Goal: Task Accomplishment & Management: Manage account settings

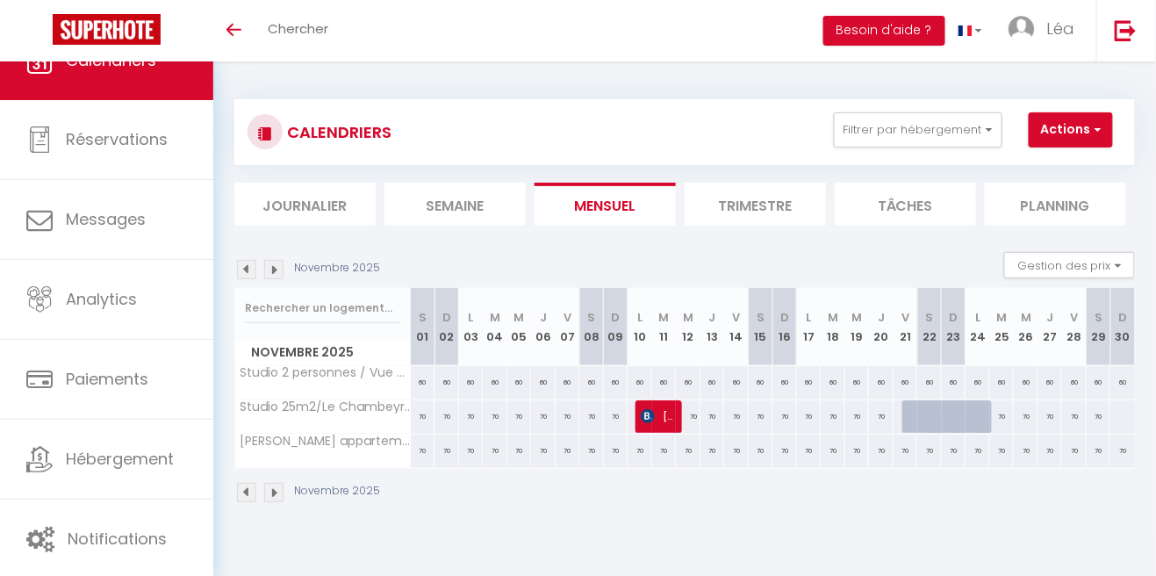
click at [774, 218] on li "Trimestre" at bounding box center [754, 203] width 141 height 43
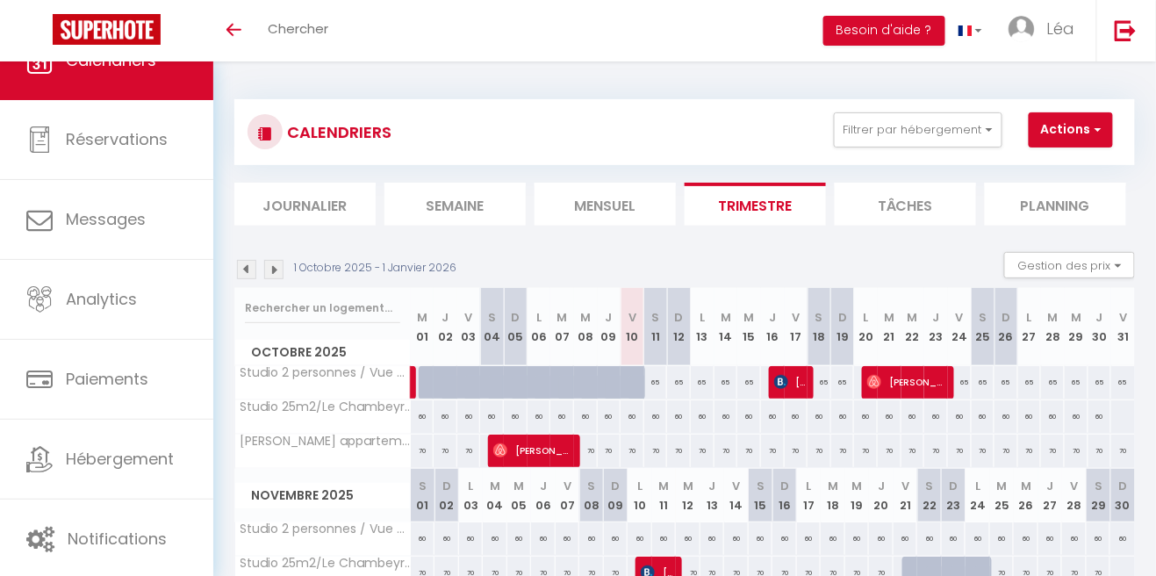
click at [275, 274] on img at bounding box center [273, 269] width 19 height 19
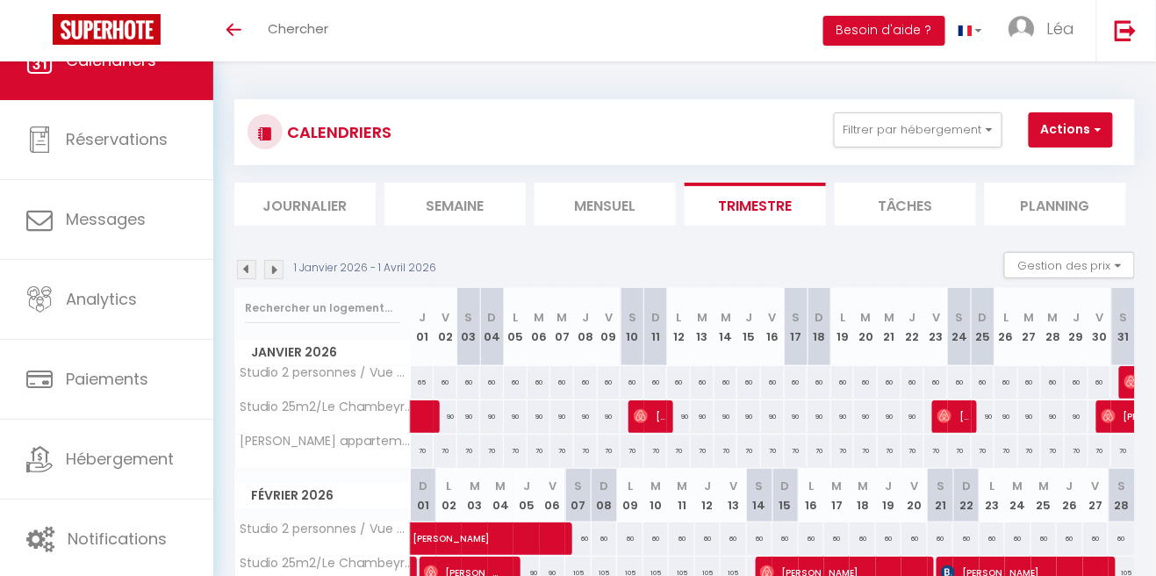
click at [282, 266] on img at bounding box center [273, 269] width 19 height 19
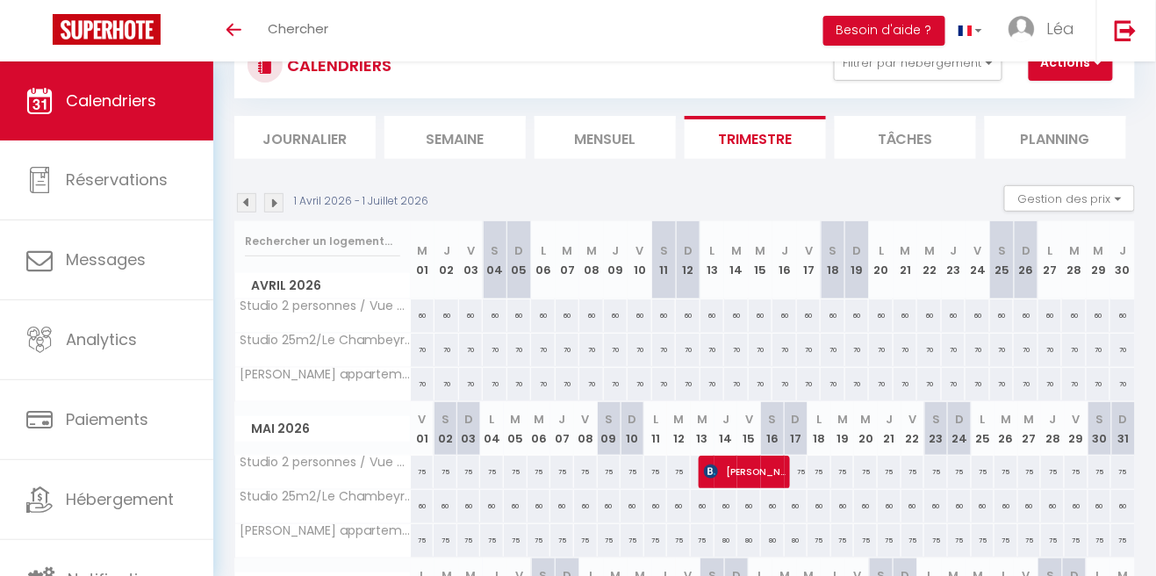
scroll to position [65, 0]
click at [271, 208] on img at bounding box center [273, 204] width 19 height 19
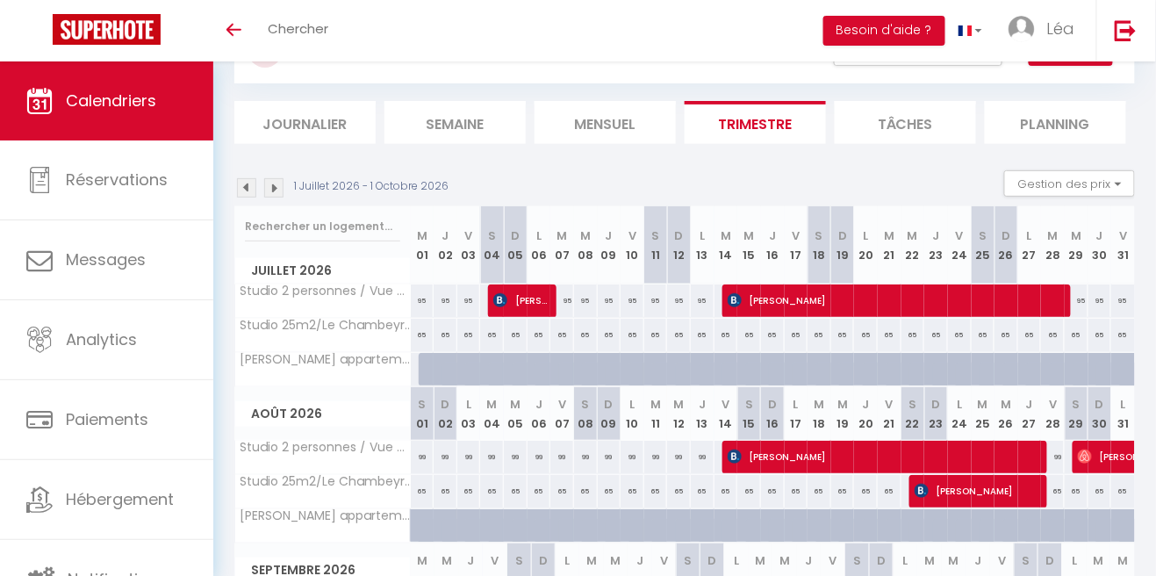
scroll to position [84, 0]
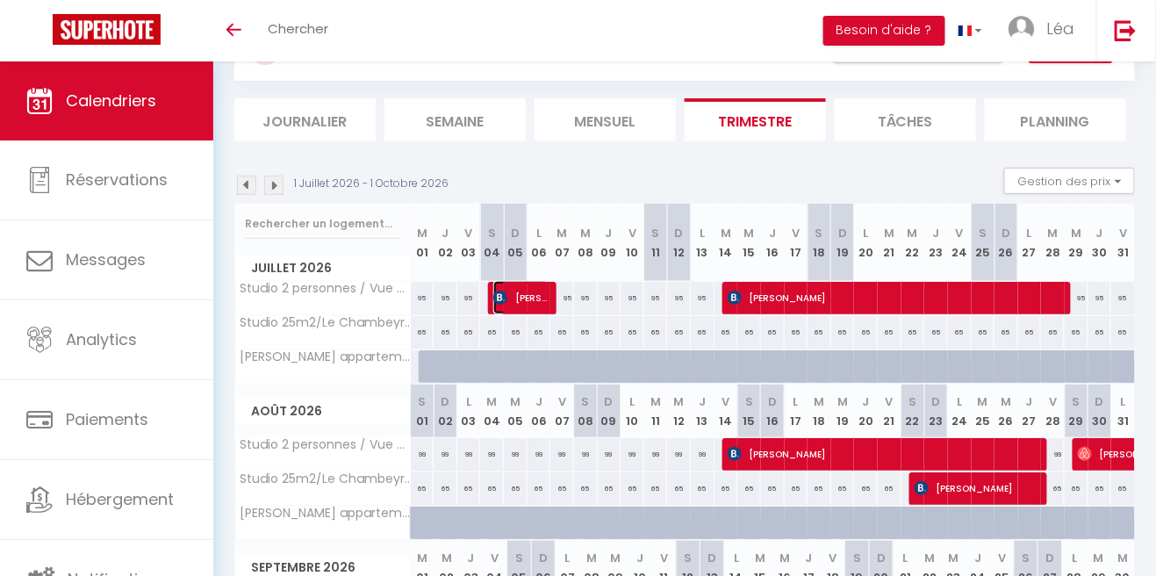
click at [547, 297] on span "[PERSON_NAME]" at bounding box center [520, 297] width 55 height 33
select select "OK"
select select "KO"
select select "0"
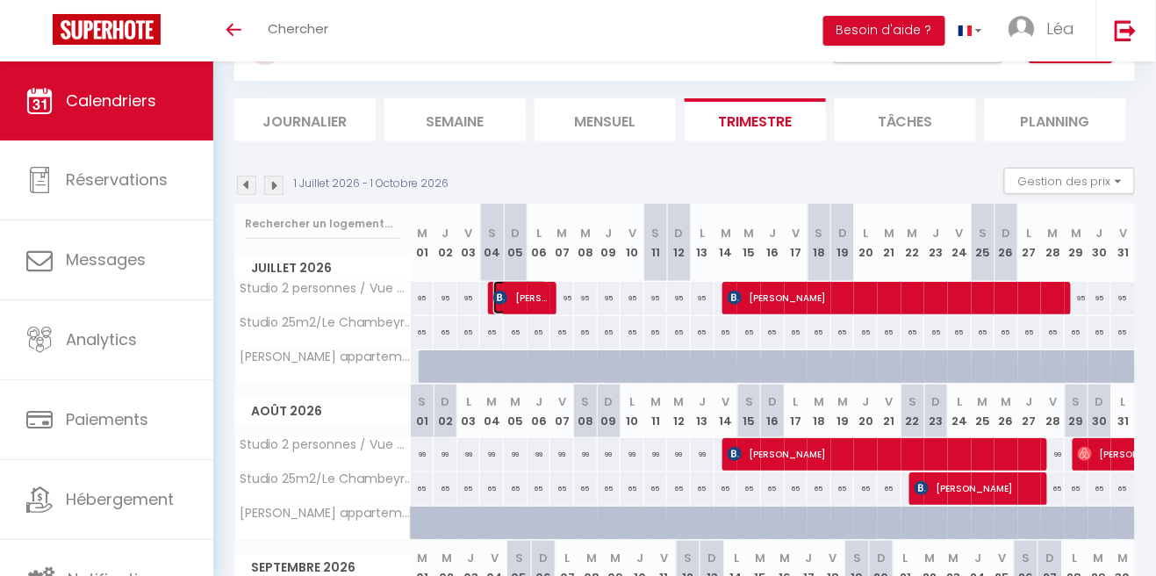
select select "1"
select select
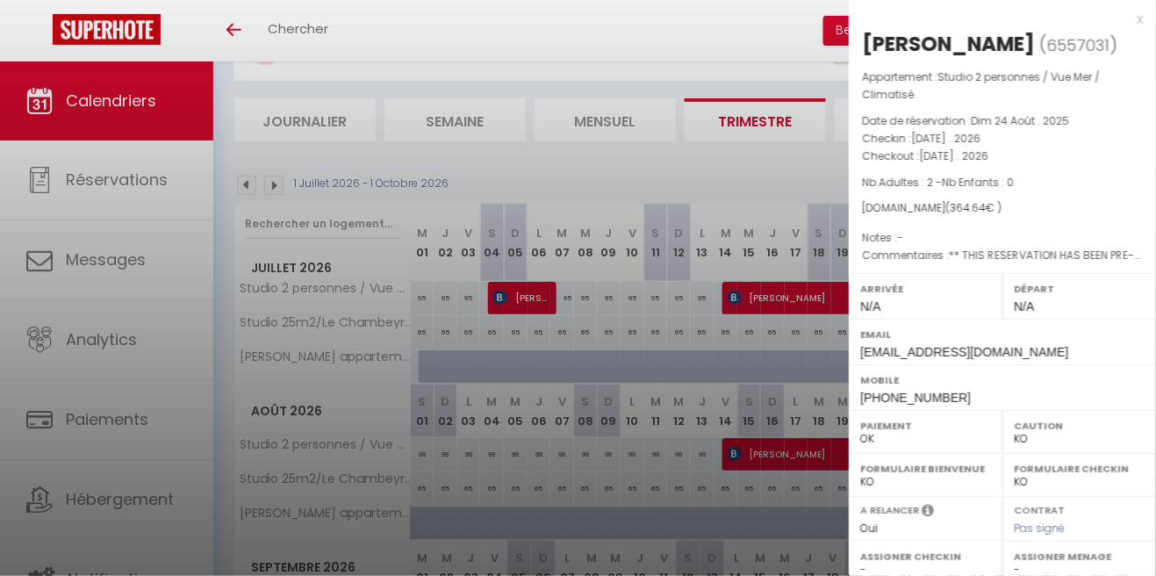
click at [599, 297] on div at bounding box center [578, 288] width 1156 height 576
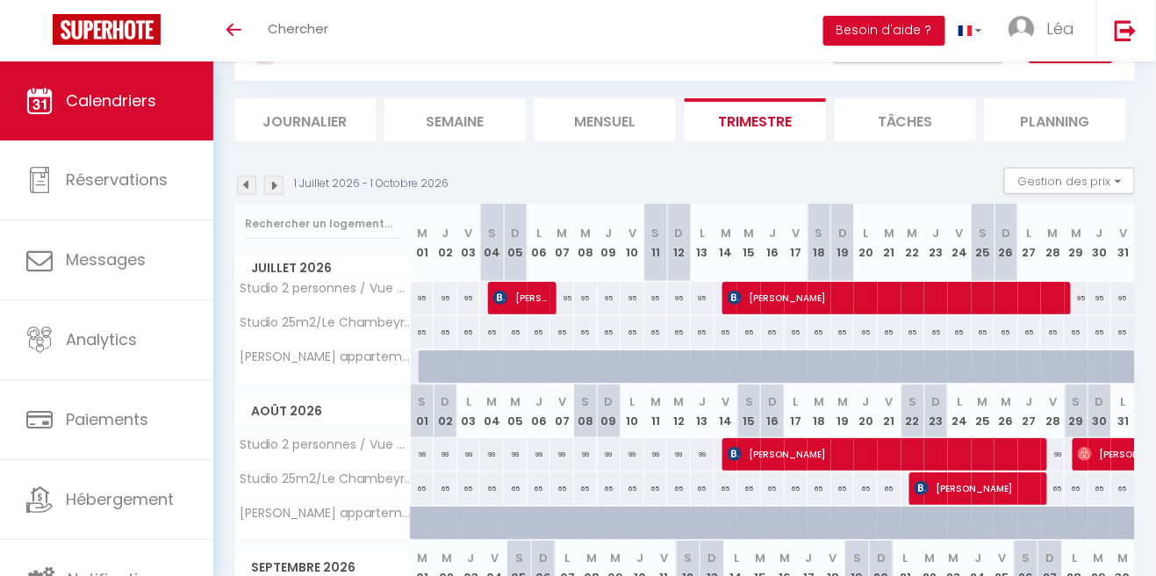
click at [564, 290] on div "95" at bounding box center [562, 298] width 24 height 32
type input "95"
type input "[DATE]"
type input "Mer 08 Juillet 2026"
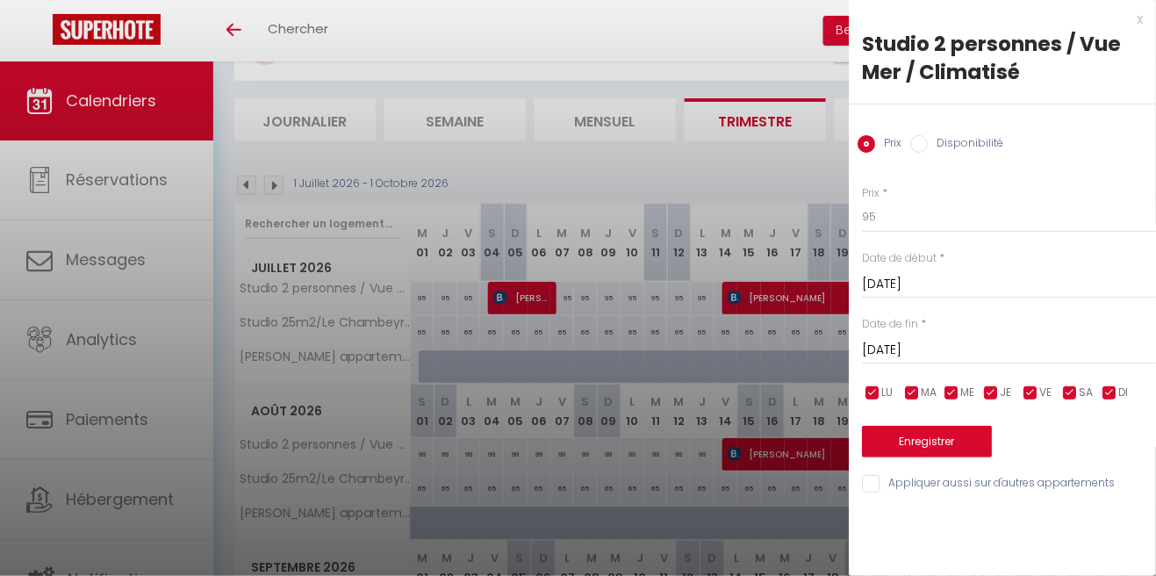
click at [753, 168] on div at bounding box center [578, 288] width 1156 height 576
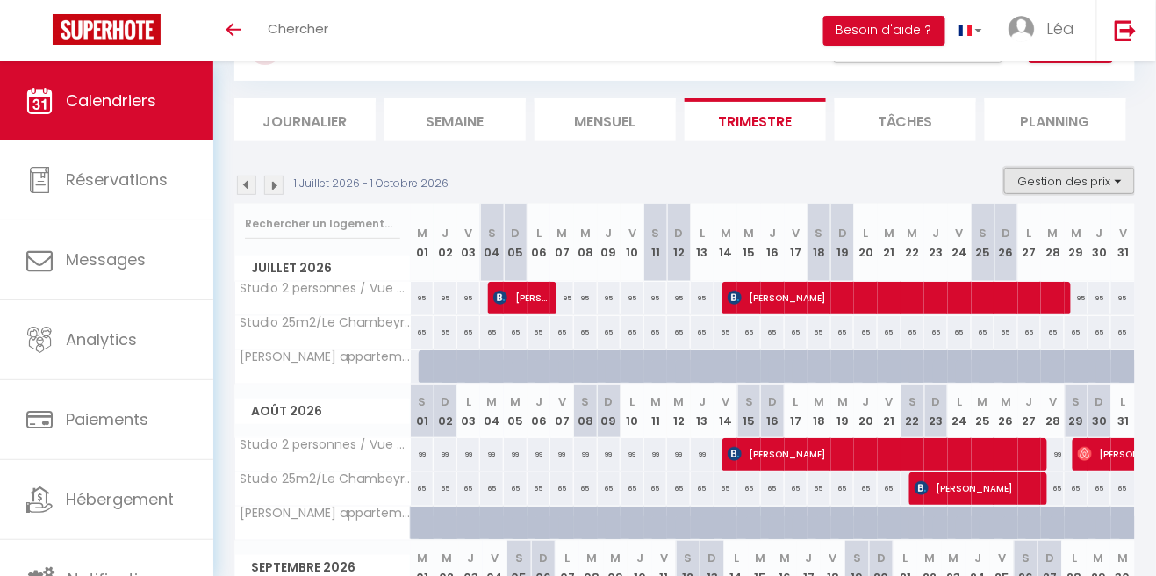
click at [1091, 184] on button "Gestion des prix" at bounding box center [1069, 181] width 131 height 26
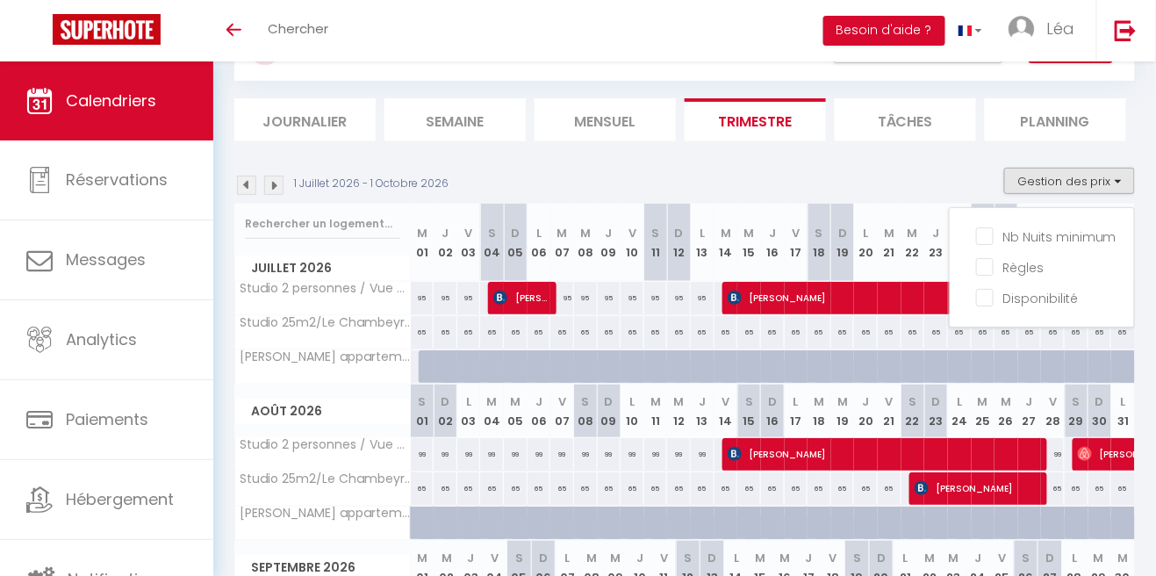
click at [929, 171] on div at bounding box center [578, 288] width 1156 height 576
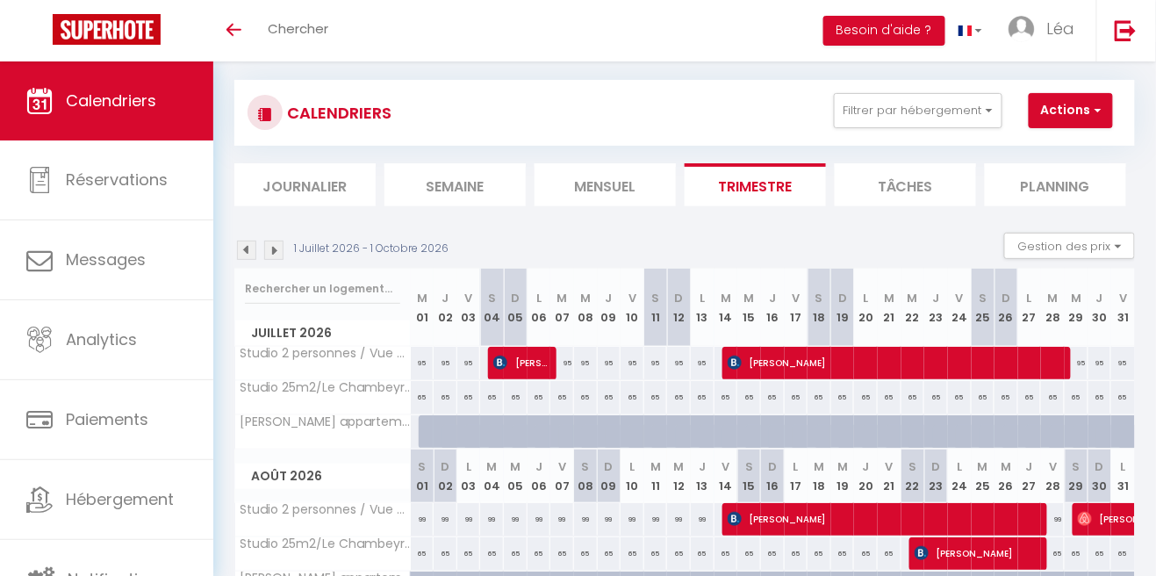
scroll to position [0, 0]
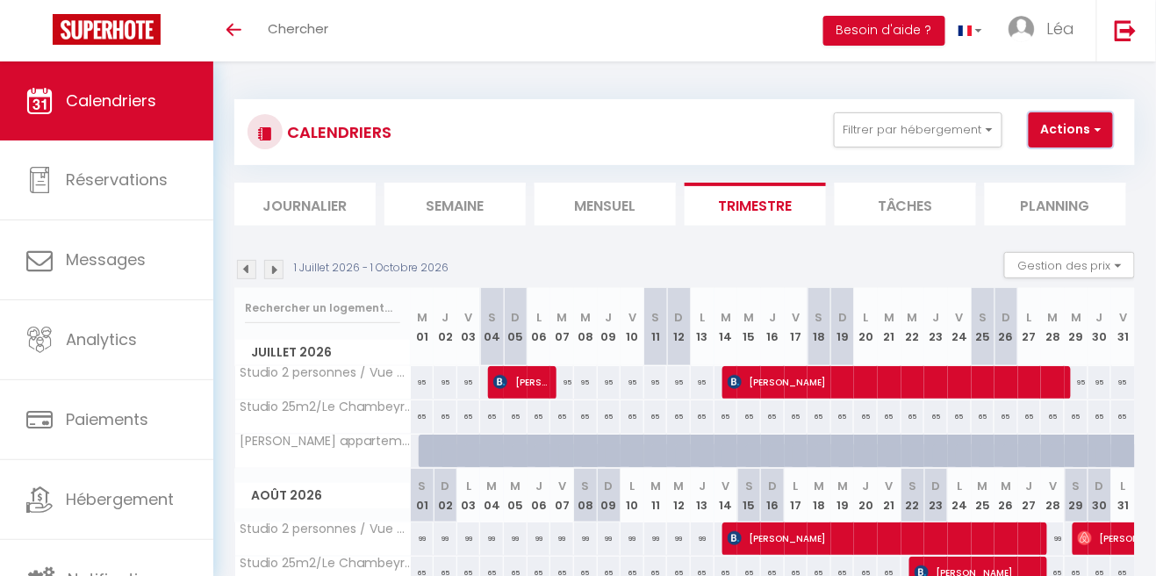
click at [1074, 131] on button "Actions" at bounding box center [1070, 129] width 84 height 35
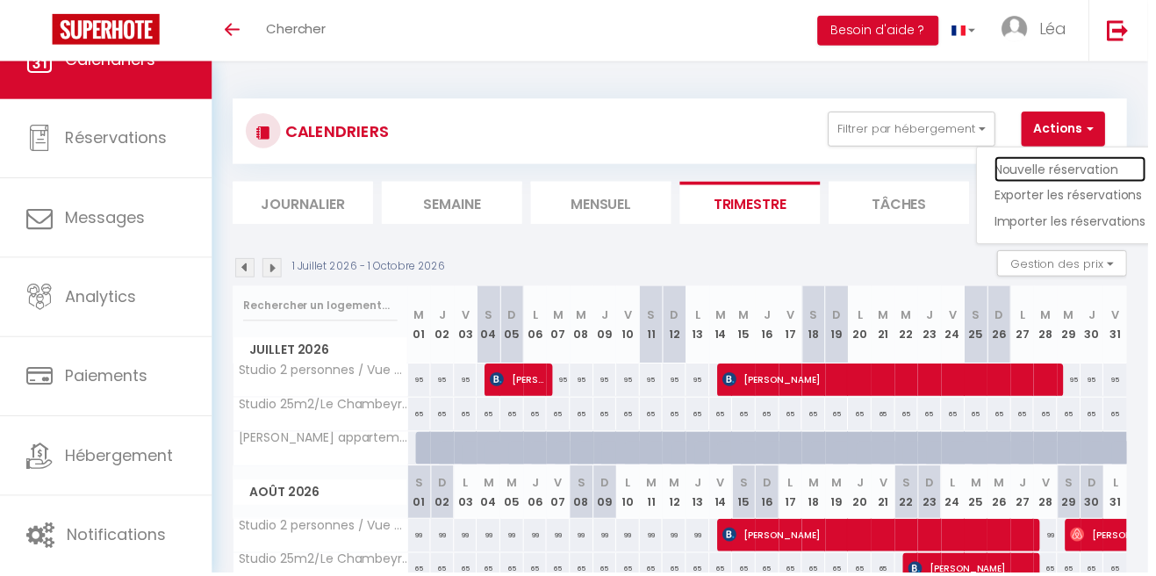
click at [1106, 162] on link "Nouvelle réservation" at bounding box center [1077, 170] width 153 height 26
select select
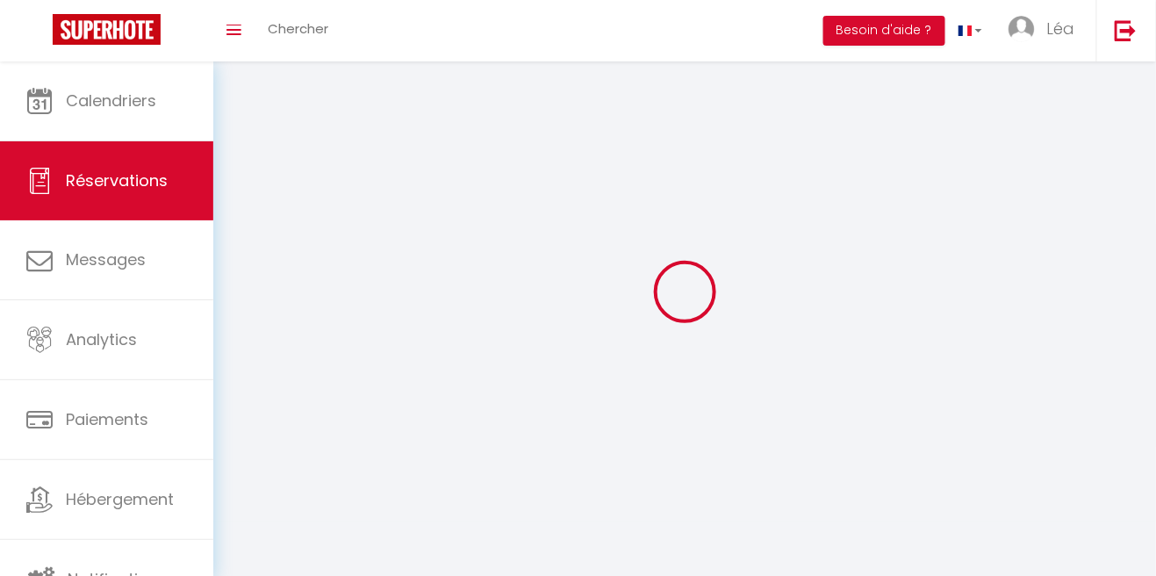
select select
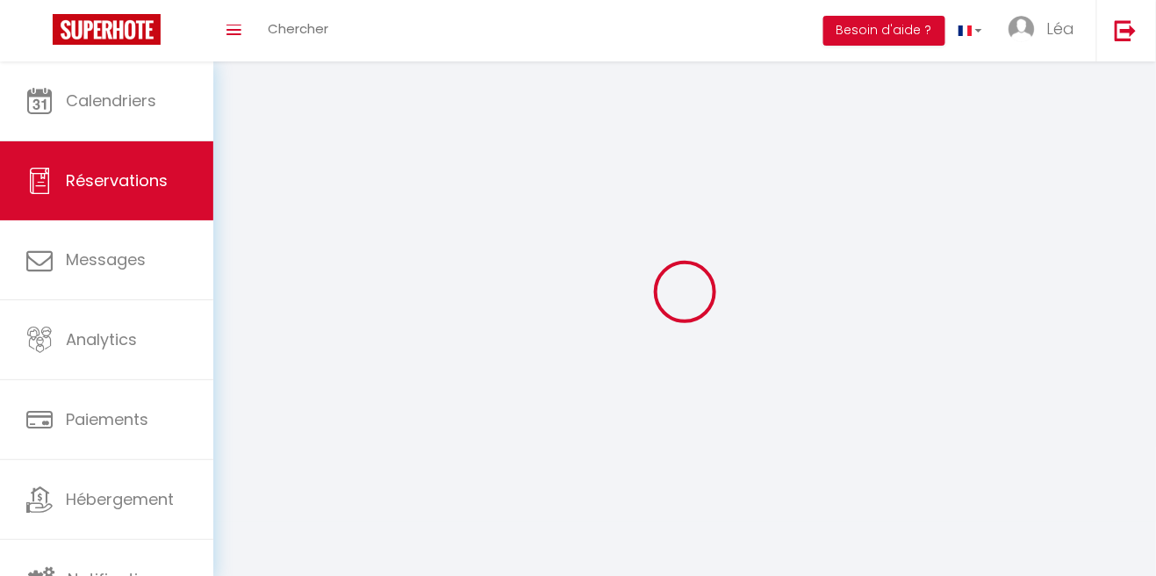
select select
checkbox input "false"
select select
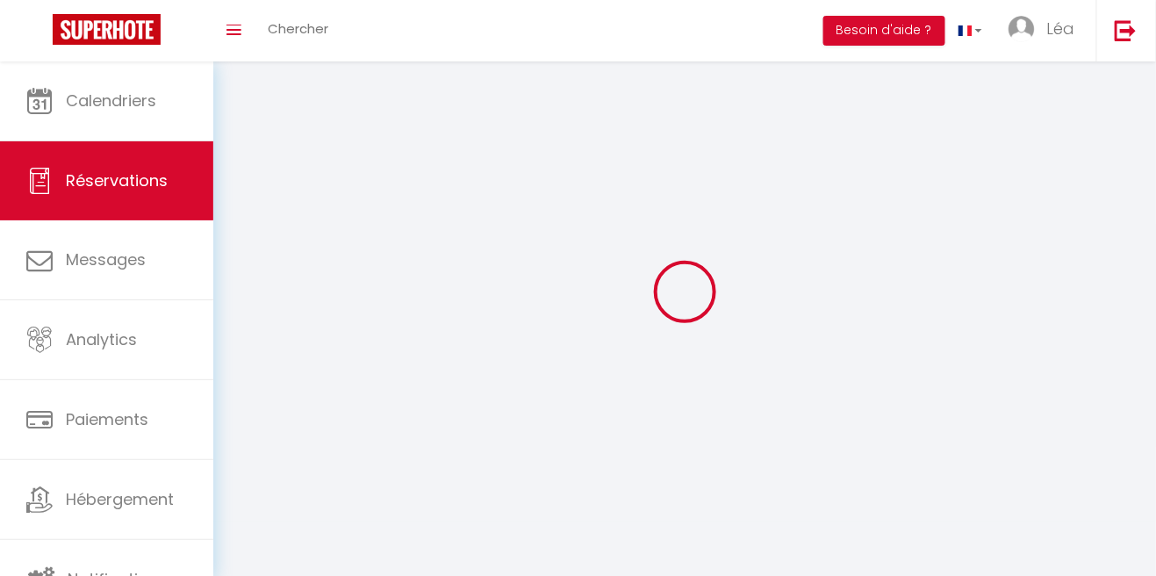
select select
checkbox input "false"
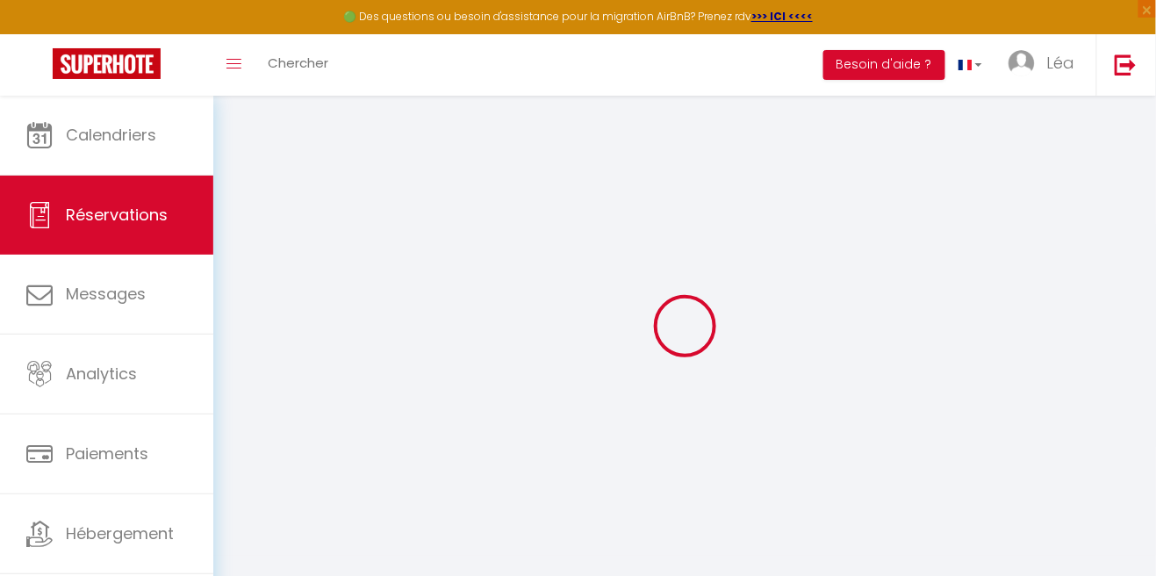
select select
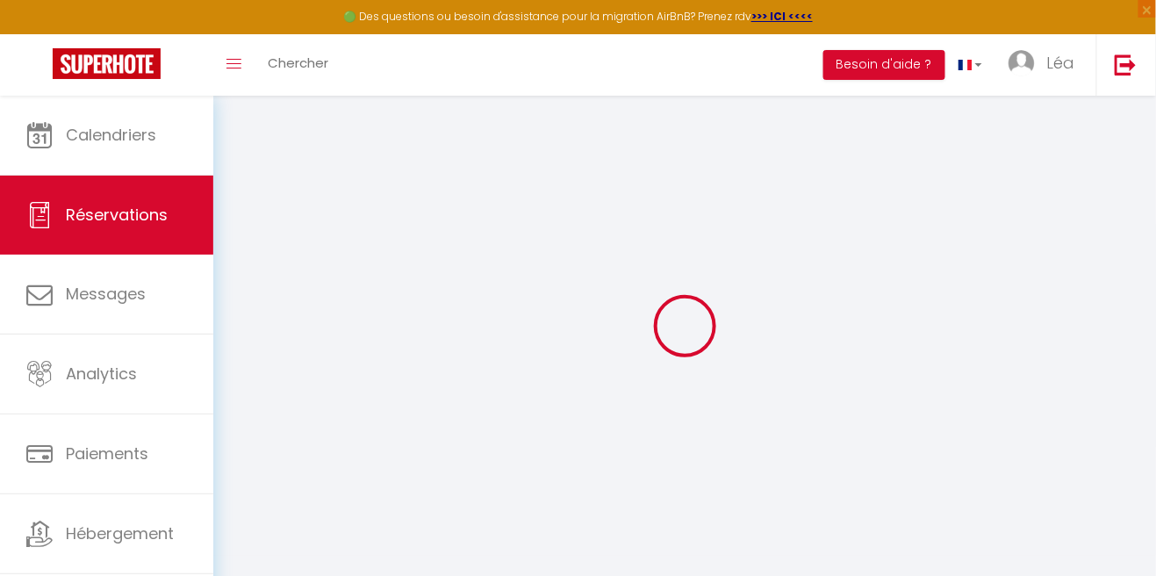
select select
checkbox input "false"
select select
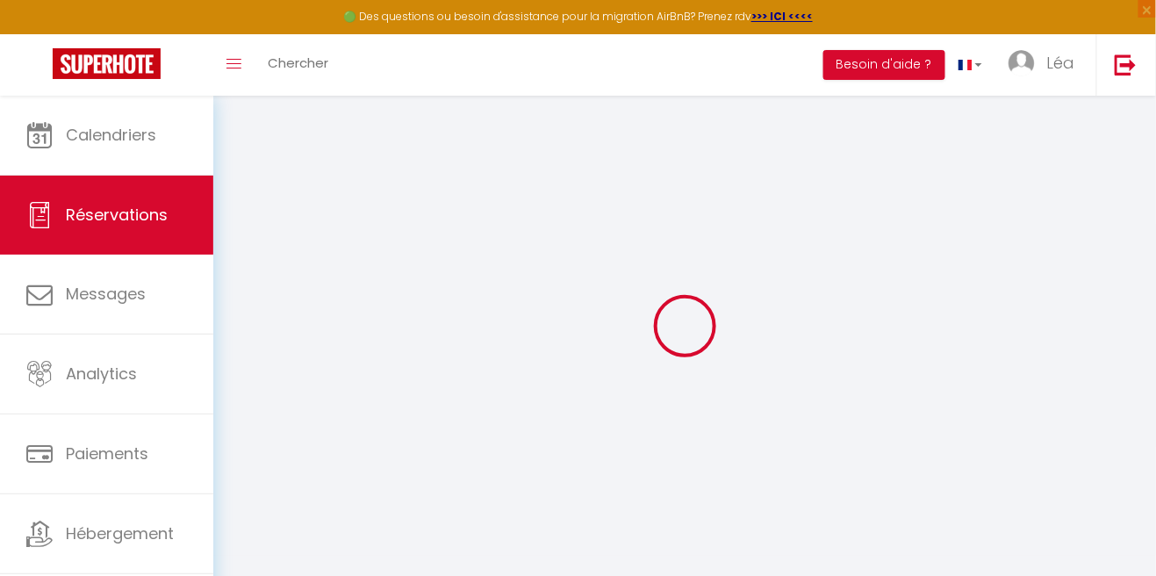
select select
checkbox input "false"
select select
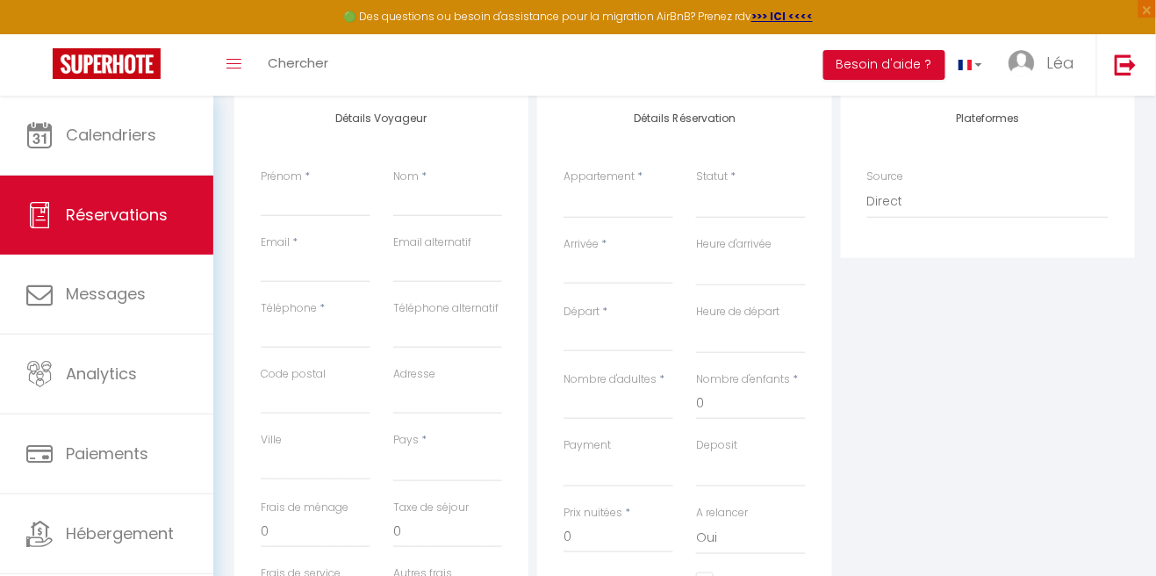
scroll to position [238, 0]
click at [282, 198] on input "Prénom" at bounding box center [316, 198] width 110 height 32
type input "[PERSON_NAME]"
select select
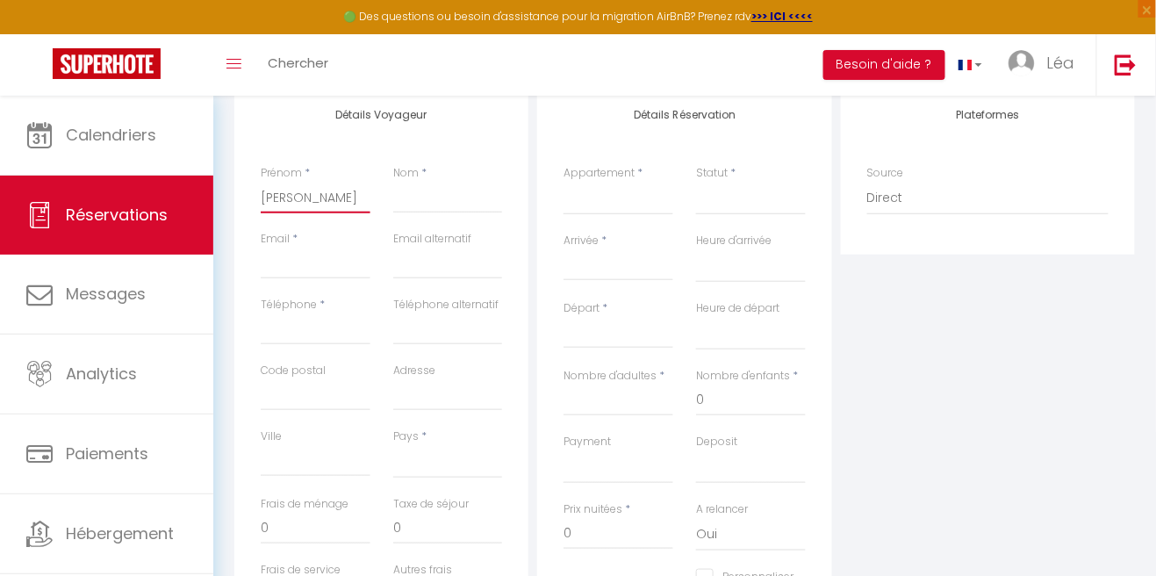
select select
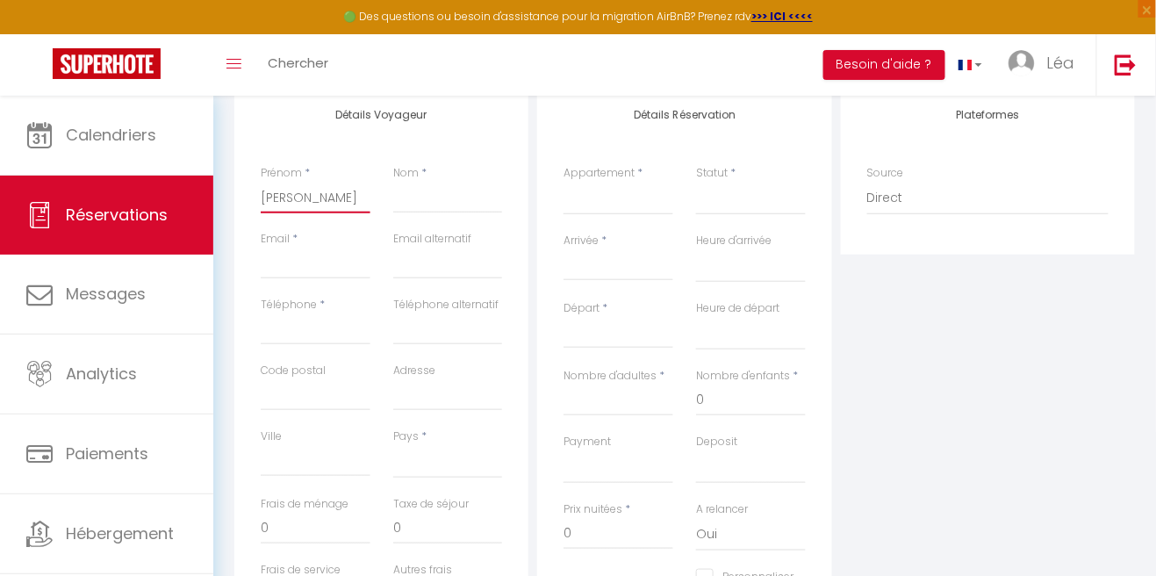
checkbox input "false"
type input "Christel"
click at [440, 194] on input "Nom" at bounding box center [448, 198] width 110 height 32
type input "Moreno"
click at [325, 269] on input "Email client" at bounding box center [316, 263] width 110 height 32
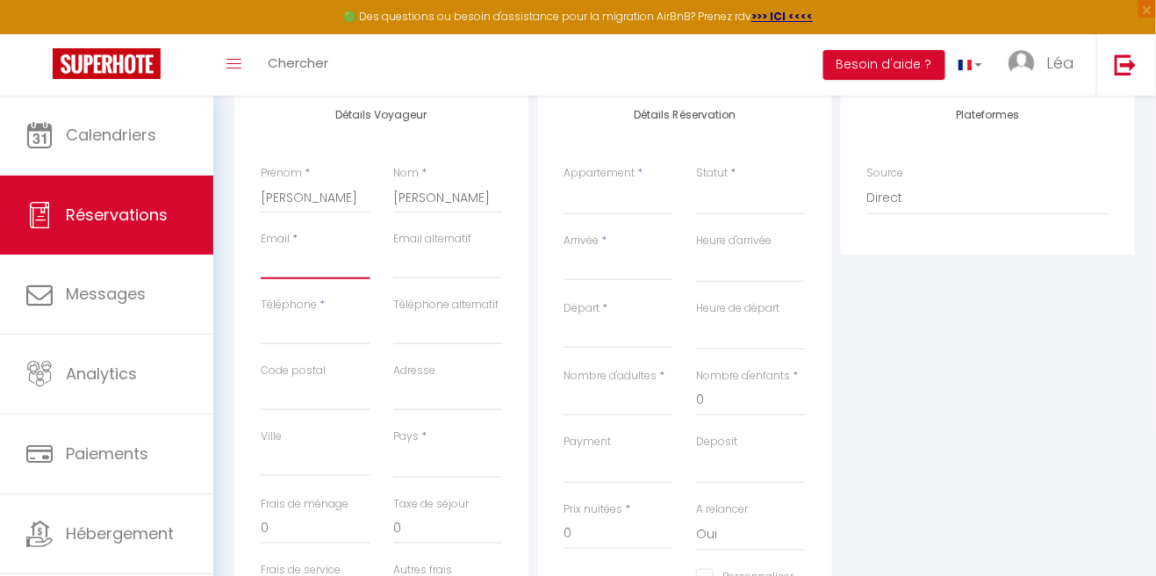
select select
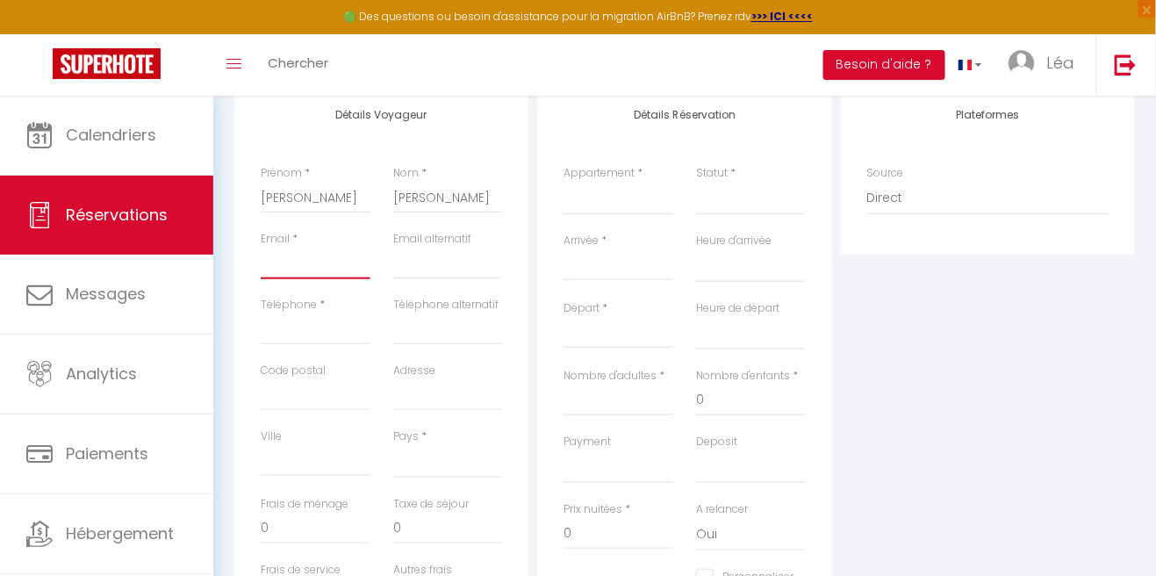
select select
checkbox input "false"
type input "philippe."
select select
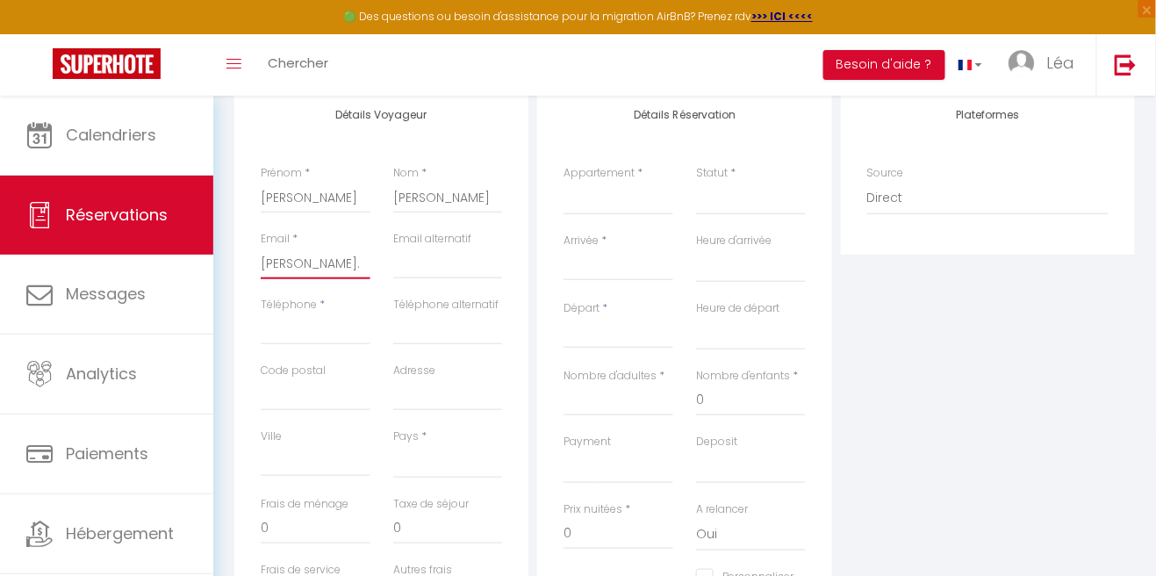
select select
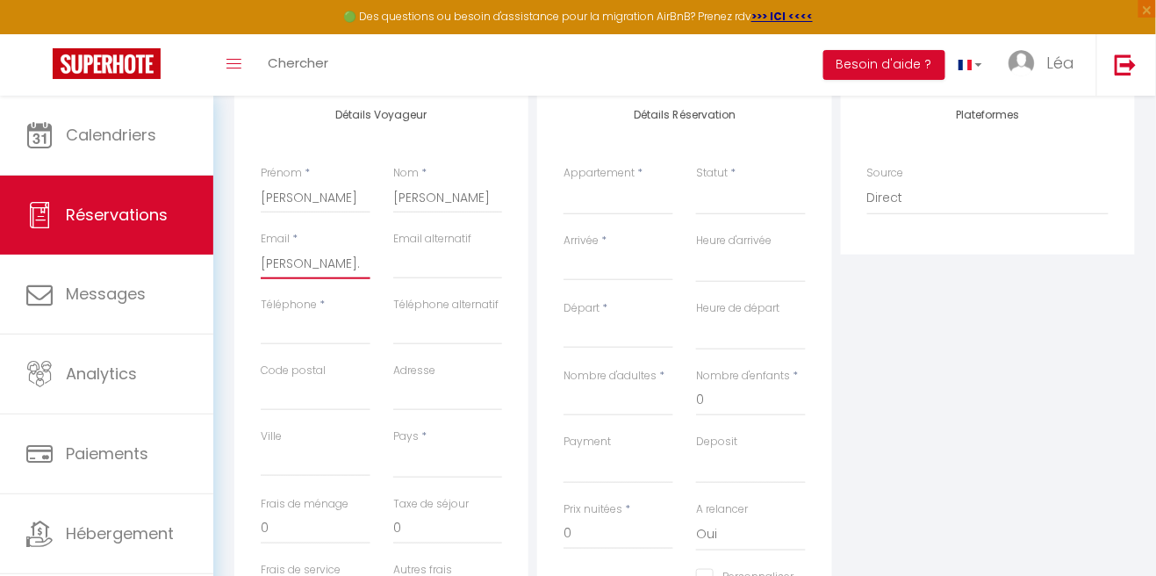
select select
checkbox input "false"
type input "philippe.moreno2"
select select
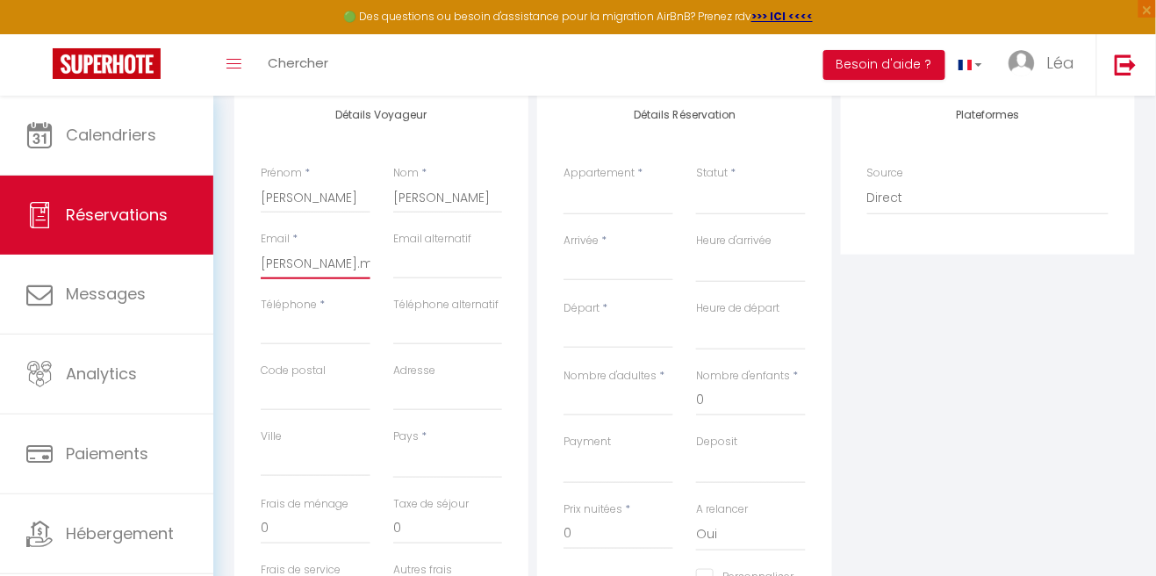
select select
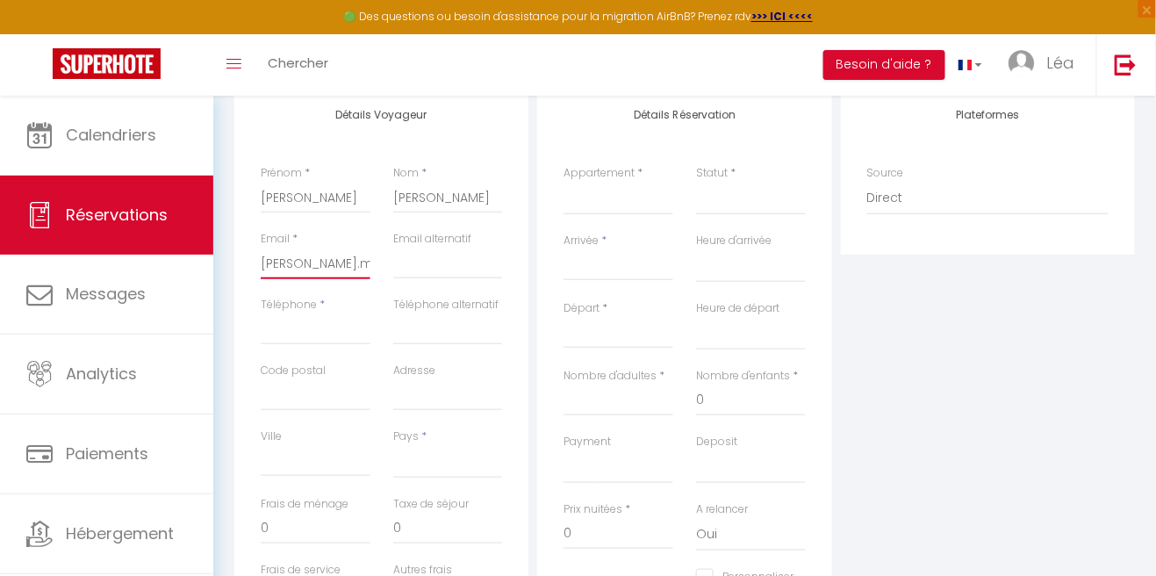
checkbox input "false"
select select
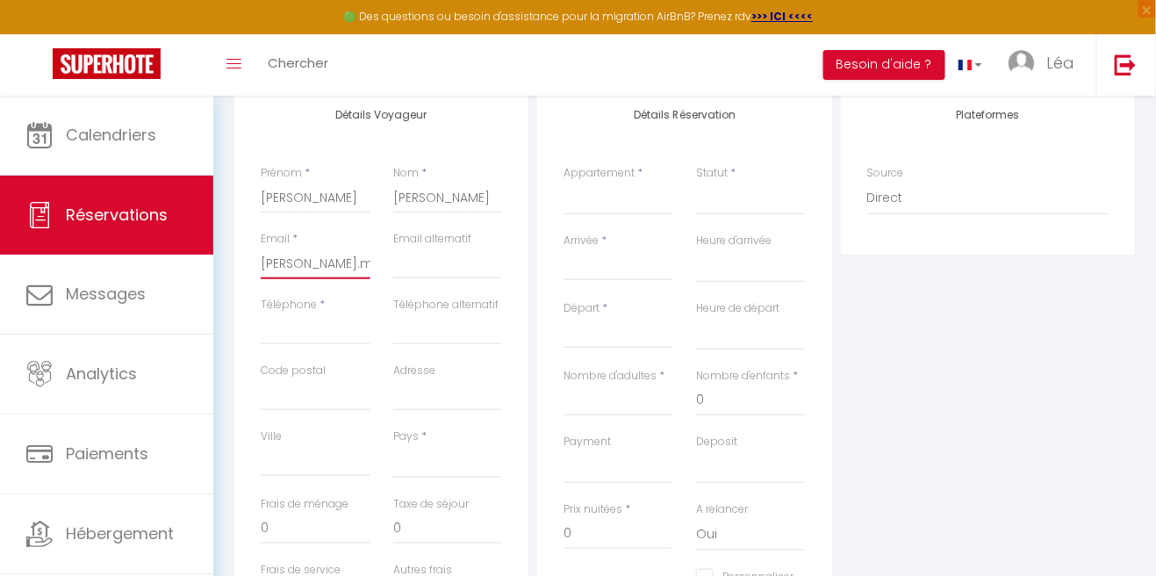
select select
checkbox input "false"
type input "philippe.moreno2@"
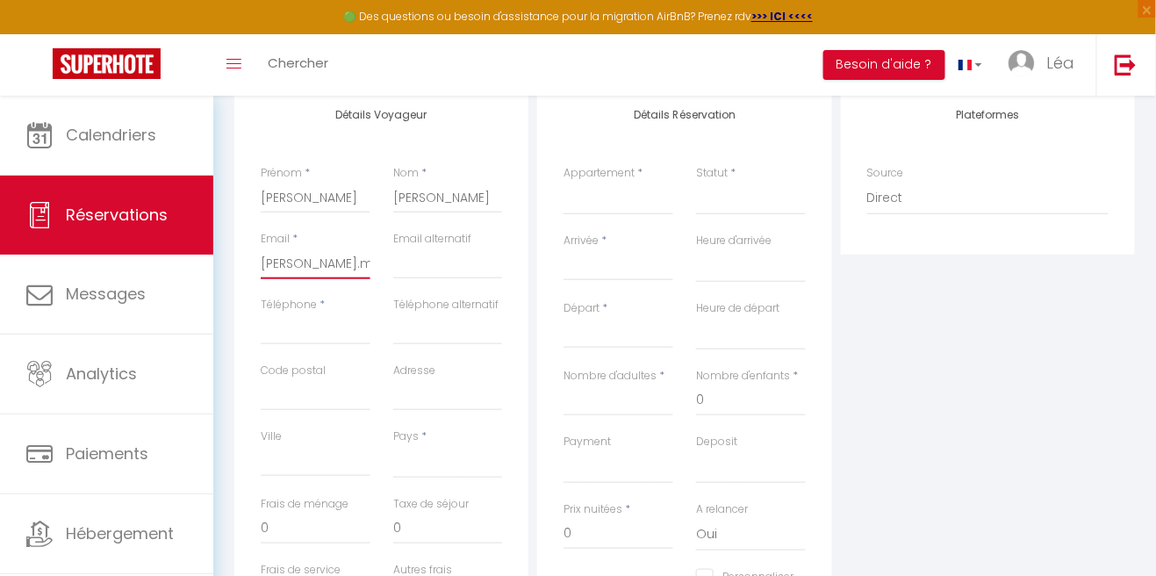
select select
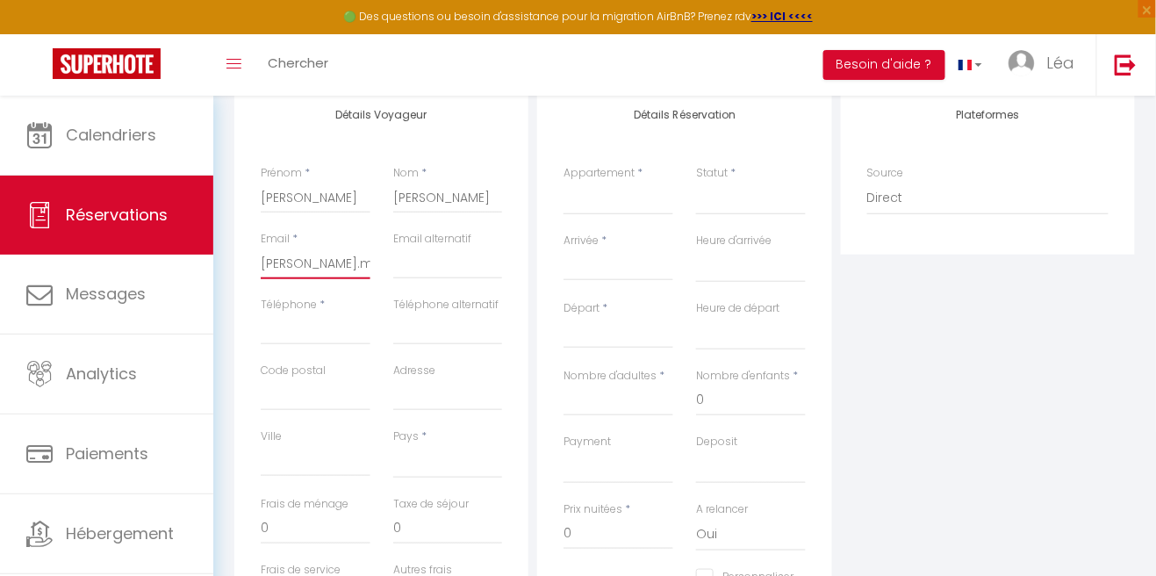
select select
checkbox input "false"
type input "philippe.moreno2@wanadoo."
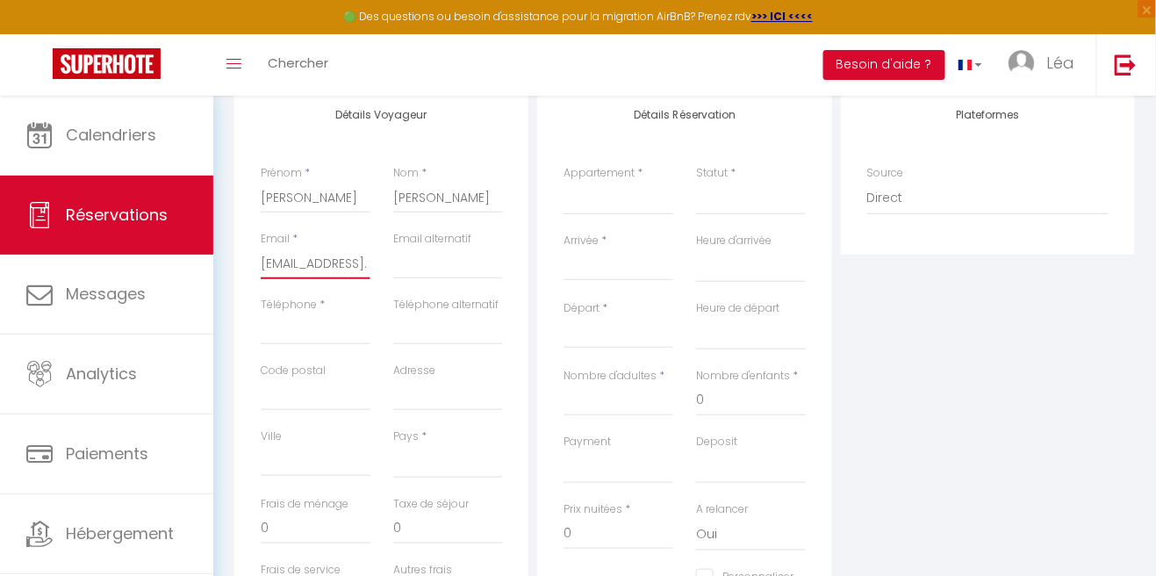
select select
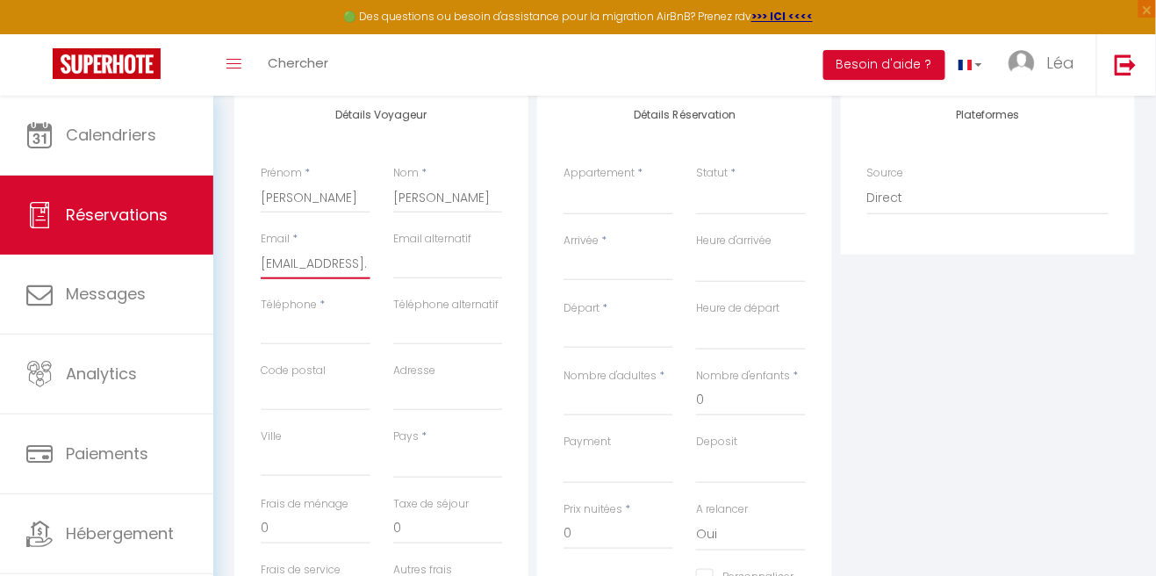
select select
checkbox input "false"
type input "philippe.moreno2@wanadoo.fr"
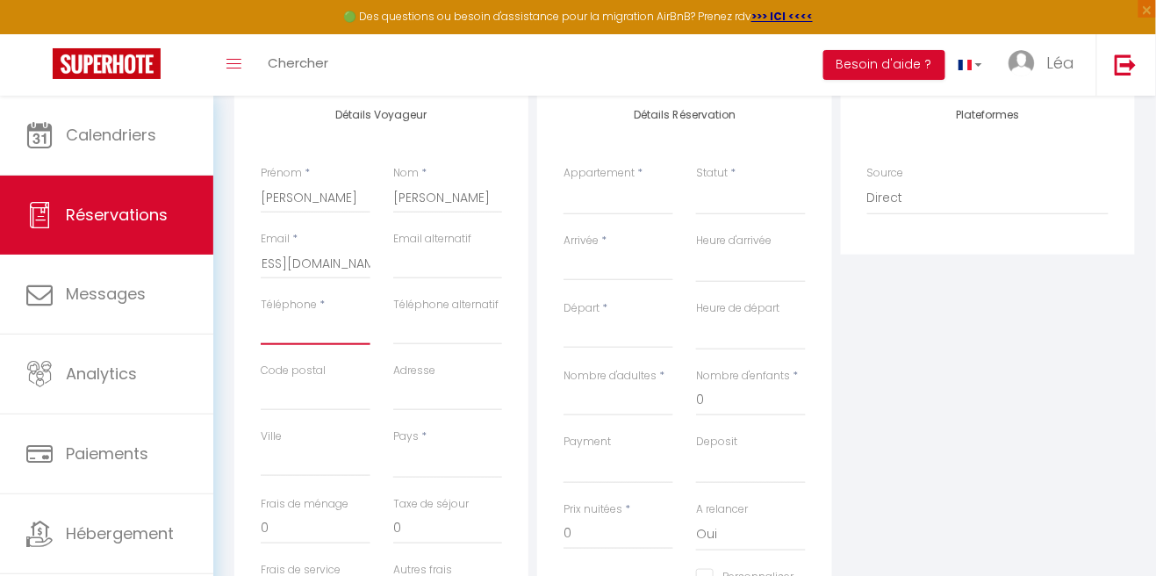
click at [320, 342] on input "Téléphone" at bounding box center [316, 329] width 110 height 32
select select
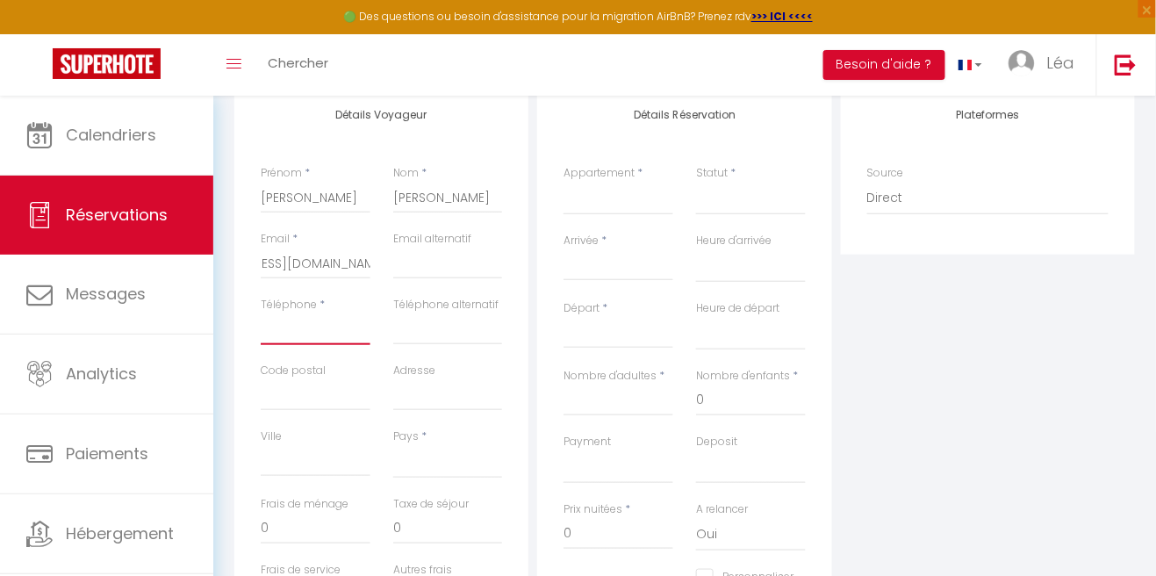
select select
checkbox input "false"
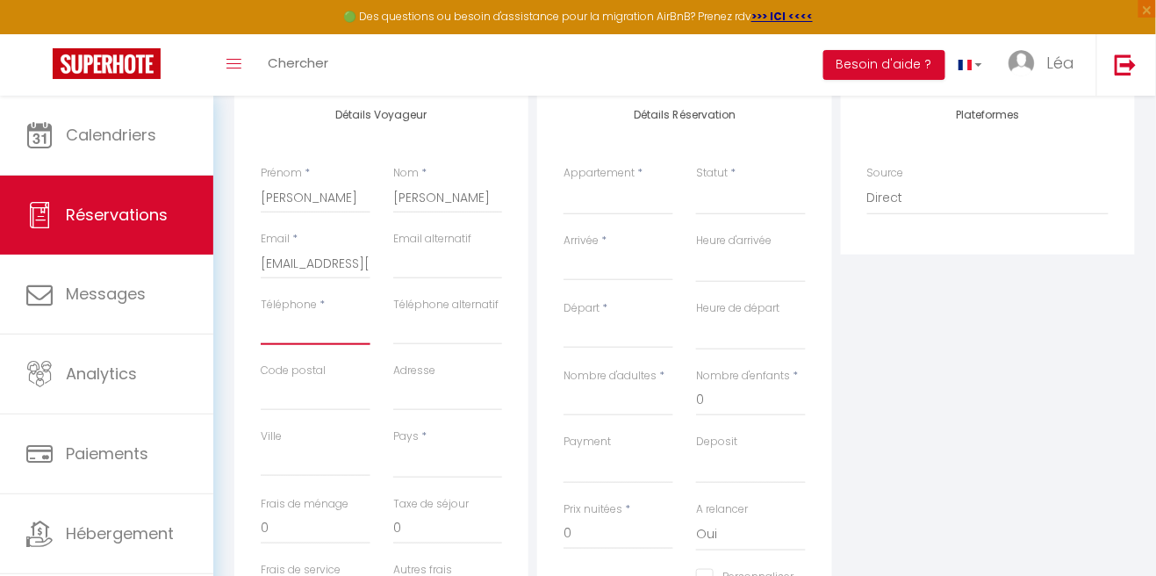
type input "0"
select select
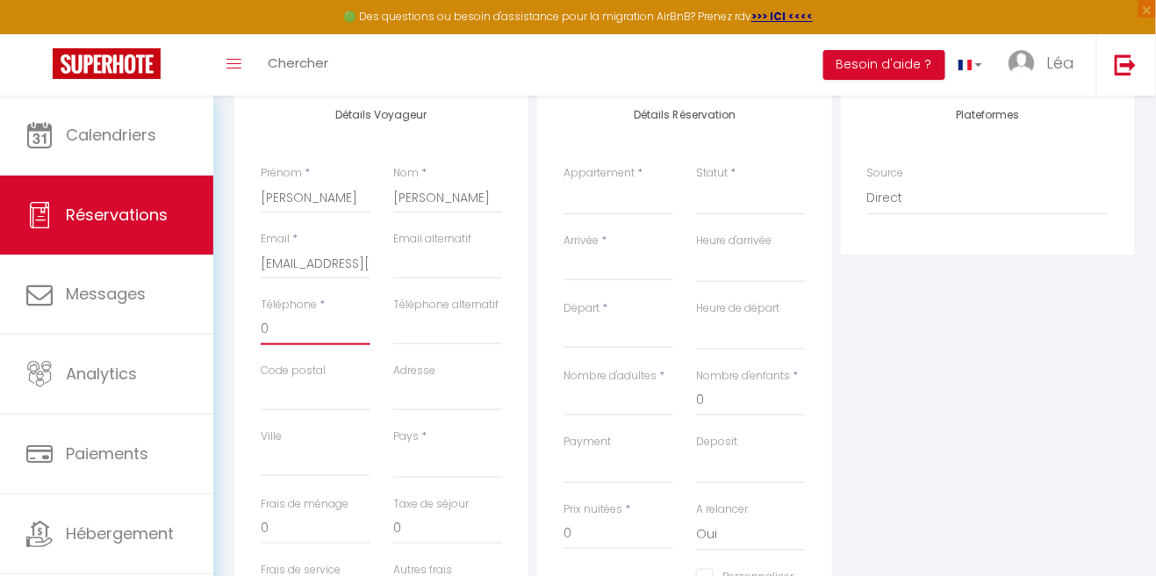
select select
checkbox input "false"
type input "06"
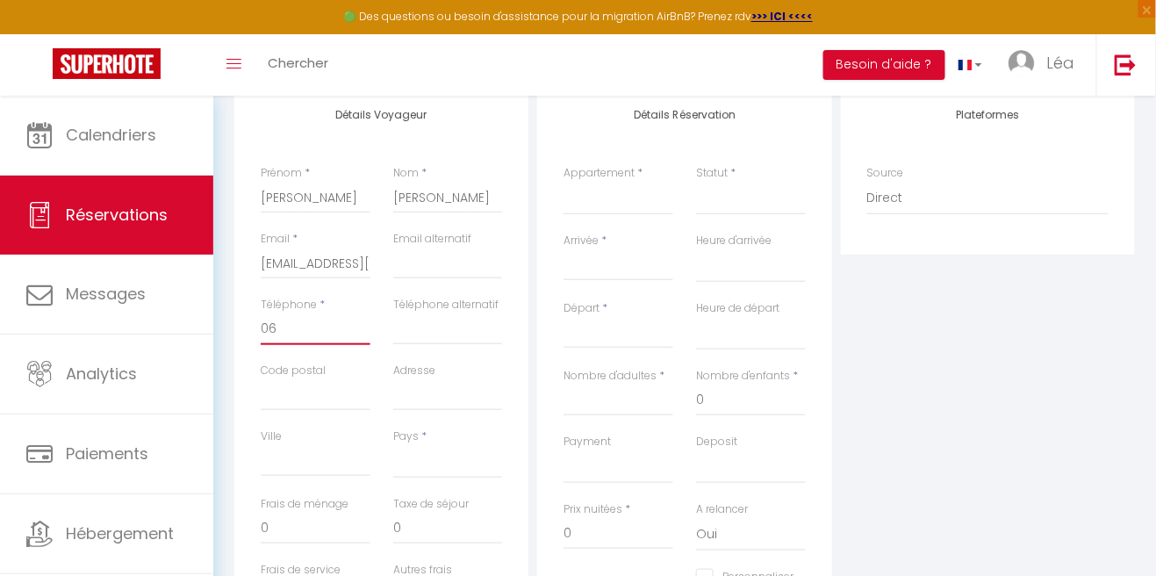
select select
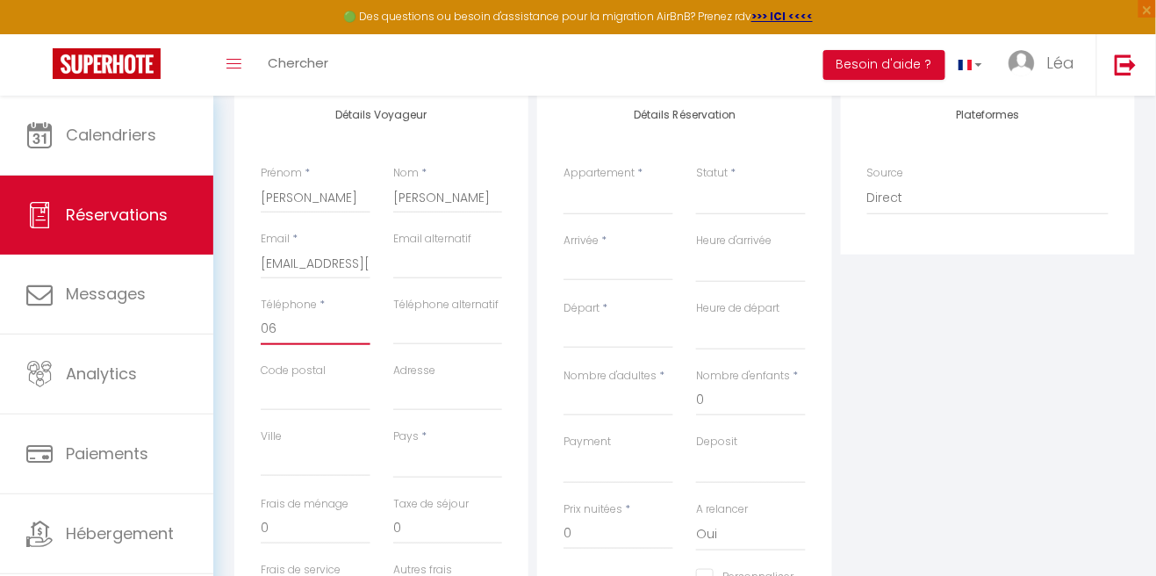
select select
checkbox input "false"
type input "068"
select select
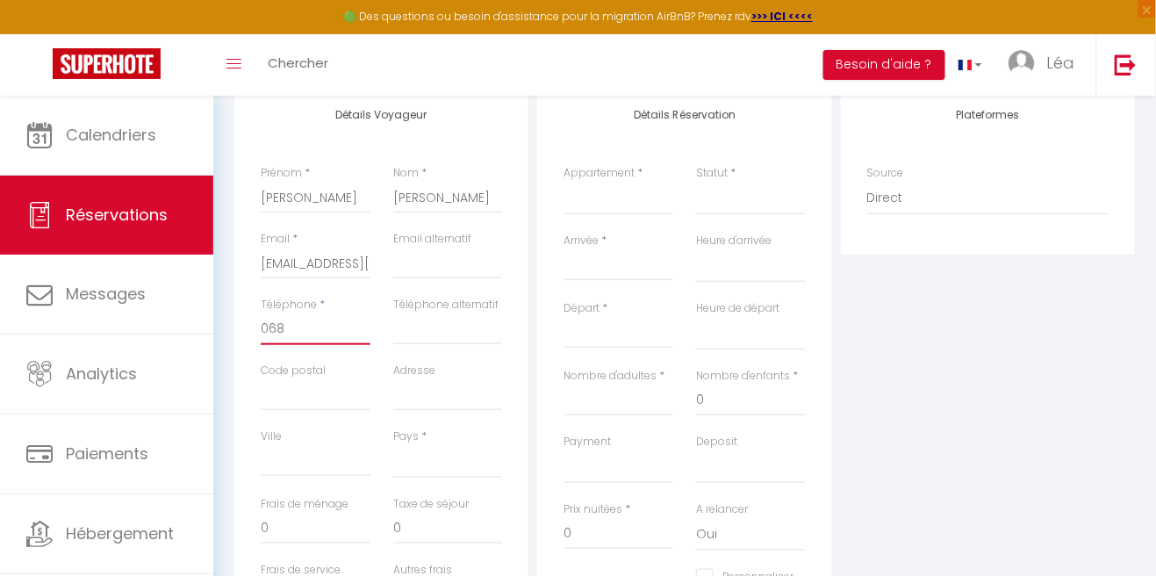
select select
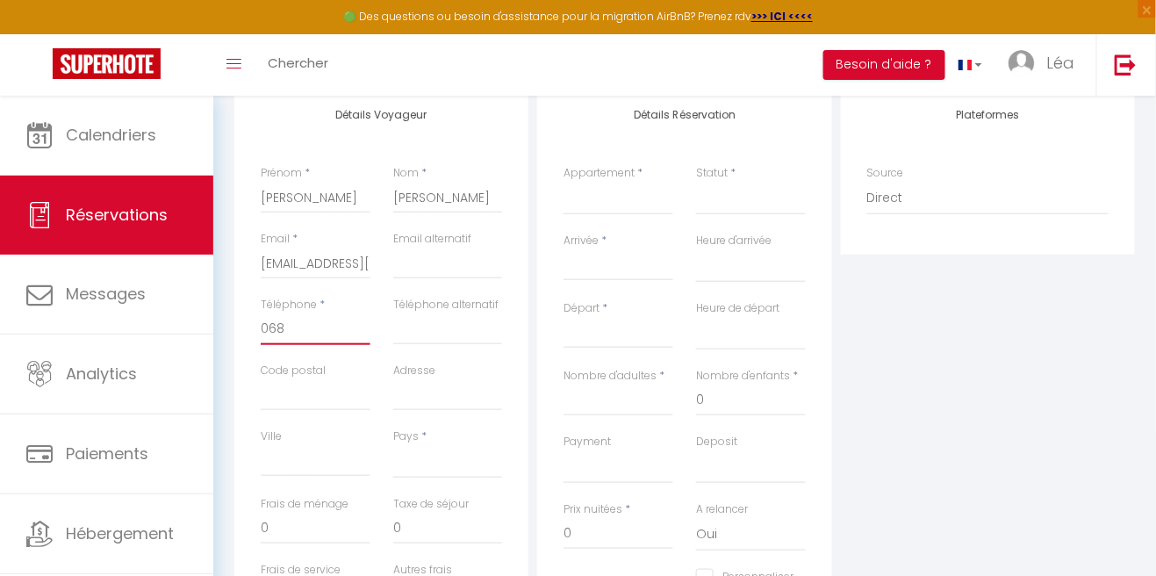
select select
checkbox input "false"
type input "0683"
select select
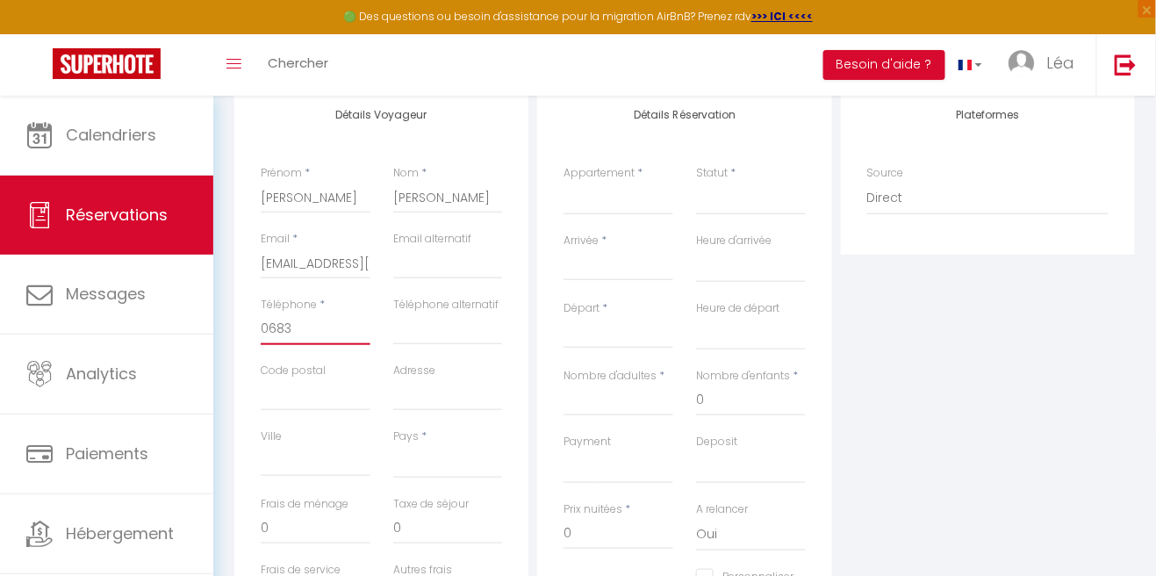
select select
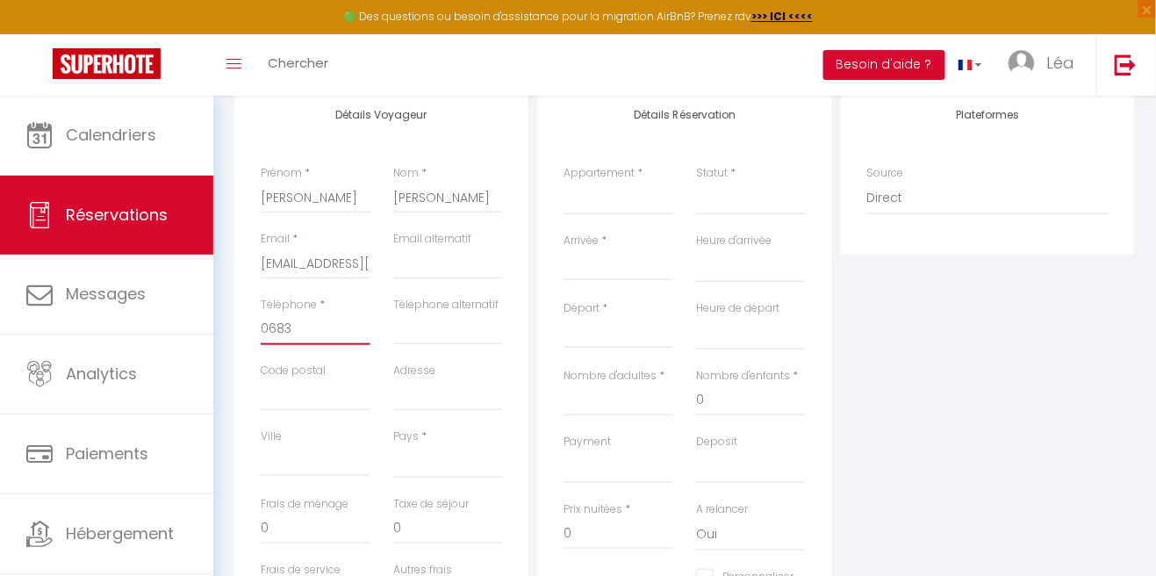
checkbox input "false"
type input "06838"
select select
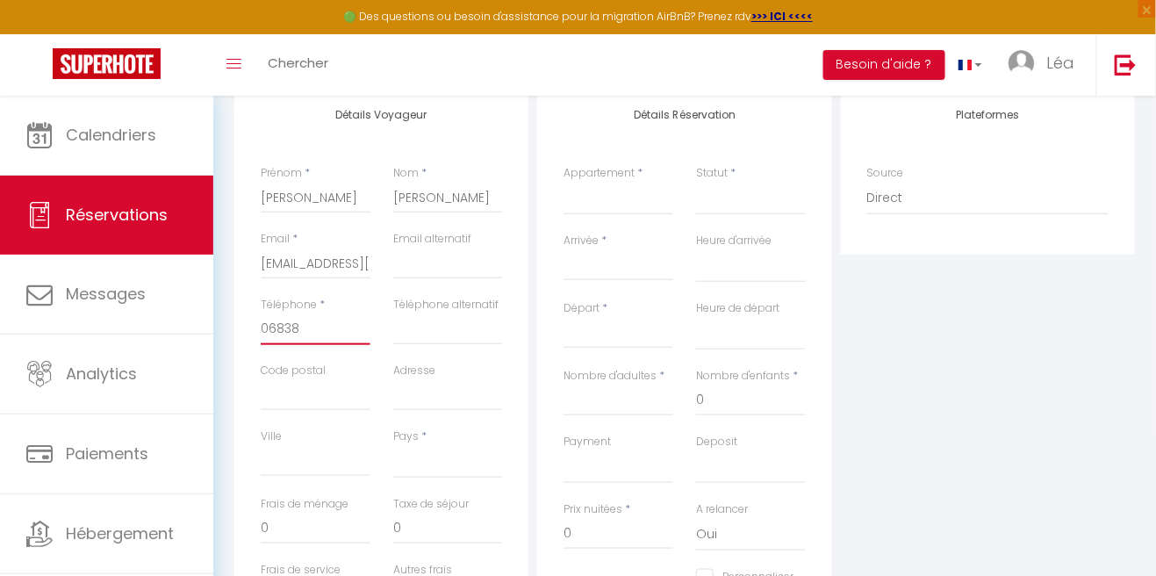
select select
checkbox input "false"
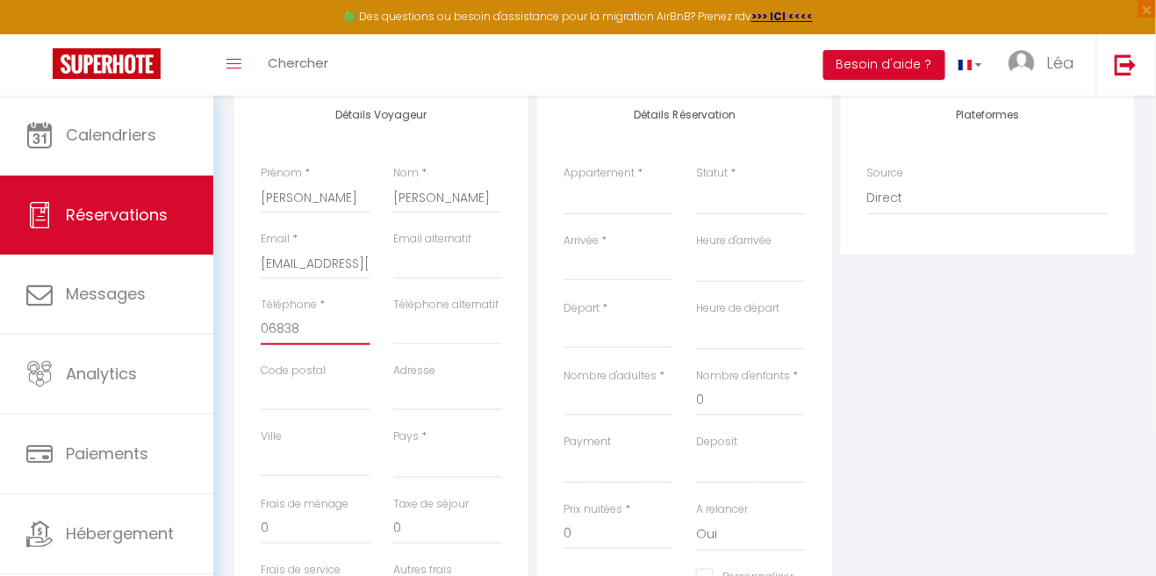
type input "068382"
select select
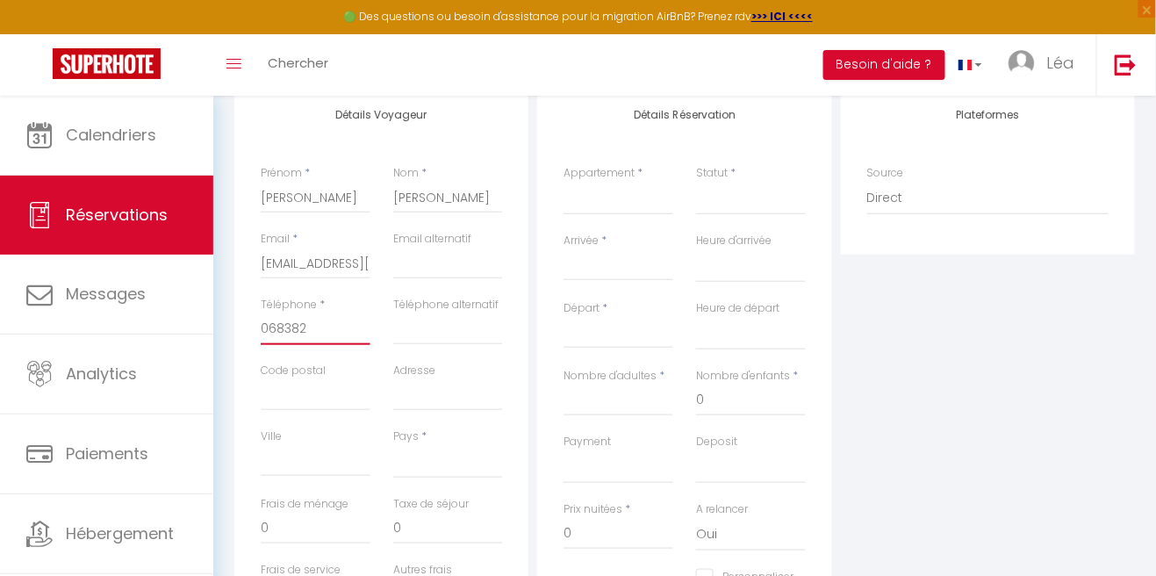
select select
checkbox input "false"
type input "0683823"
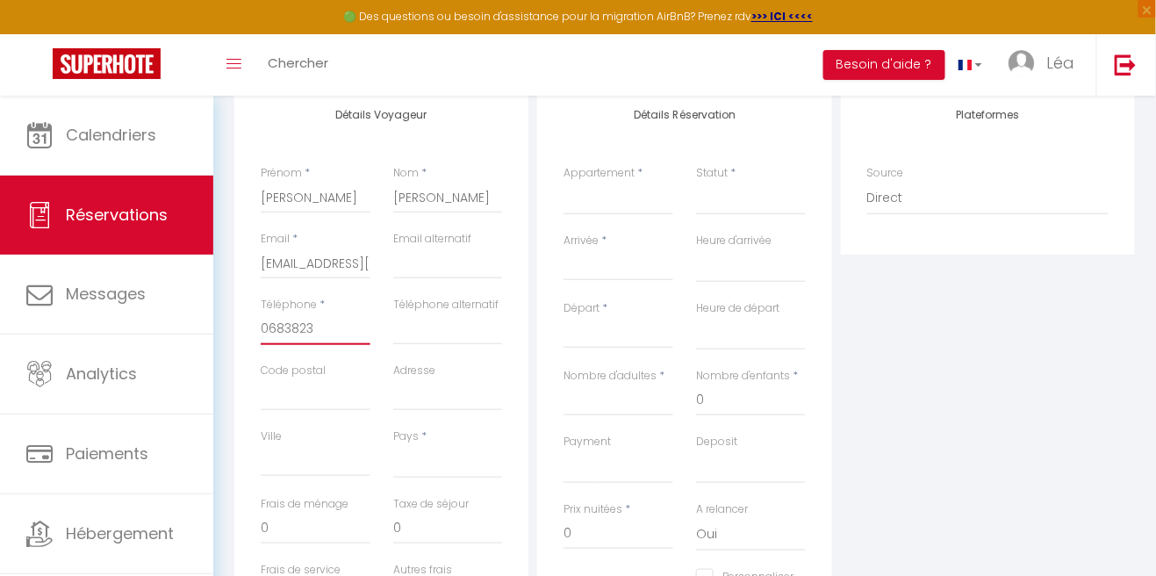
select select
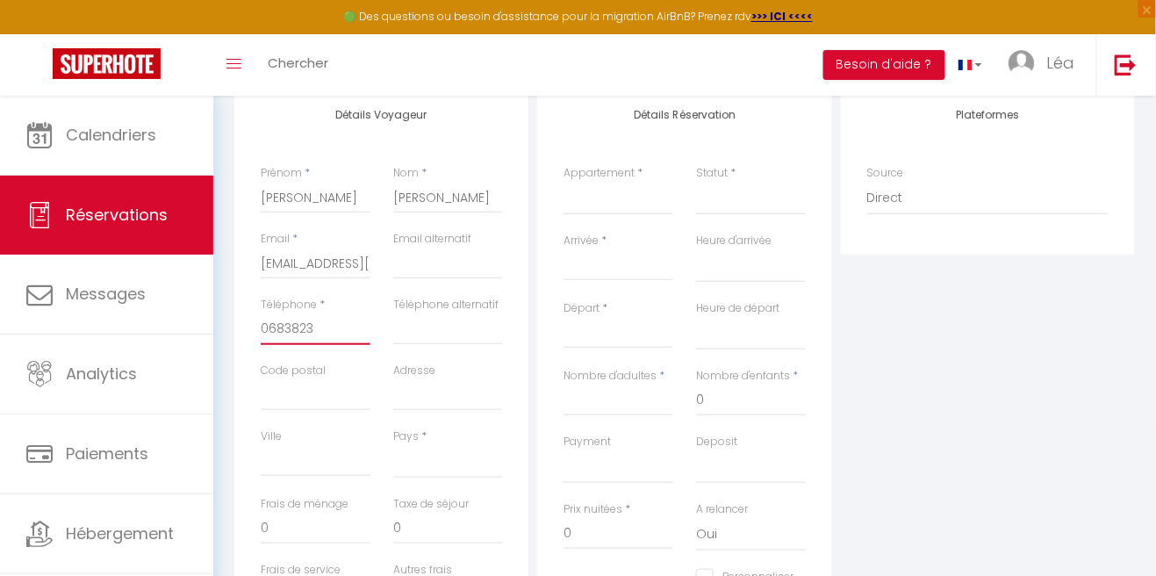
select select
checkbox input "false"
type input "06838236"
select select
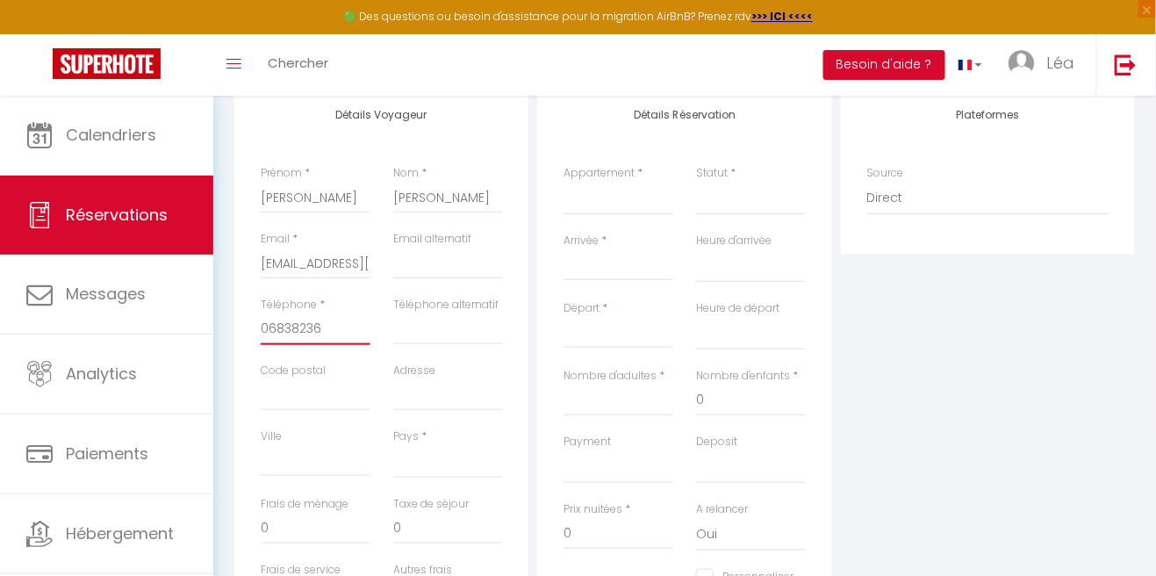
select select
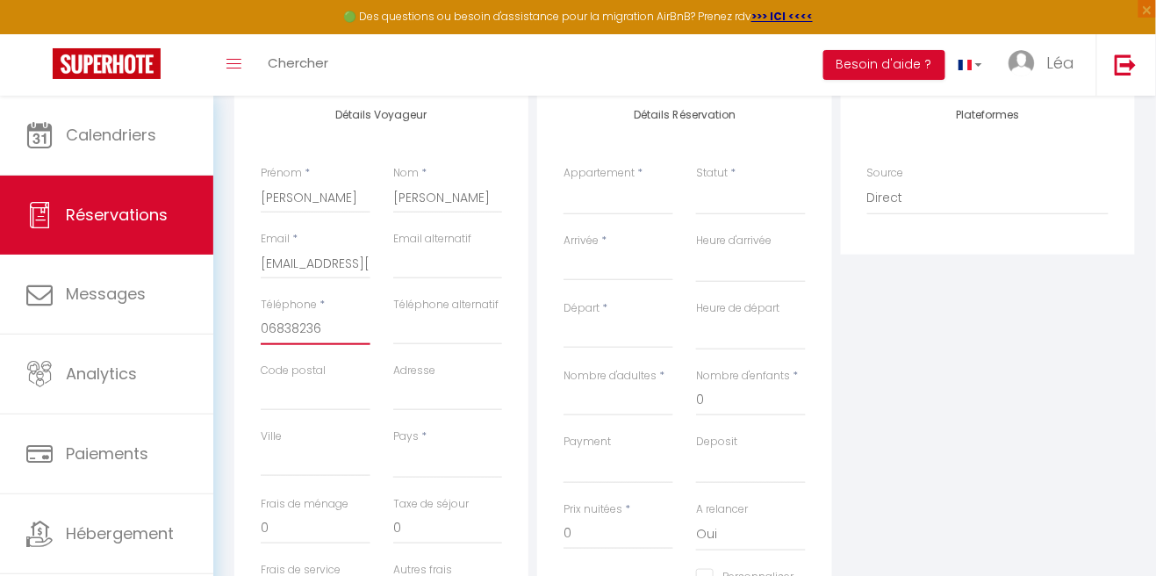
select select
checkbox input "false"
type input "068382364"
select select
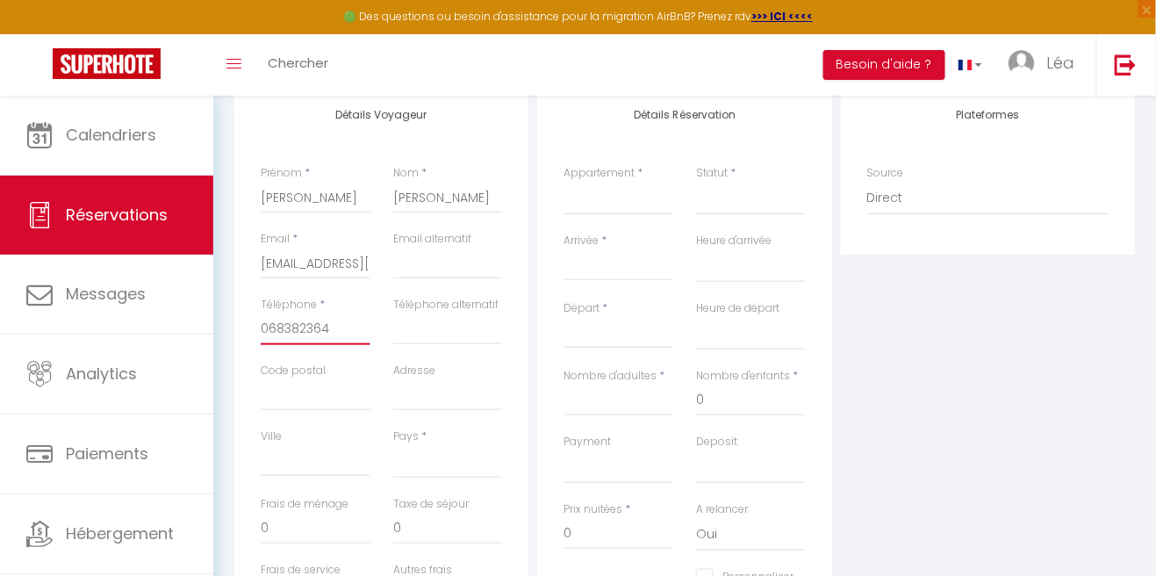
select select
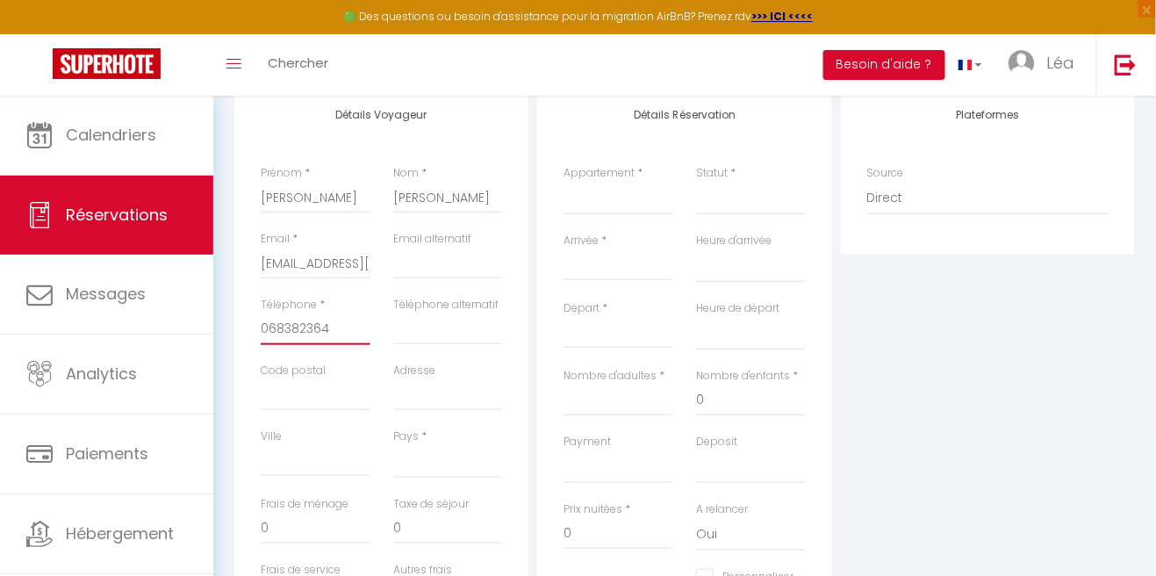
checkbox input "false"
type input "0683823645"
select select
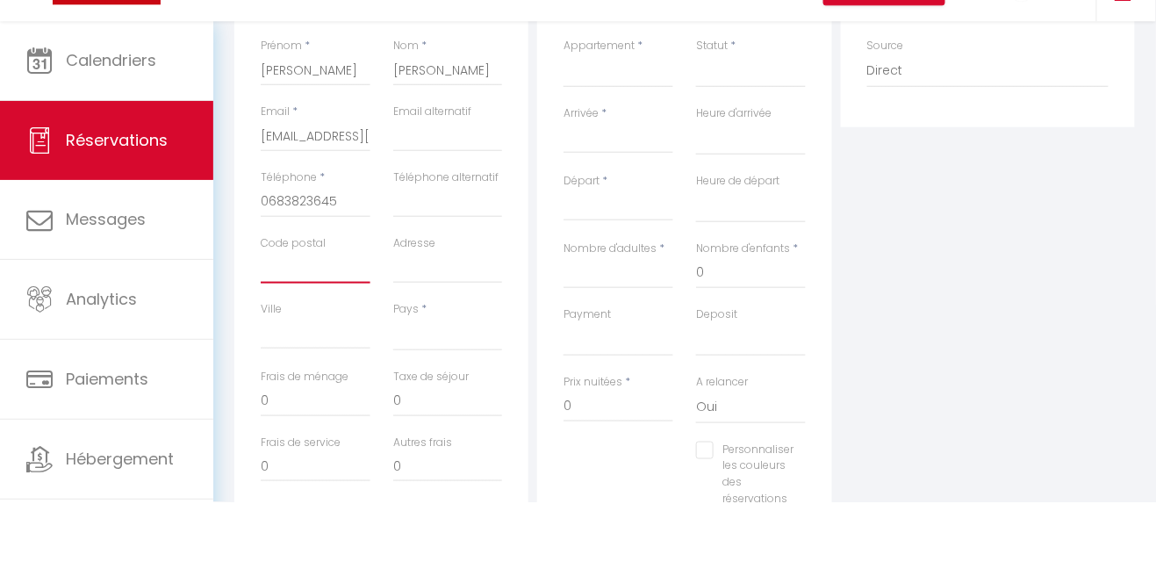
click at [299, 348] on input "Code postal" at bounding box center [316, 342] width 110 height 32
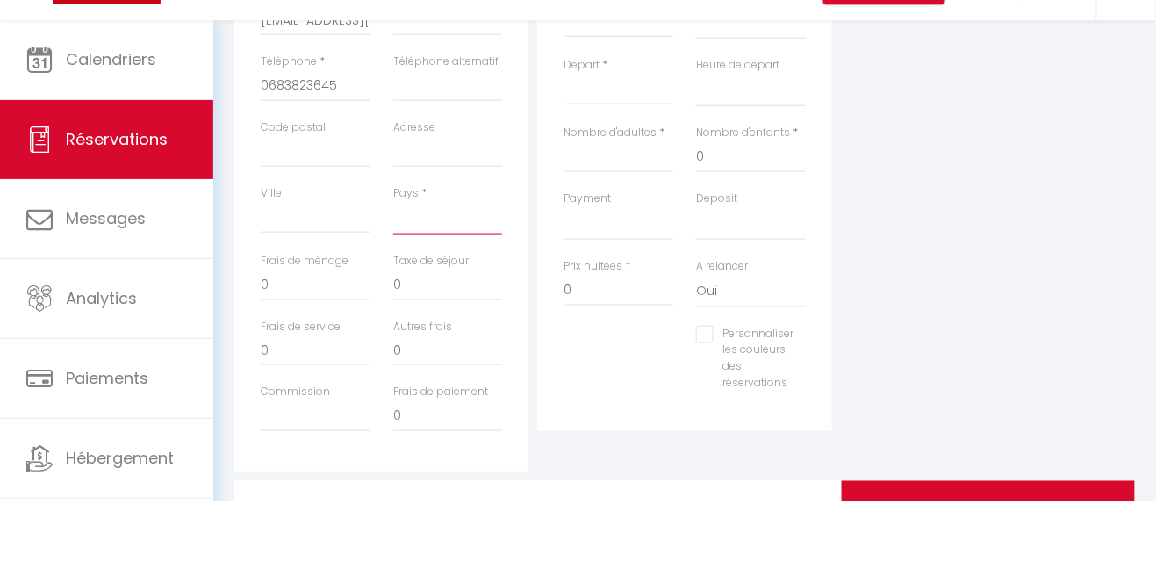
click at [455, 300] on select "France Portugal Afghanistan Albania Algeria American Samoa Andorra Angola Angui…" at bounding box center [448, 292] width 110 height 33
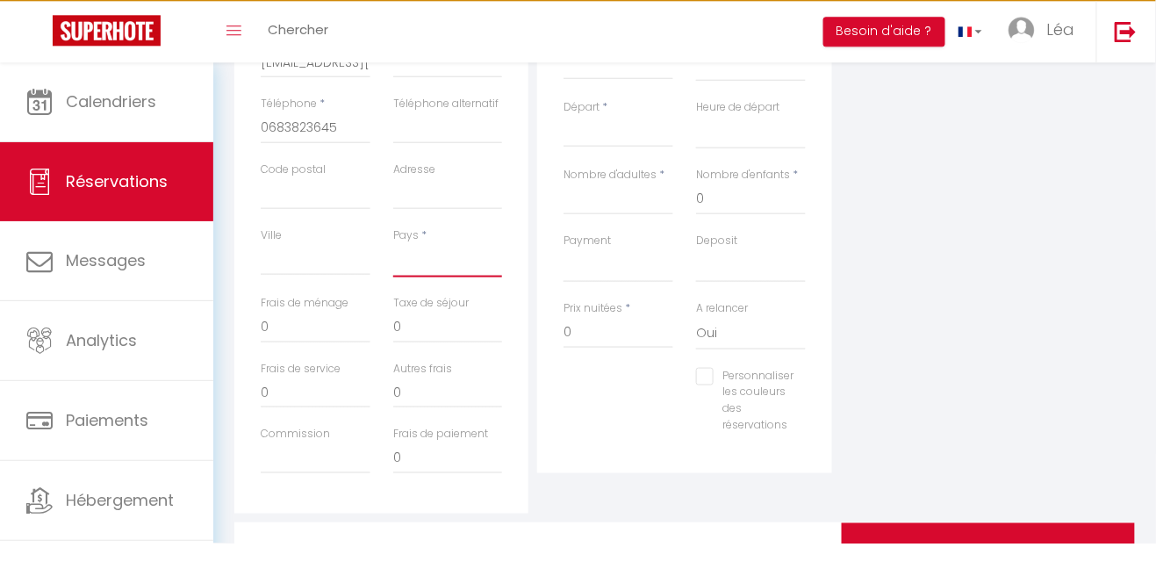
scroll to position [406, 0]
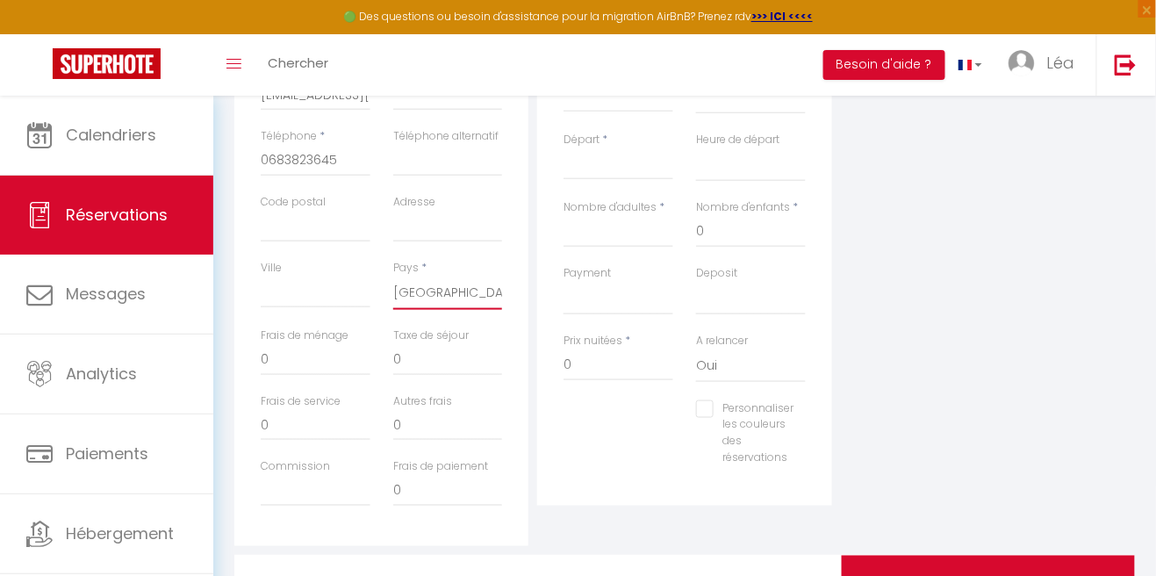
click at [393, 276] on select "France Portugal Afghanistan Albania Algeria American Samoa Andorra Angola Angui…" at bounding box center [448, 292] width 110 height 33
click at [283, 363] on input "0" at bounding box center [316, 360] width 110 height 32
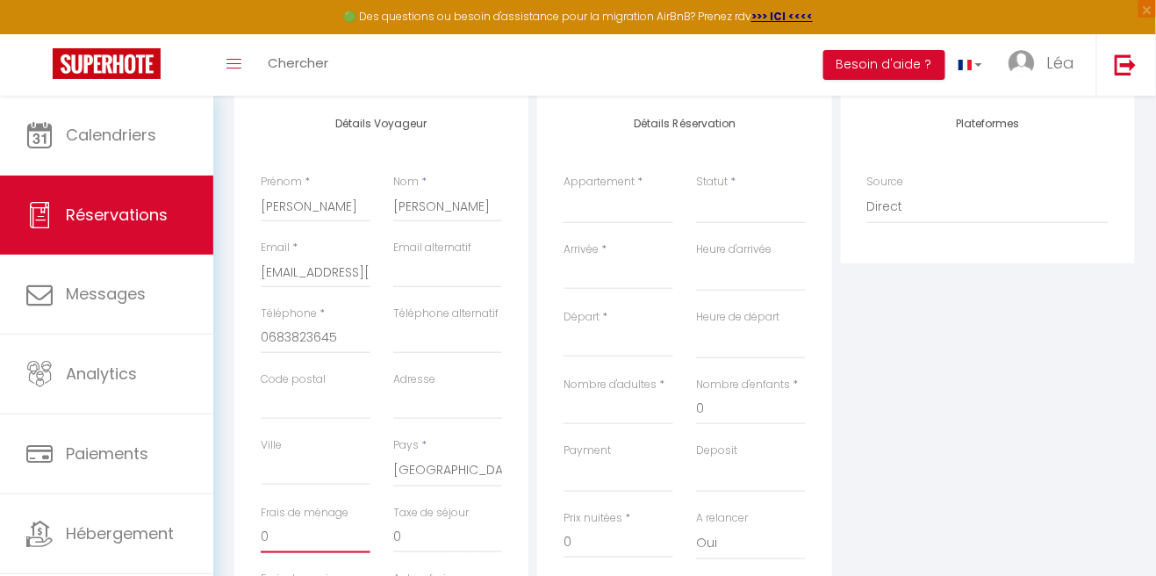
scroll to position [227, 0]
click at [616, 214] on select "Studio 2 personnes / Vue Mer / Climatisé Studio 25m2/Le Chambeyron/Vars/Ski au …" at bounding box center [618, 208] width 110 height 33
click at [563, 192] on select "Studio 2 personnes / Vue Mer / Climatisé Studio 25m2/Le Chambeyron/Vars/Ski au …" at bounding box center [618, 208] width 110 height 33
click at [757, 218] on select "Confirmé Non Confirmé Annulé Annulé par le voyageur No Show Request" at bounding box center [751, 208] width 110 height 33
click at [696, 192] on select "Confirmé Non Confirmé Annulé Annulé par le voyageur No Show Request" at bounding box center [751, 208] width 110 height 33
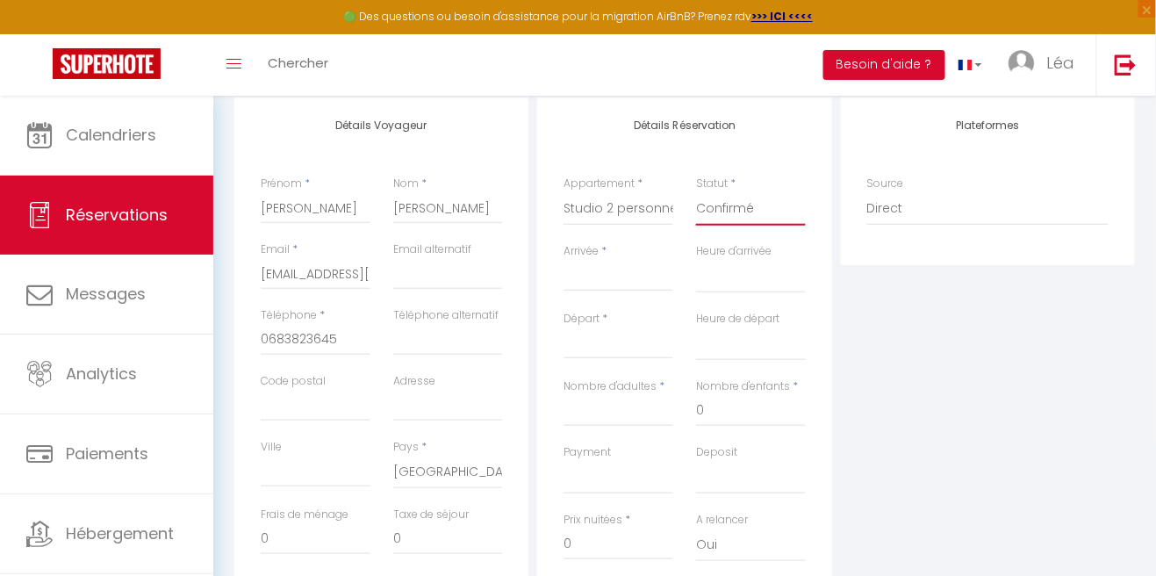
scroll to position [222, 0]
click at [606, 282] on input "Arrivée" at bounding box center [618, 282] width 110 height 23
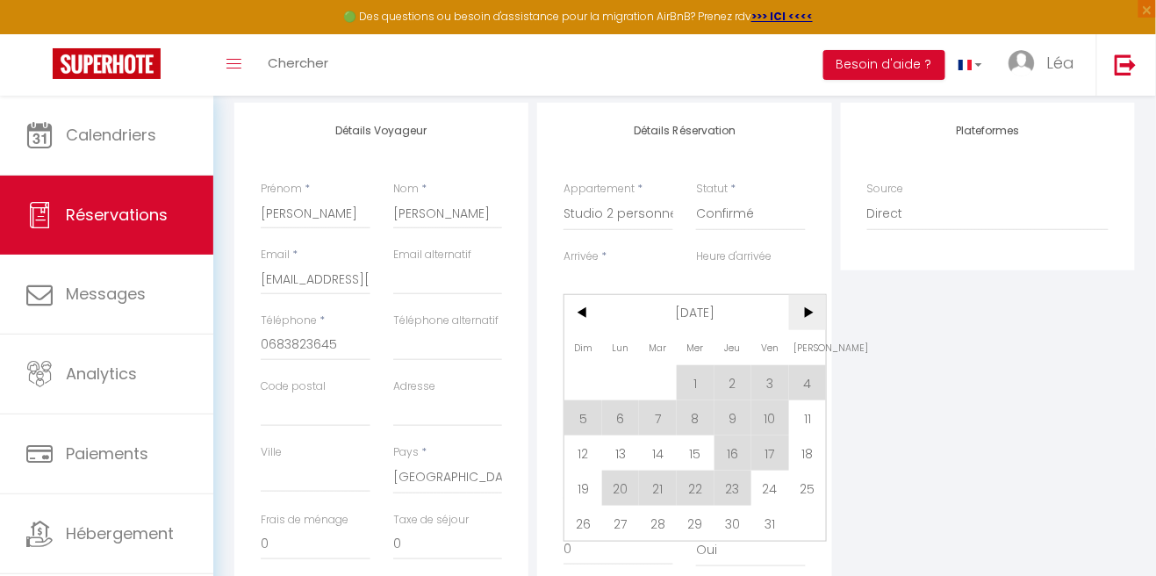
click at [805, 316] on span ">" at bounding box center [808, 312] width 38 height 35
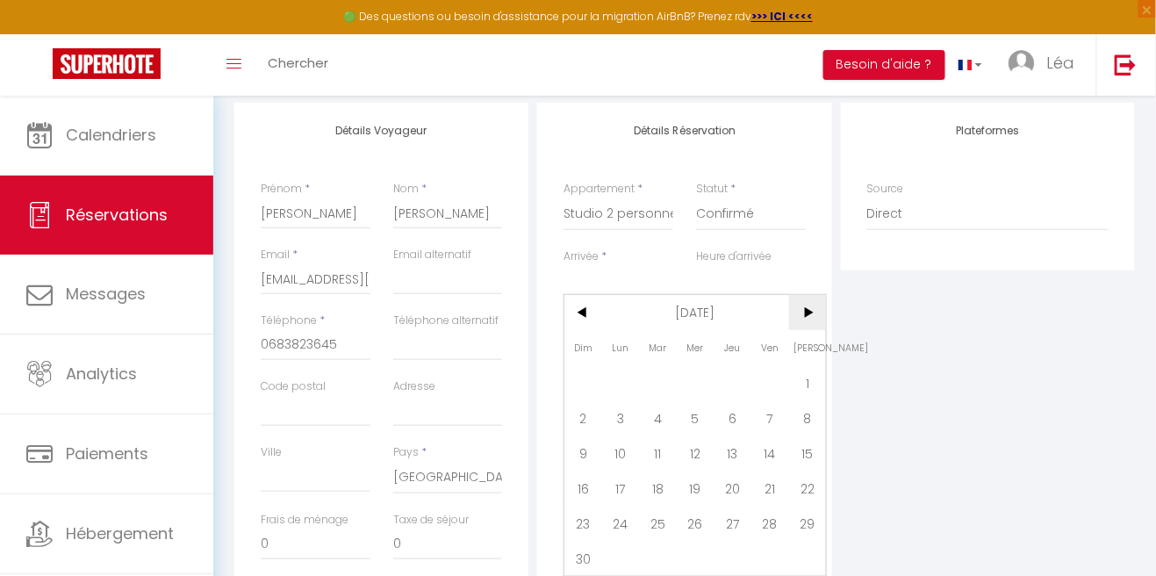
click at [810, 325] on span ">" at bounding box center [808, 312] width 38 height 35
click at [804, 321] on span ">" at bounding box center [808, 312] width 38 height 35
click at [807, 321] on span ">" at bounding box center [808, 312] width 38 height 35
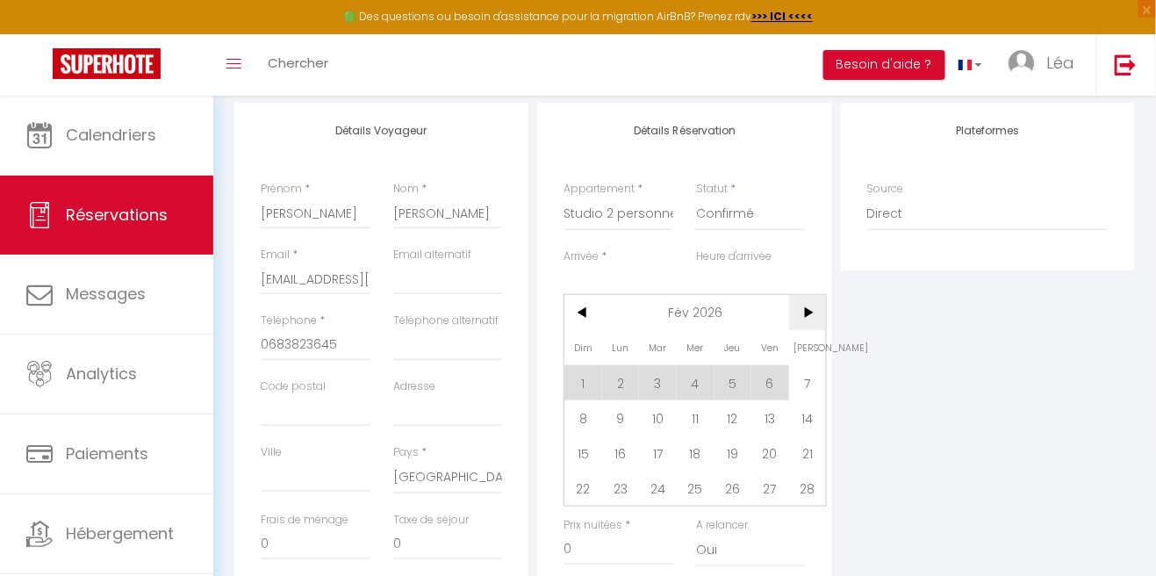
click at [799, 328] on span ">" at bounding box center [808, 312] width 38 height 35
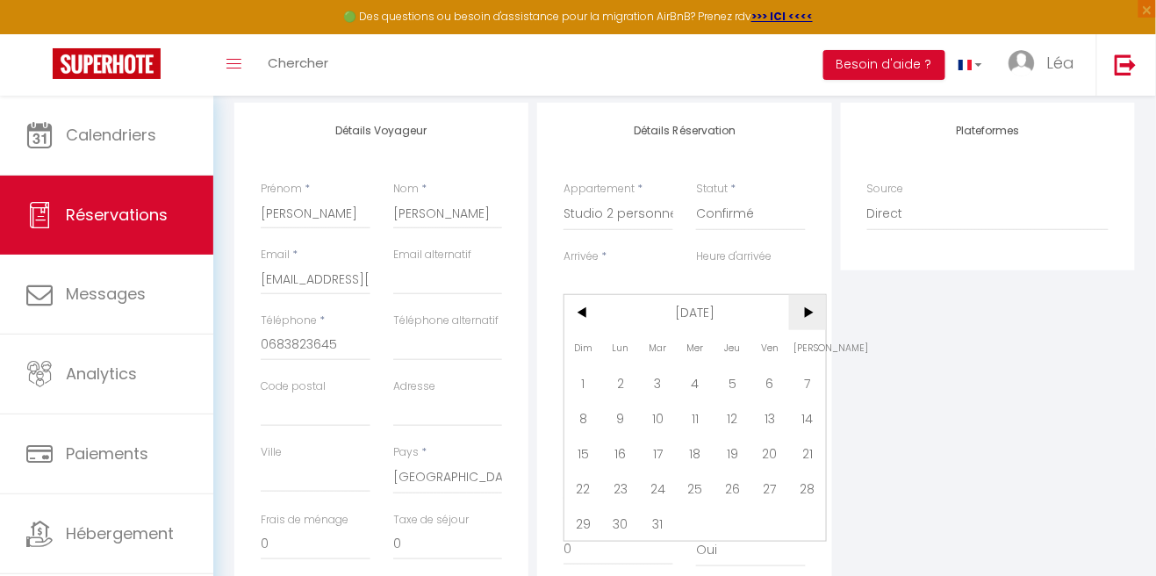
click at [795, 326] on span ">" at bounding box center [808, 312] width 38 height 35
click at [798, 330] on span "Sam" at bounding box center [808, 347] width 38 height 35
click at [807, 324] on span ">" at bounding box center [808, 312] width 38 height 35
click at [802, 322] on span ">" at bounding box center [808, 312] width 38 height 35
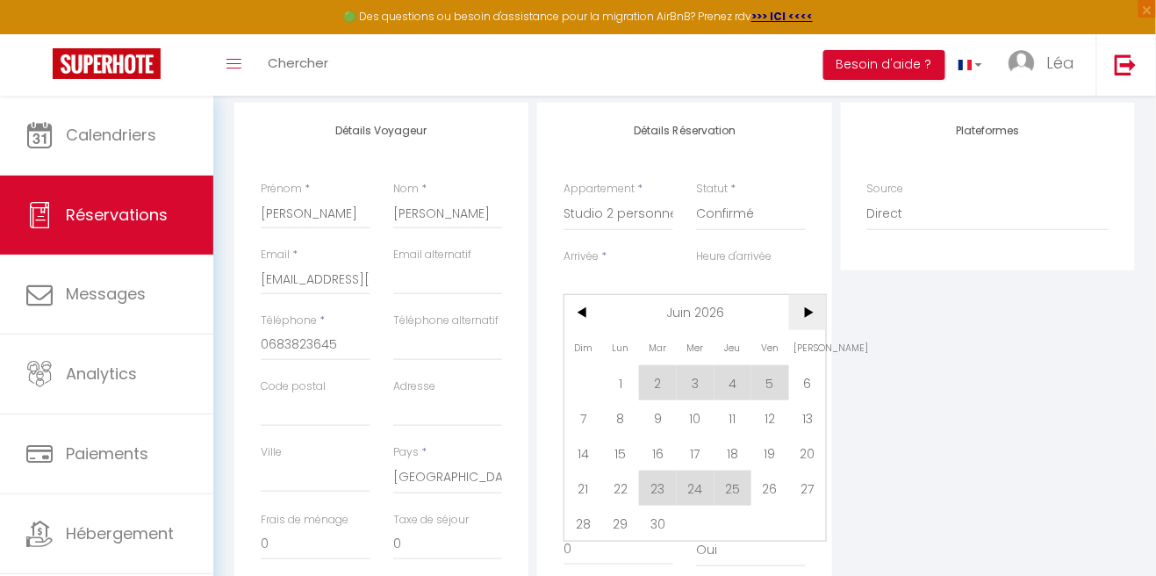
click at [805, 325] on span ">" at bounding box center [808, 312] width 38 height 35
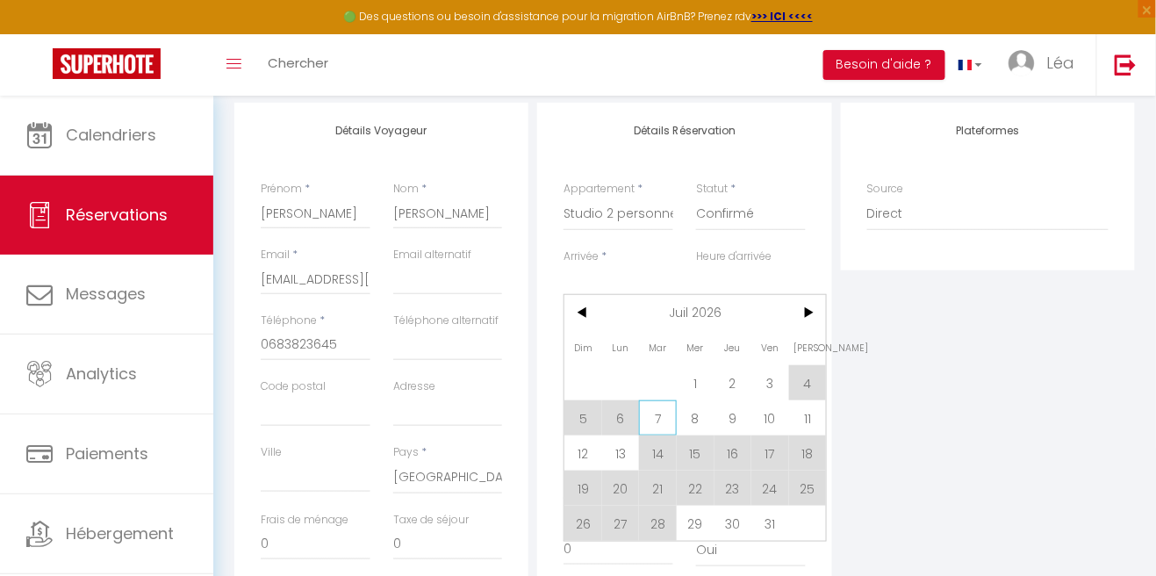
click at [648, 418] on span "7" at bounding box center [658, 417] width 38 height 35
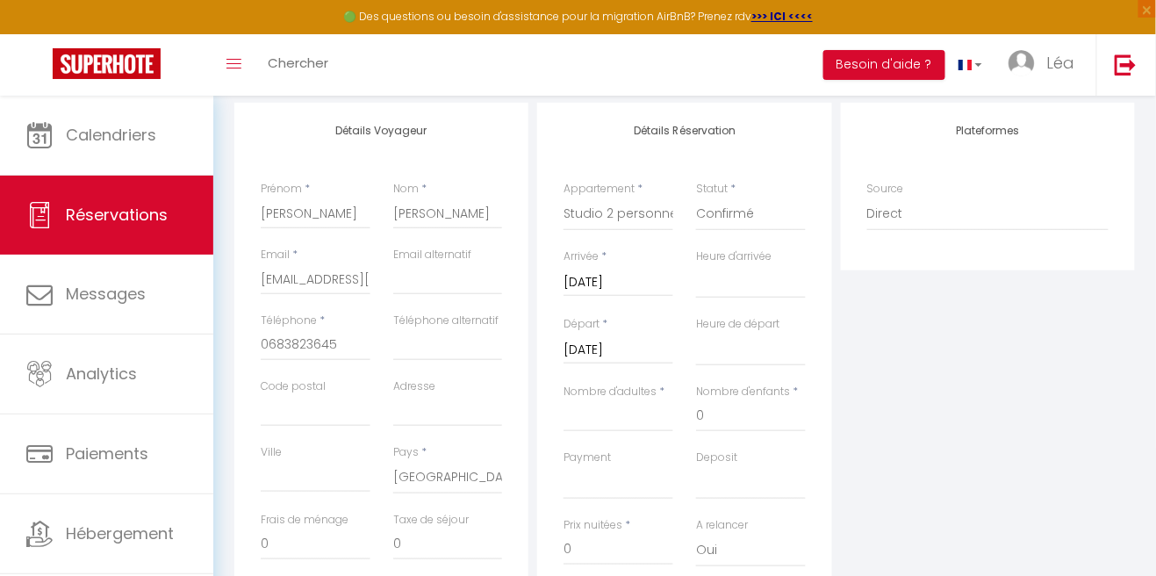
click at [640, 354] on input "Mer 08 Juillet 2026" at bounding box center [618, 350] width 110 height 23
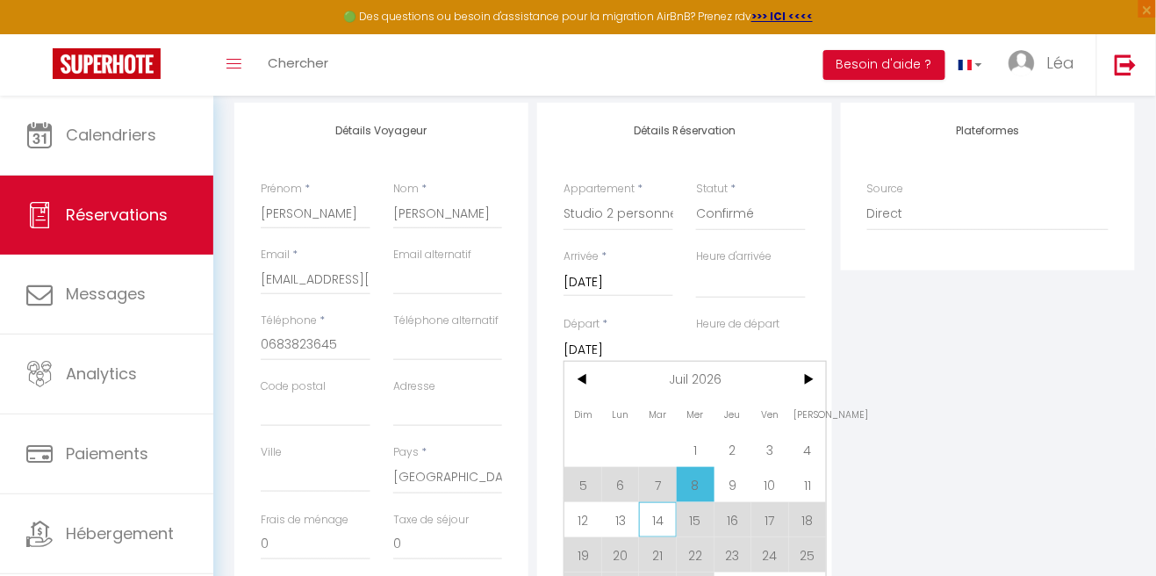
click at [664, 519] on span "14" at bounding box center [658, 519] width 38 height 35
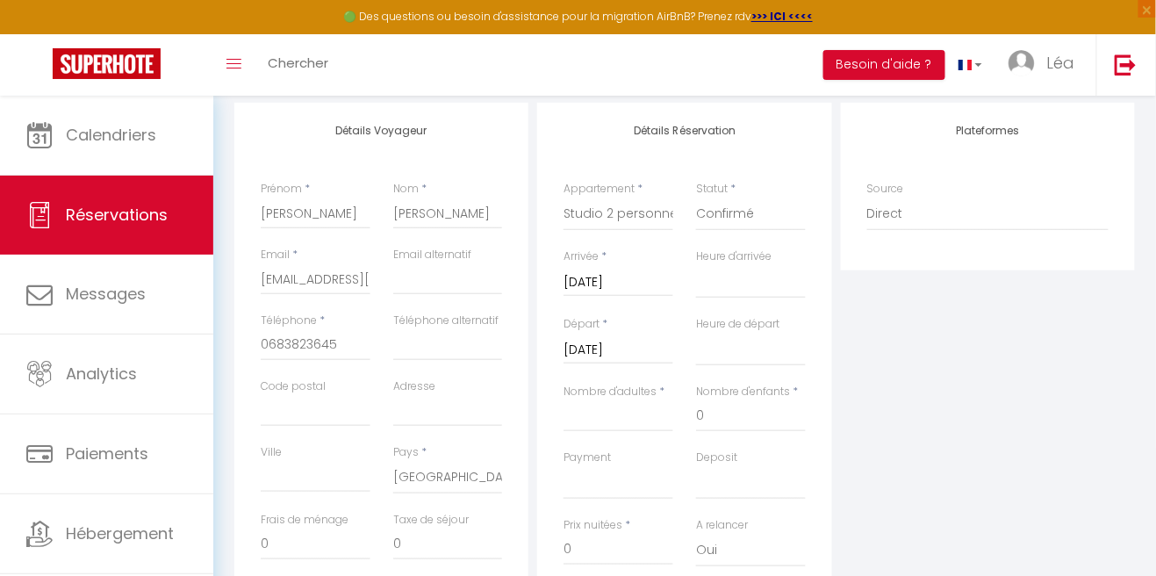
click at [647, 345] on input "Mar 14 Juillet 2026" at bounding box center [618, 350] width 110 height 23
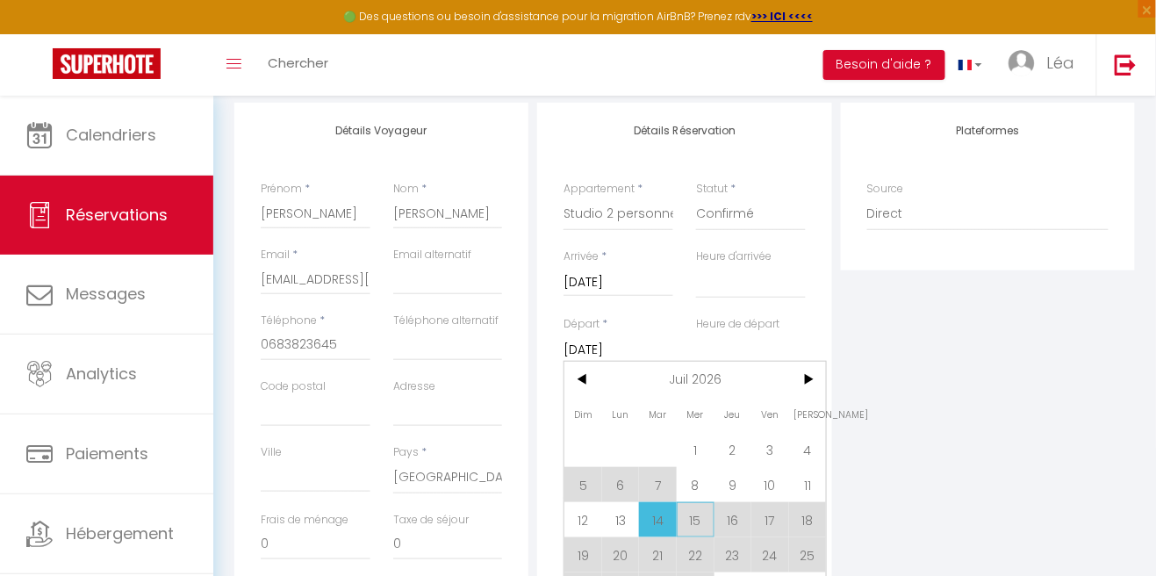
click at [683, 526] on span "15" at bounding box center [695, 519] width 38 height 35
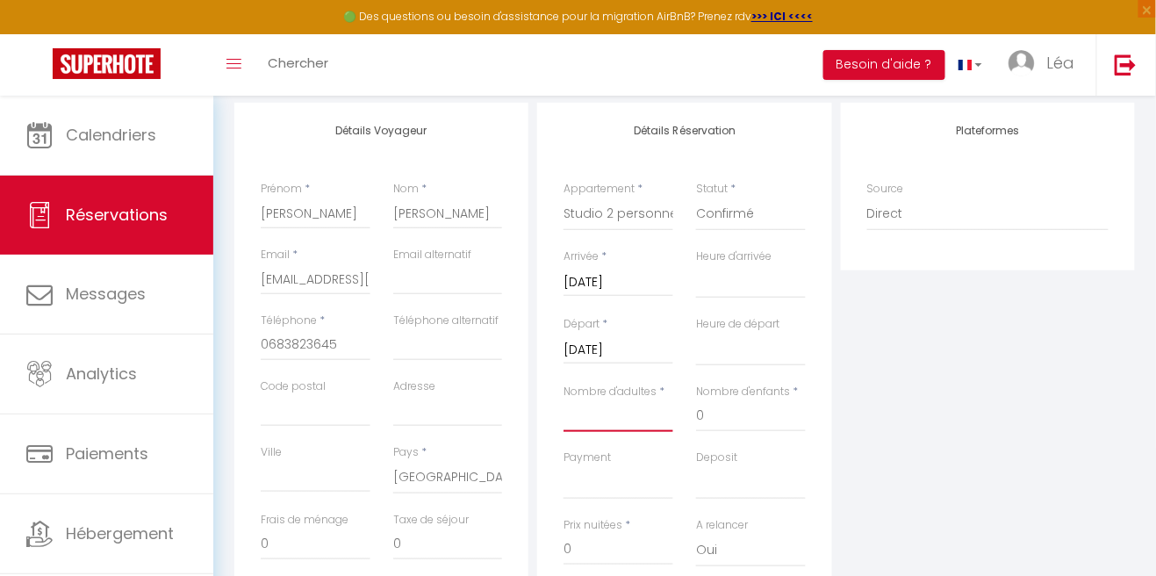
click at [607, 420] on input "Nombre d'adultes" at bounding box center [618, 416] width 110 height 32
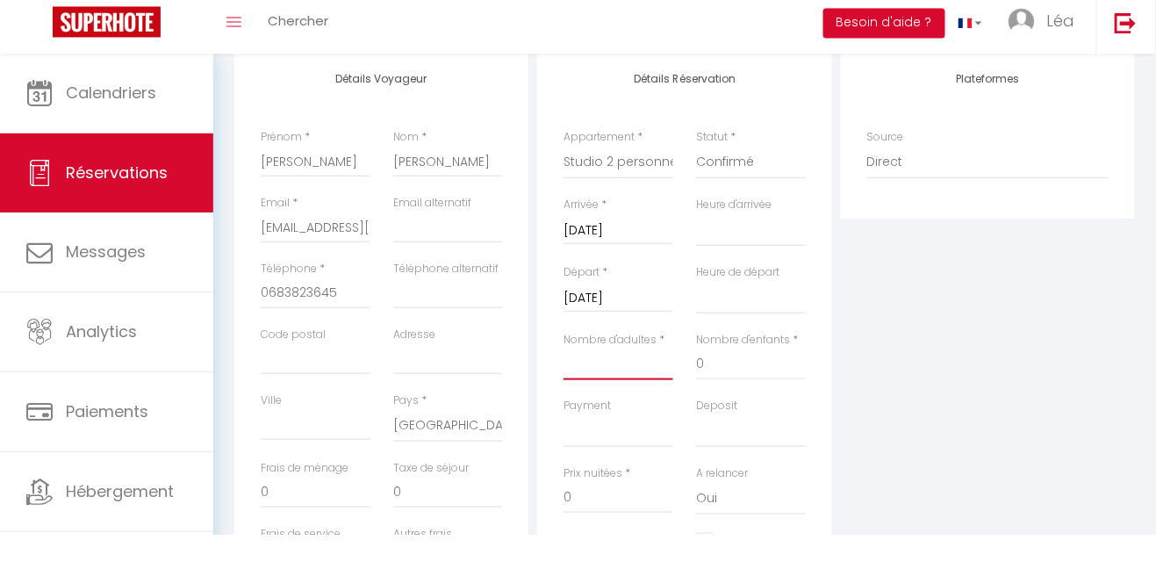
scroll to position [264, 0]
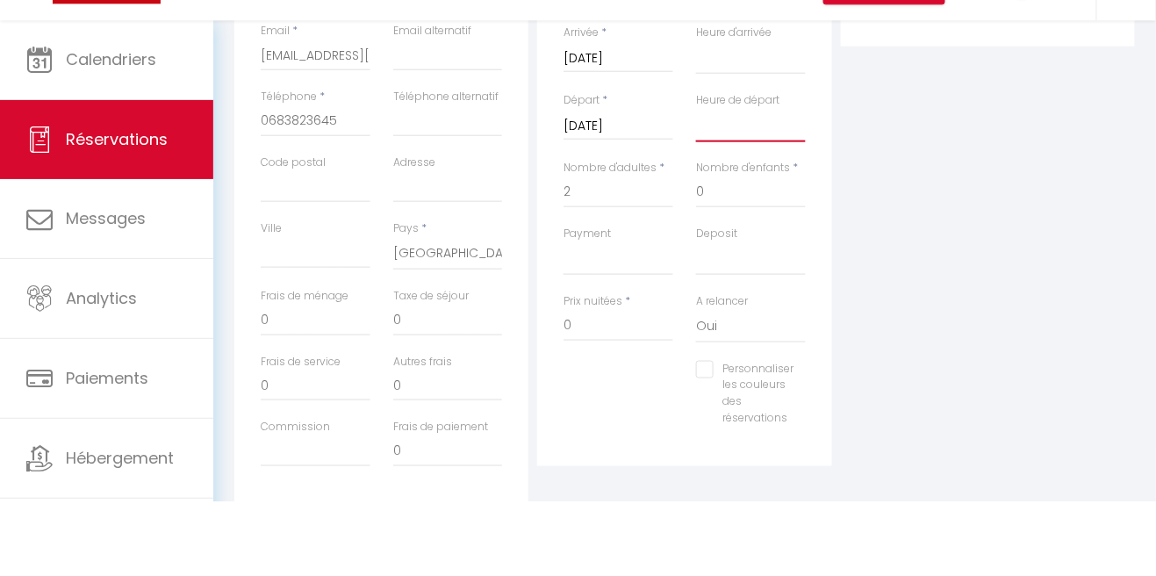
click at [741, 214] on select "00:00 00:30 01:00 01:30 02:00 02:30 03:00 03:30 04:00 04:30 05:00 05:30 06:00 0…" at bounding box center [751, 199] width 110 height 33
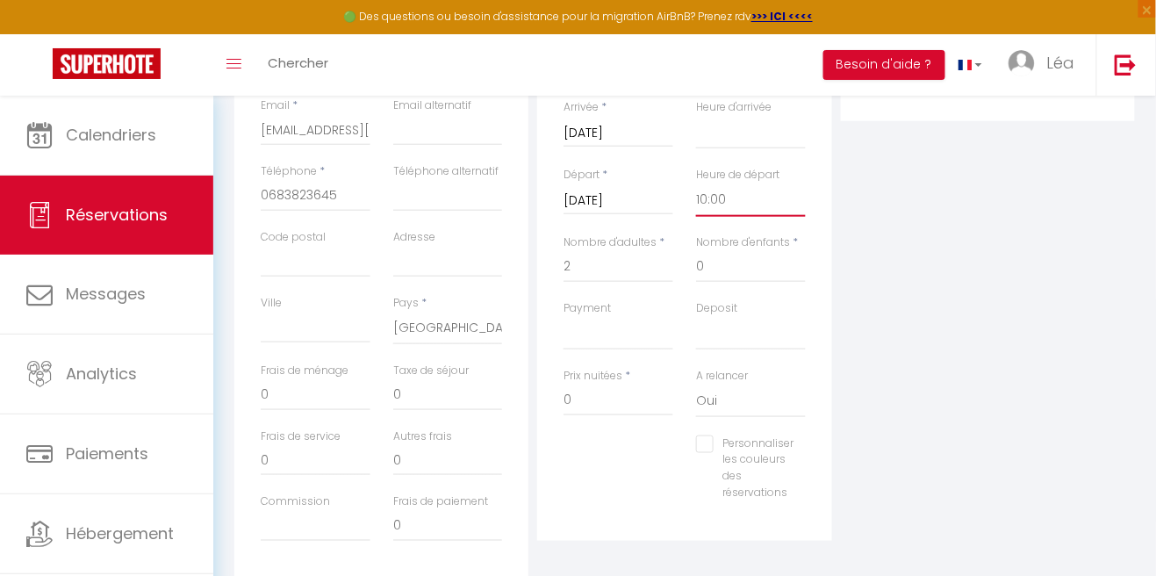
click at [696, 183] on select "00:00 00:30 01:00 01:30 02:00 02:30 03:00 03:30 04:00 04:30 05:00 05:30 06:00 0…" at bounding box center [751, 199] width 110 height 33
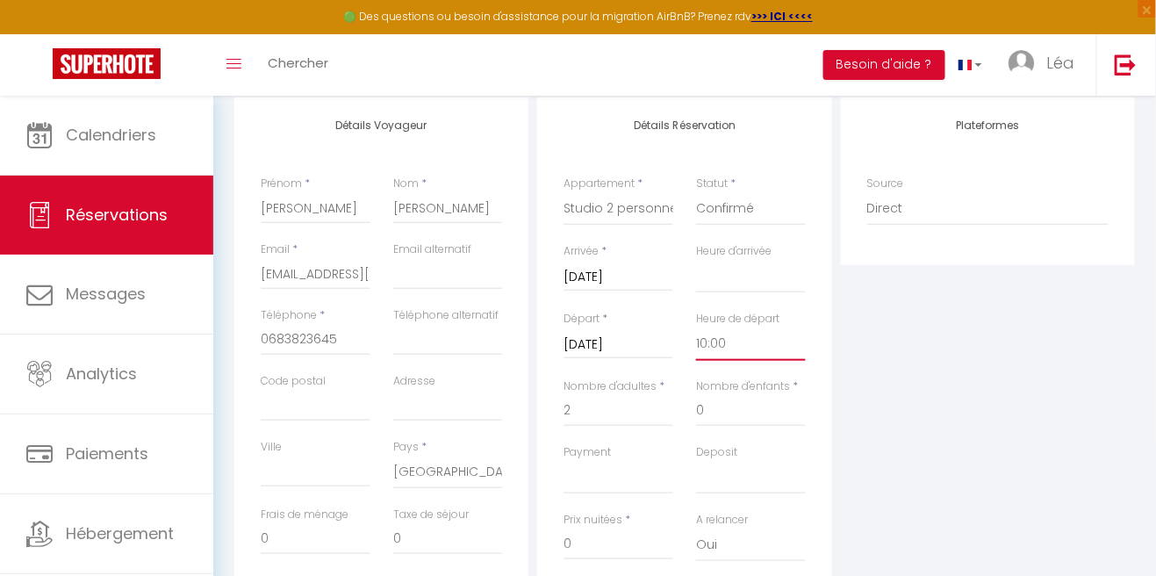
scroll to position [229, 0]
click at [747, 283] on select "00:00 00:30 01:00 01:30 02:00 02:30 03:00 03:30 04:00 04:30 05:00 05:30 06:00 0…" at bounding box center [751, 274] width 110 height 33
click at [696, 258] on select "00:00 00:30 01:00 01:30 02:00 02:30 03:00 03:30 04:00 04:30 05:00 05:30 06:00 0…" at bounding box center [751, 274] width 110 height 33
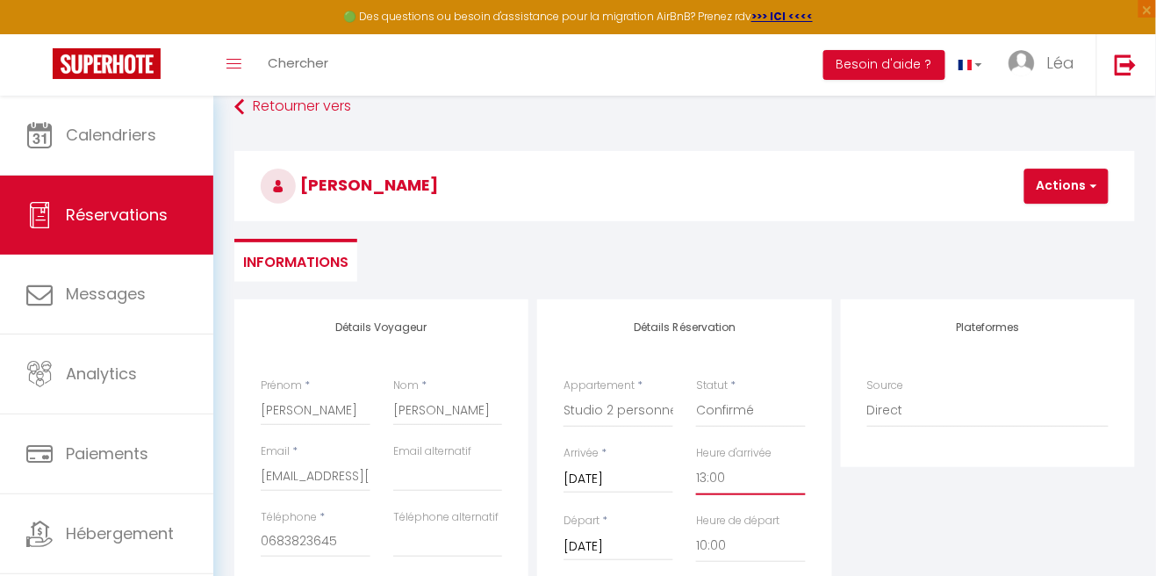
scroll to position [0, 0]
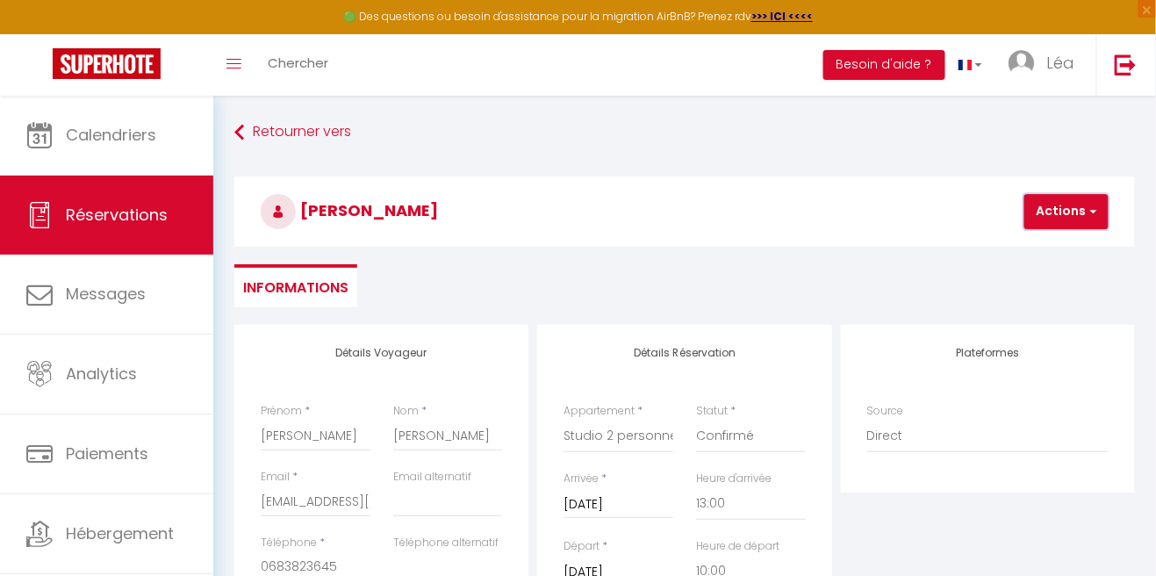
click at [1067, 207] on button "Actions" at bounding box center [1066, 211] width 84 height 35
click at [1070, 254] on link "Enregistrer" at bounding box center [1081, 250] width 139 height 23
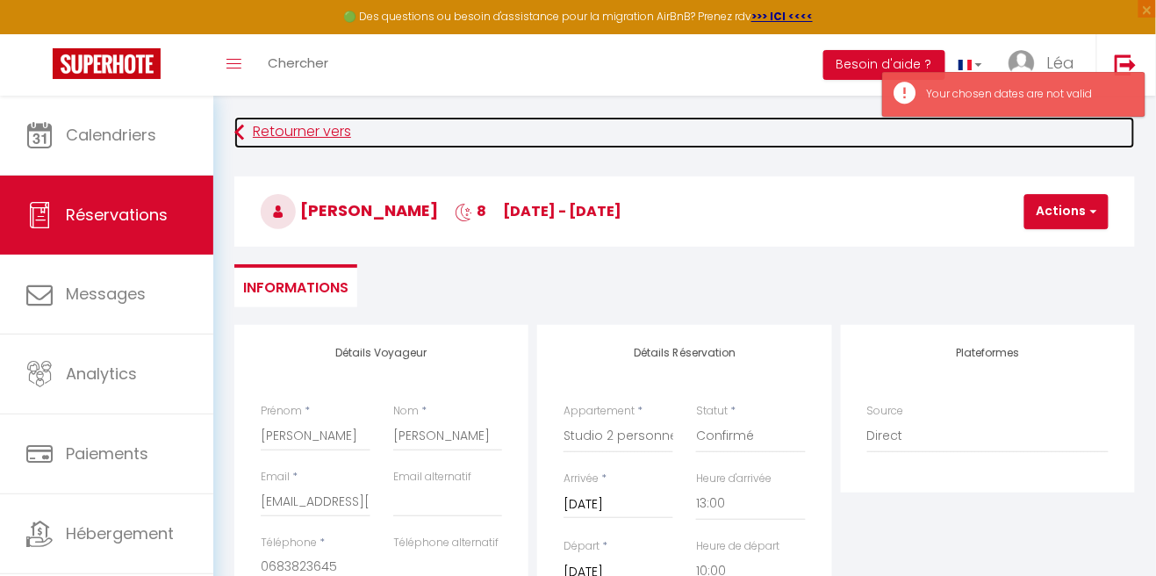
click at [253, 126] on link "Retourner vers" at bounding box center [684, 133] width 900 height 32
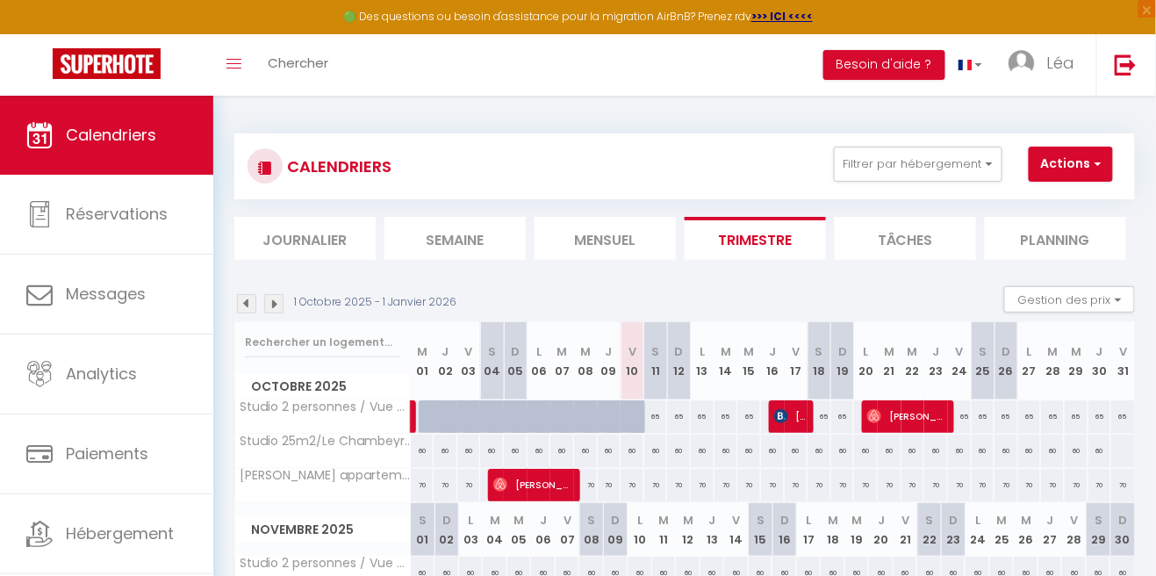
click at [275, 301] on img at bounding box center [273, 303] width 19 height 19
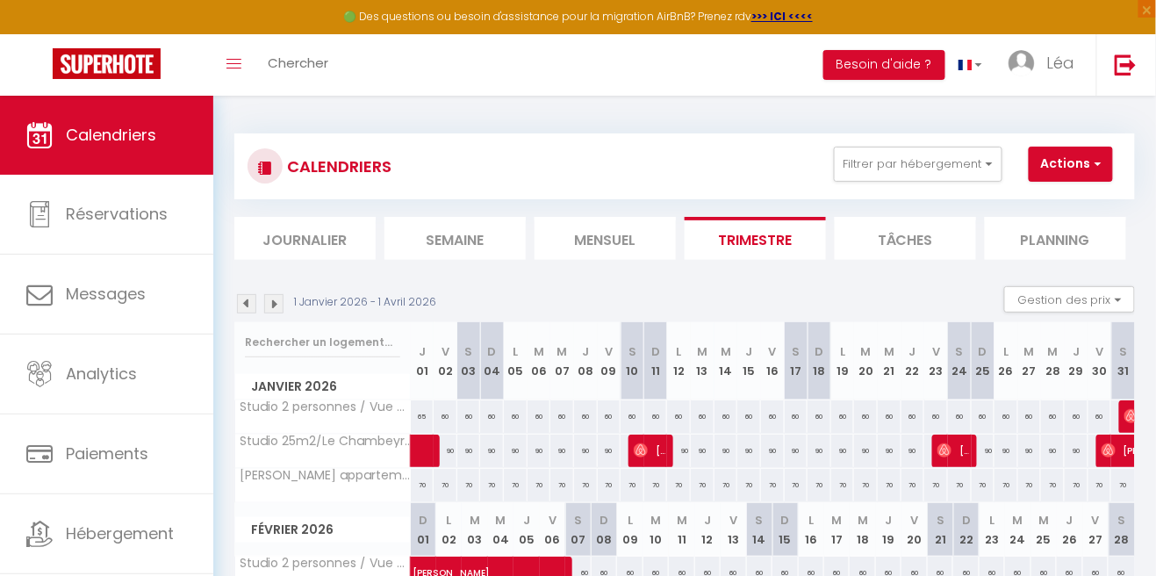
click at [275, 308] on img at bounding box center [273, 303] width 19 height 19
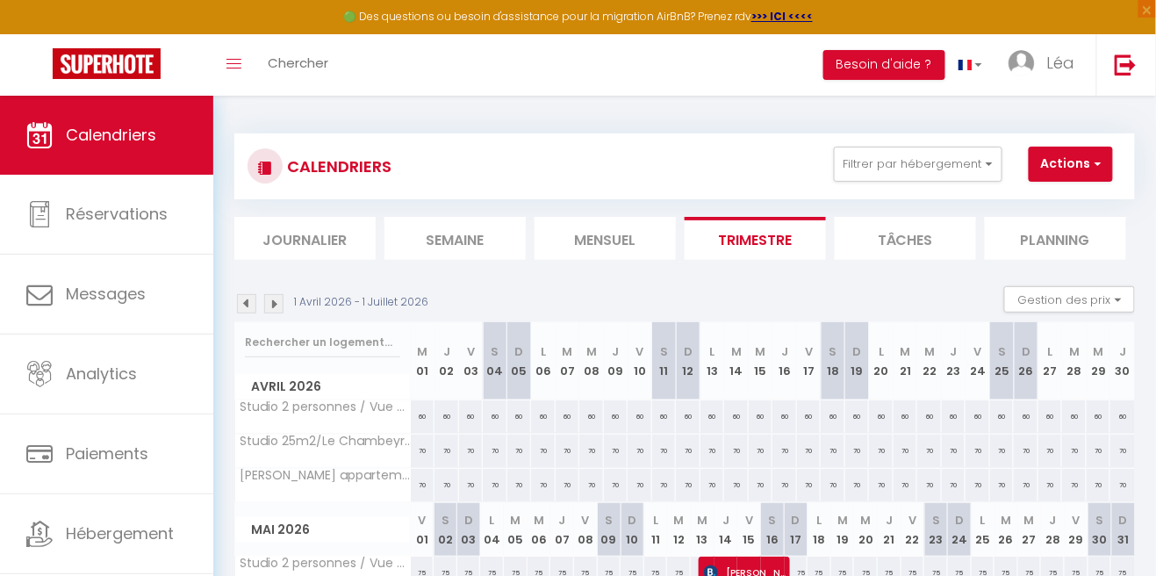
click at [280, 298] on img at bounding box center [273, 303] width 19 height 19
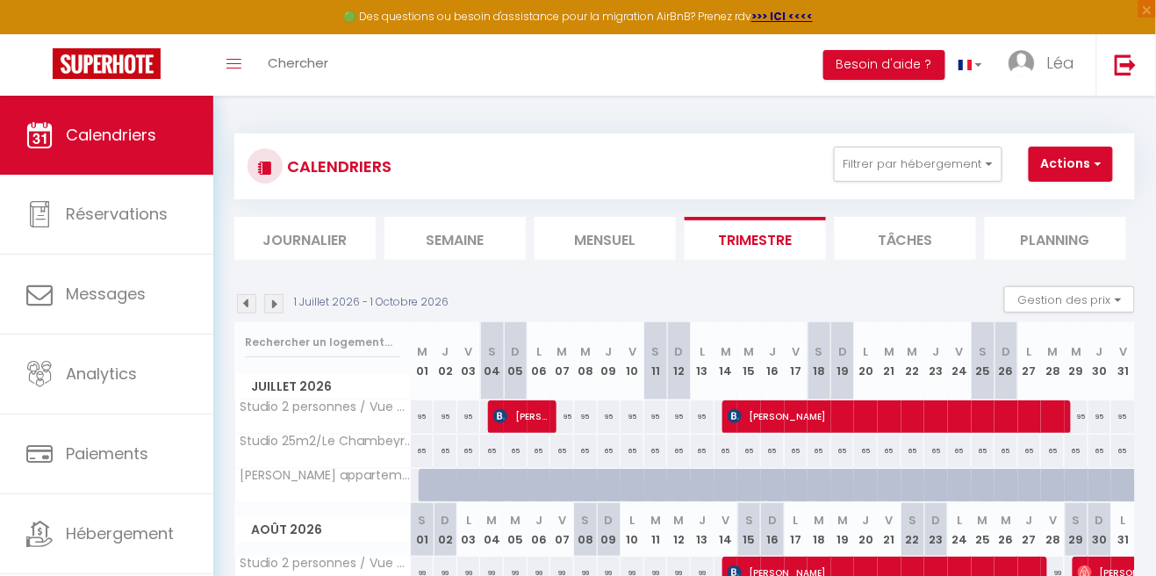
click at [276, 301] on img at bounding box center [273, 303] width 19 height 19
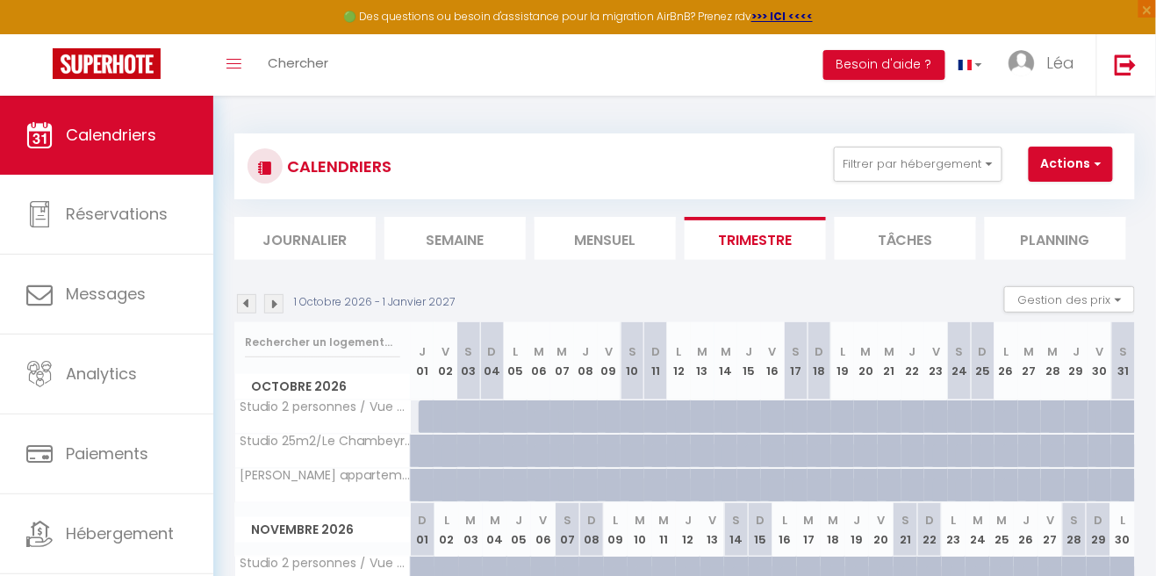
click at [283, 299] on img at bounding box center [273, 303] width 19 height 19
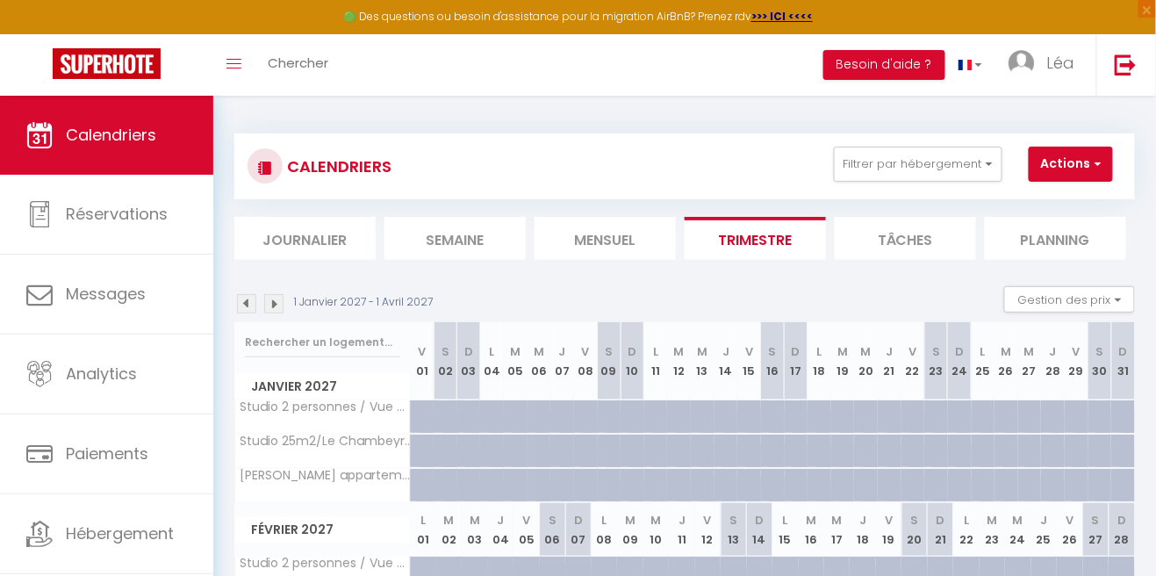
click at [279, 298] on img at bounding box center [273, 303] width 19 height 19
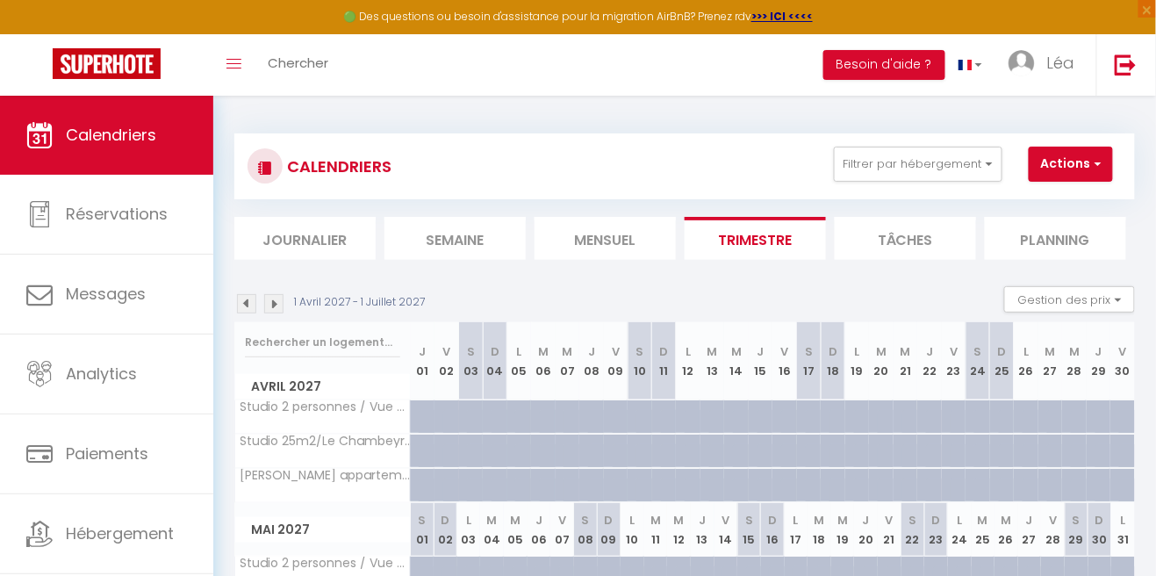
click at [247, 302] on img at bounding box center [246, 303] width 19 height 19
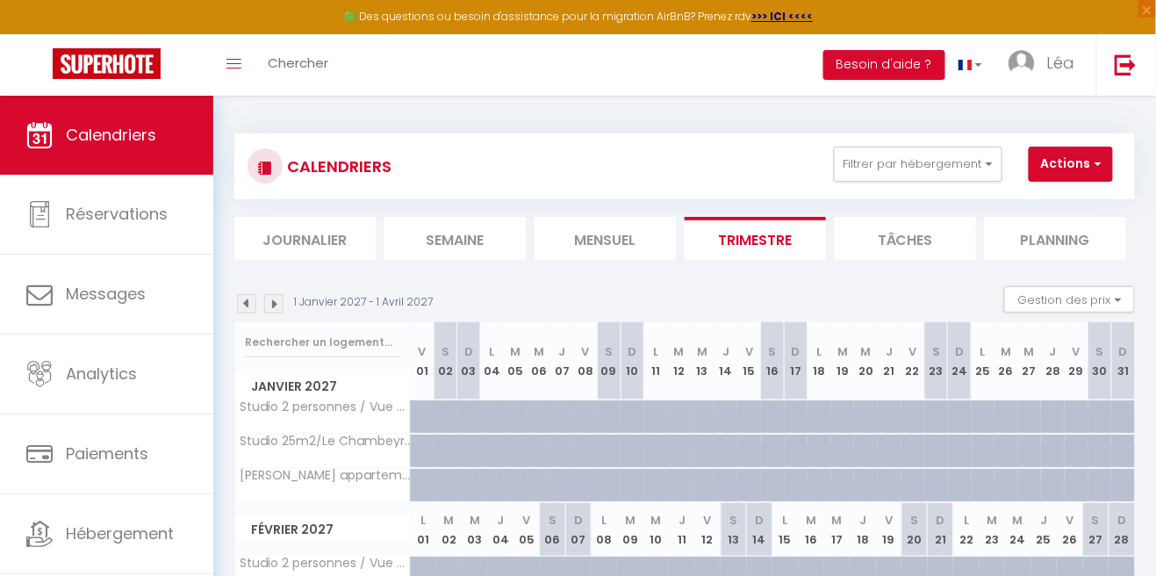
click at [252, 297] on img at bounding box center [246, 303] width 19 height 19
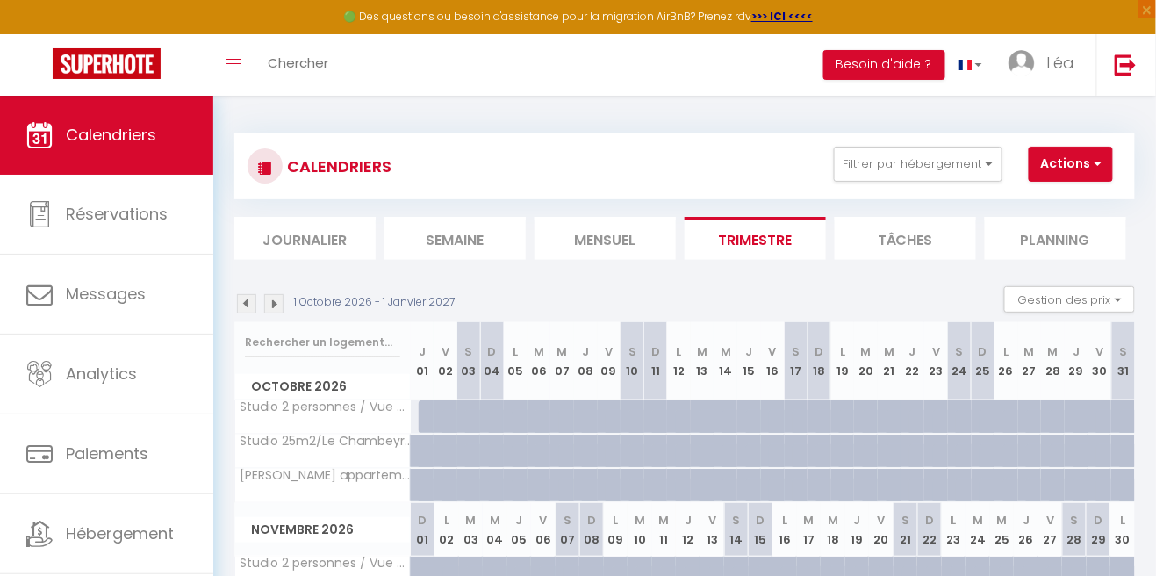
click at [253, 308] on img at bounding box center [246, 303] width 19 height 19
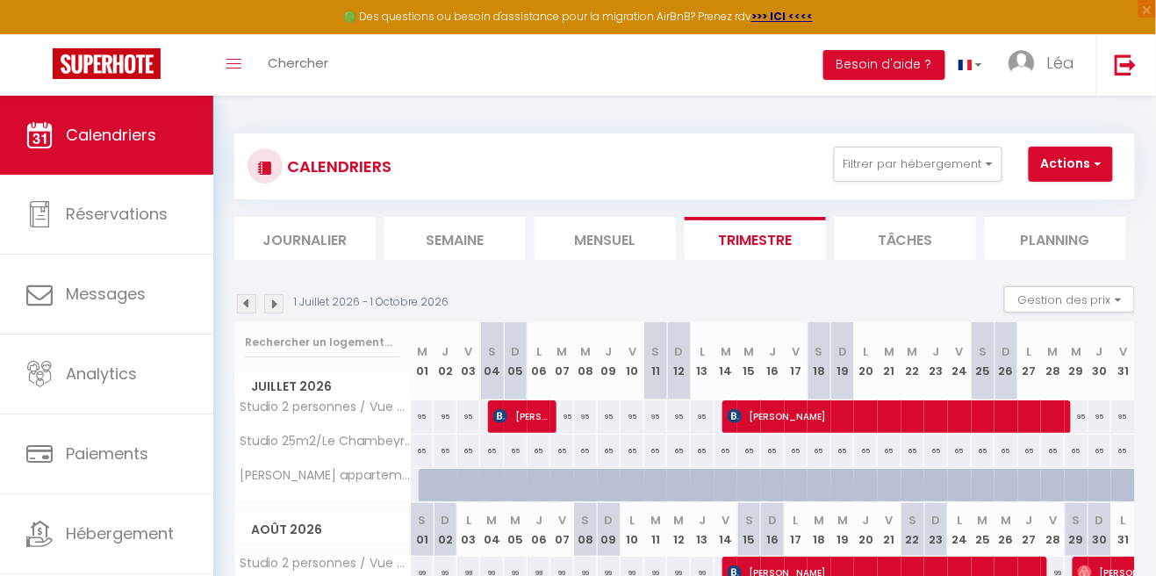
click at [239, 309] on img at bounding box center [246, 303] width 19 height 19
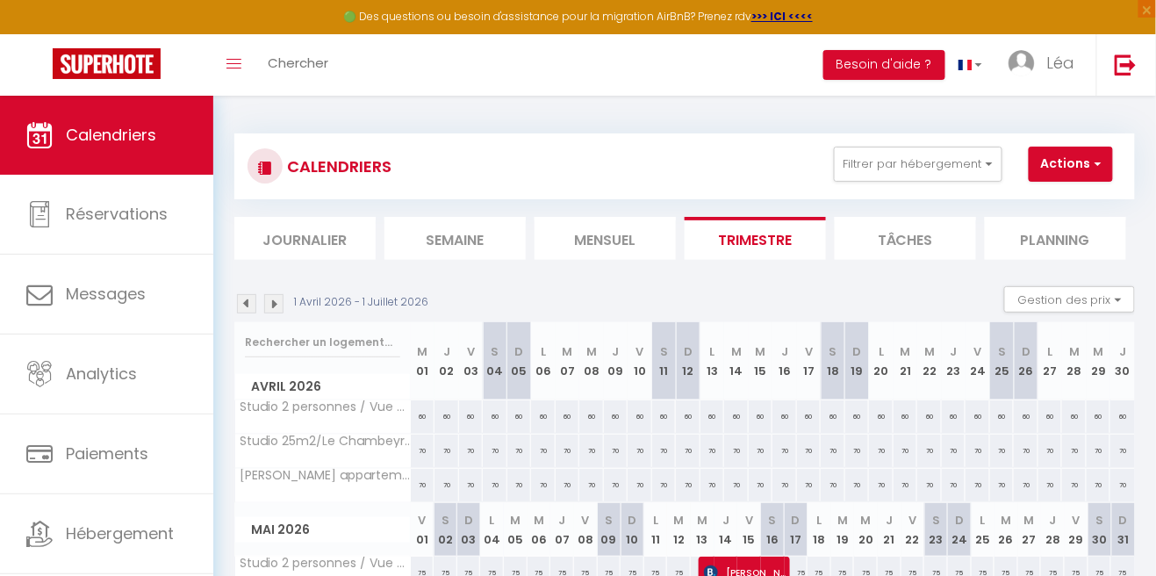
click at [279, 302] on img at bounding box center [273, 303] width 19 height 19
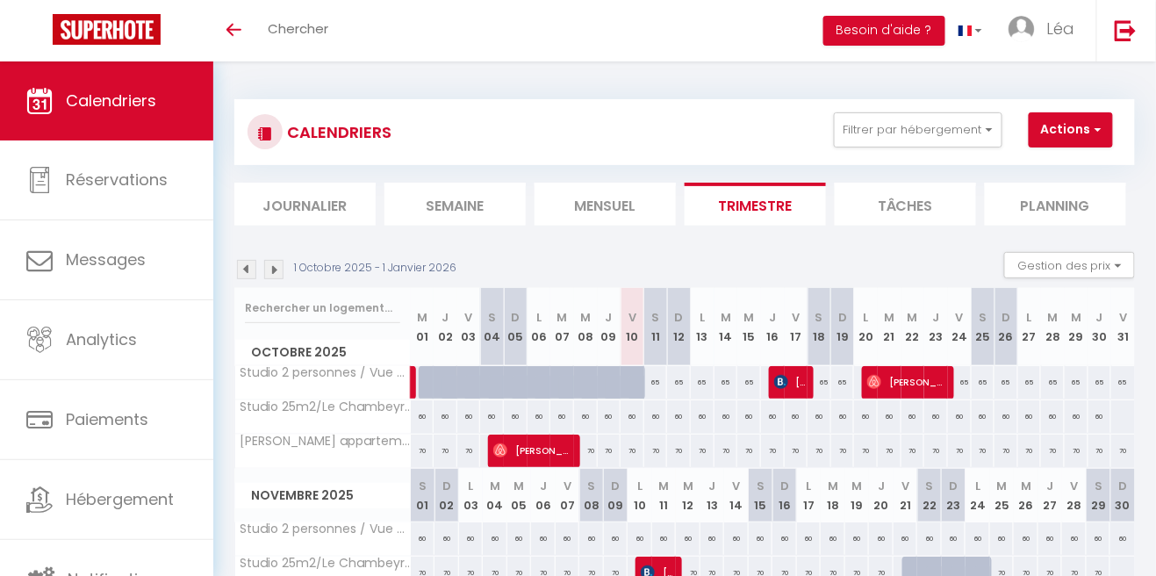
click at [274, 264] on img at bounding box center [273, 269] width 19 height 19
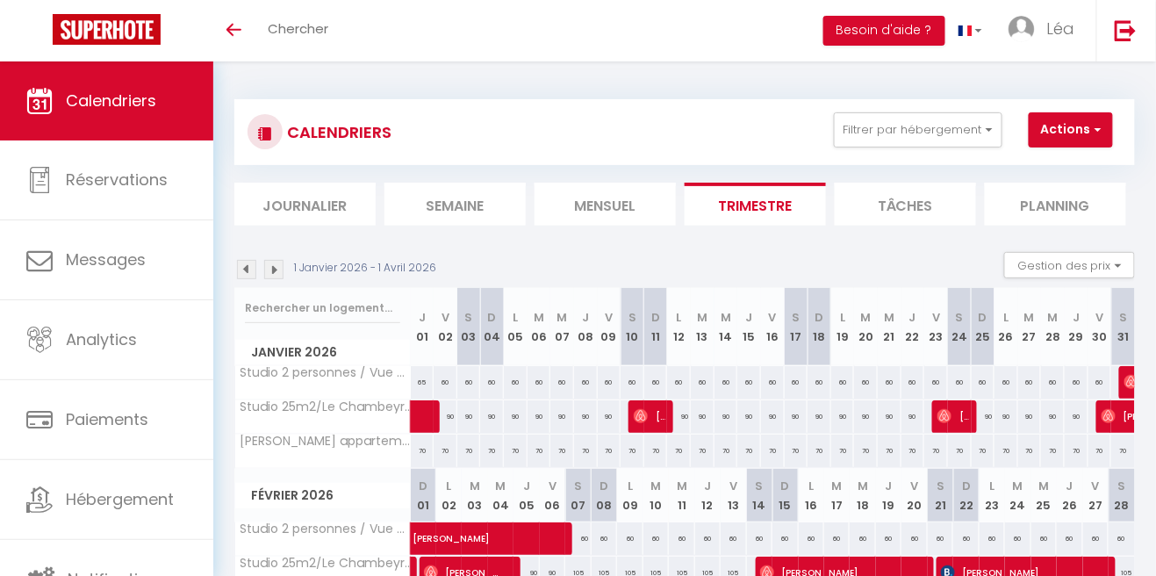
click at [283, 273] on img at bounding box center [273, 269] width 19 height 19
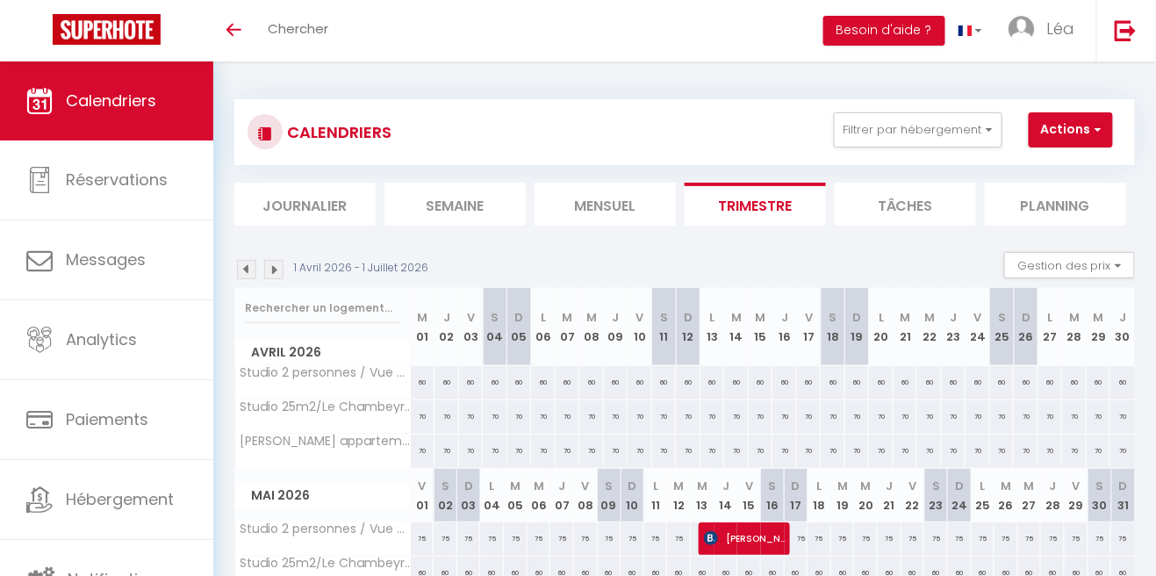
click at [277, 268] on img at bounding box center [273, 269] width 19 height 19
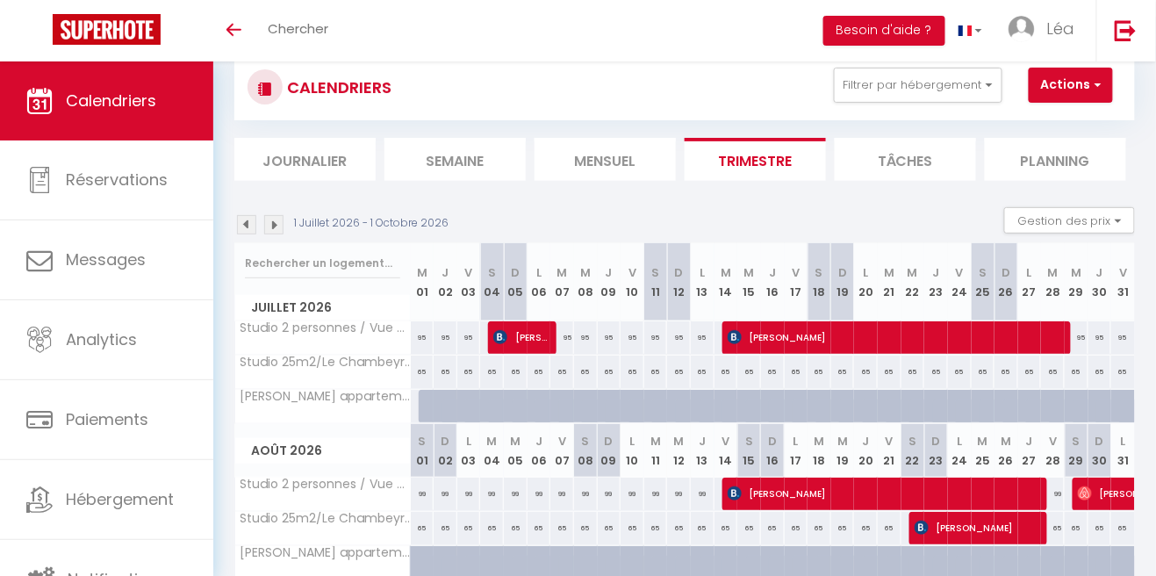
scroll to position [45, 0]
click at [1081, 96] on button "Actions" at bounding box center [1070, 85] width 84 height 35
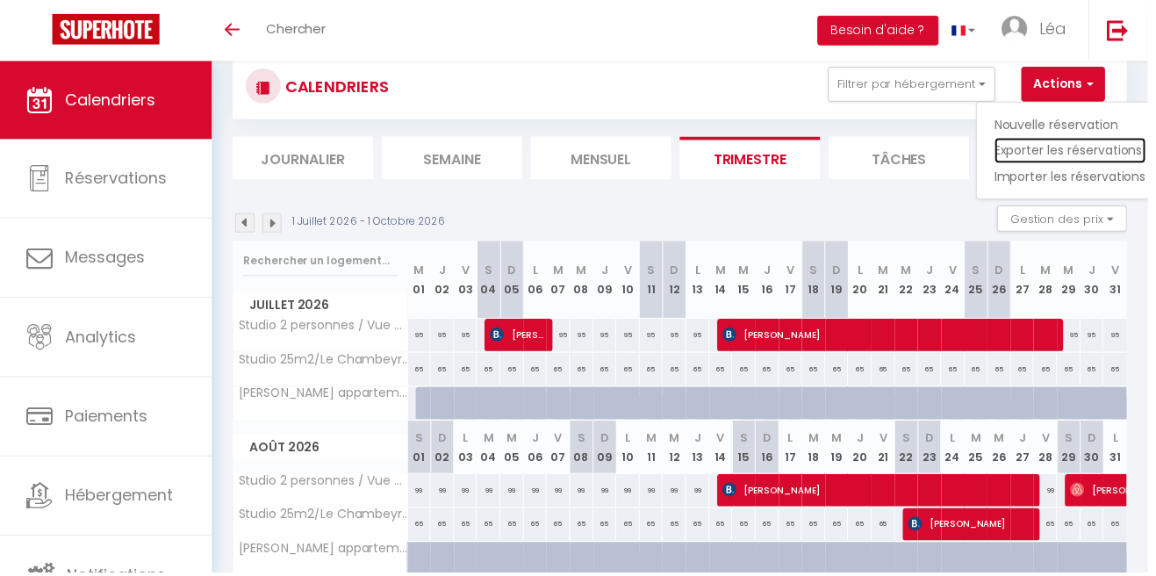
click at [1084, 139] on link "Exporter les réservations" at bounding box center [1077, 152] width 153 height 26
type input "[EMAIL_ADDRESS][DOMAIN_NAME]"
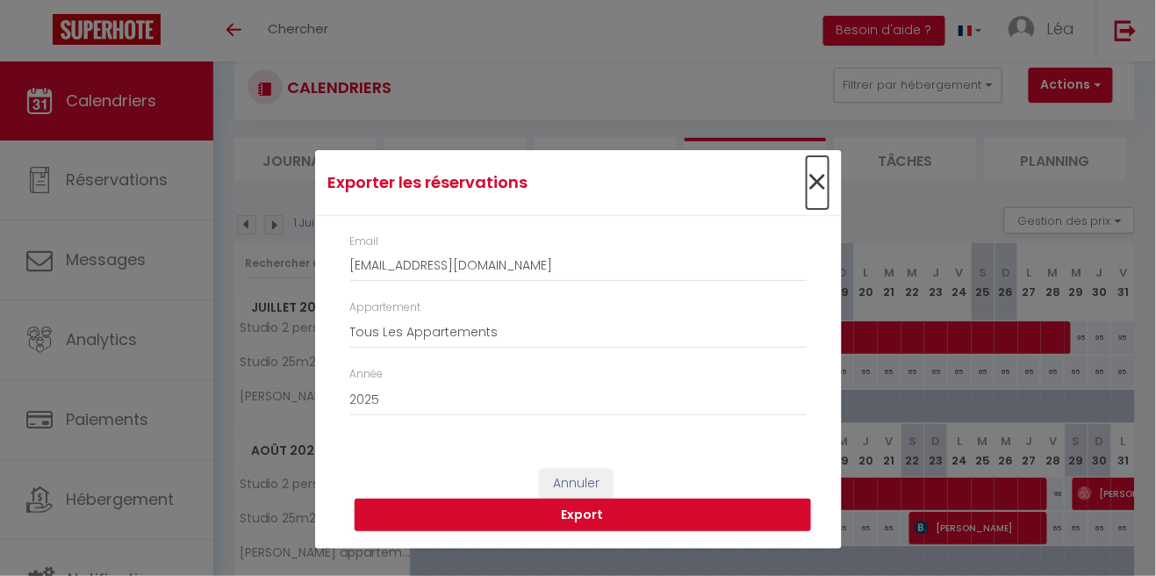
click at [823, 209] on span "×" at bounding box center [817, 182] width 22 height 53
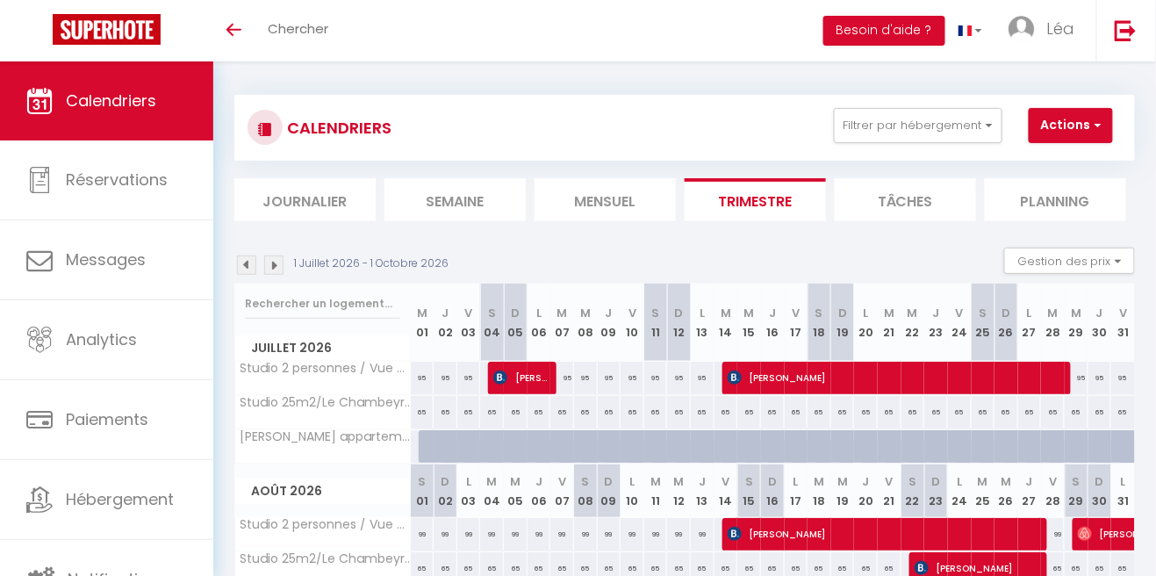
scroll to position [0, 0]
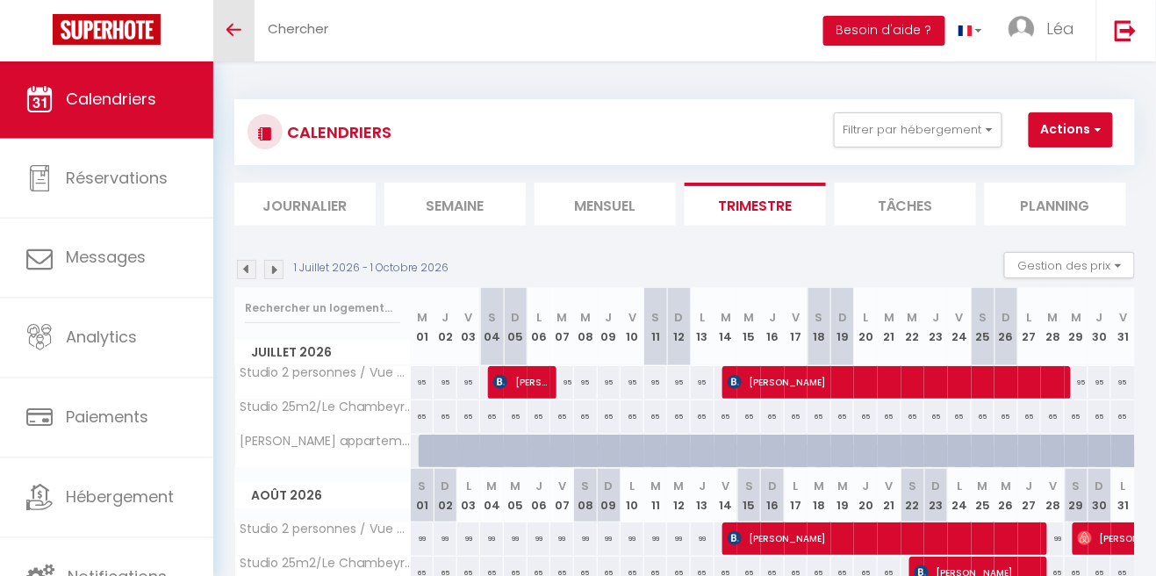
click at [232, 39] on link "Toggle menubar" at bounding box center [233, 30] width 41 height 61
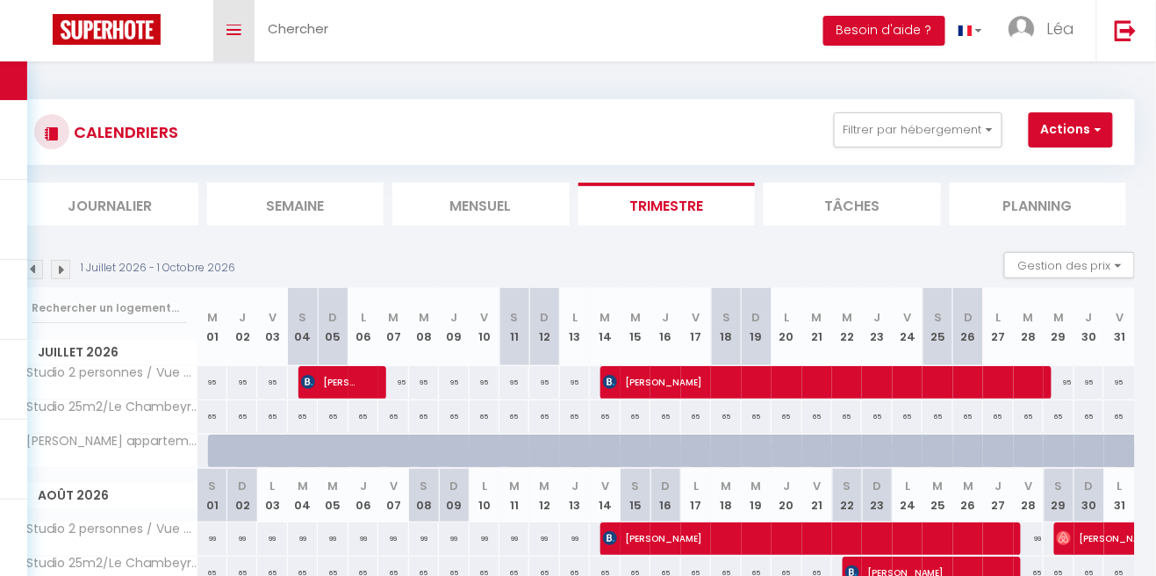
click at [222, 40] on link "Toggle menubar" at bounding box center [233, 30] width 41 height 61
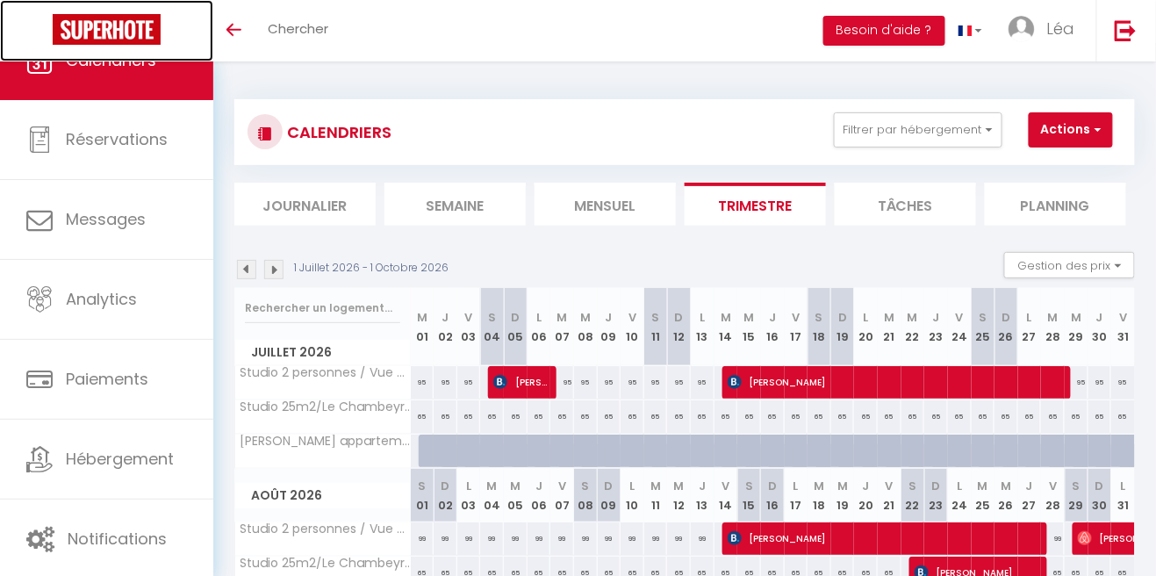
click at [127, 41] on img at bounding box center [107, 29] width 108 height 31
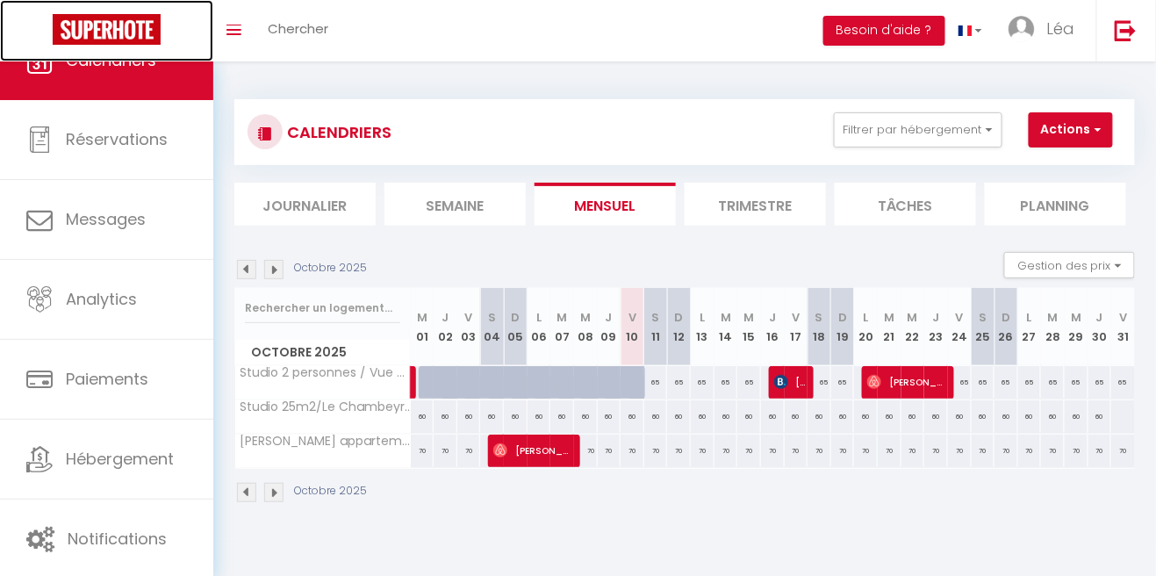
click at [145, 27] on img at bounding box center [107, 29] width 108 height 31
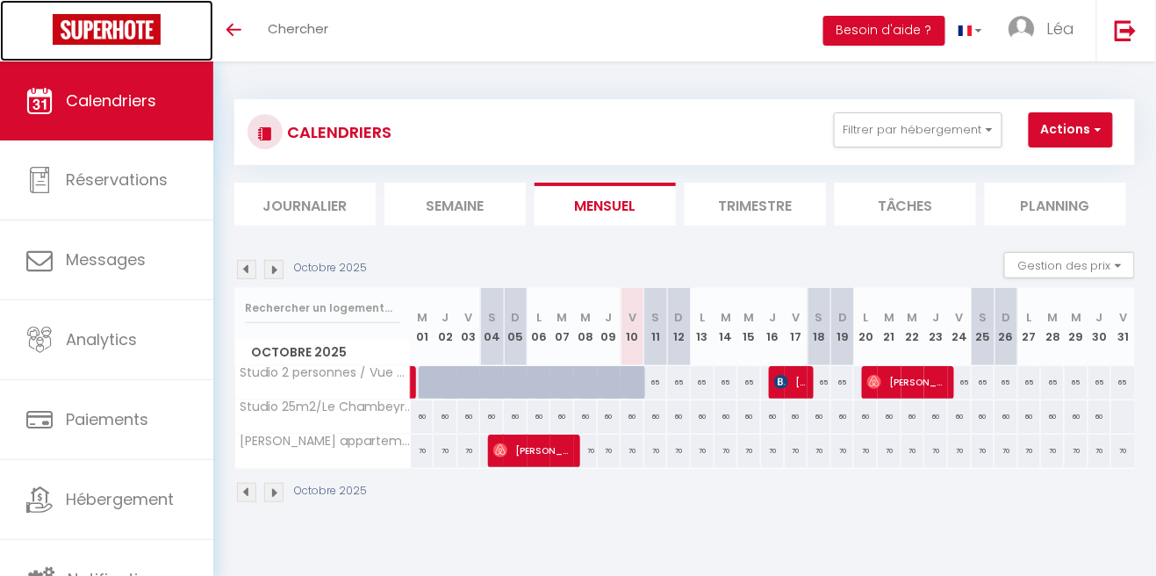
click at [101, 28] on img at bounding box center [107, 29] width 108 height 31
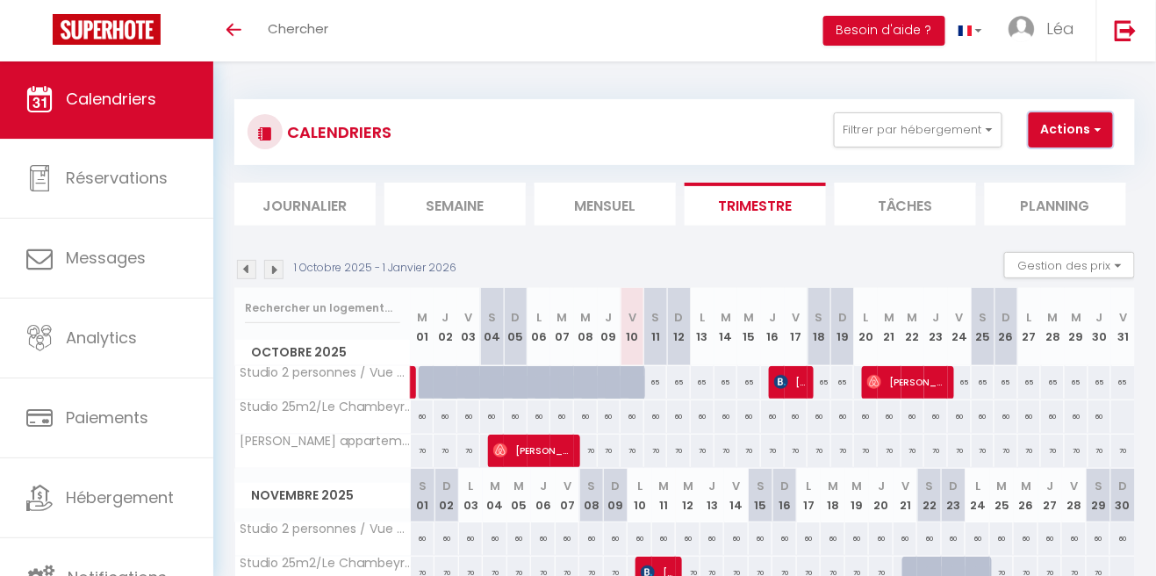
click at [1065, 133] on button "Actions" at bounding box center [1070, 129] width 84 height 35
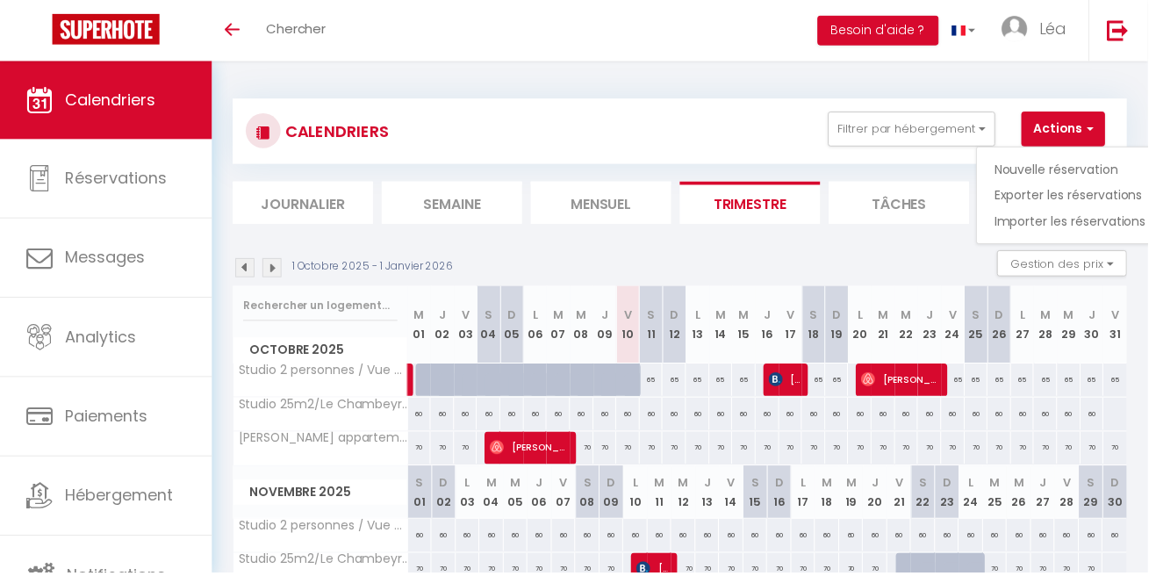
click at [930, 220] on div at bounding box center [578, 288] width 1156 height 576
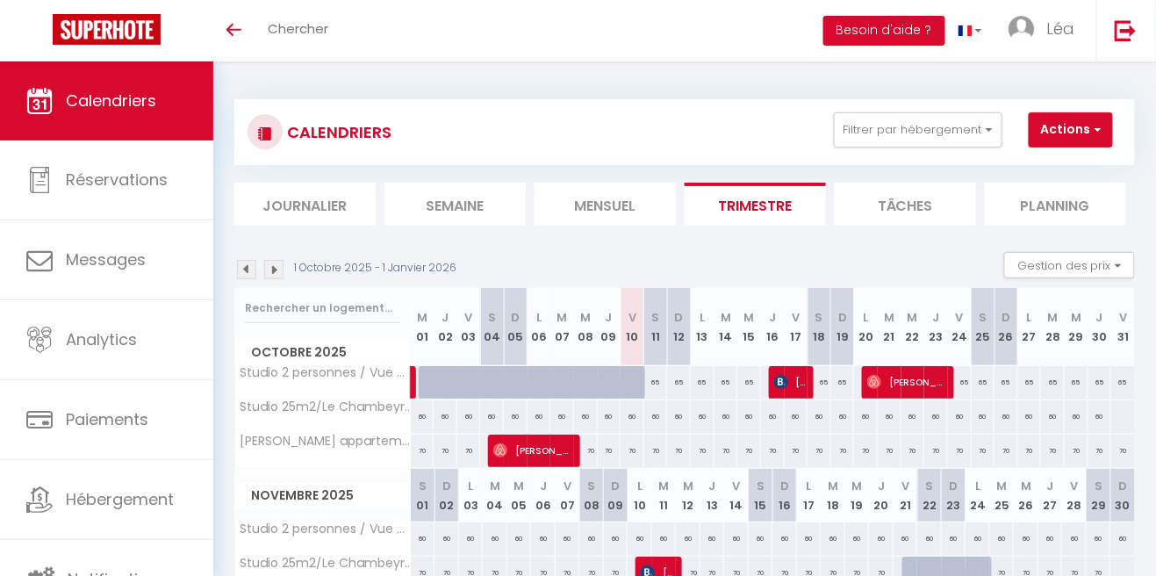
click at [922, 196] on li "Tâches" at bounding box center [904, 203] width 141 height 43
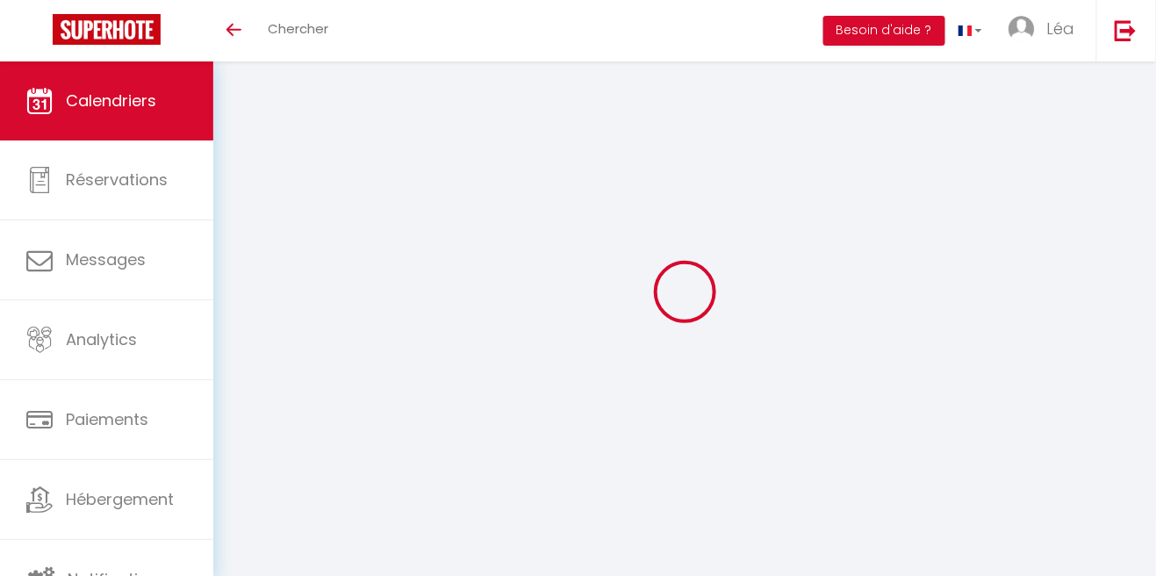
select select
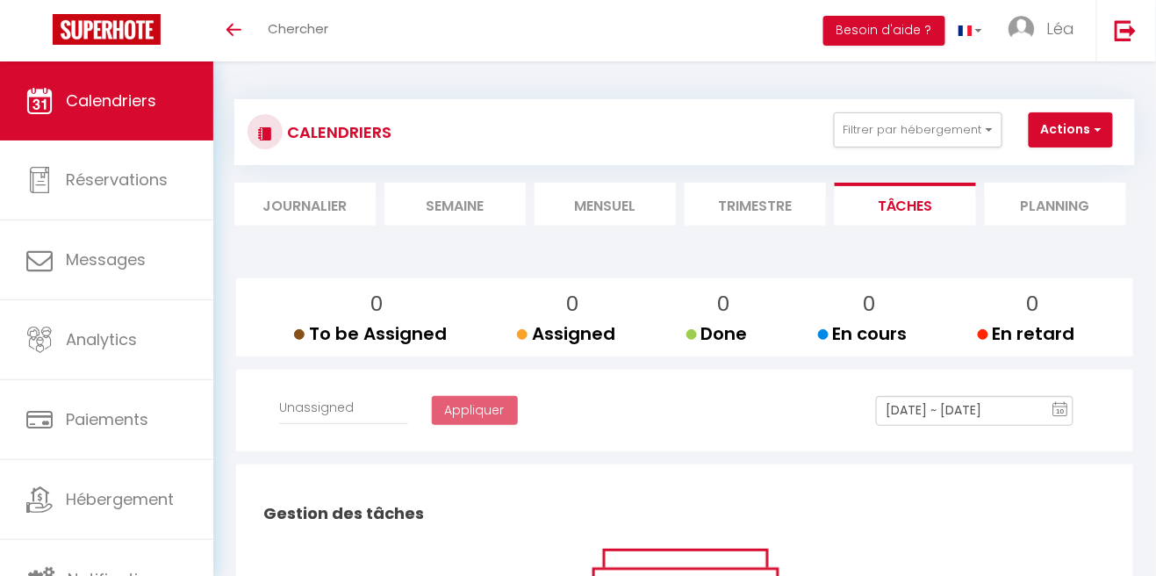
click at [339, 204] on li "Journalier" at bounding box center [304, 203] width 141 height 43
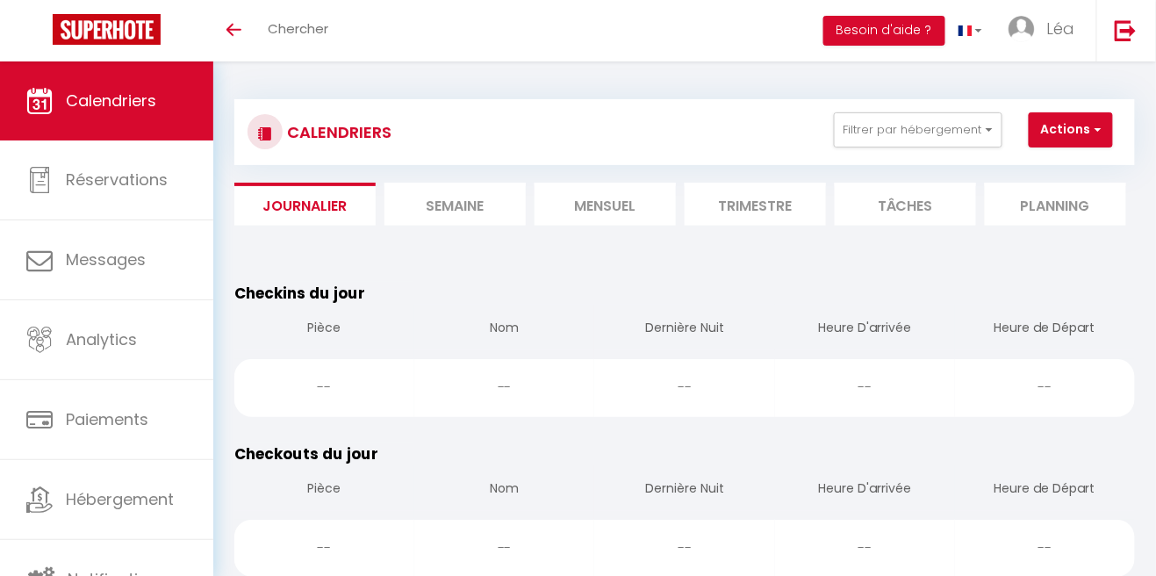
click at [473, 208] on li "Semaine" at bounding box center [454, 203] width 141 height 43
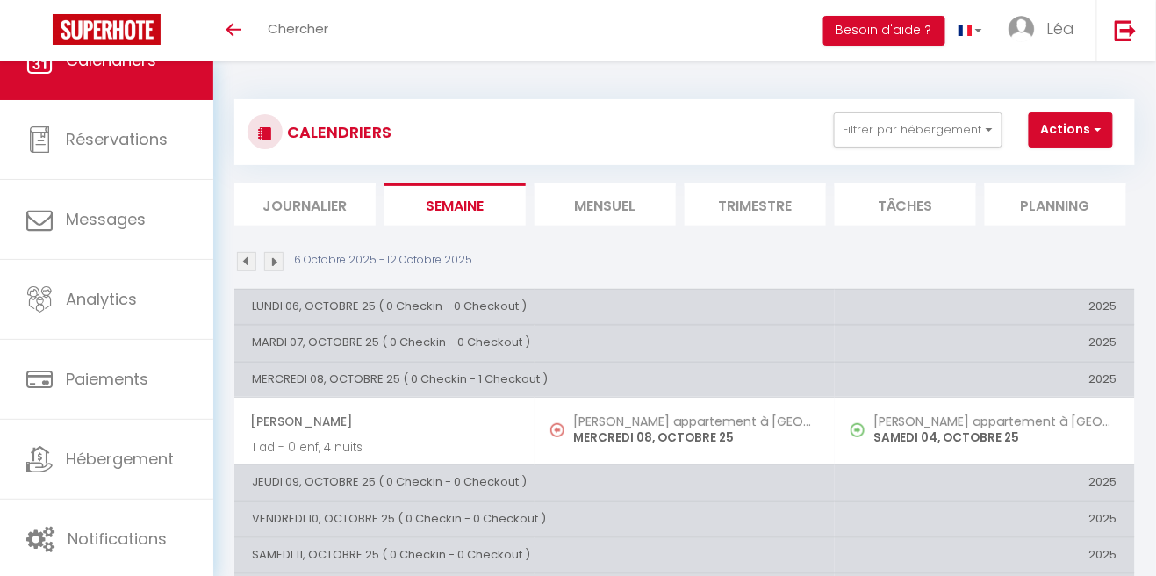
click at [606, 207] on li "Mensuel" at bounding box center [604, 203] width 141 height 43
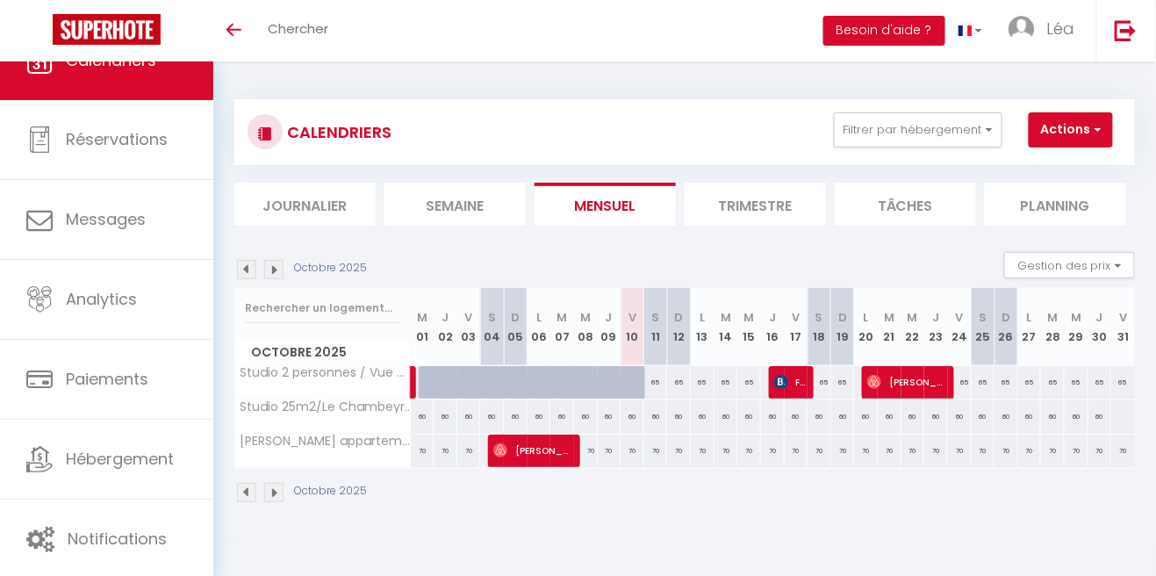
click at [763, 213] on li "Trimestre" at bounding box center [754, 203] width 141 height 43
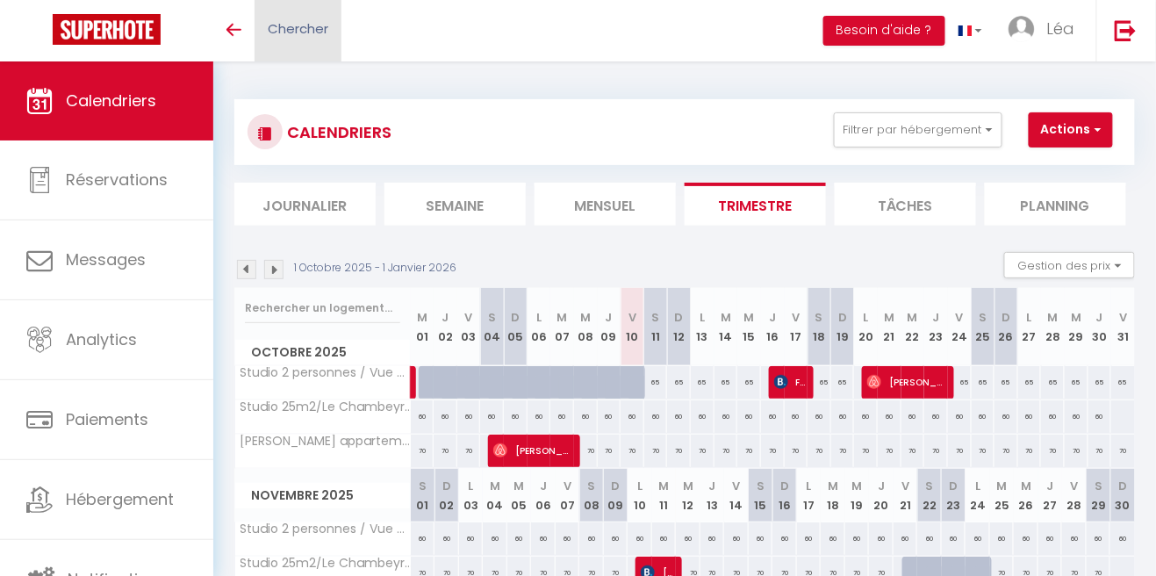
click at [296, 33] on span "Chercher" at bounding box center [298, 28] width 61 height 18
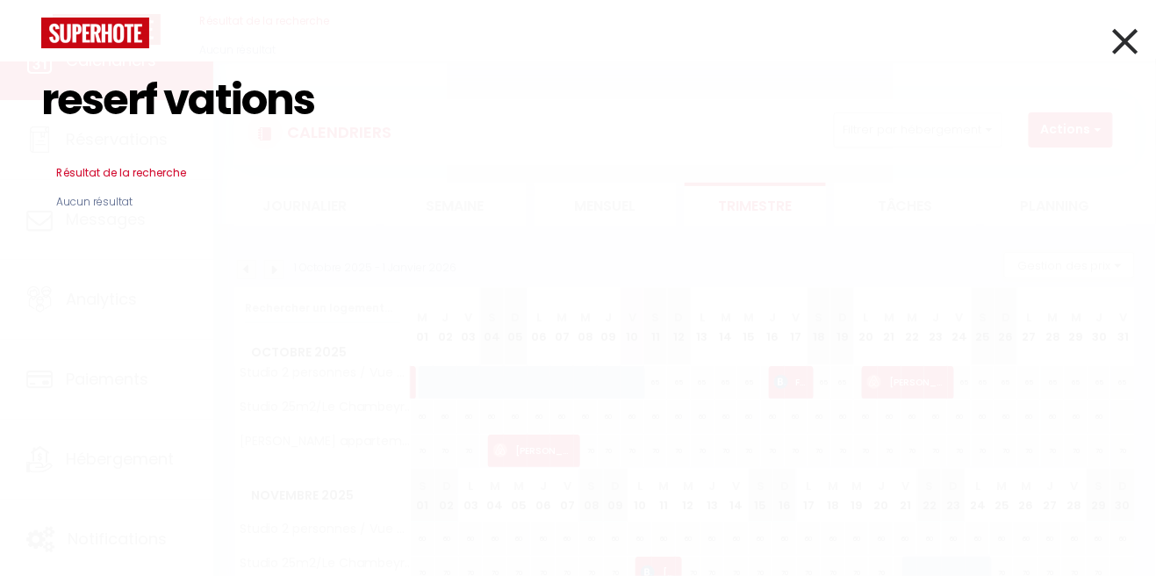
click at [176, 80] on input "reserf vations" at bounding box center [577, 100] width 1073 height 104
type input "reservations"
click at [1124, 31] on icon at bounding box center [1125, 41] width 25 height 44
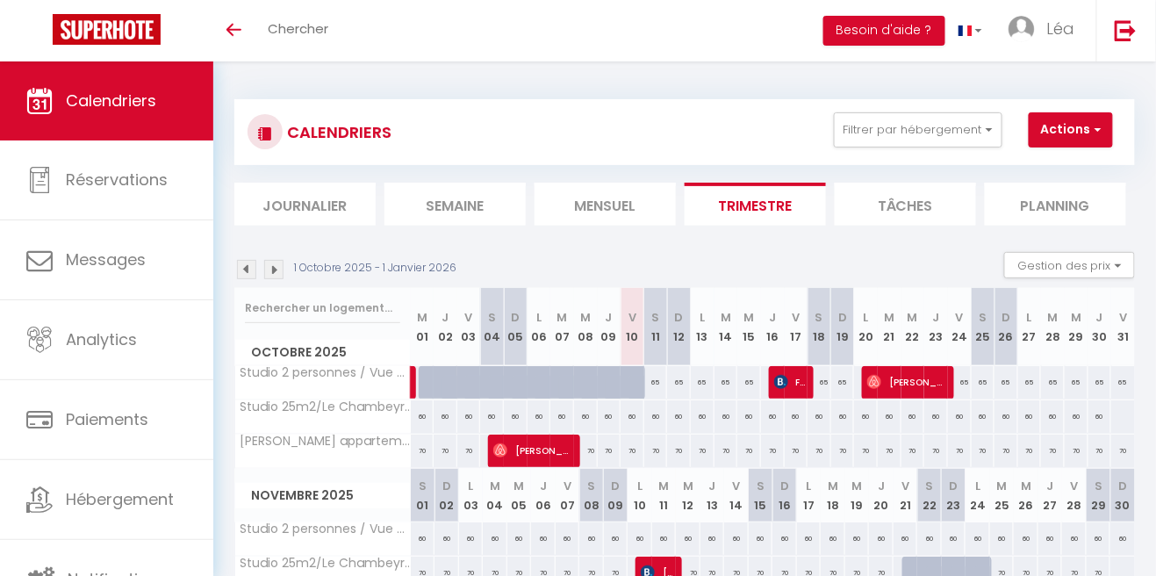
click at [1055, 191] on li "Planning" at bounding box center [1054, 203] width 141 height 43
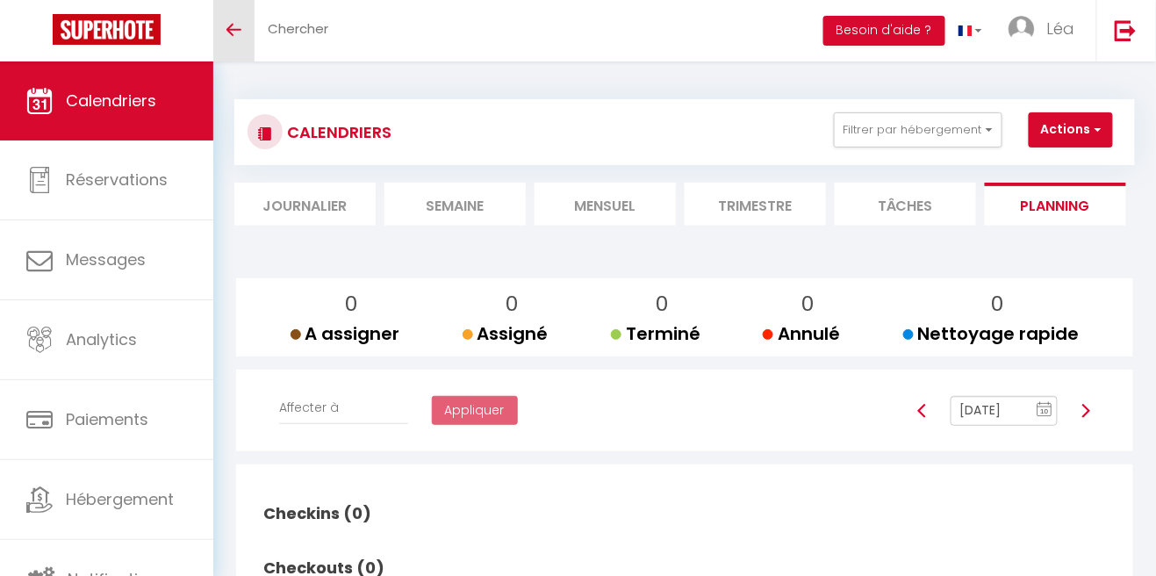
click at [238, 35] on link "Toggle menubar" at bounding box center [233, 30] width 41 height 61
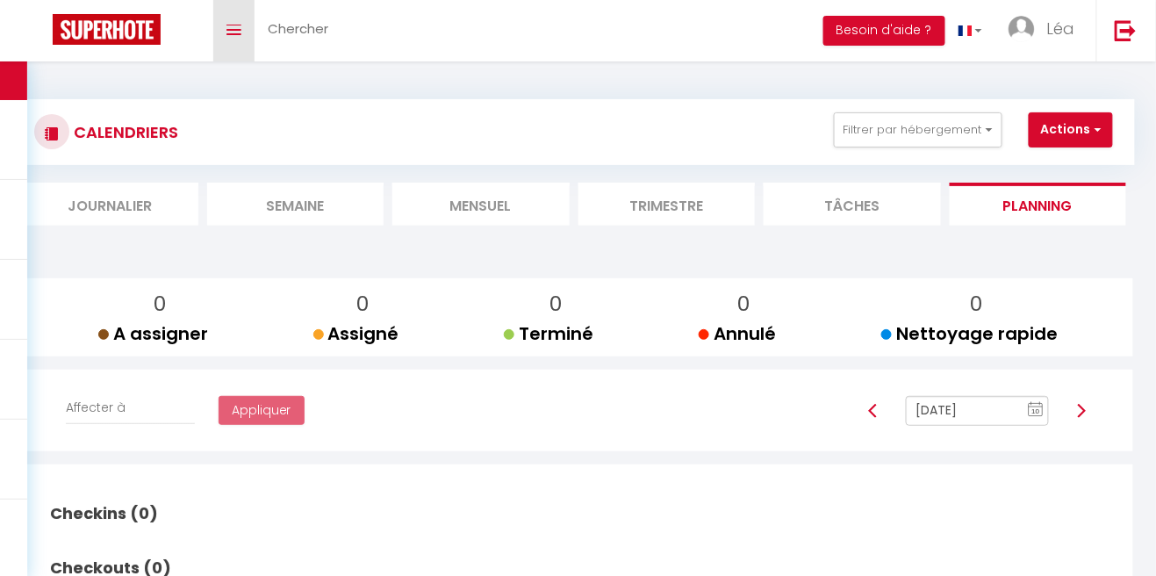
click at [236, 40] on link "Toggle menubar" at bounding box center [233, 30] width 41 height 61
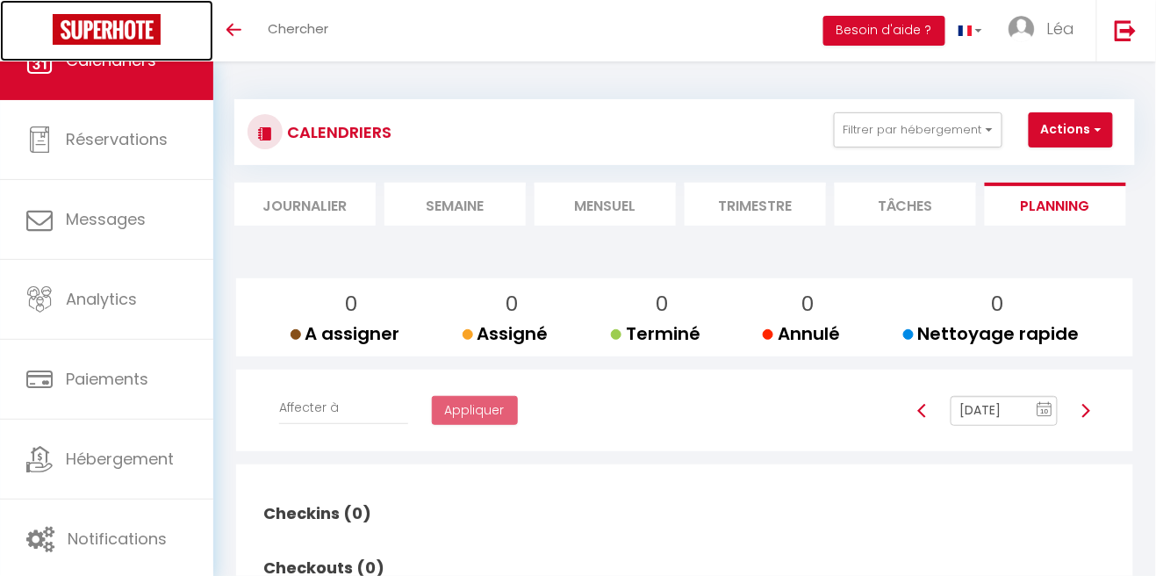
click at [102, 17] on img at bounding box center [107, 29] width 108 height 31
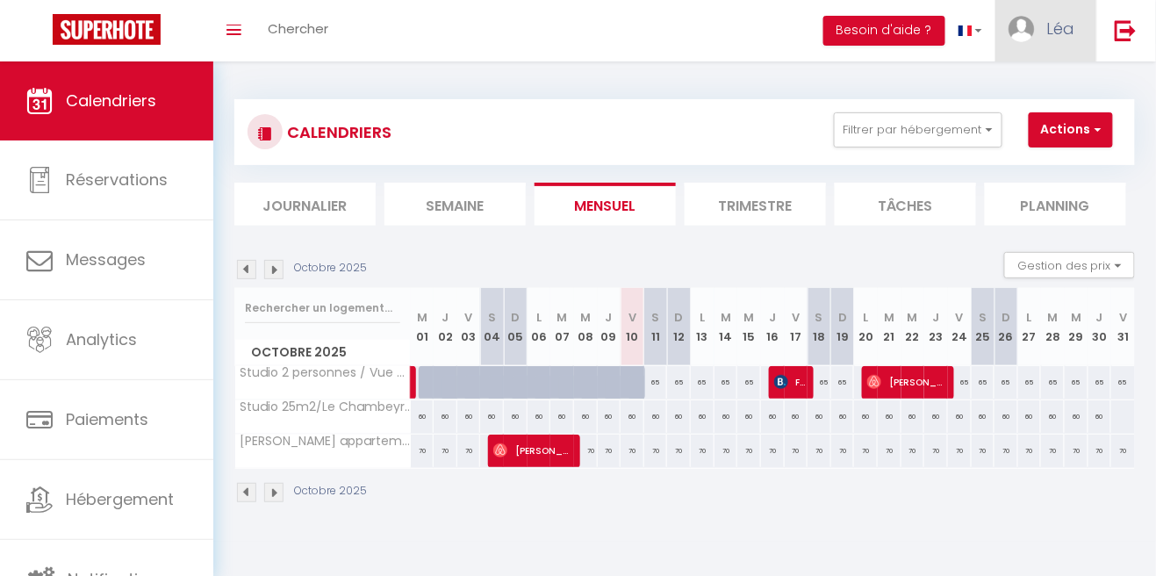
click at [1060, 13] on link "Léa" at bounding box center [1045, 30] width 101 height 61
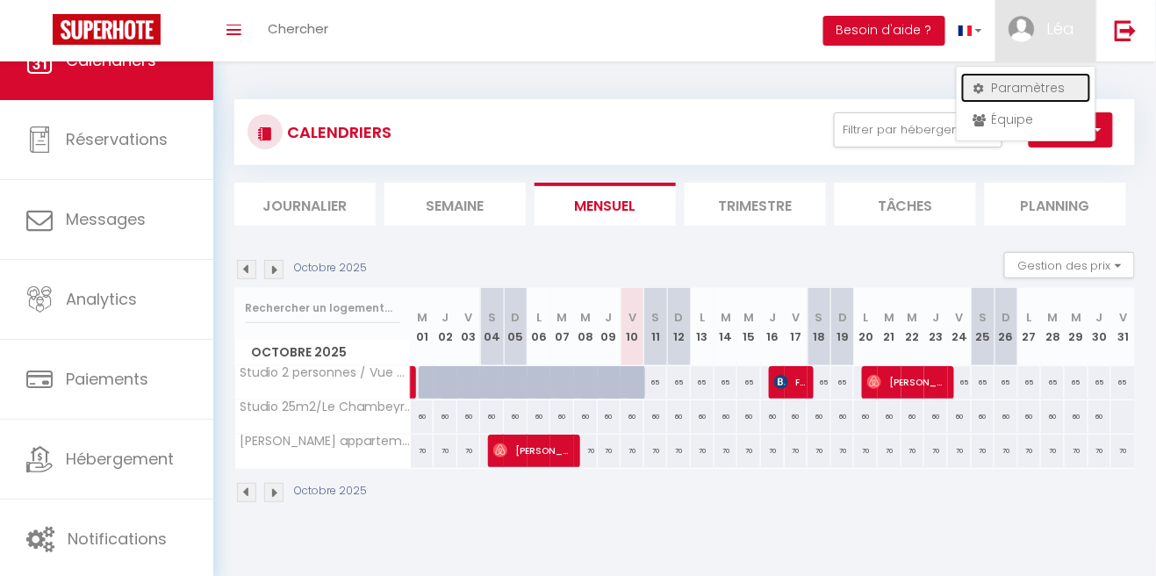
click at [1040, 81] on link "Paramètres" at bounding box center [1026, 88] width 130 height 30
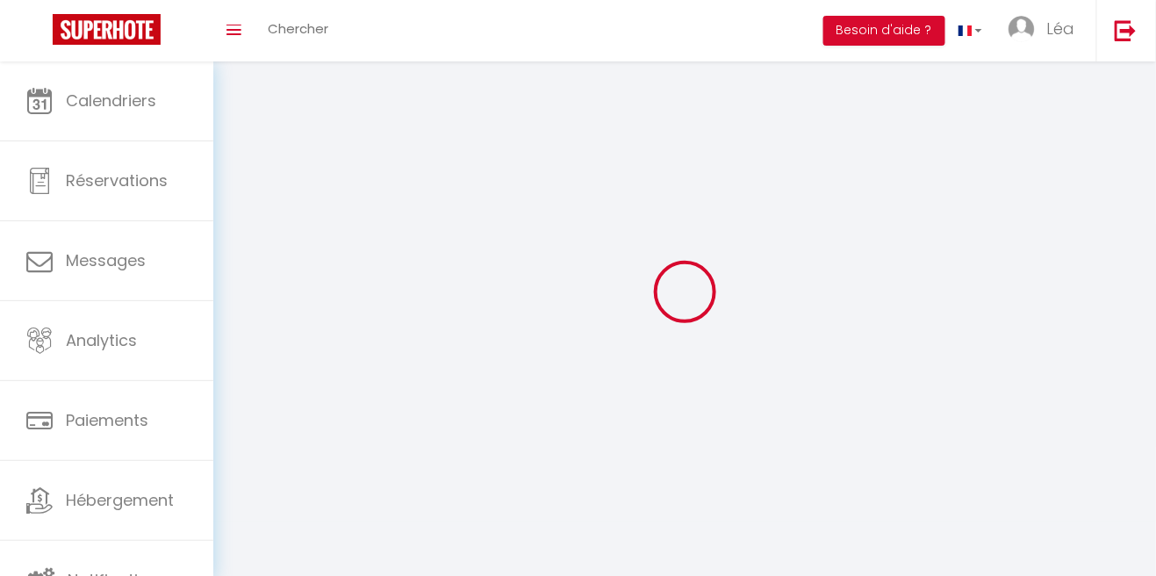
type input "Léa"
type input "[PERSON_NAME]"
type input "0778668907"
type input "865, [GEOGRAPHIC_DATA]"
type input "83400"
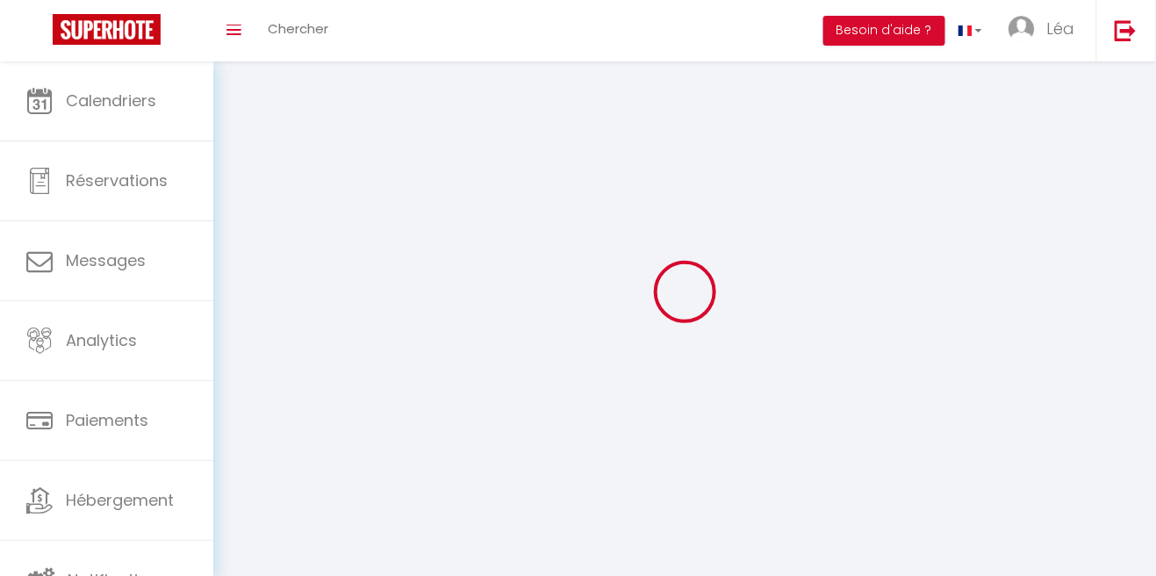
type input "Hyères"
type input "omaPMmjfUsrS9Zq2lhkDswxHa"
type input "72KC3oe8GcqZaUpGOSObdCSrg"
type input "omaPMmjfUsrS9Zq2lhkDswxHa"
type input "72KC3oe8GcqZaUpGOSObdCSrg"
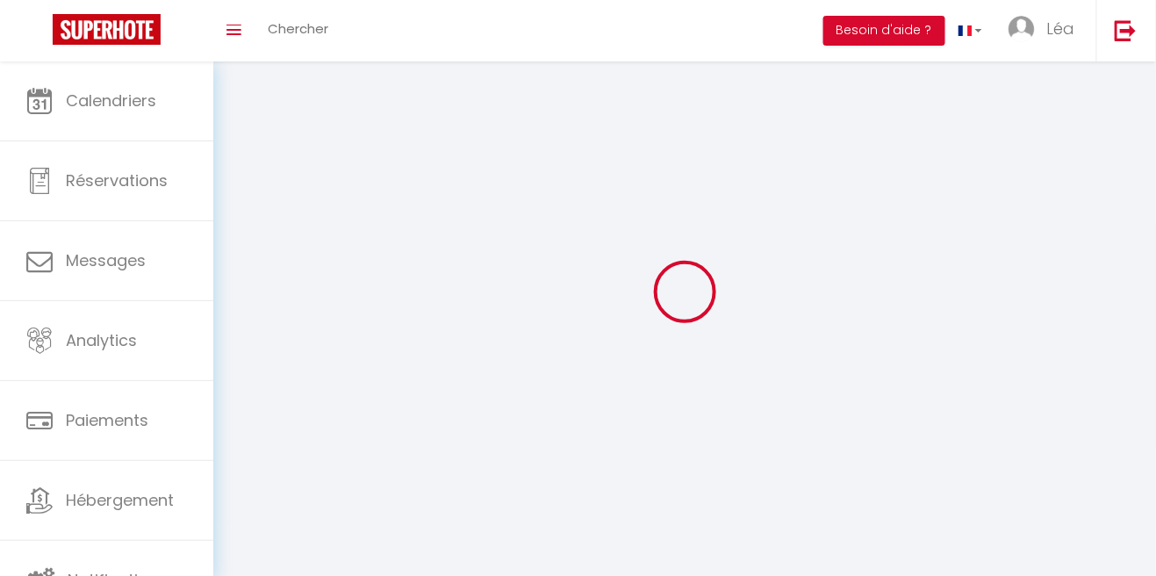
type input "https://app.superhote.com/#/get-available-rentals/72KC3oe8GcqZaUpGOSObdCSrg"
select select "28"
select select "fr"
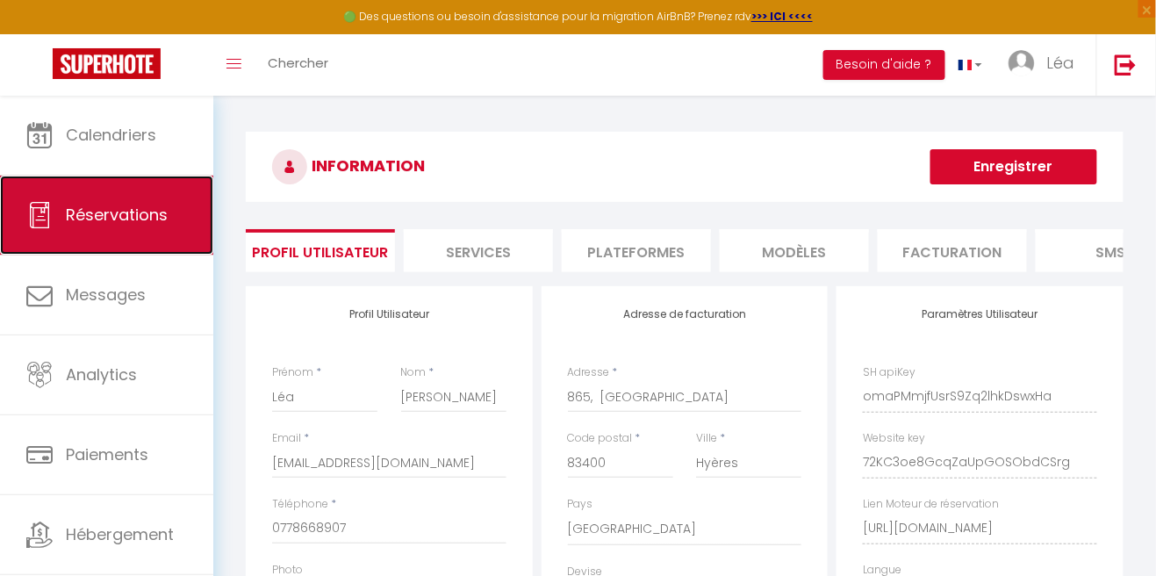
click at [74, 217] on span "Réservations" at bounding box center [117, 215] width 102 height 22
select select "not_cancelled"
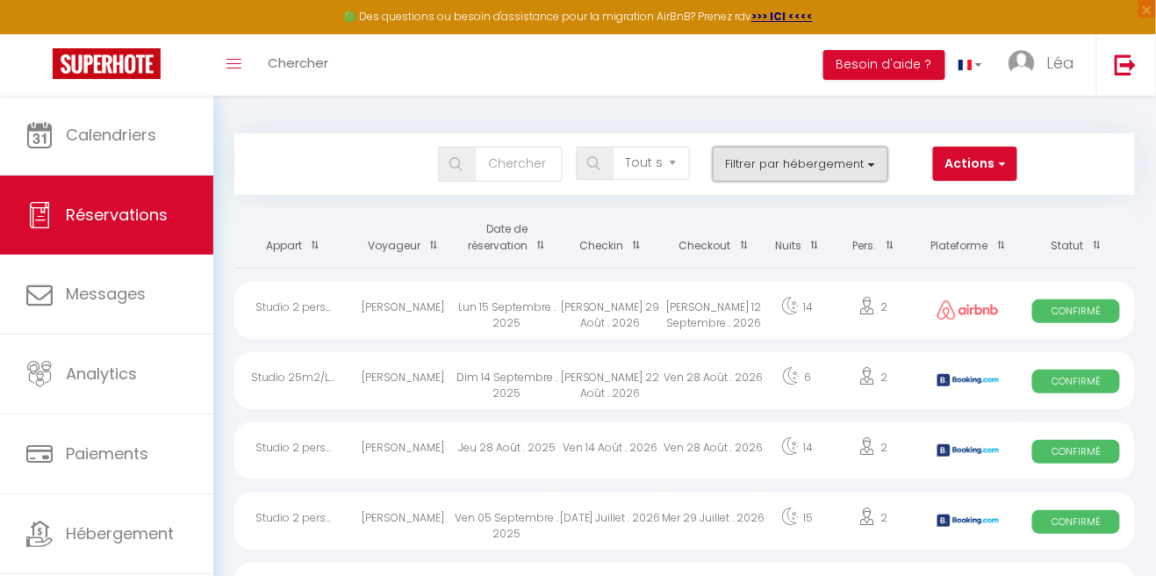
click at [830, 147] on button "Filtrer par hébergement" at bounding box center [799, 164] width 175 height 35
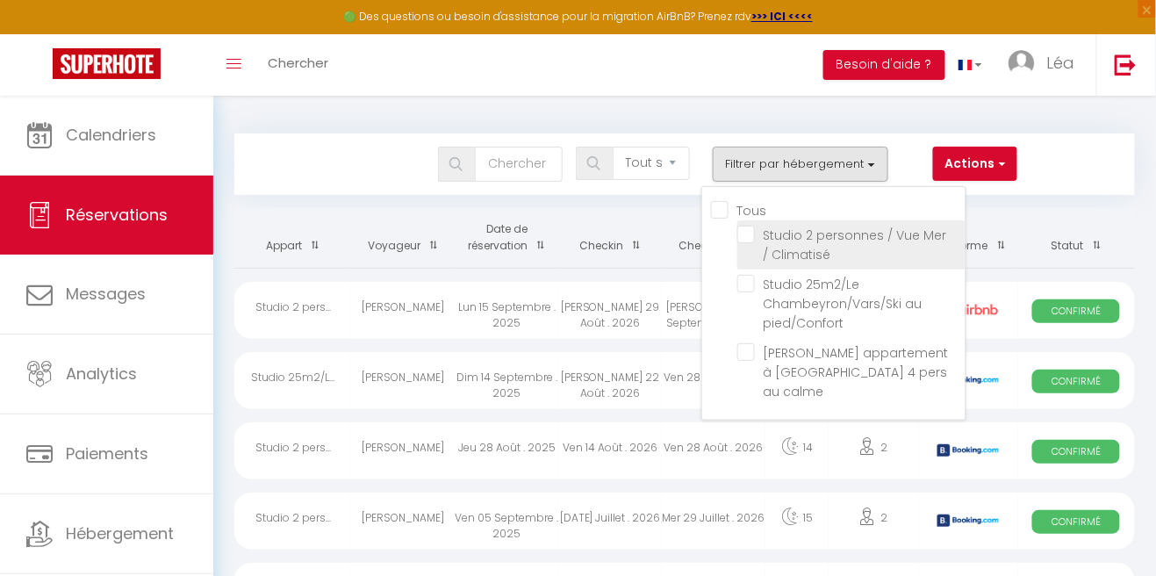
click at [829, 246] on label "Studio 2 personnes / Vue Mer / Climatisé" at bounding box center [854, 244] width 199 height 39
click at [829, 243] on input "Studio 2 personnes / Vue Mer / Climatisé" at bounding box center [851, 234] width 228 height 18
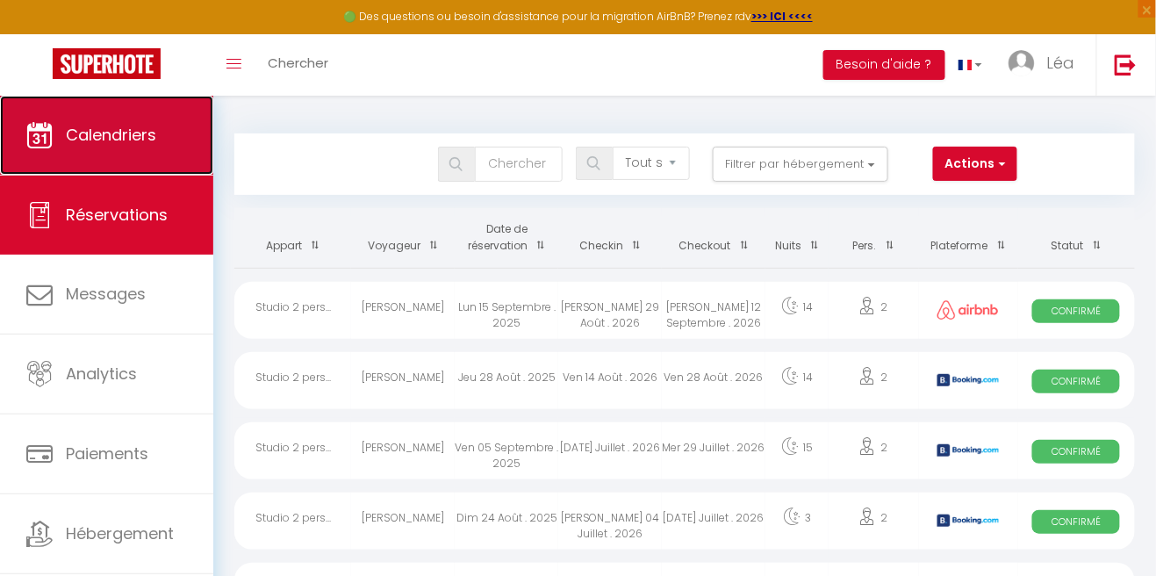
click at [144, 121] on link "Calendriers" at bounding box center [106, 135] width 213 height 79
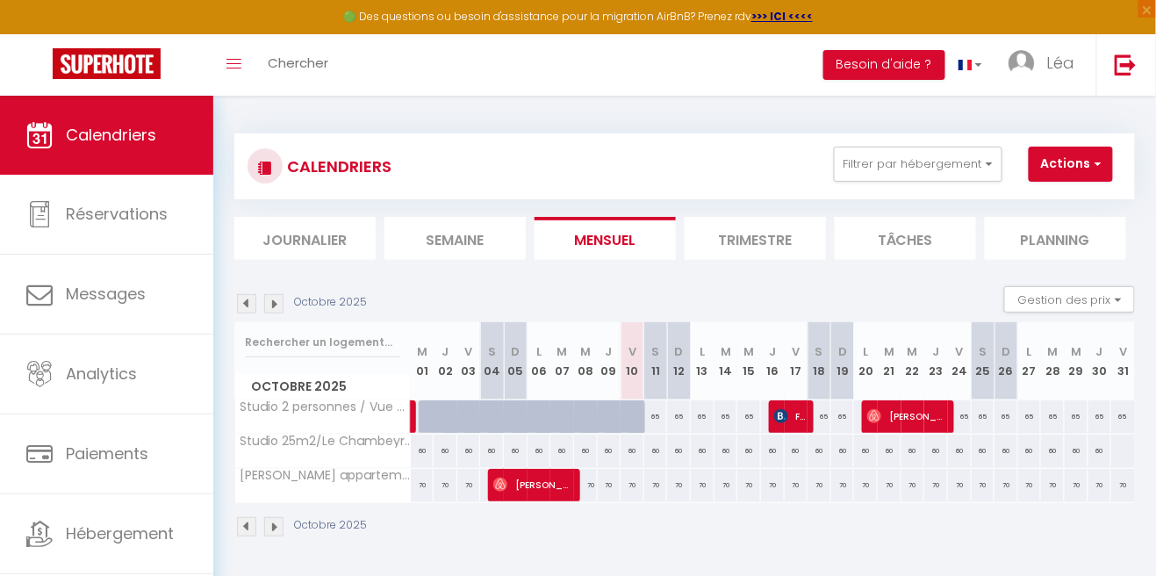
click at [774, 246] on li "Trimestre" at bounding box center [754, 238] width 141 height 43
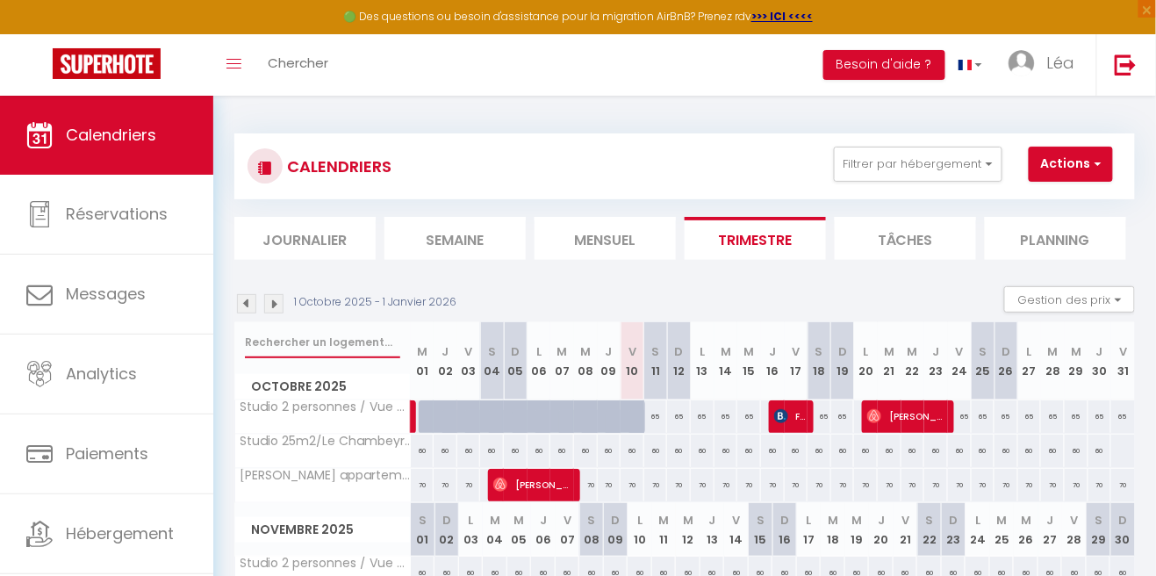
click at [277, 327] on input "text" at bounding box center [322, 342] width 155 height 32
click at [274, 305] on img at bounding box center [273, 303] width 19 height 19
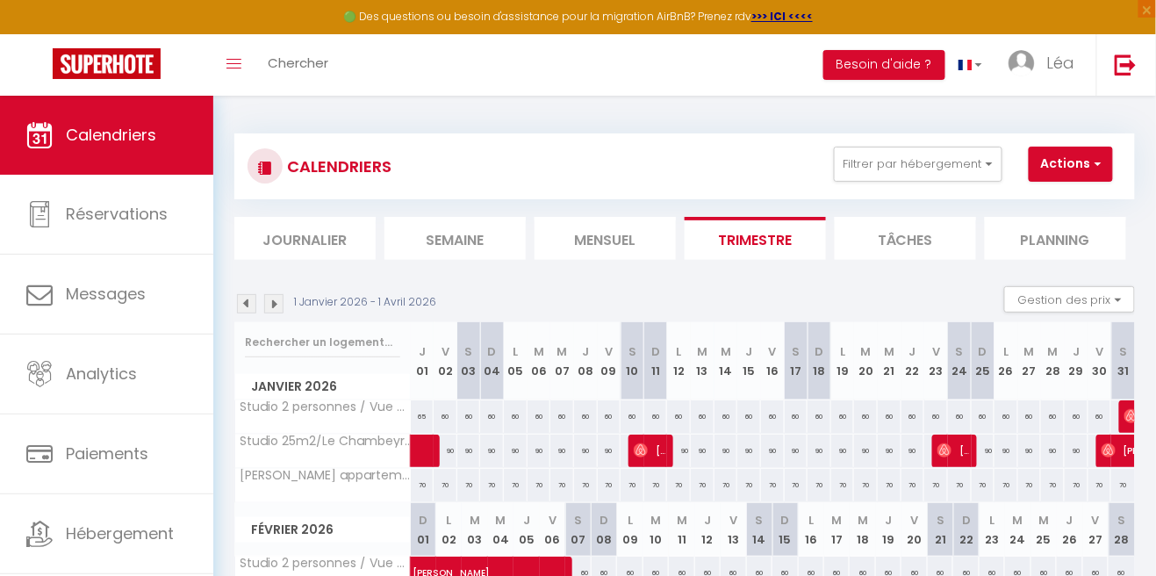
click at [279, 307] on img at bounding box center [273, 303] width 19 height 19
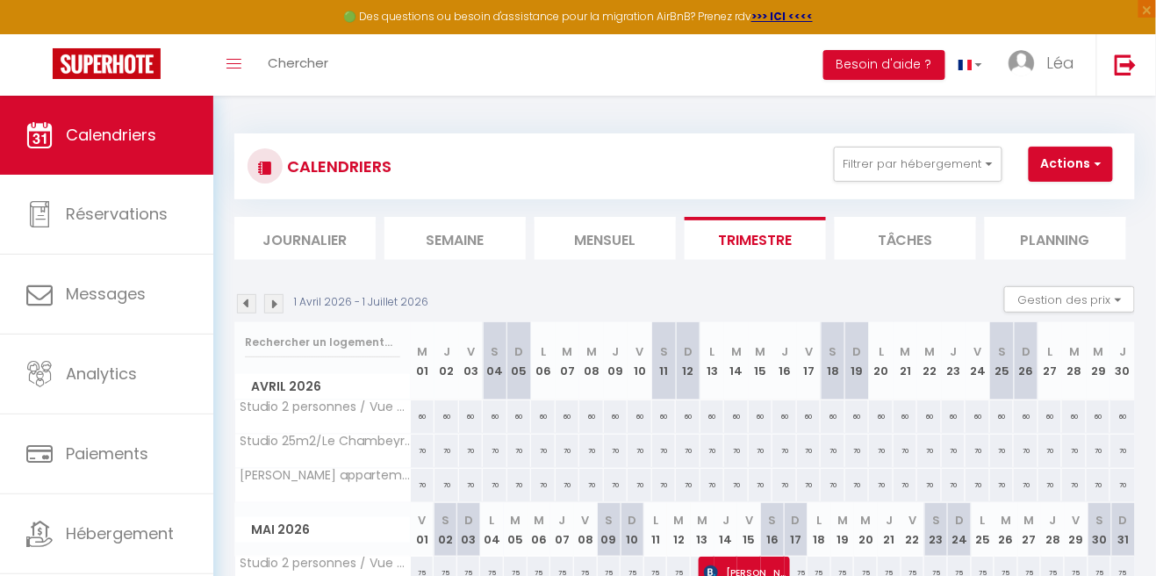
click at [281, 303] on img at bounding box center [273, 303] width 19 height 19
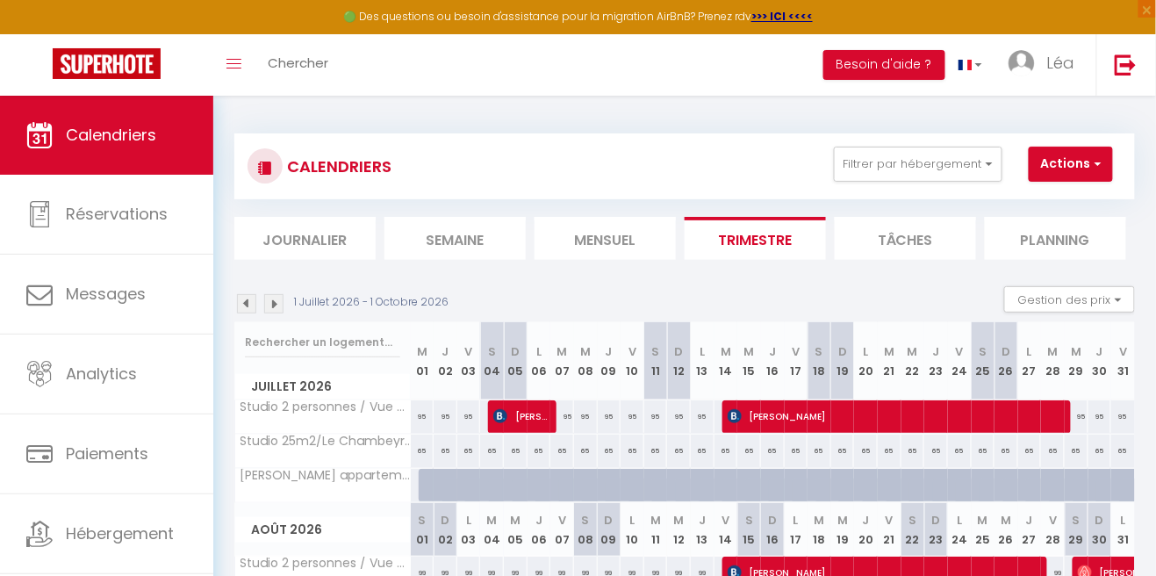
click at [249, 308] on img at bounding box center [246, 303] width 19 height 19
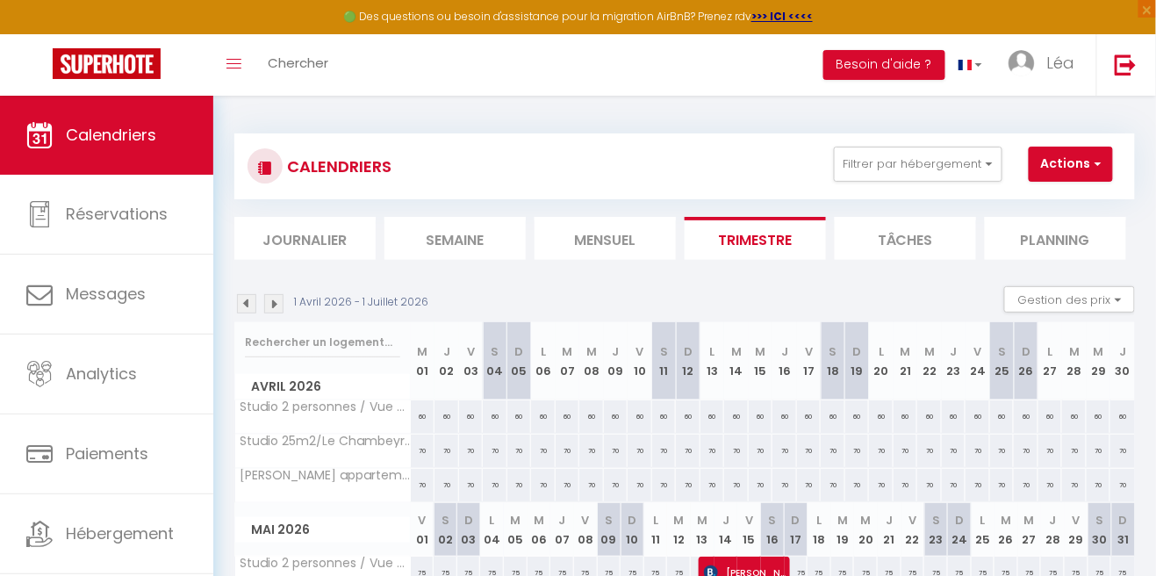
click at [282, 308] on img at bounding box center [273, 303] width 19 height 19
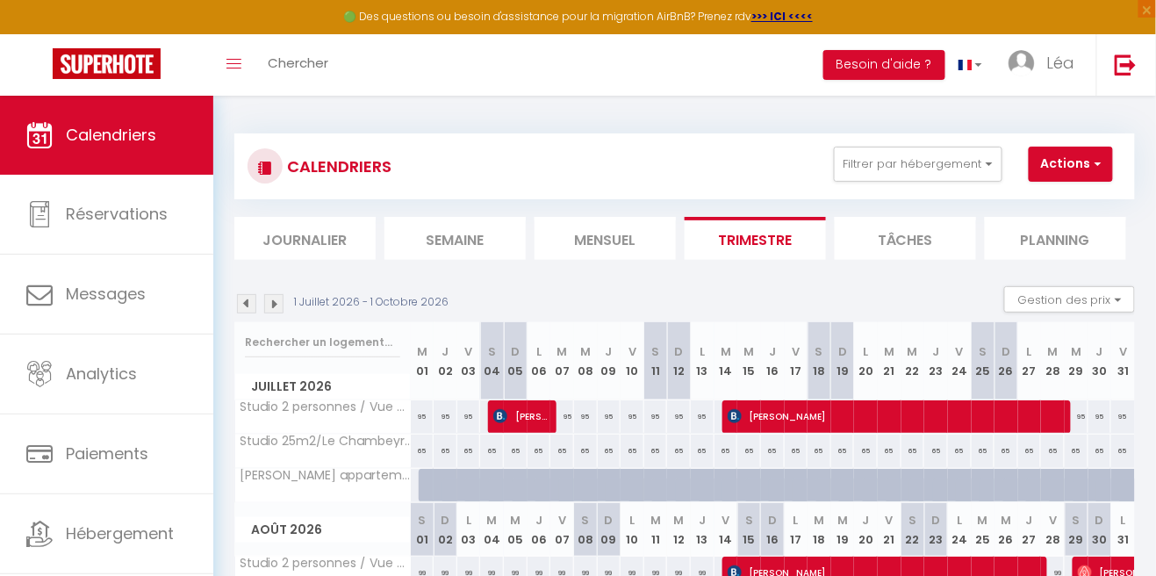
click at [637, 418] on div "95" at bounding box center [632, 416] width 24 height 32
type input "95"
type input "Ven 10 Juillet 2026"
type input "Sam 11 Juillet 2026"
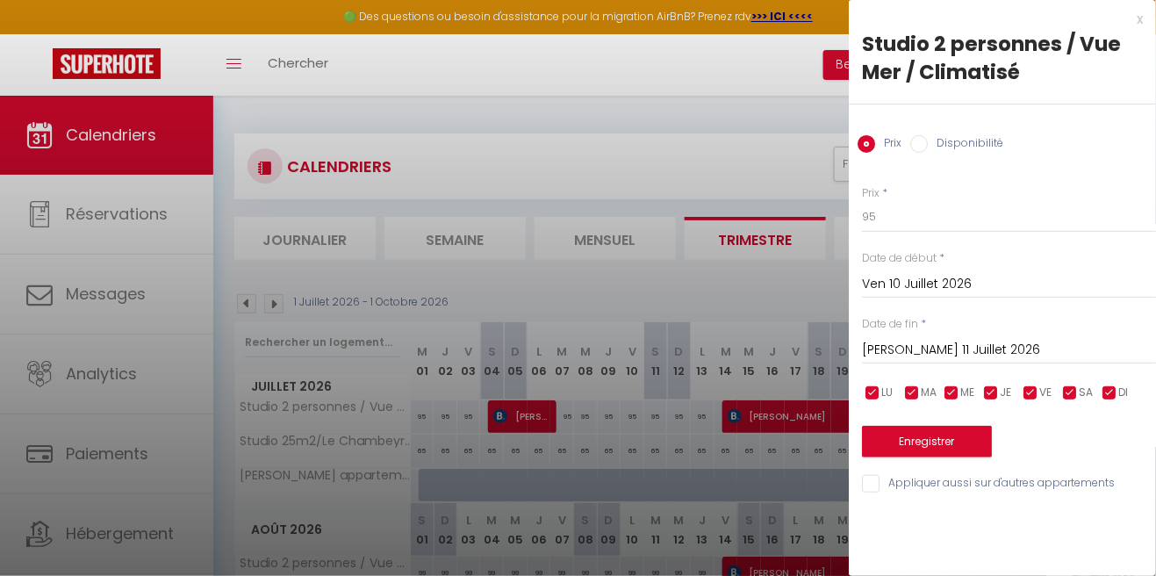
click at [633, 141] on div at bounding box center [578, 288] width 1156 height 576
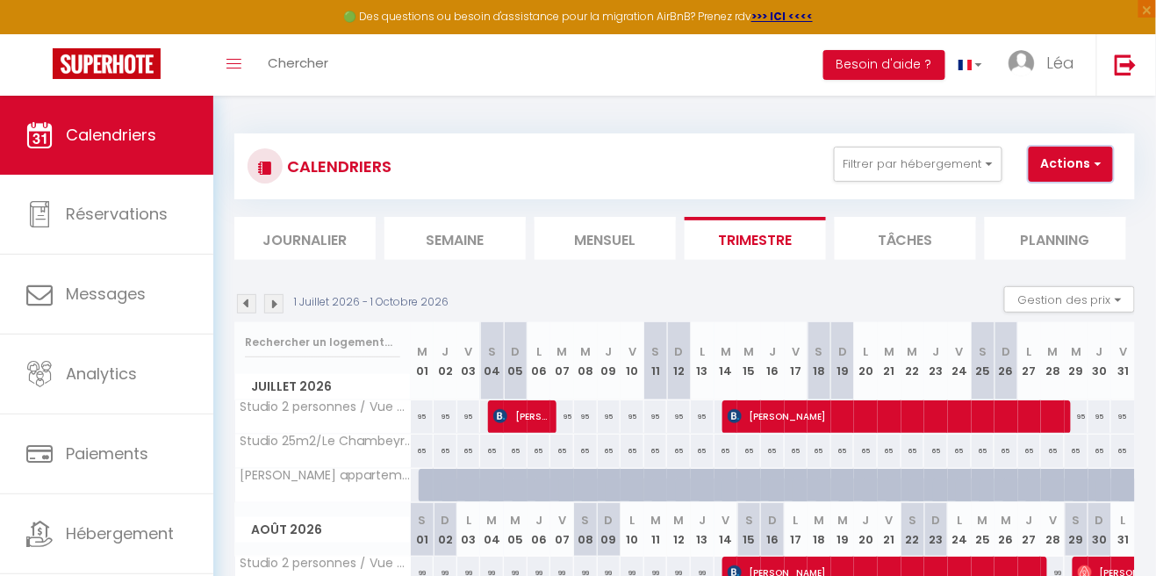
click at [1091, 163] on span "button" at bounding box center [1095, 163] width 11 height 18
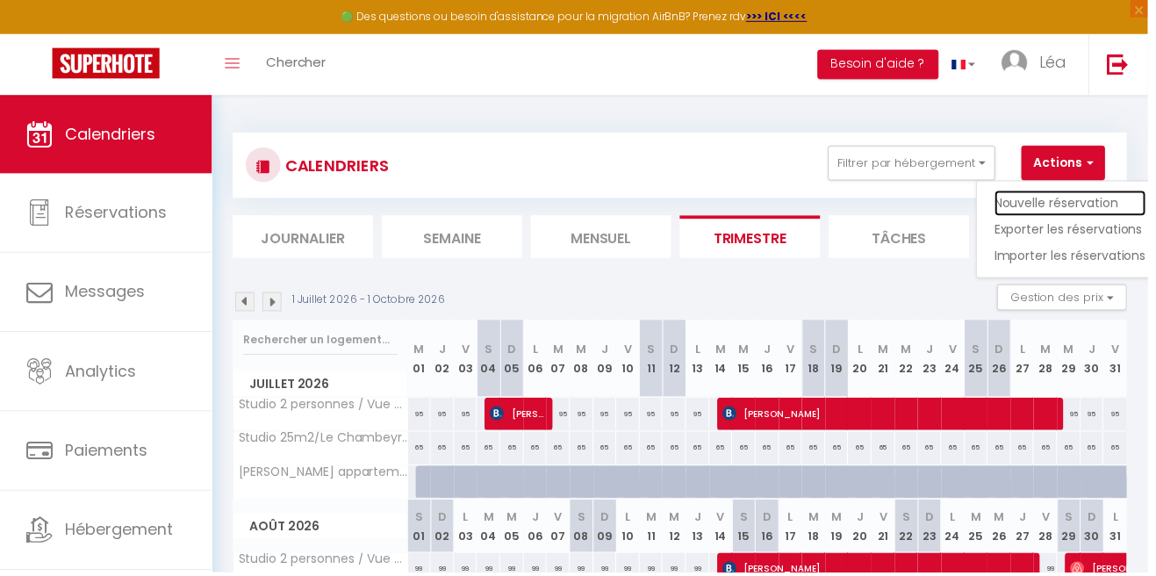
click at [1084, 204] on link "Nouvelle réservation" at bounding box center [1077, 204] width 153 height 26
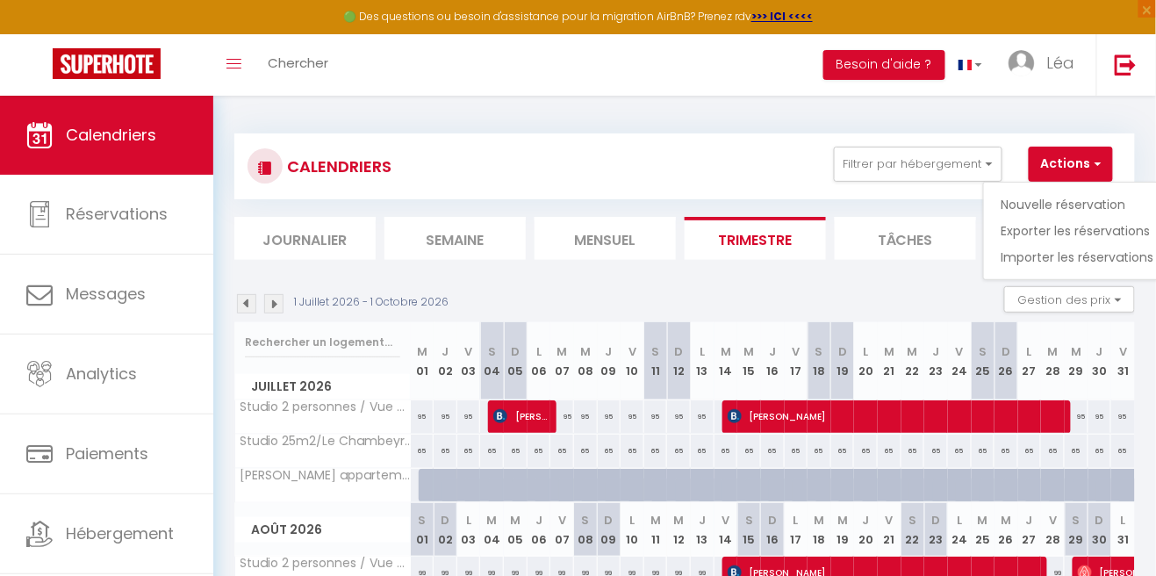
select select
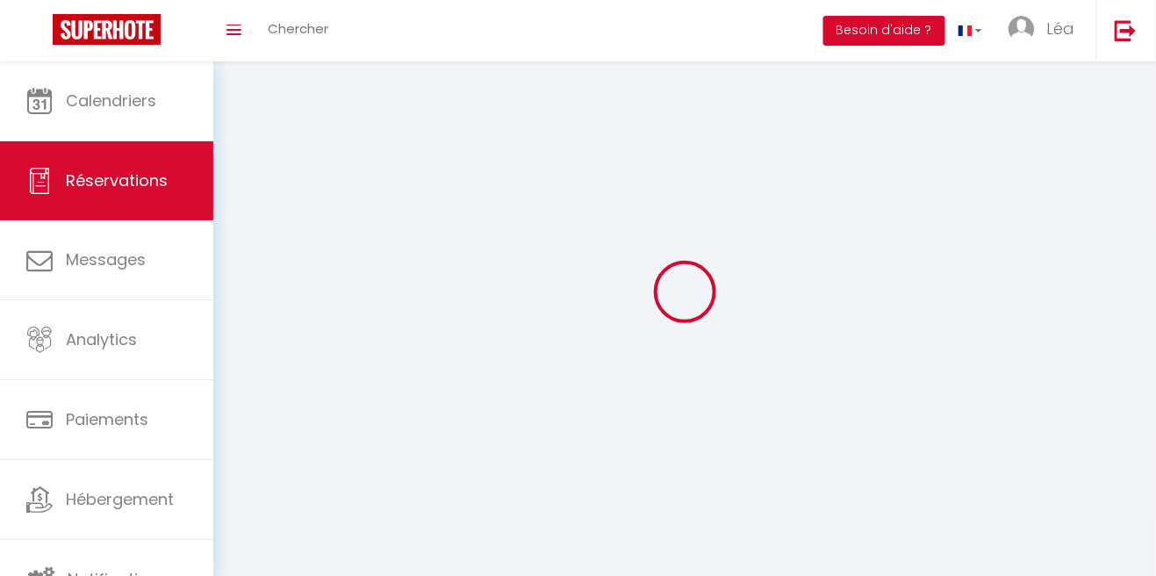
select select
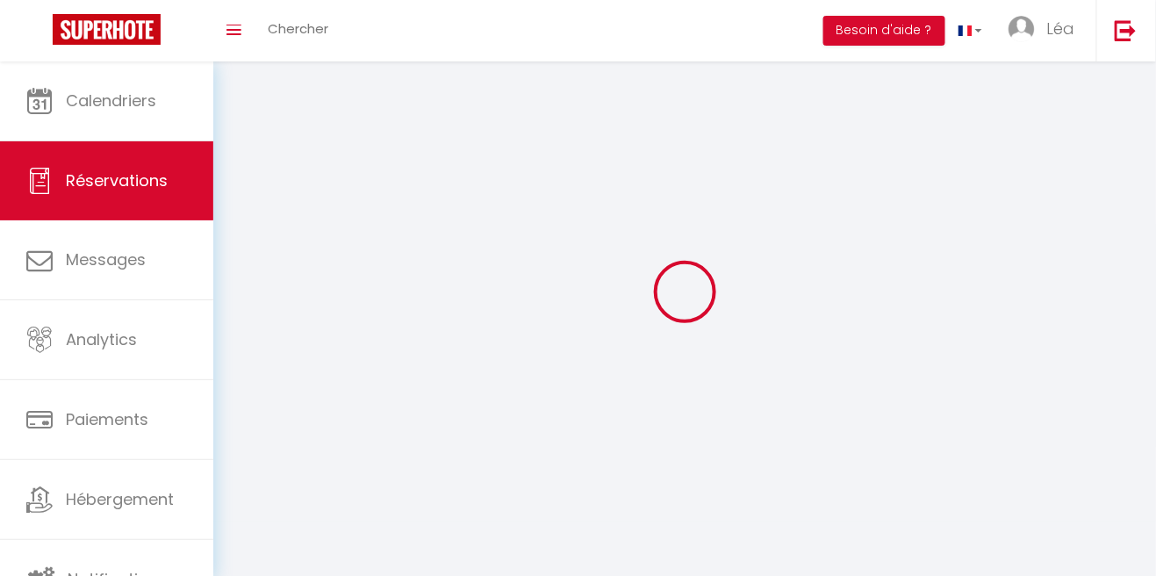
select select
checkbox input "false"
select select
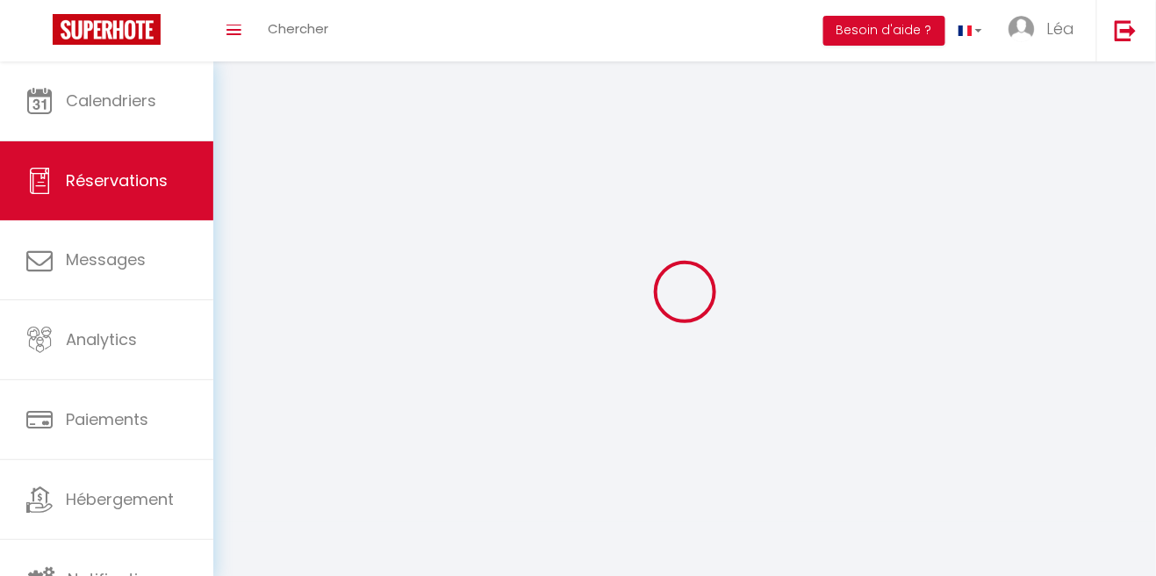
select select
checkbox input "false"
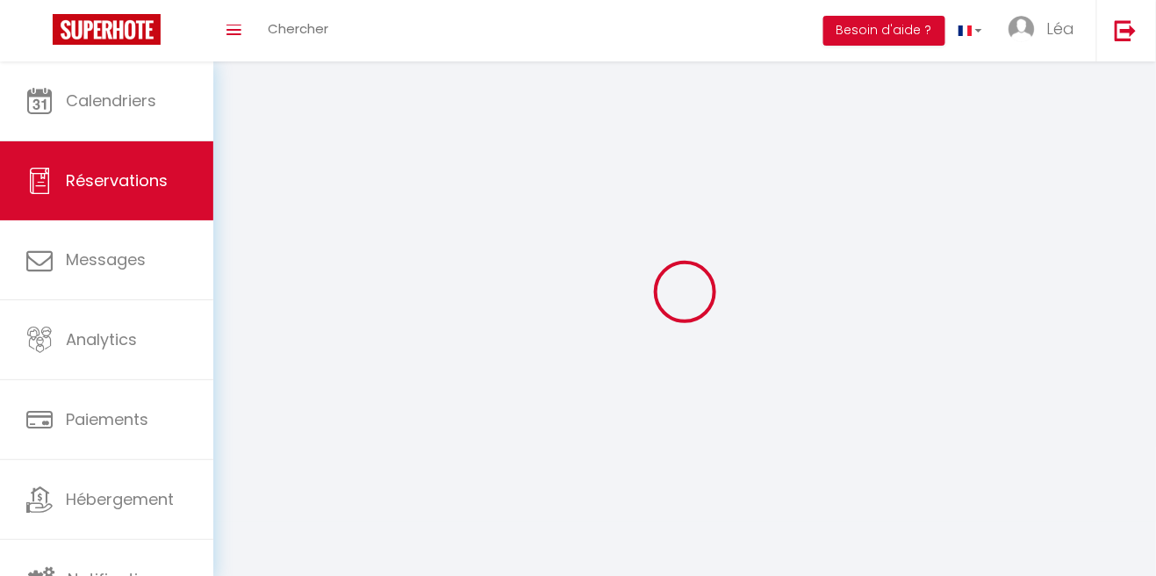
select select
checkbox input "false"
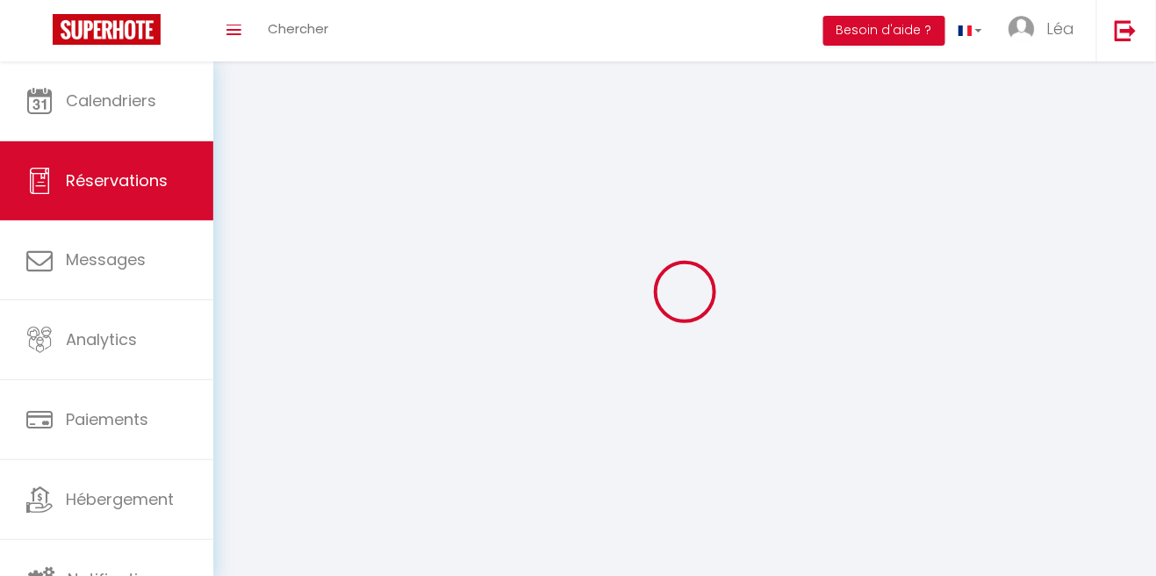
select select
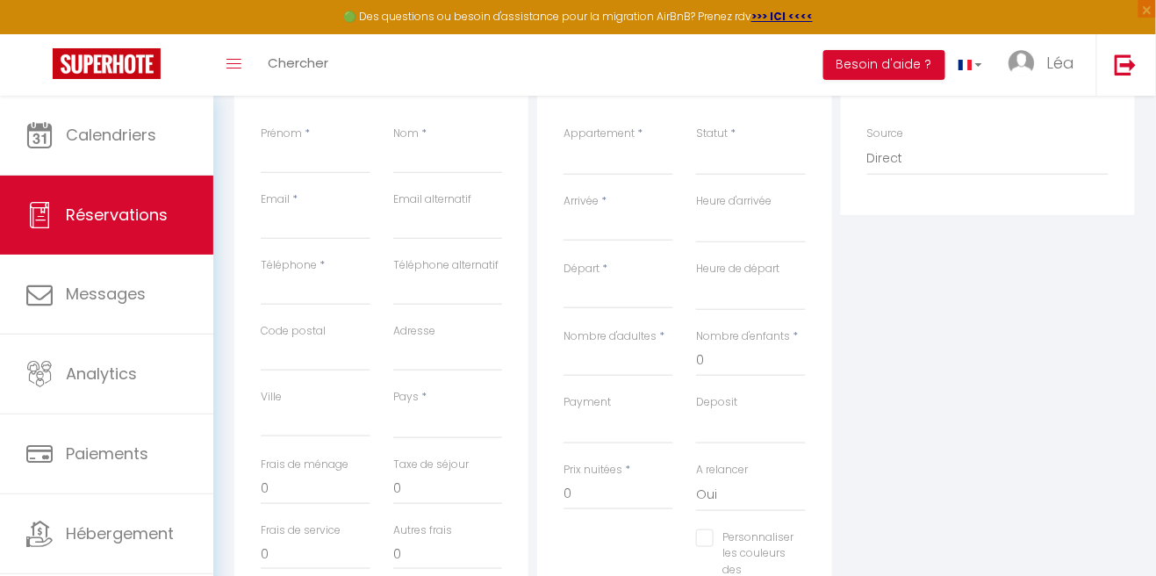
scroll to position [281, 0]
click at [325, 159] on input "Prénom" at bounding box center [316, 155] width 110 height 32
type input "[PERSON_NAME]"
click at [439, 167] on input "Nom" at bounding box center [448, 155] width 110 height 32
select select
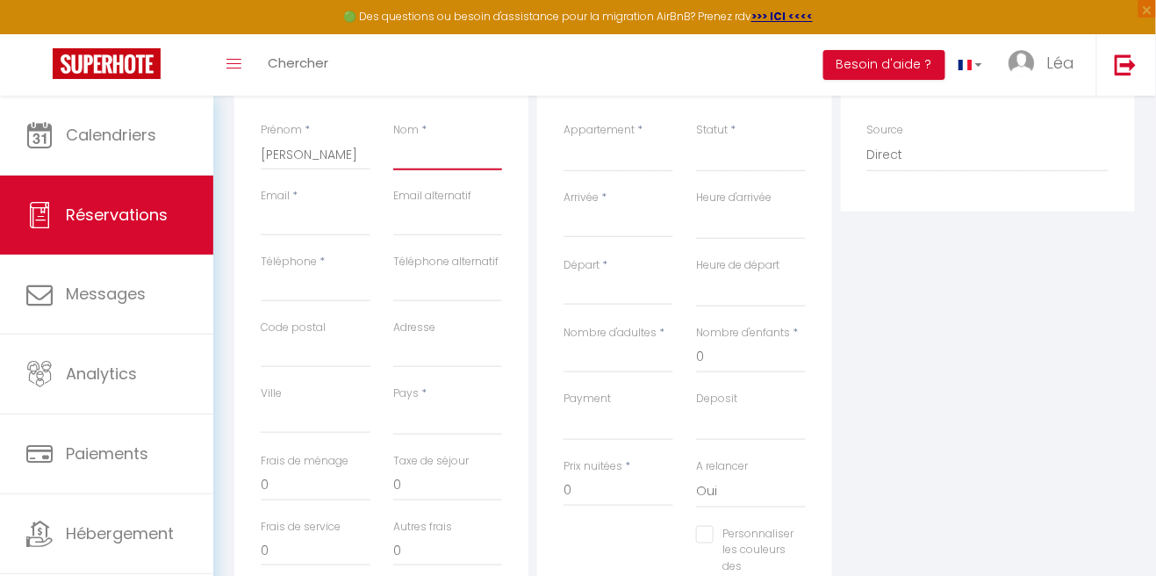
select select
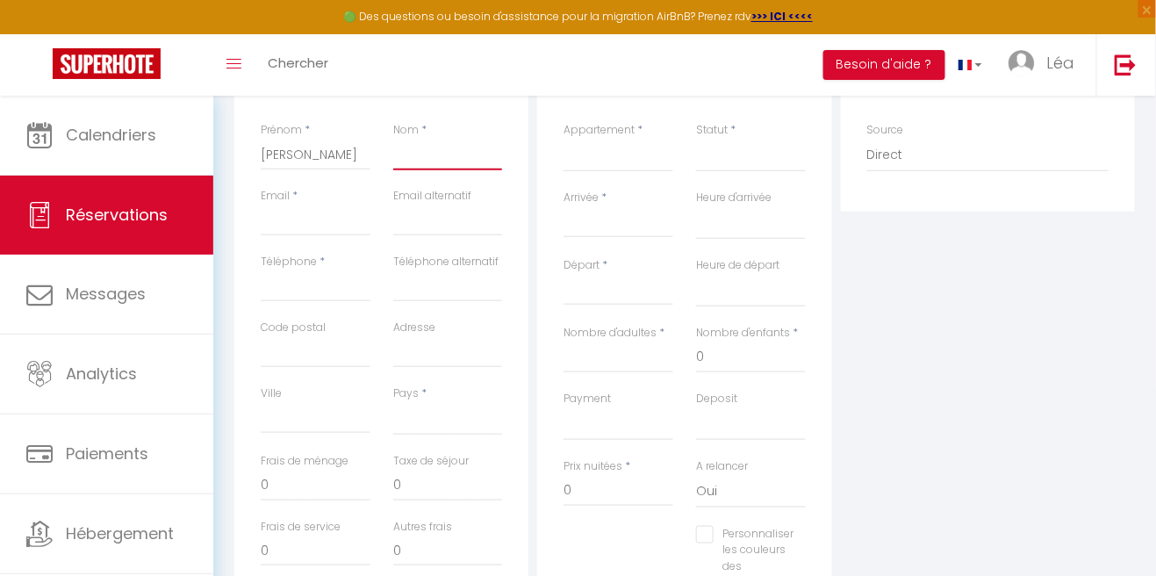
select select
checkbox input "false"
type input "[PERSON_NAME]"
click at [308, 215] on input "Email client" at bounding box center [316, 220] width 110 height 32
select select
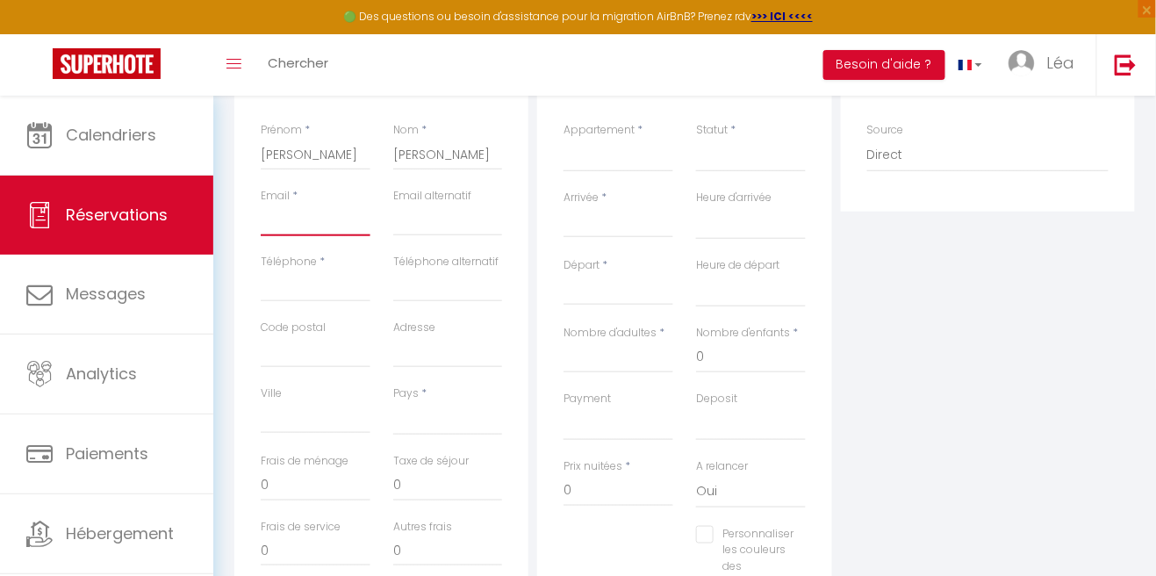
select select
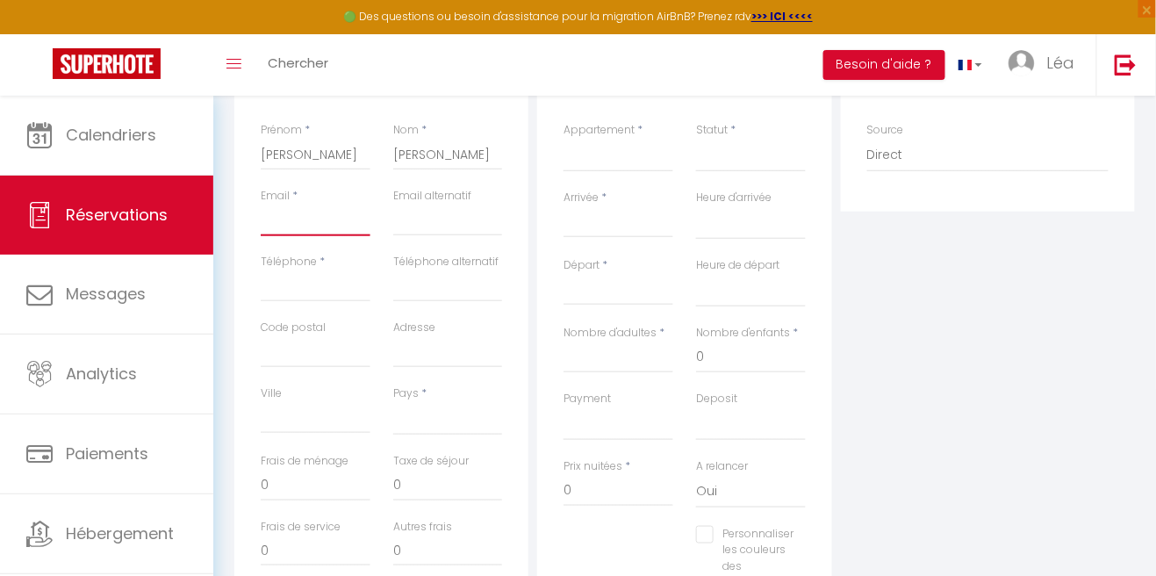
select select
checkbox input "false"
type input "philippe."
select select
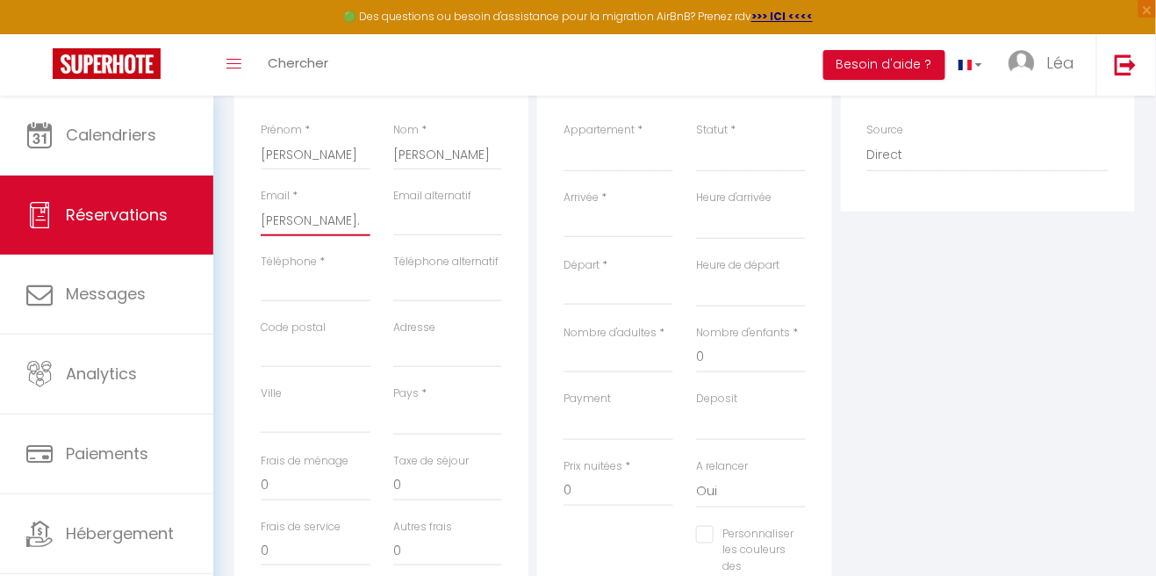
select select
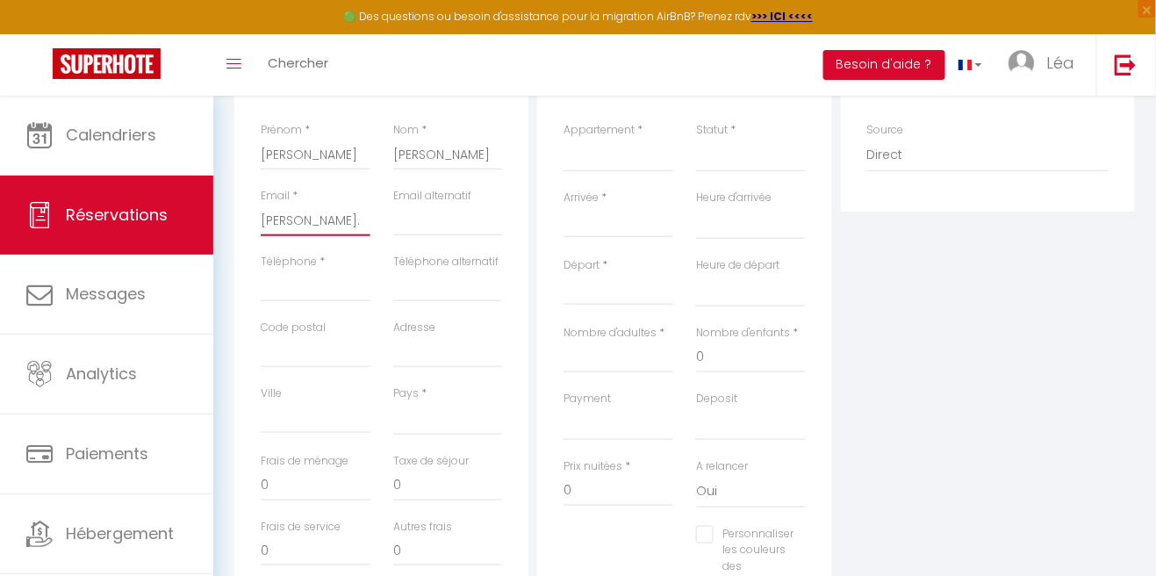
checkbox input "false"
type input "philippe.moreno2"
select select
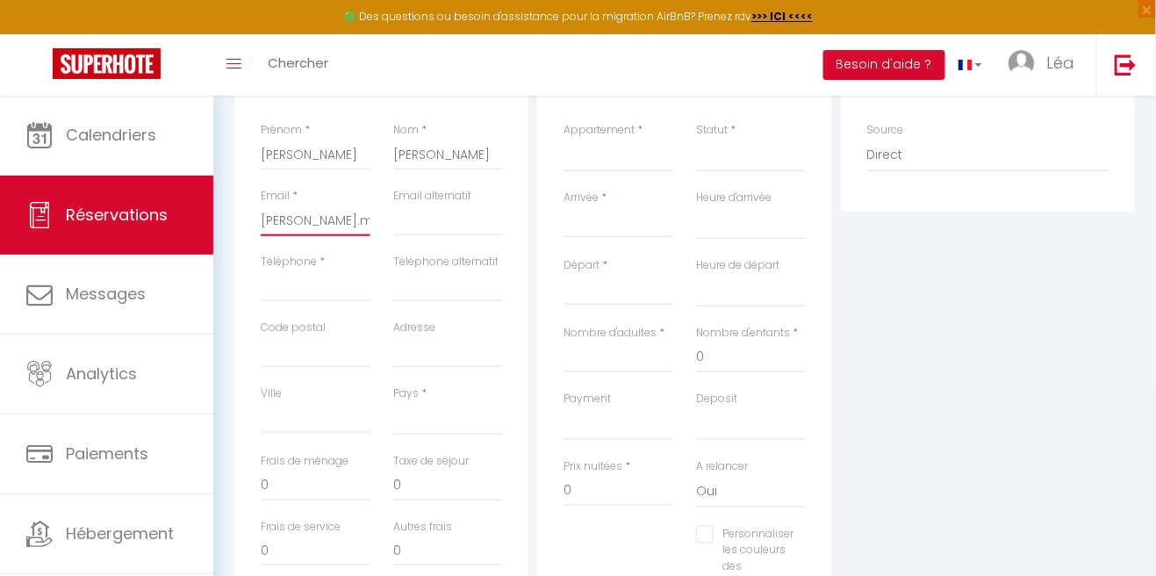
select select
checkbox input "false"
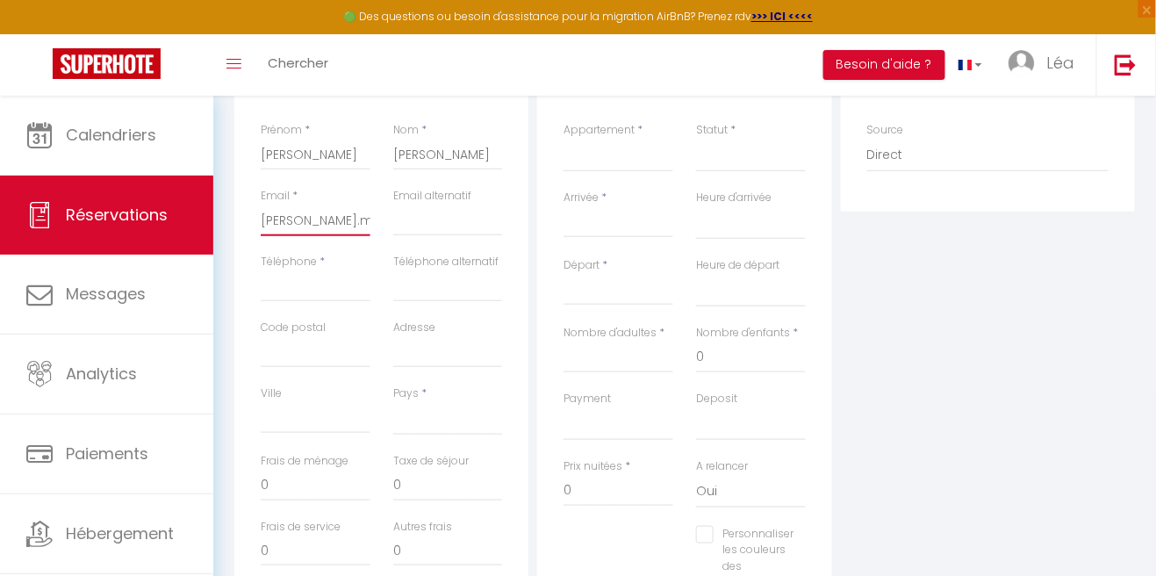
select select
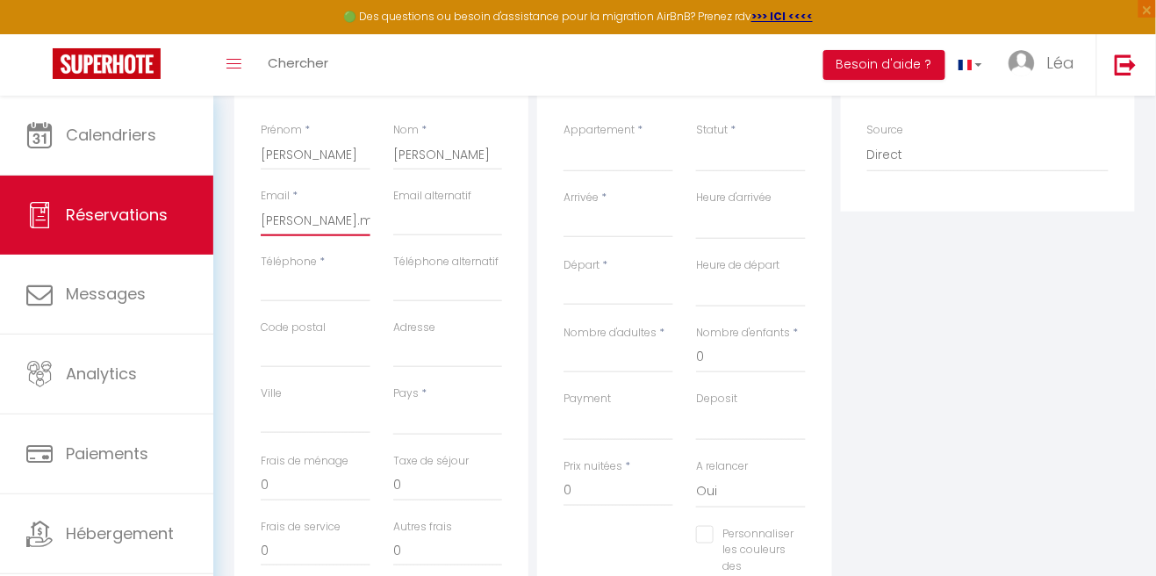
select select
checkbox input "false"
type input "philippe.moreno22"
select select
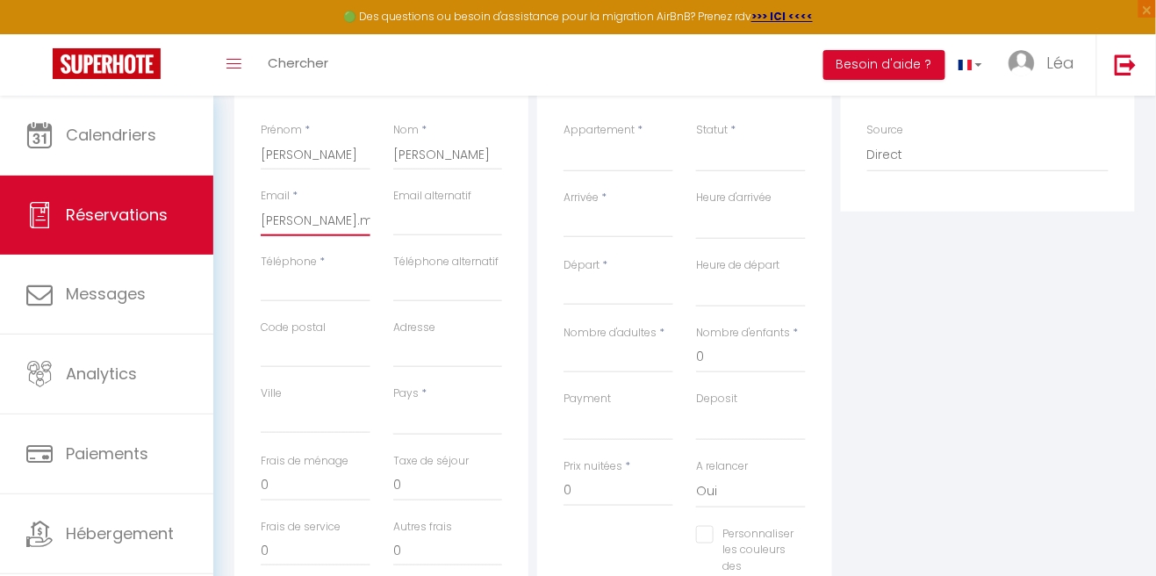
select select
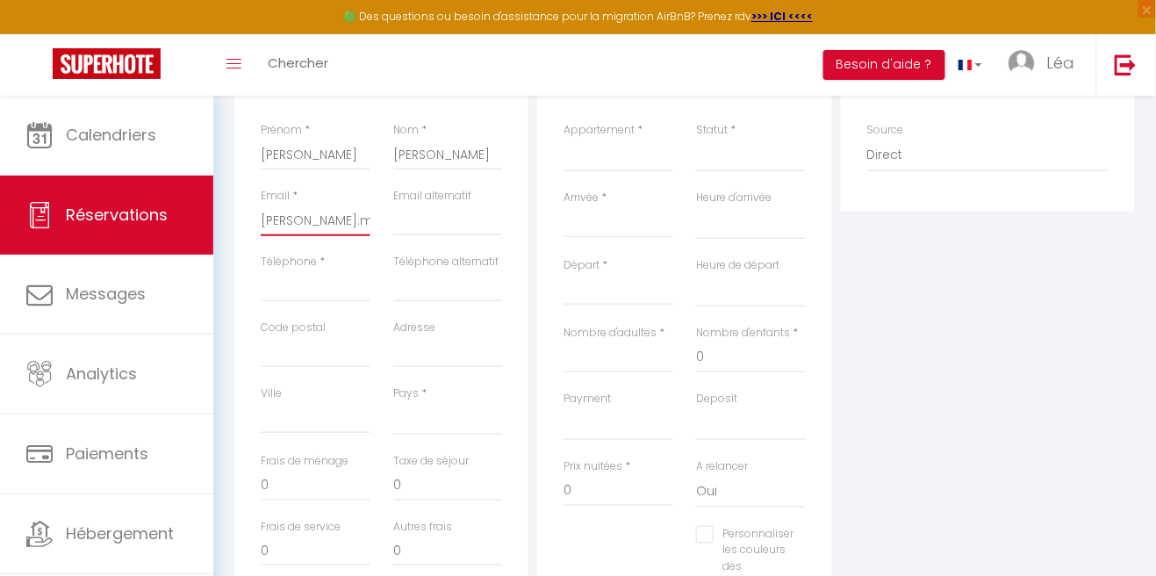
select select
checkbox input "false"
type input "philippe.moreno2"
select select
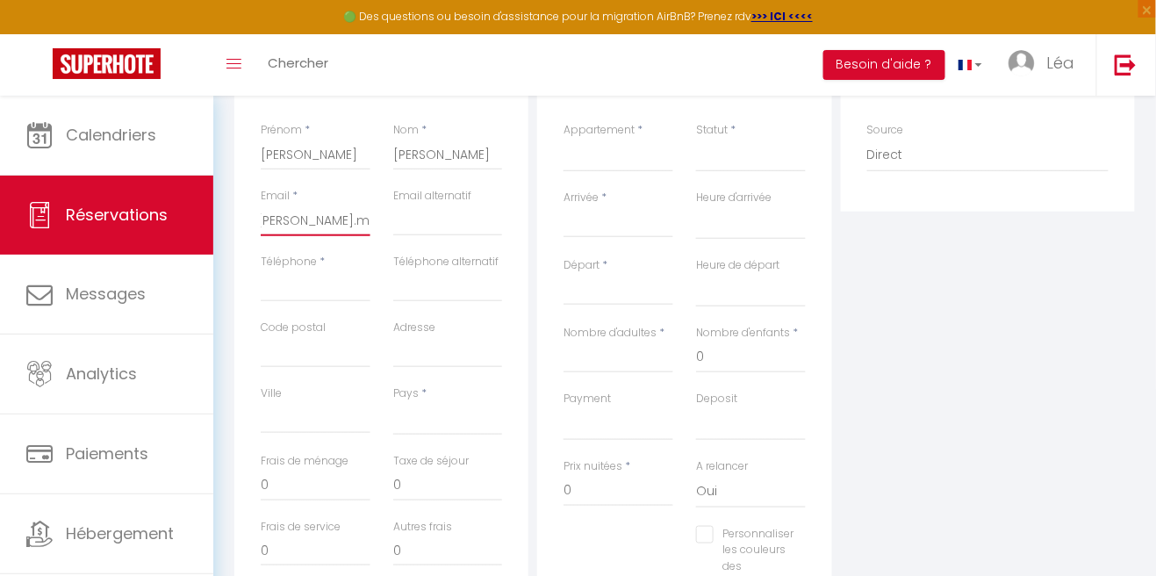
select select
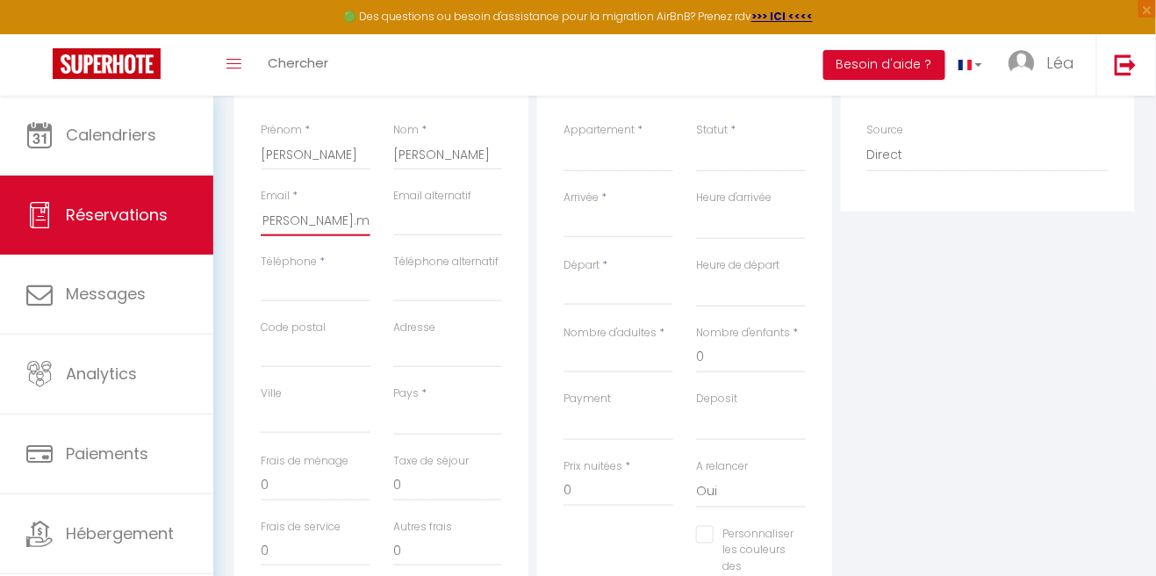
select select
checkbox input "false"
type input "philippe.moreno2@"
select select
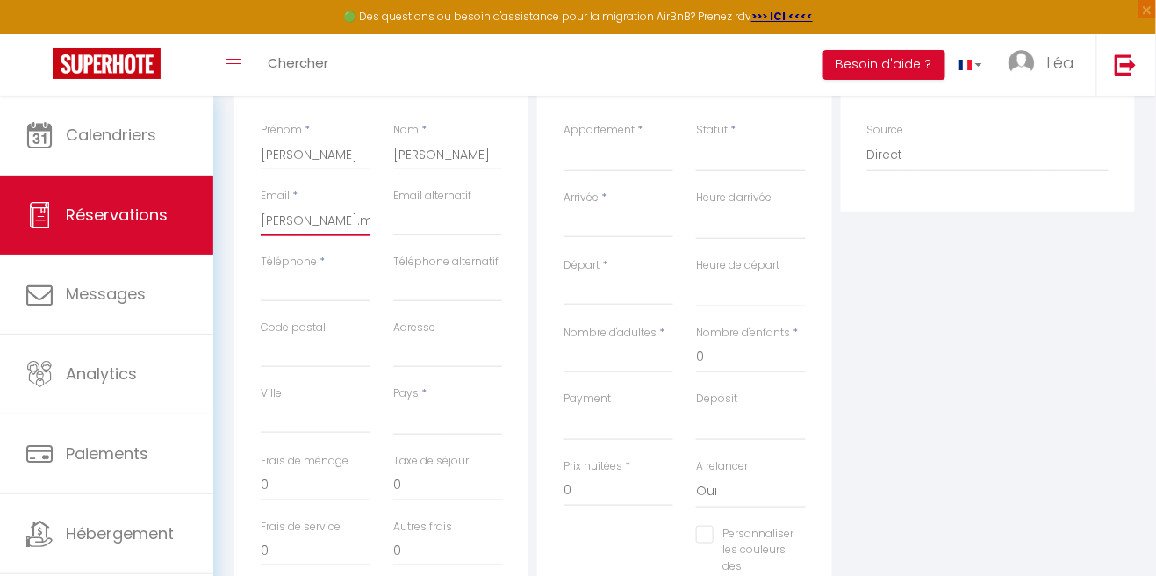
select select
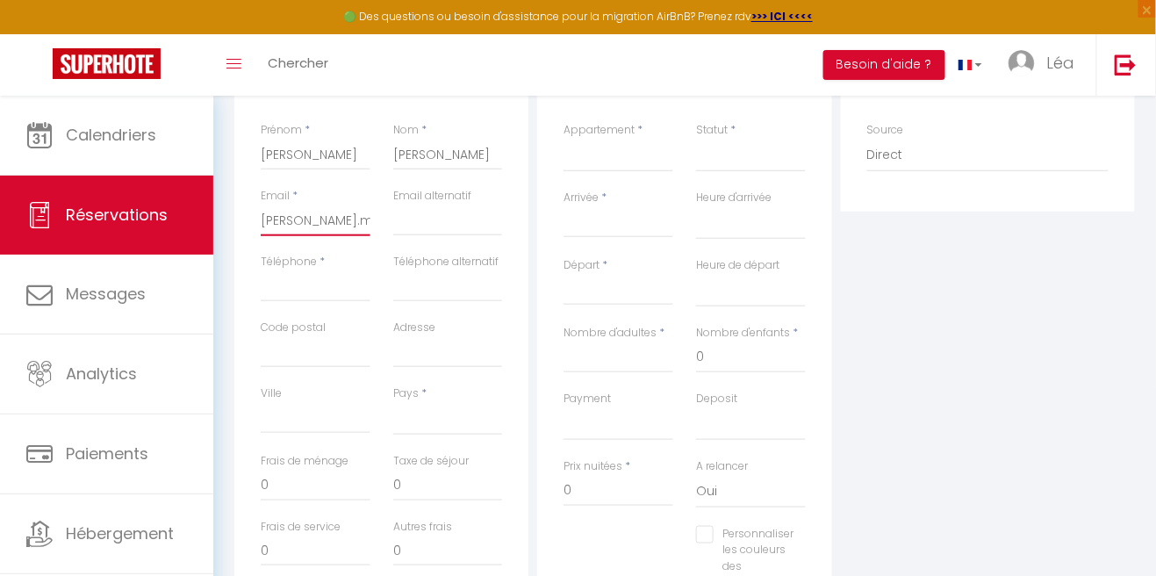
select select
checkbox input "false"
type input "philippe.moreno2@wanadoo."
select select
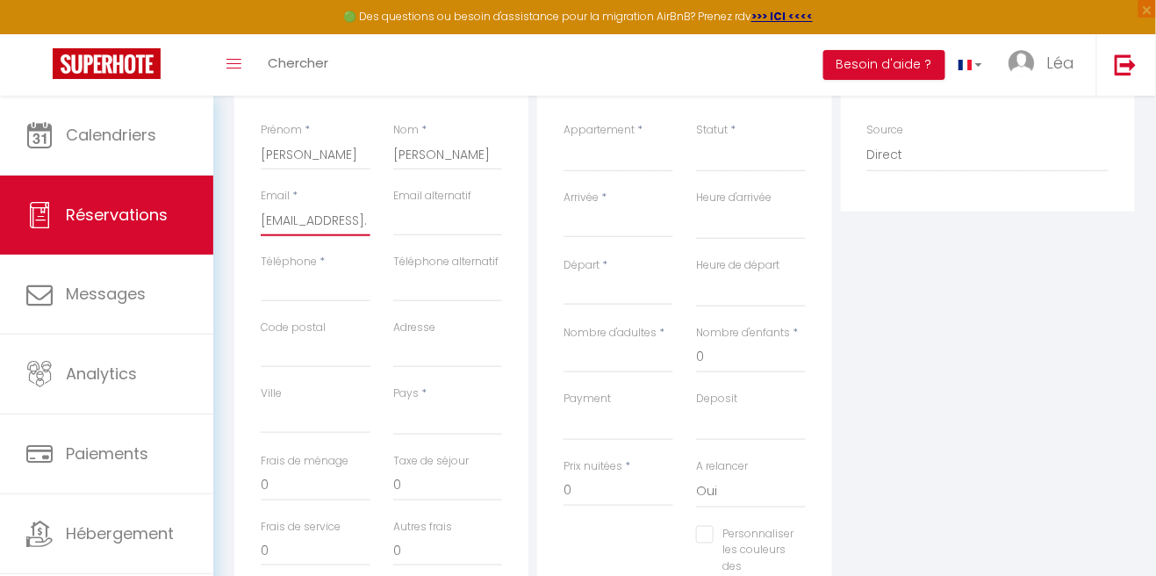
select select
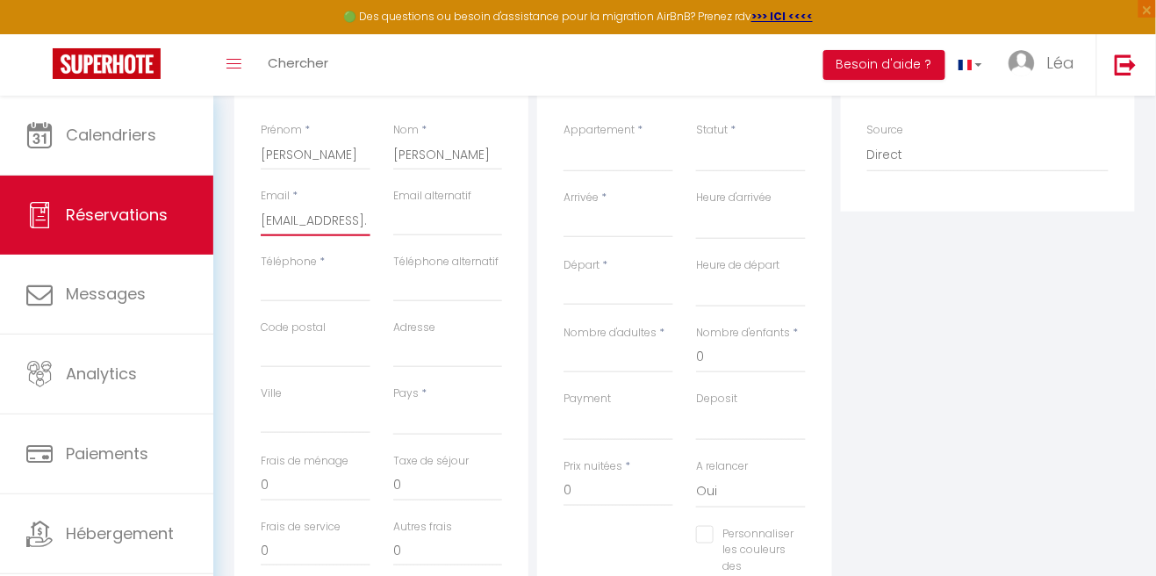
checkbox input "false"
select select
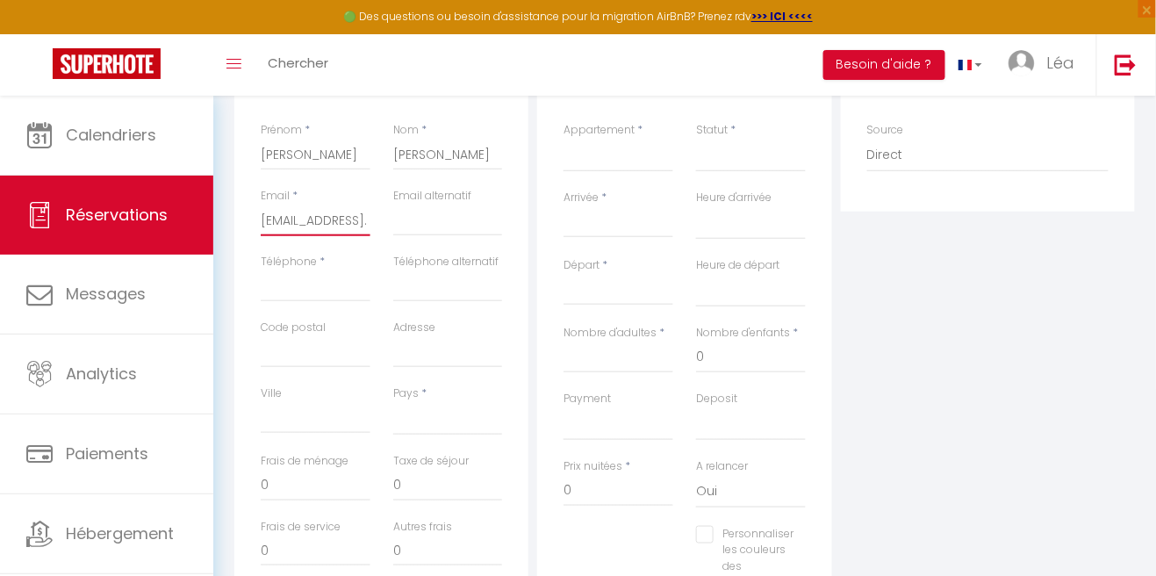
select select
checkbox input "false"
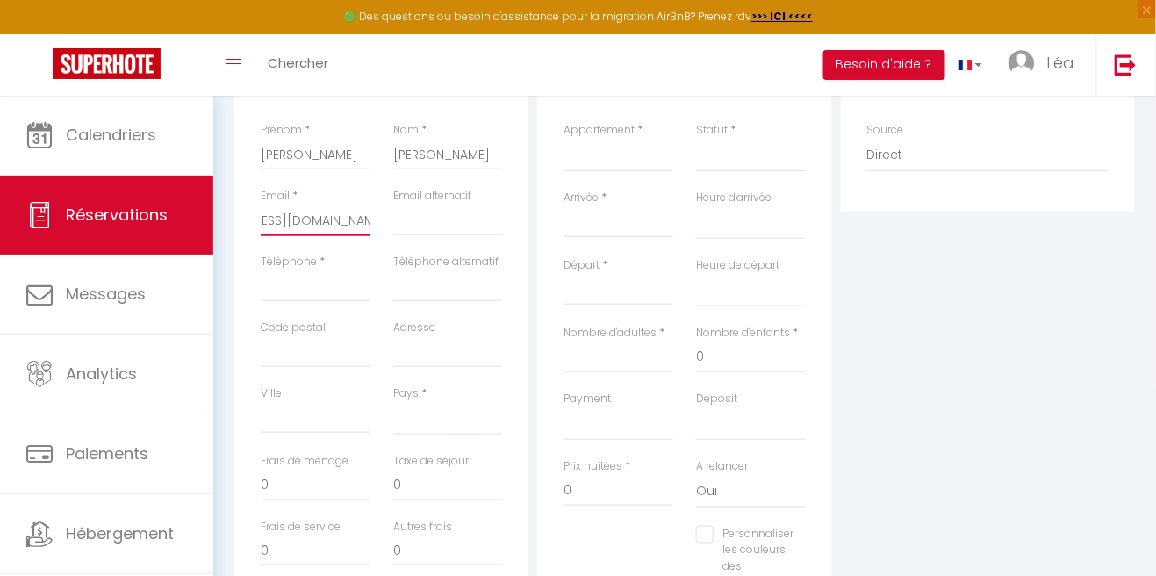
type input "[EMAIL_ADDRESS][DOMAIN_NAME]"
click at [301, 300] on input "Téléphone" at bounding box center [316, 286] width 110 height 32
select select
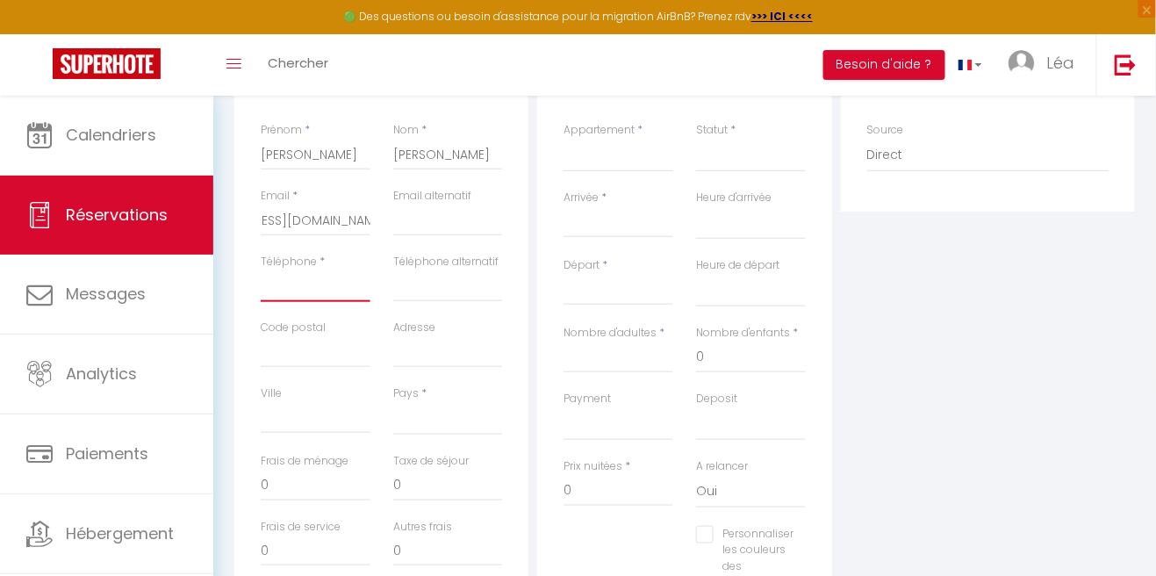
select select
checkbox input "false"
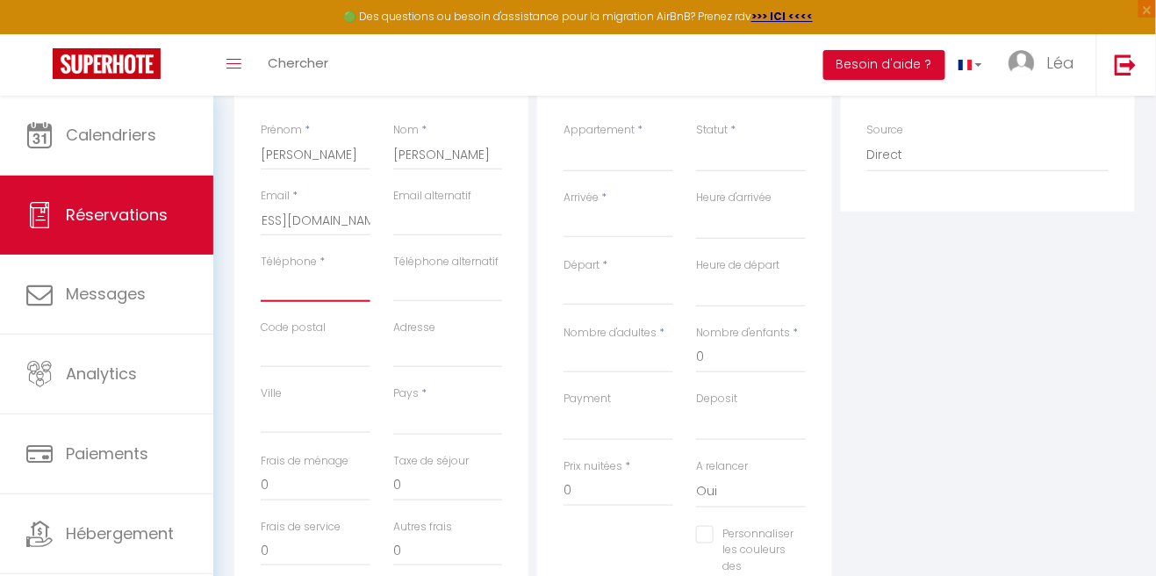
scroll to position [0, 0]
type input "0"
select select
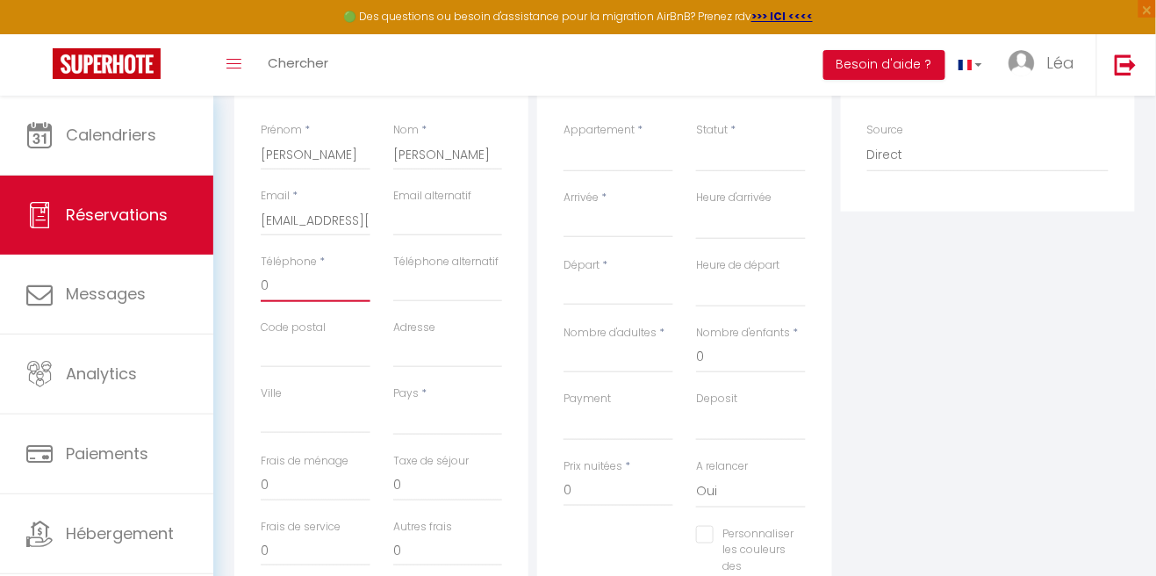
select select
checkbox input "false"
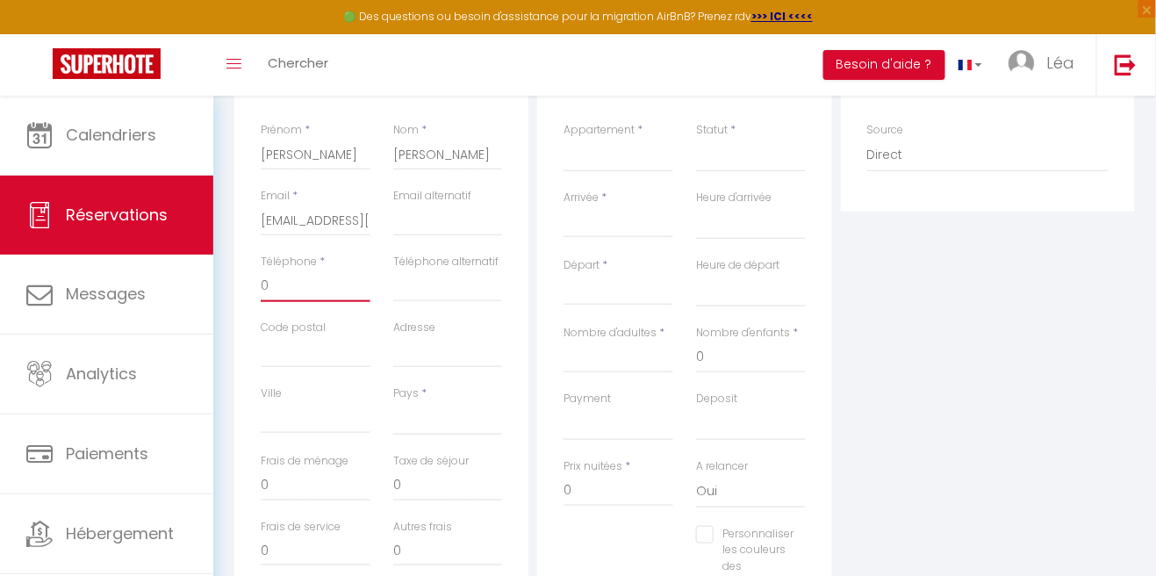
type input "06"
select select
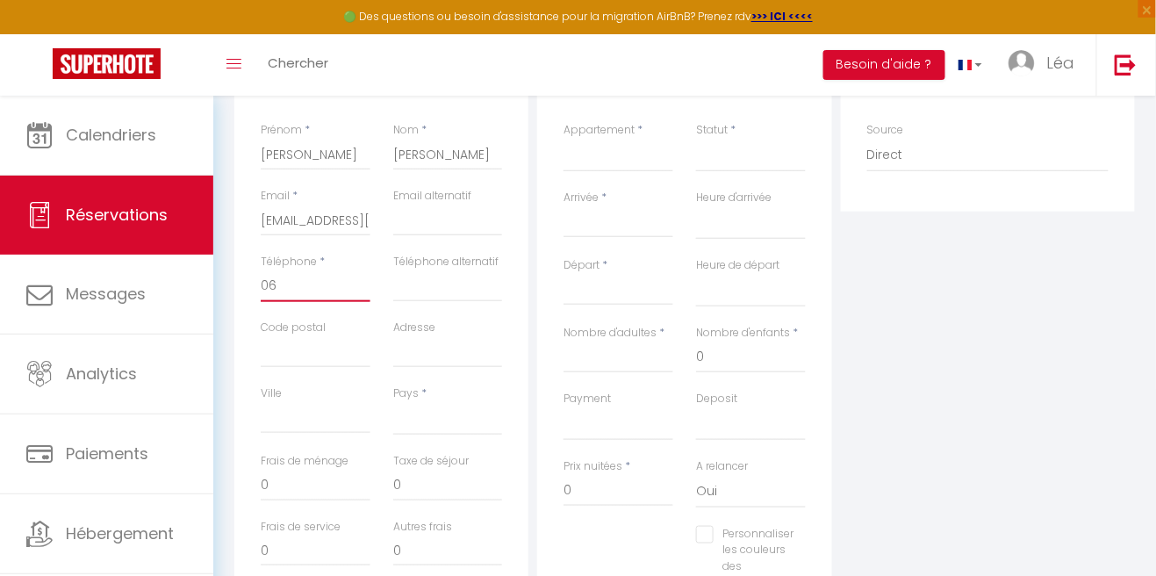
select select
checkbox input "false"
type input "068"
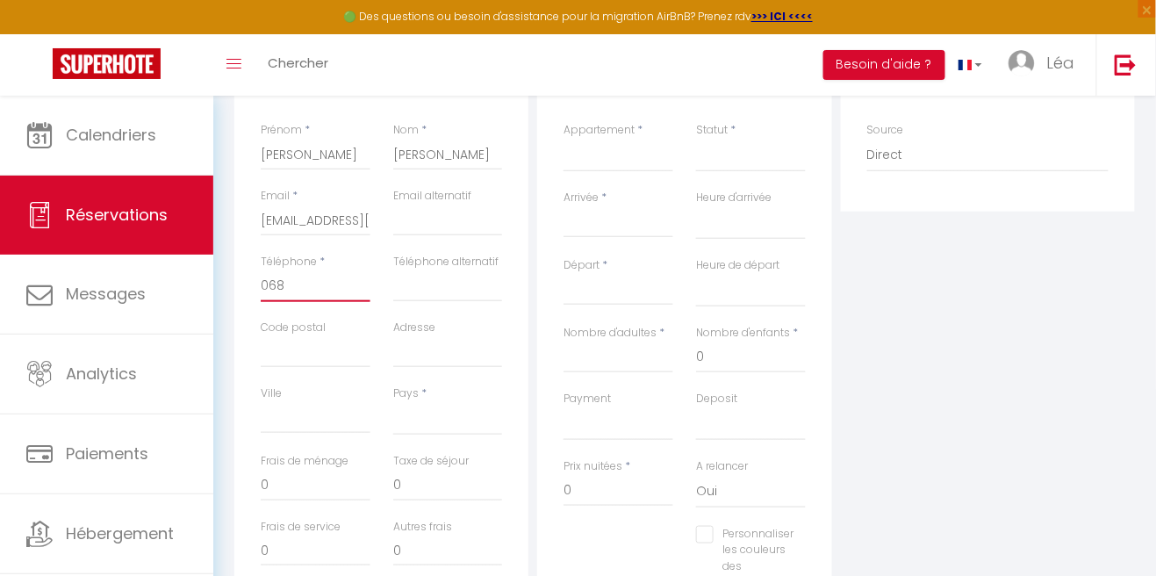
select select
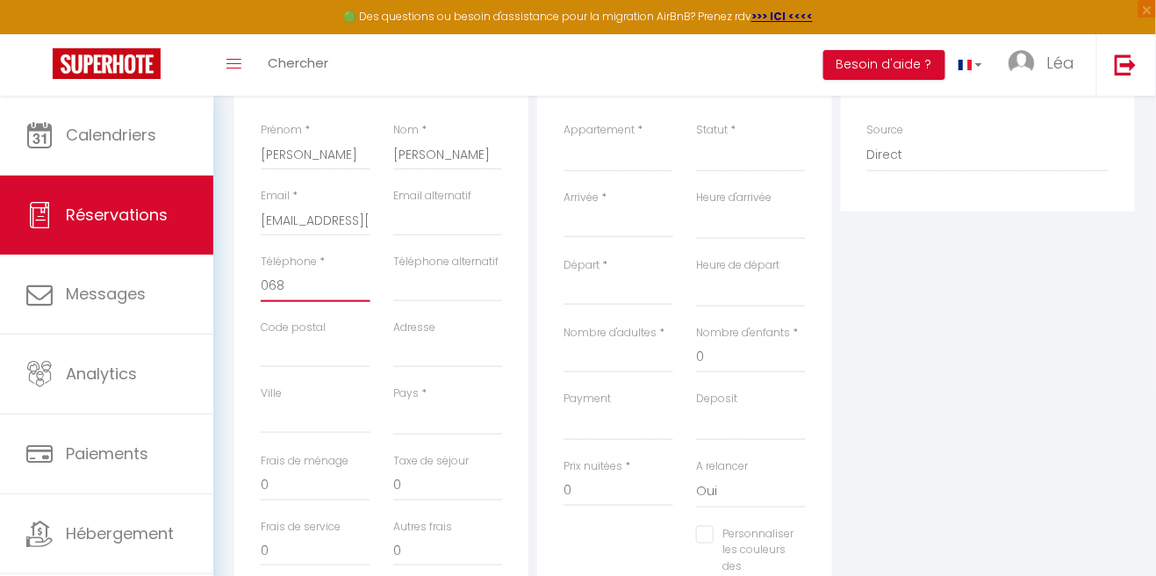
select select
checkbox input "false"
type input "0683"
select select
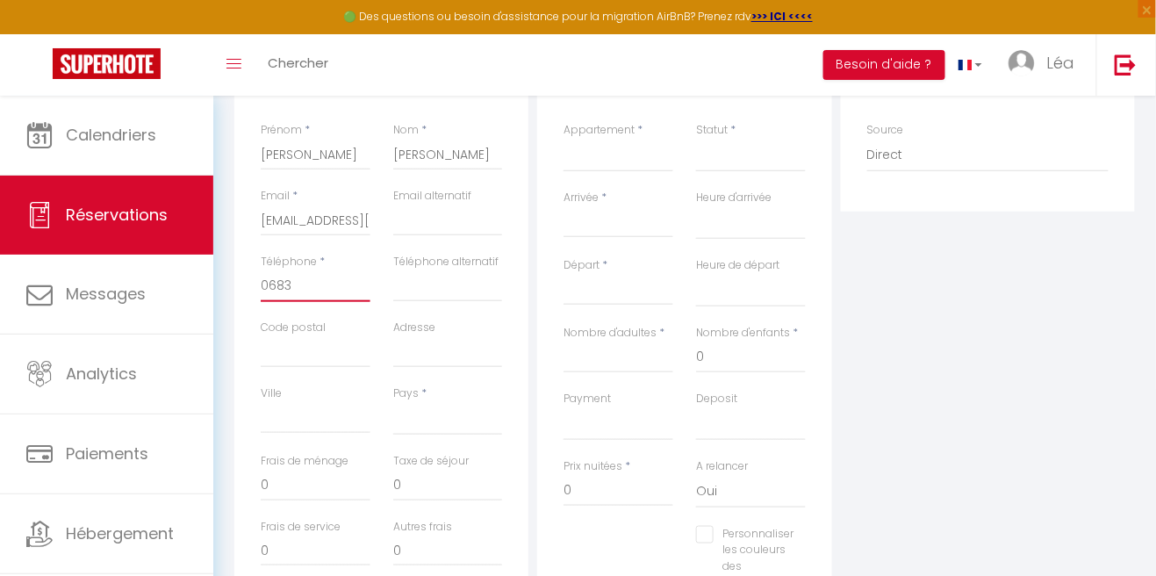
select select
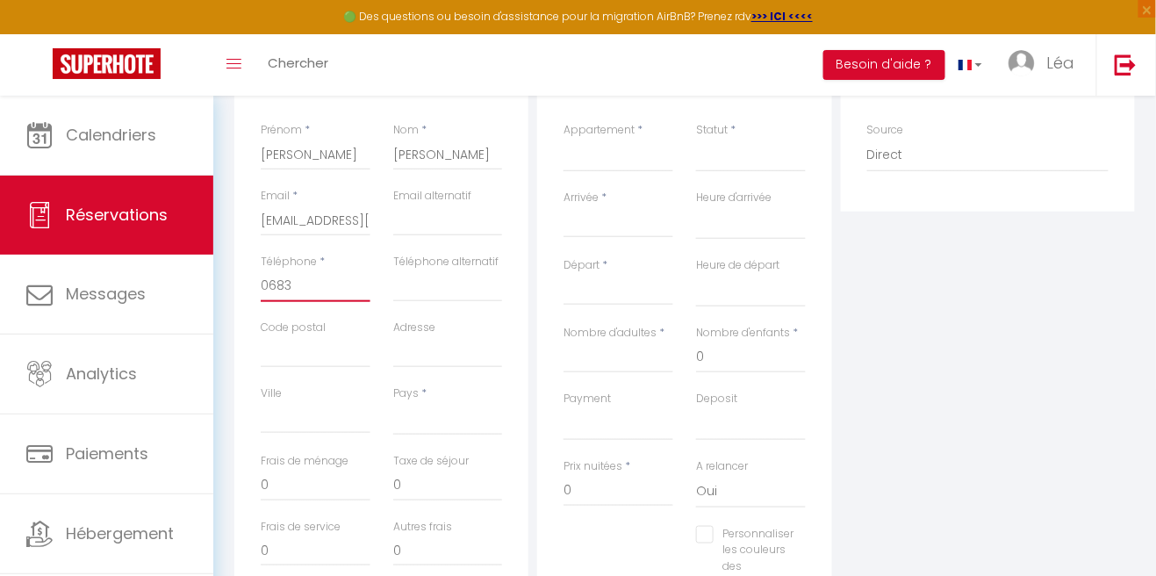
select select
checkbox input "false"
type input "06838"
select select
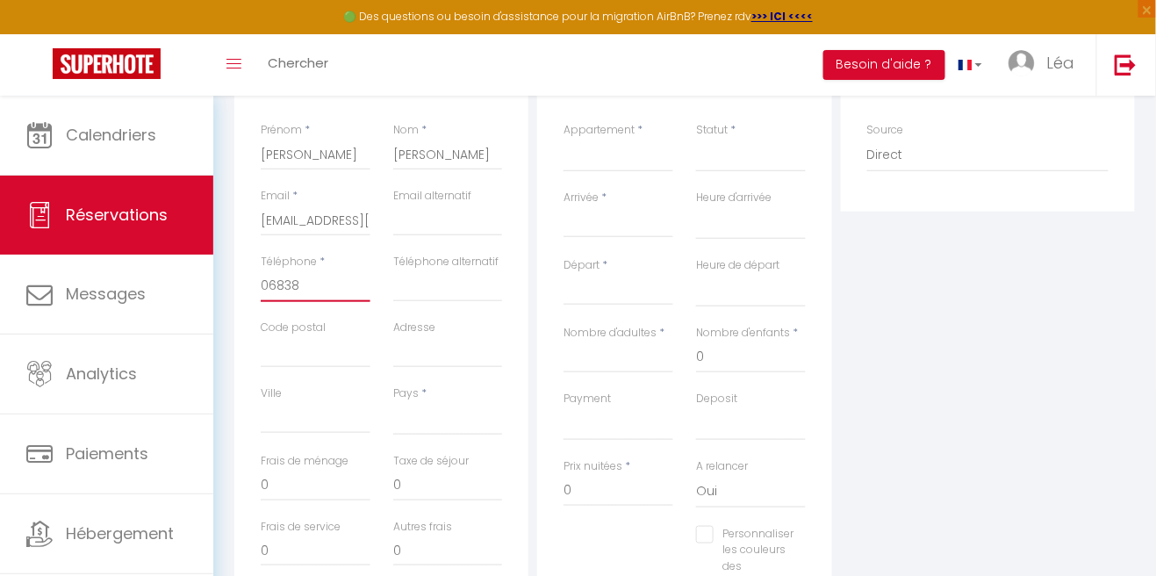
select select
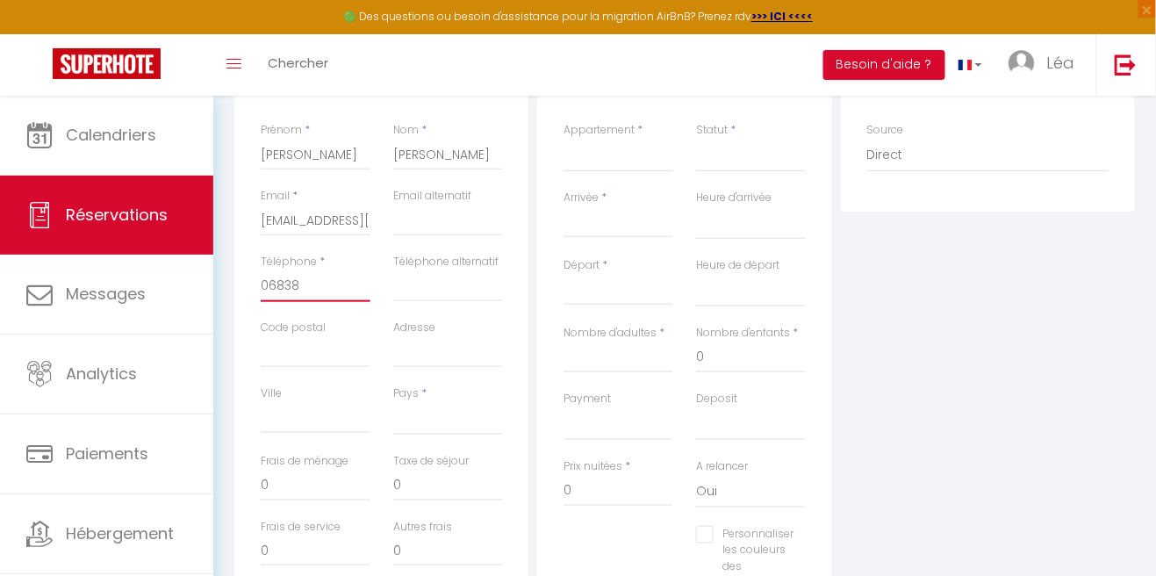
checkbox input "false"
type input "068382"
select select
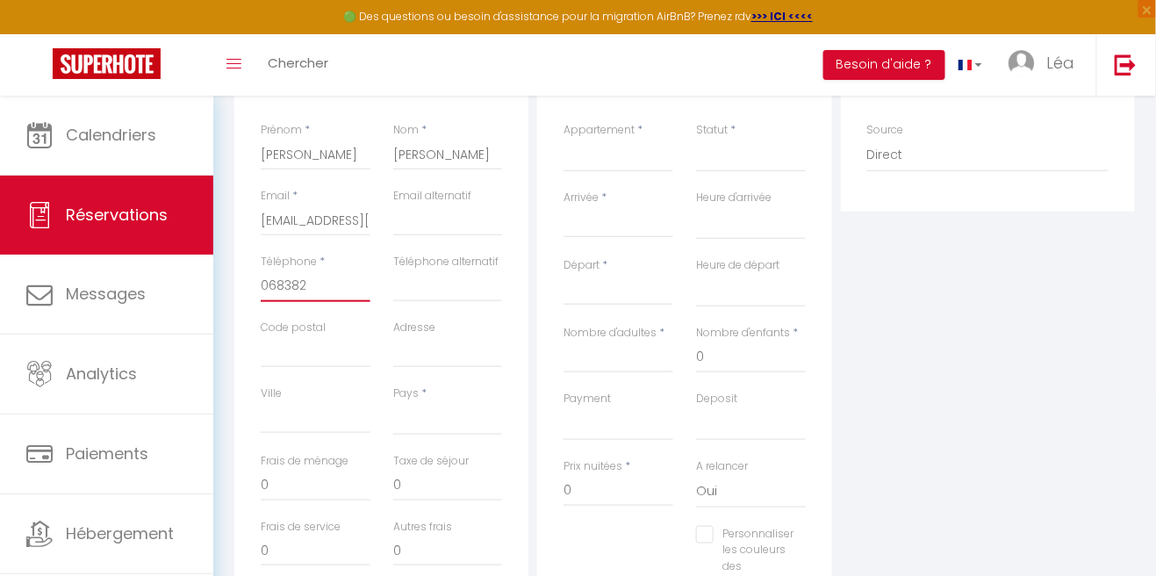
select select
checkbox input "false"
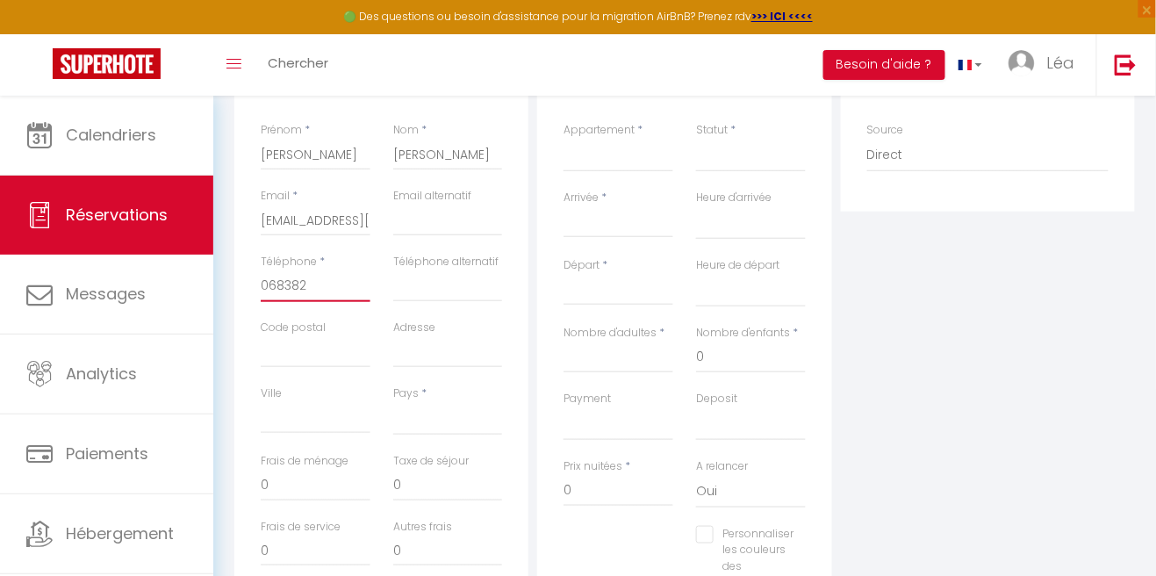
type input "0683823"
select select
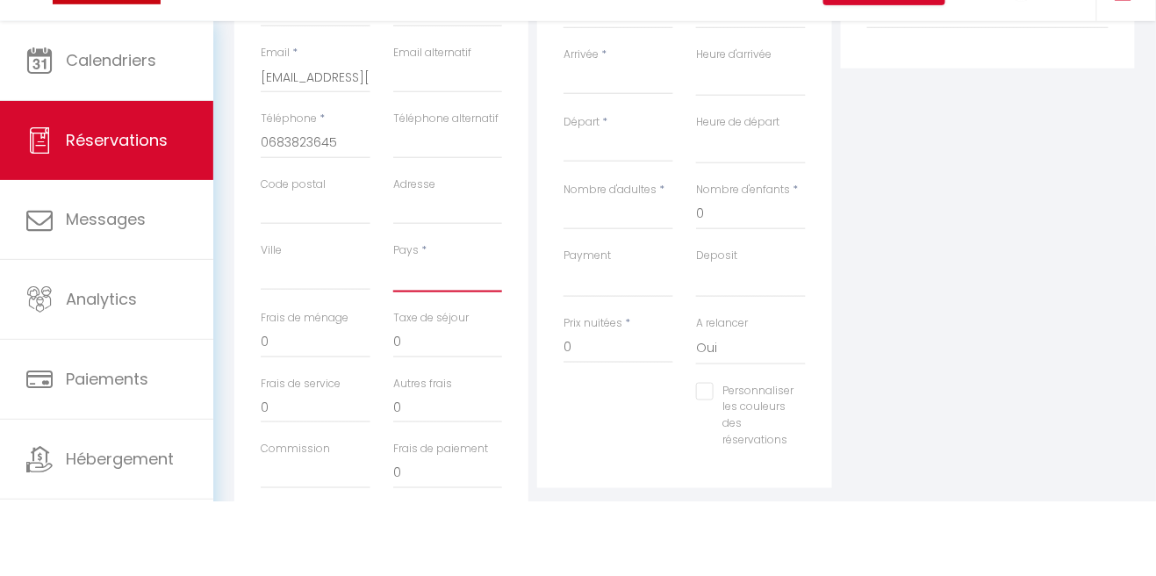
click at [454, 360] on select "France Portugal Afghanistan Albania Algeria American Samoa Andorra Angola Angui…" at bounding box center [448, 349] width 110 height 33
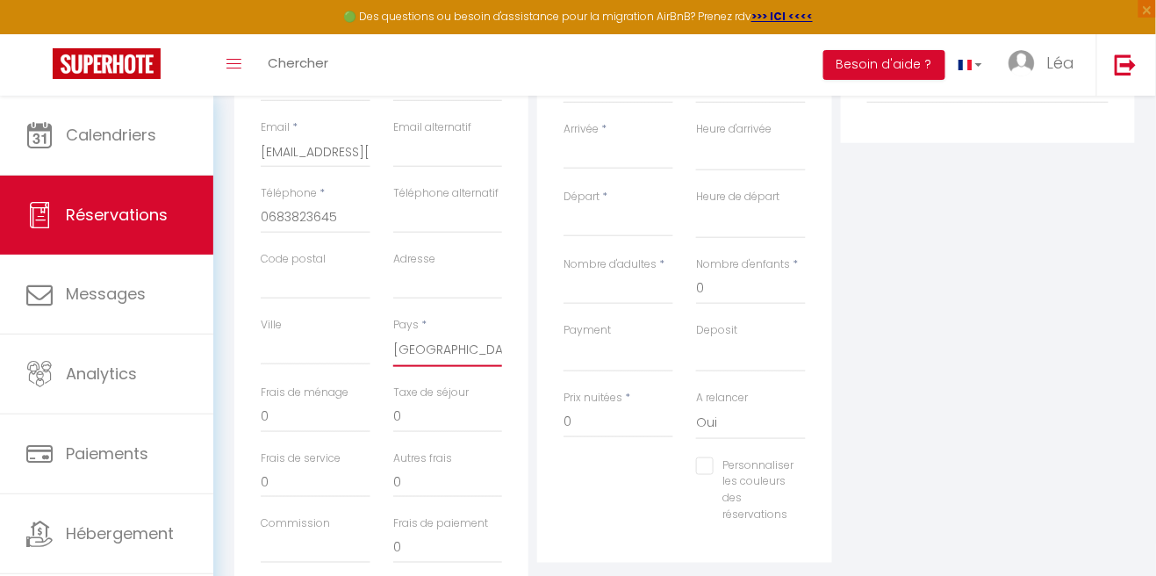
click at [393, 333] on select "France Portugal Afghanistan Albania Algeria American Samoa Andorra Angola Angui…" at bounding box center [448, 349] width 110 height 33
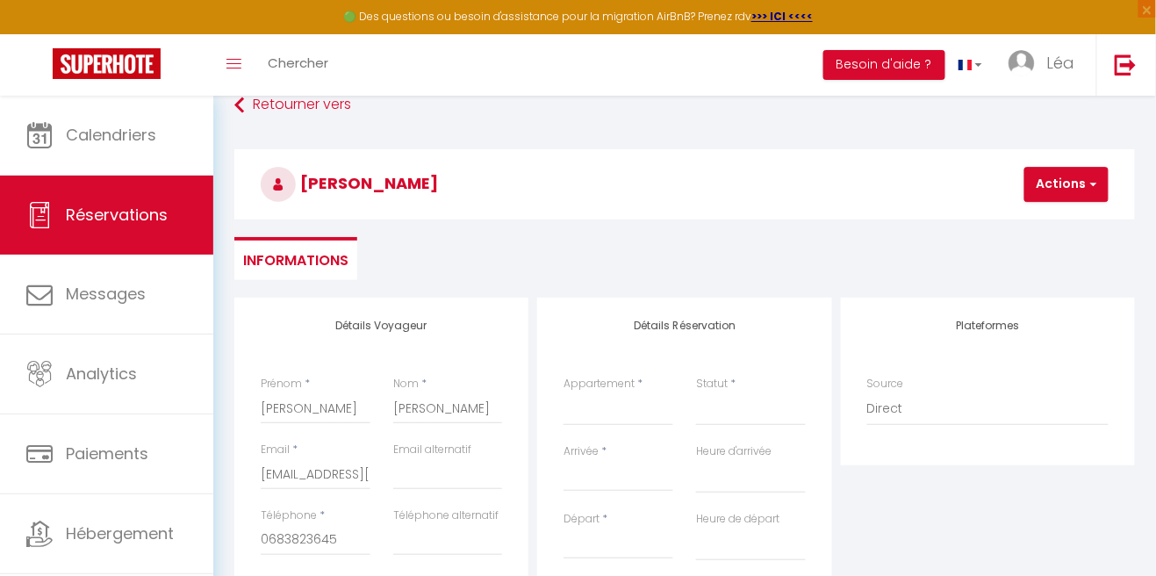
scroll to position [30, 0]
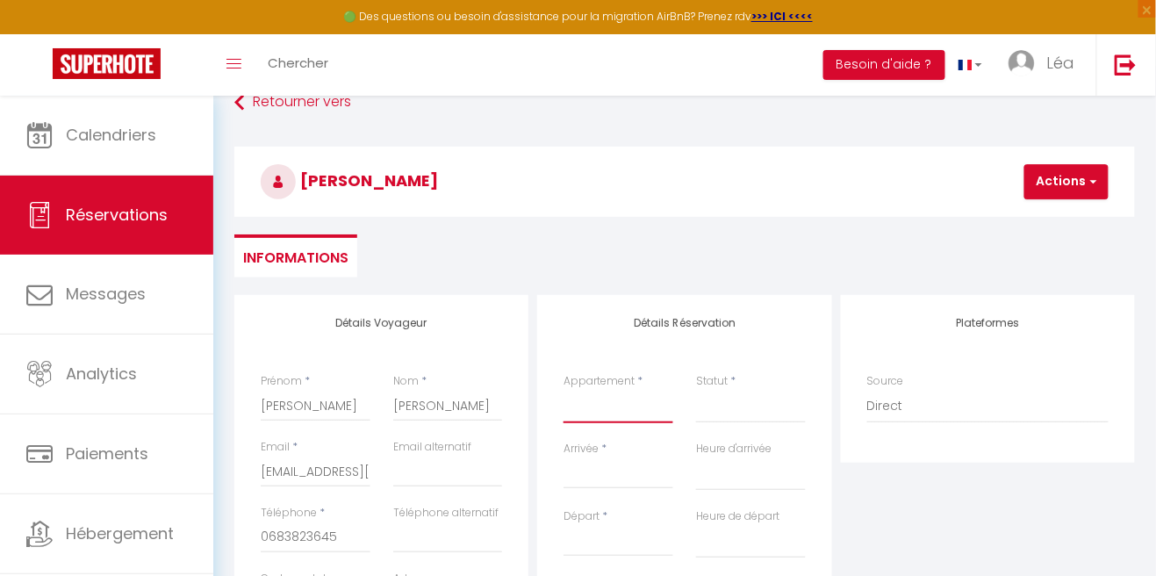
click at [607, 412] on select "Studio 2 personnes / Vue Mer / Climatisé Studio 25m2/Le Chambeyron/Vars/Ski au …" at bounding box center [618, 406] width 110 height 33
click at [563, 390] on select "Studio 2 personnes / Vue Mer / Climatisé Studio 25m2/Le Chambeyron/Vars/Ski au …" at bounding box center [618, 406] width 110 height 33
click at [760, 418] on select "Confirmé Non Confirmé Annulé Annulé par le voyageur No Show Request" at bounding box center [751, 406] width 110 height 33
click at [696, 390] on select "Confirmé Non Confirmé Annulé Annulé par le voyageur No Show Request" at bounding box center [751, 406] width 110 height 33
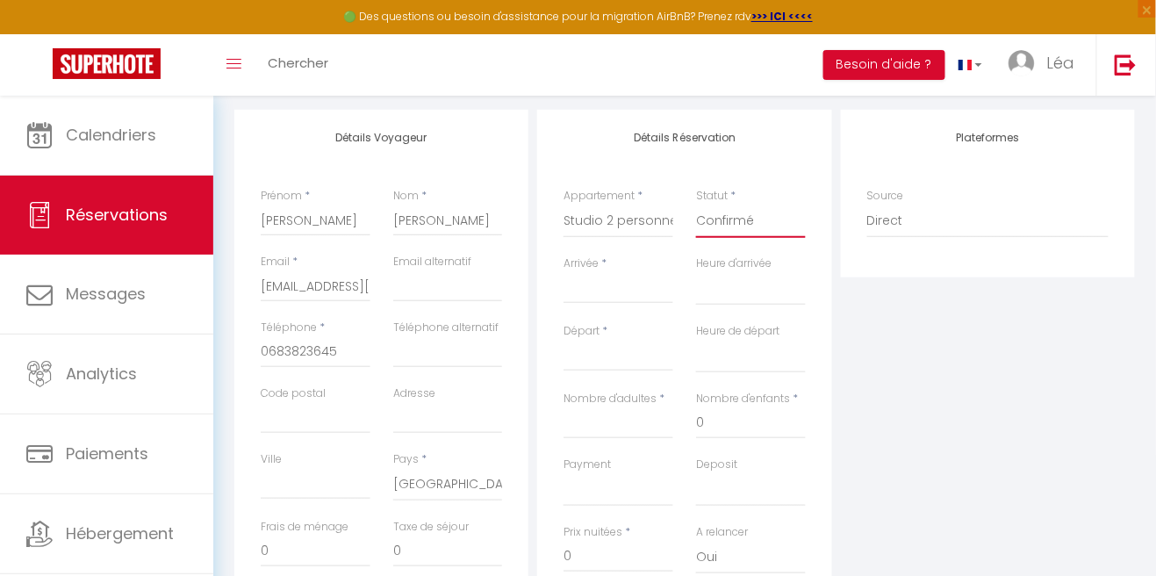
scroll to position [215, 0]
click at [601, 290] on input "Arrivée" at bounding box center [618, 289] width 110 height 23
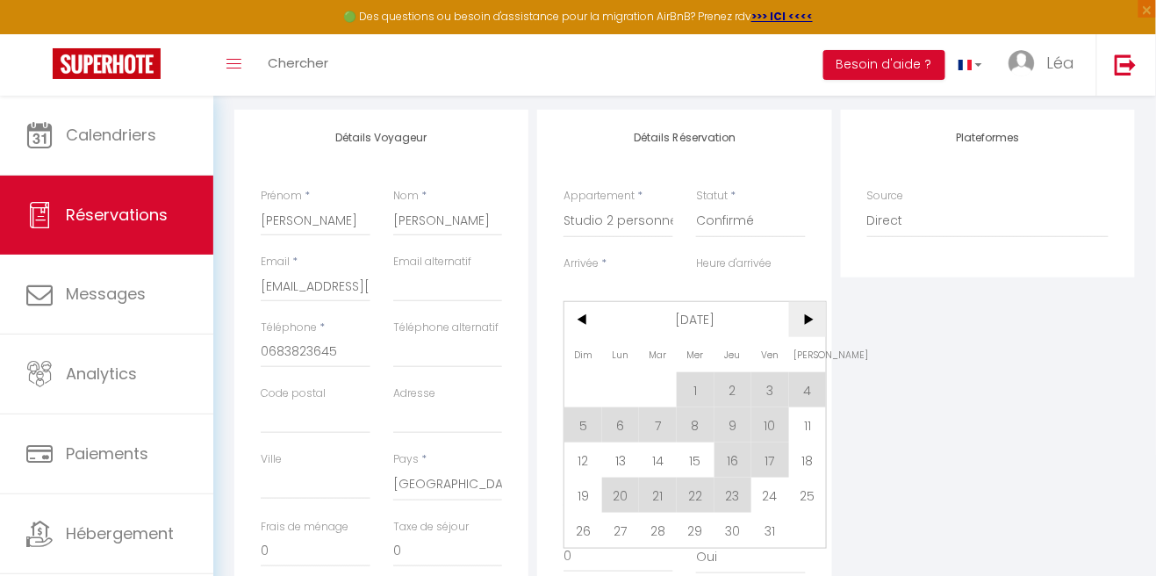
click at [819, 326] on span ">" at bounding box center [808, 319] width 38 height 35
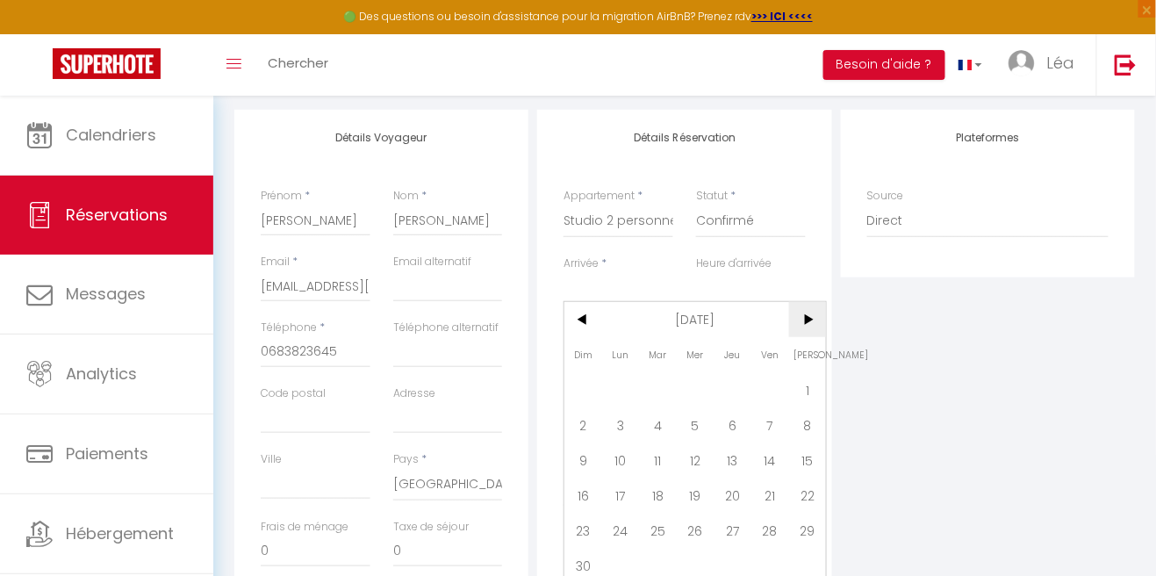
click at [821, 321] on span ">" at bounding box center [808, 319] width 38 height 35
click at [813, 331] on span ">" at bounding box center [808, 319] width 38 height 35
click at [805, 322] on span ">" at bounding box center [808, 319] width 38 height 35
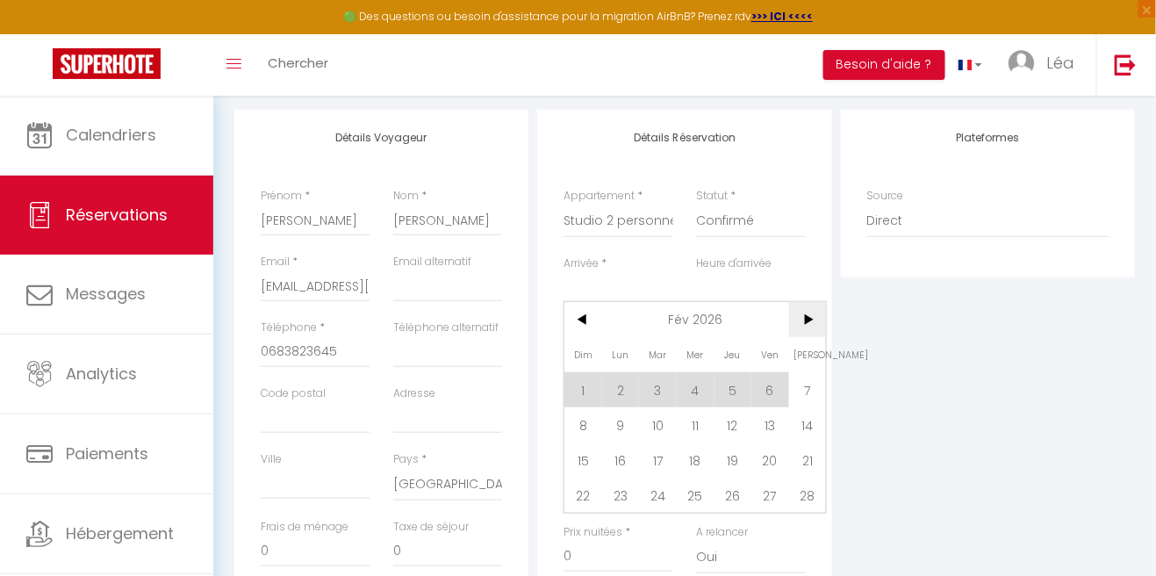
click at [798, 333] on span ">" at bounding box center [808, 319] width 38 height 35
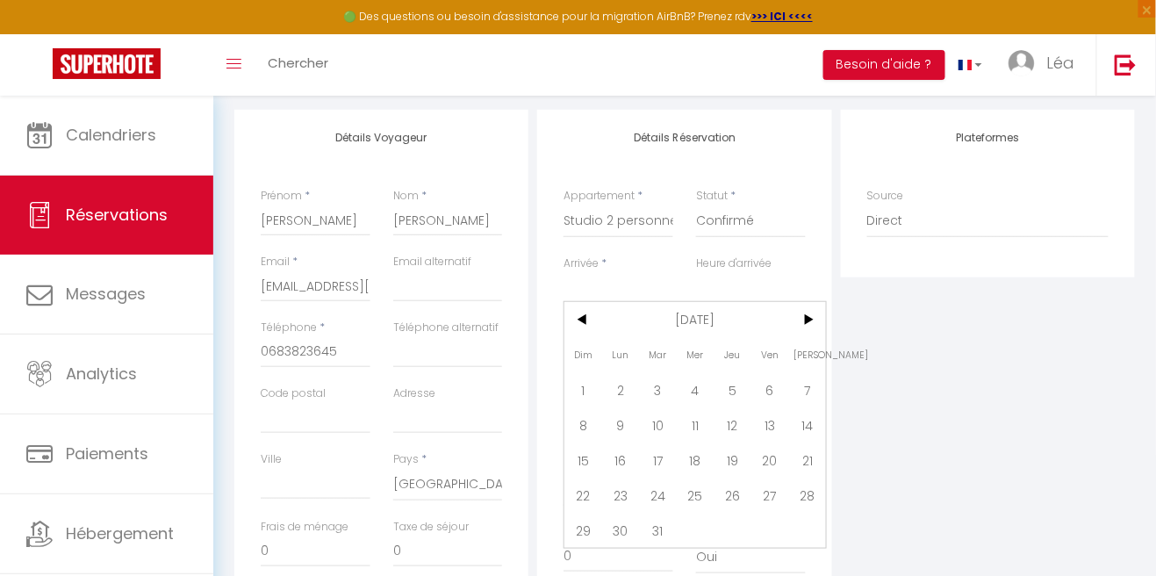
click at [805, 337] on span "[PERSON_NAME]" at bounding box center [808, 354] width 38 height 35
click at [803, 335] on span ">" at bounding box center [808, 319] width 38 height 35
click at [807, 330] on span ">" at bounding box center [808, 319] width 38 height 35
click at [807, 326] on span ">" at bounding box center [808, 319] width 38 height 35
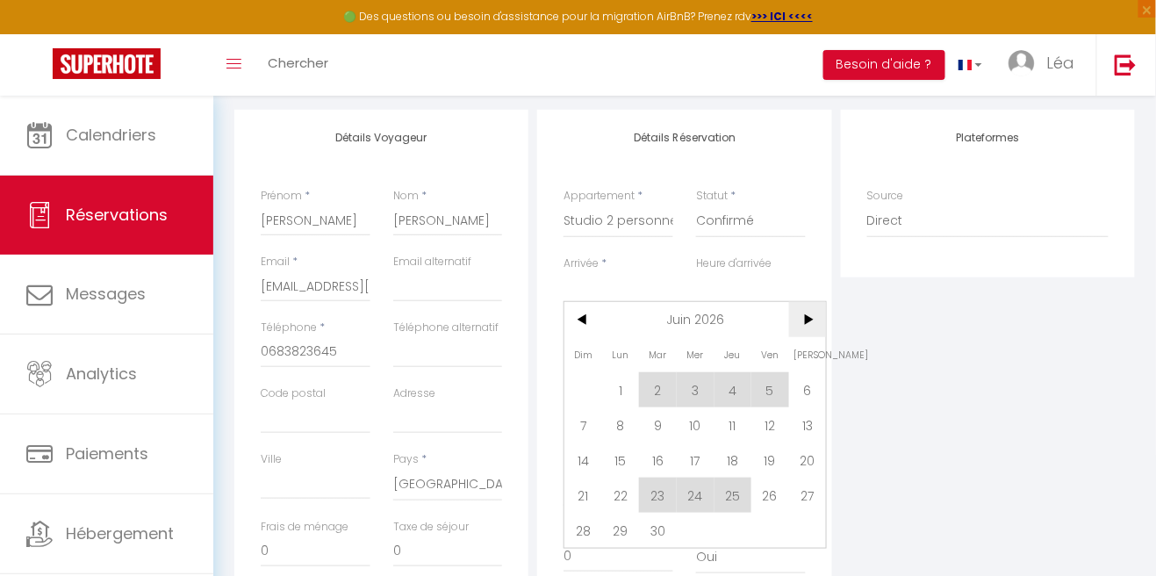
click at [819, 313] on span ">" at bounding box center [808, 319] width 38 height 35
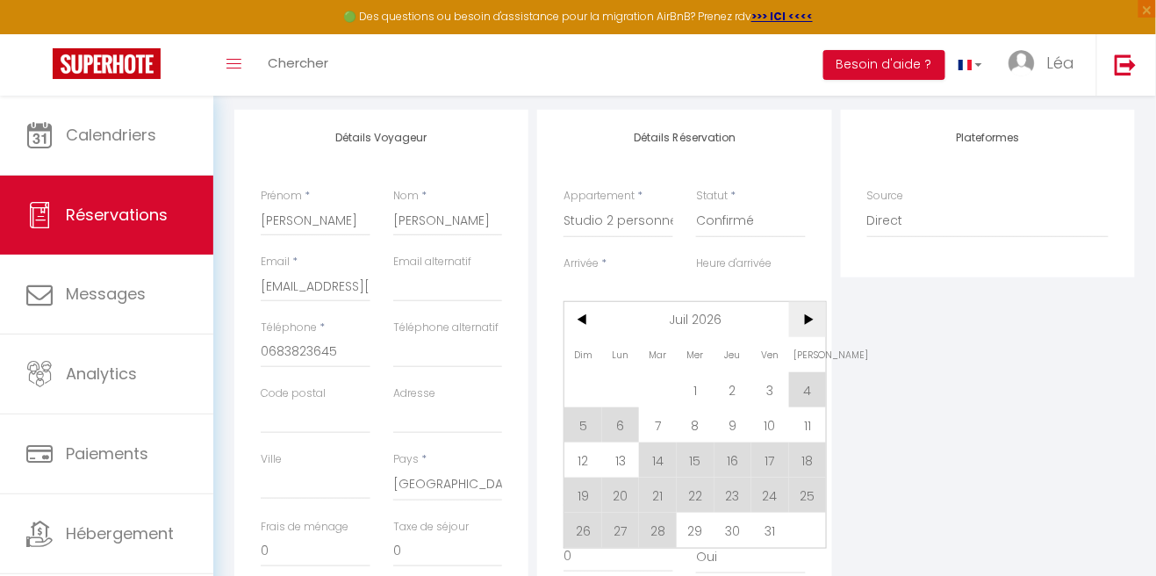
click at [655, 423] on span "7" at bounding box center [658, 424] width 38 height 35
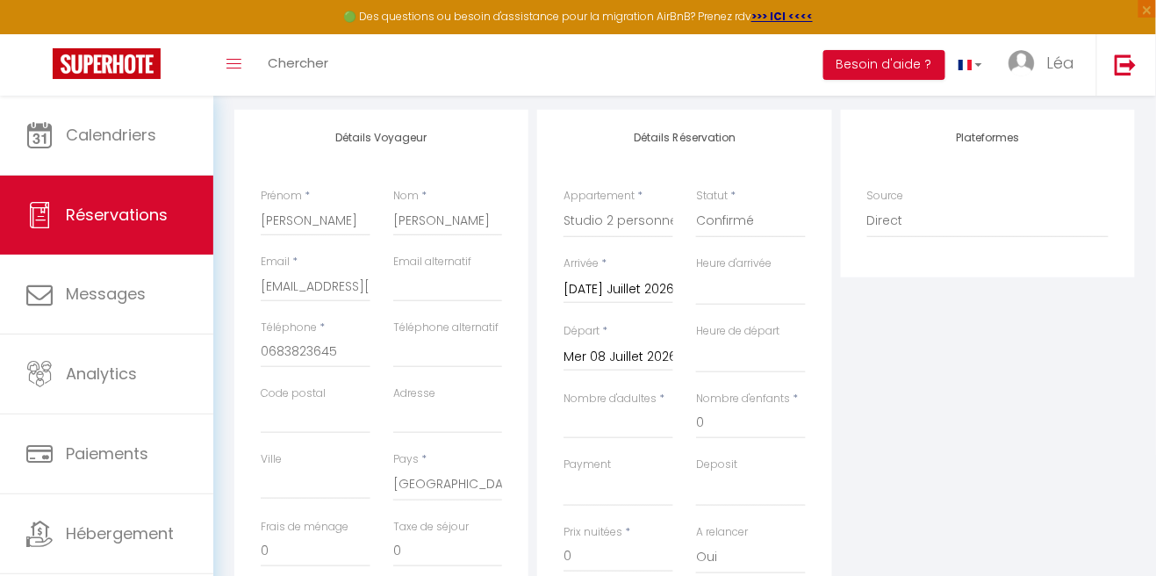
click at [624, 358] on input "Mer 08 Juillet 2026" at bounding box center [618, 357] width 110 height 23
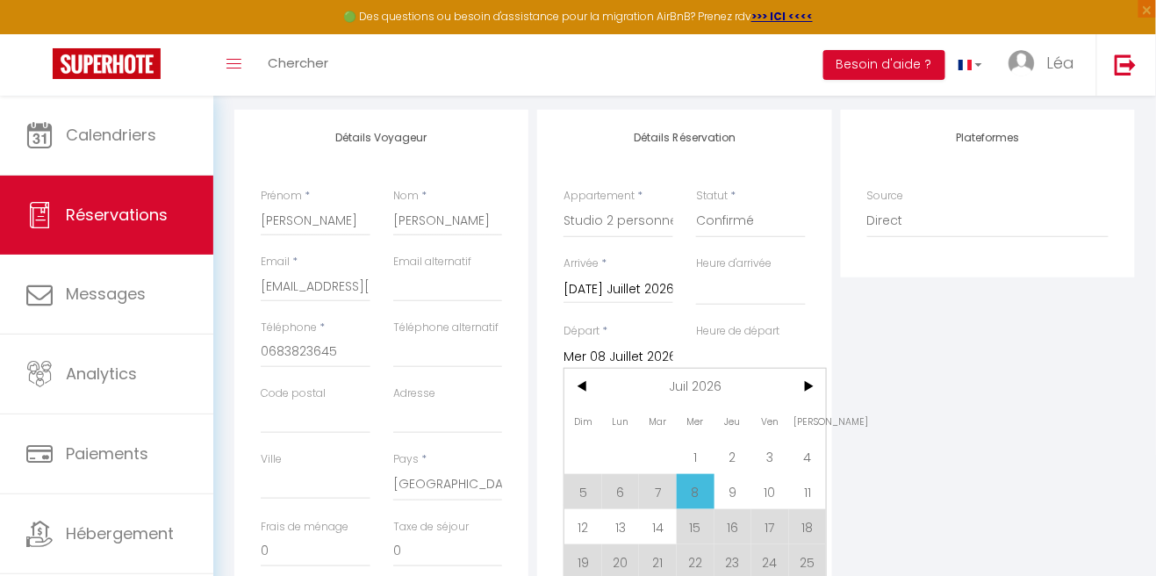
click at [658, 530] on span "14" at bounding box center [658, 526] width 38 height 35
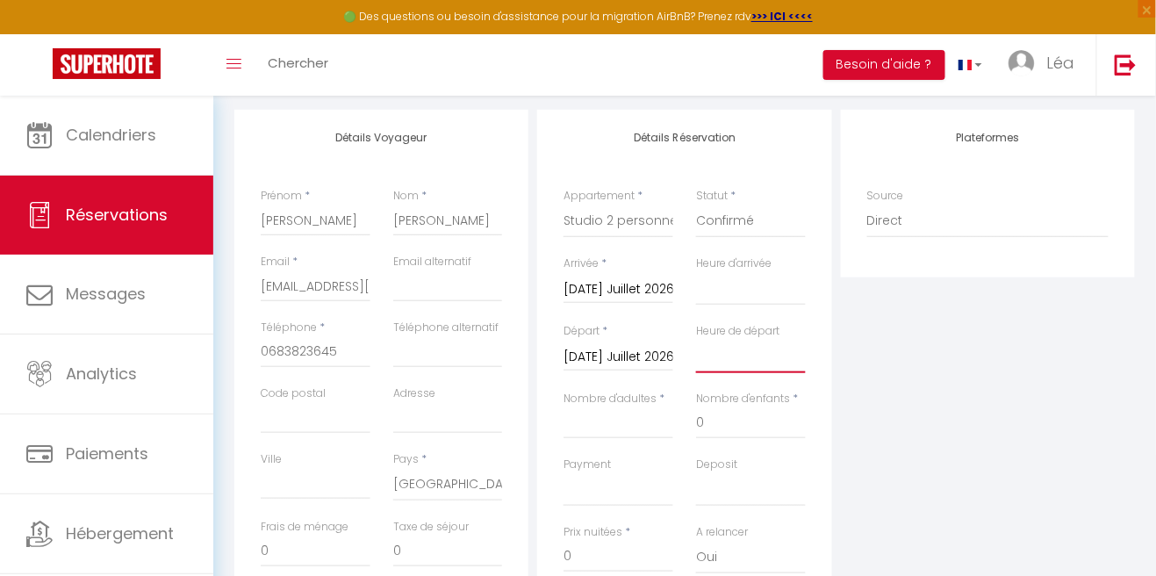
click at [750, 369] on select "00:00 00:30 01:00 01:30 02:00 02:30 03:00 03:30 04:00 04:30 05:00 05:30 06:00 0…" at bounding box center [751, 356] width 110 height 33
click at [696, 340] on select "00:00 00:30 01:00 01:30 02:00 02:30 03:00 03:30 04:00 04:30 05:00 05:30 06:00 0…" at bounding box center [751, 356] width 110 height 33
click at [740, 290] on select "00:00 00:30 01:00 01:30 02:00 02:30 03:00 03:30 04:00 04:30 05:00 05:30 06:00 0…" at bounding box center [751, 288] width 110 height 33
click at [696, 272] on select "00:00 00:30 01:00 01:30 02:00 02:30 03:00 03:30 04:00 04:30 05:00 05:30 06:00 0…" at bounding box center [751, 288] width 110 height 33
click at [629, 427] on input "Nombre d'adultes" at bounding box center [618, 423] width 110 height 32
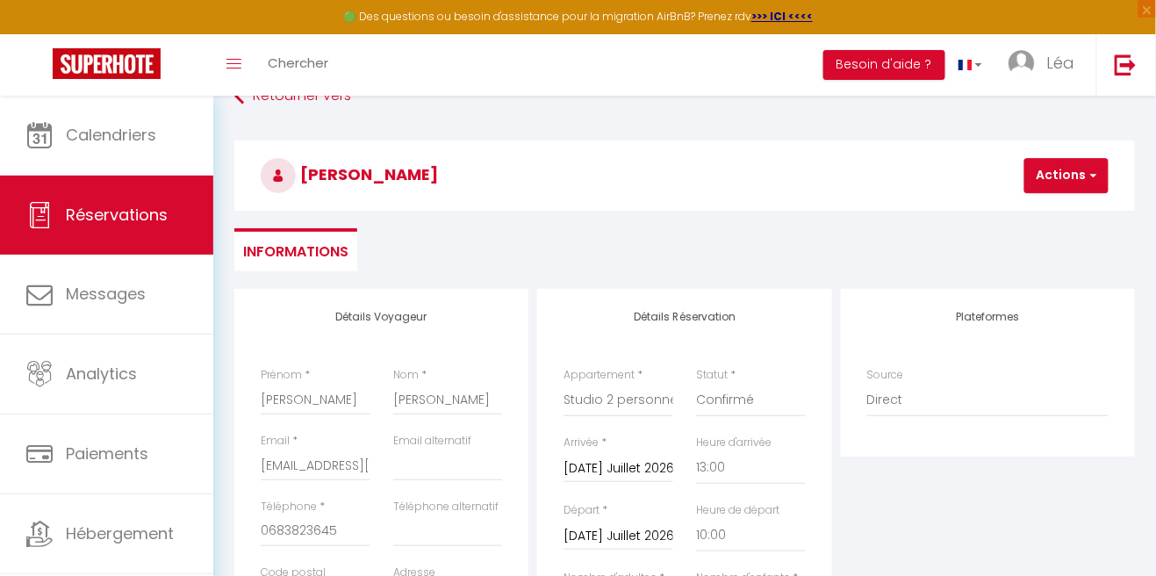
scroll to position [34, 0]
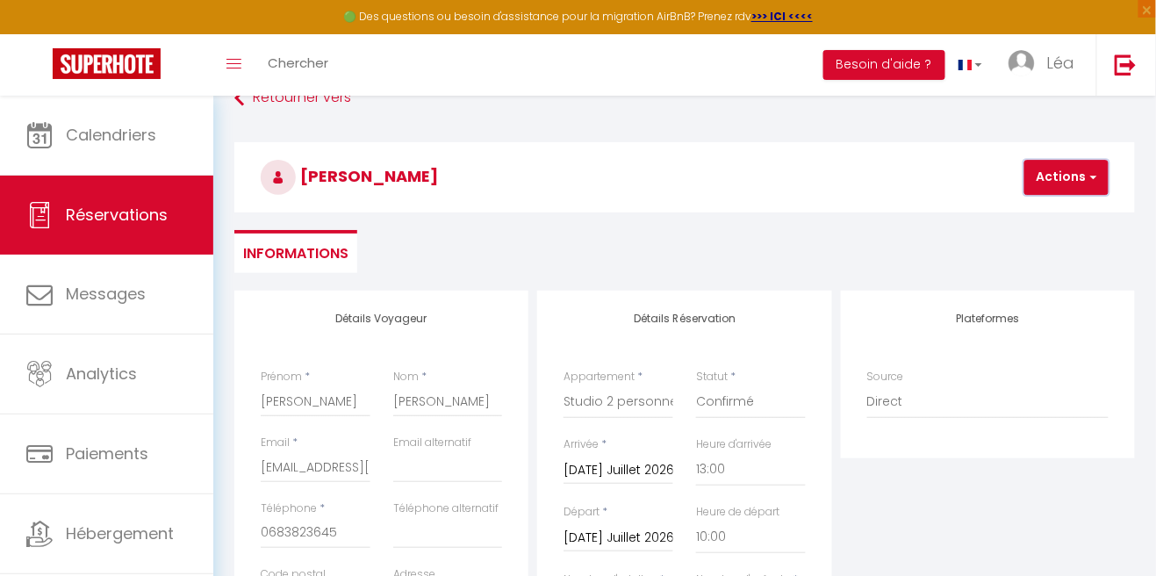
click at [1078, 175] on button "Actions" at bounding box center [1066, 177] width 84 height 35
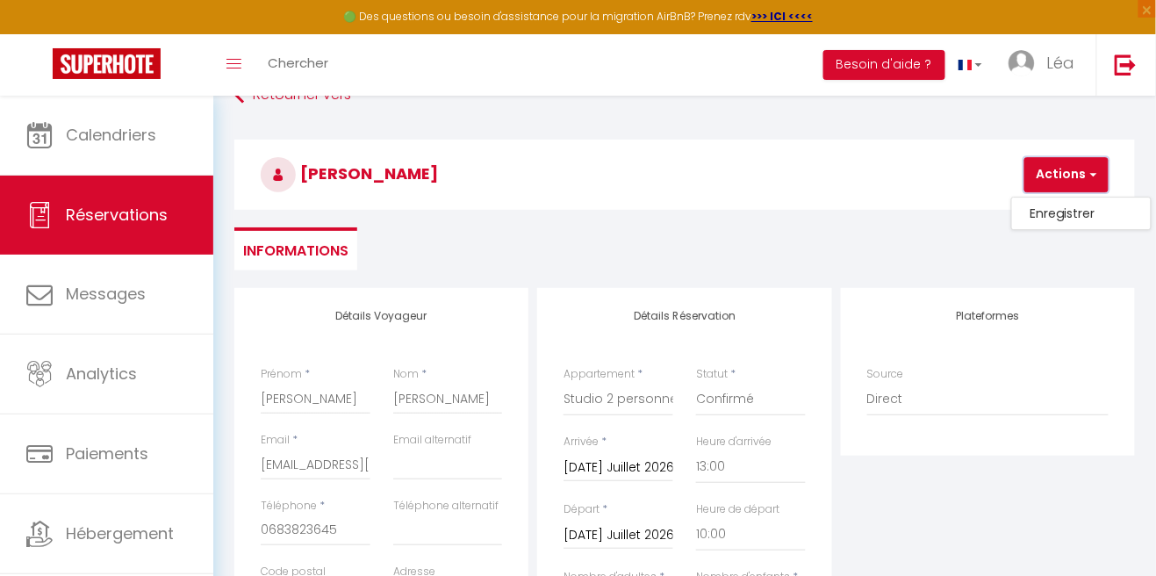
scroll to position [0, 0]
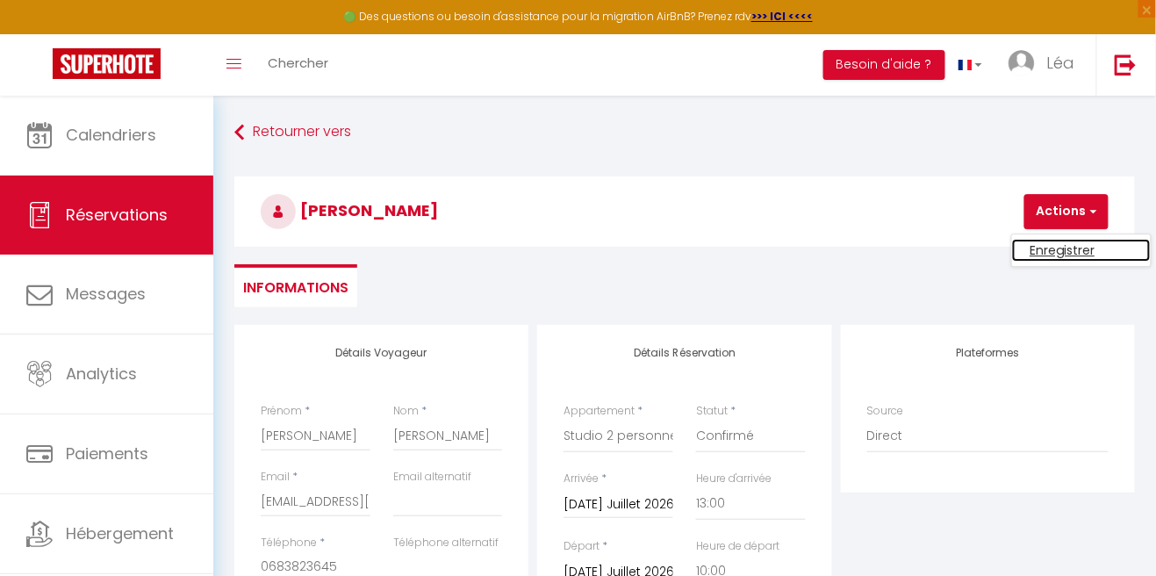
click at [1076, 252] on link "Enregistrer" at bounding box center [1081, 250] width 139 height 23
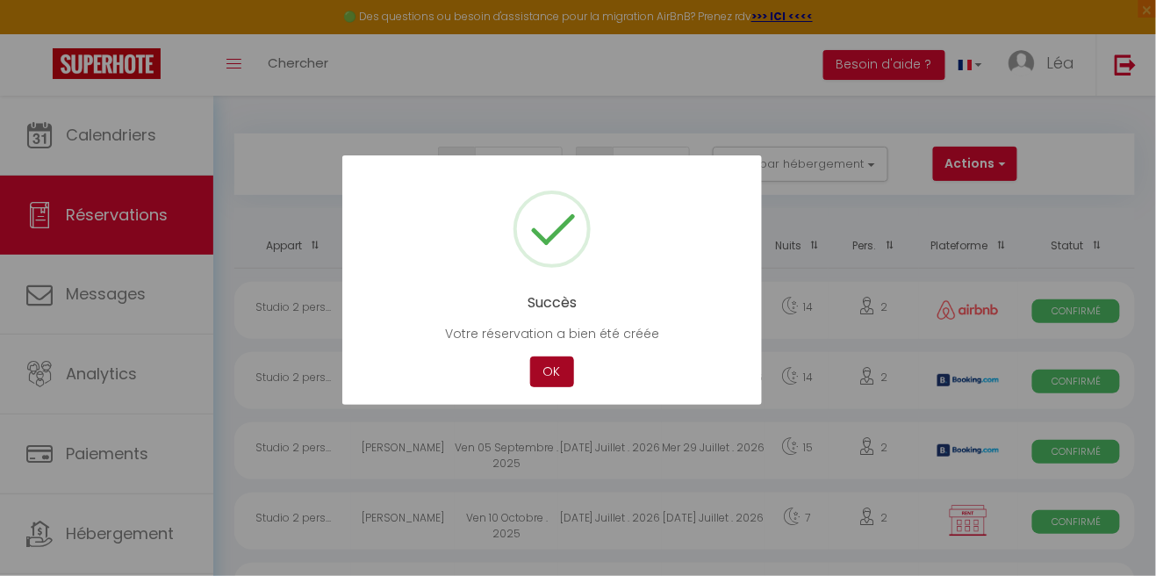
click at [544, 367] on button "OK" at bounding box center [552, 371] width 44 height 31
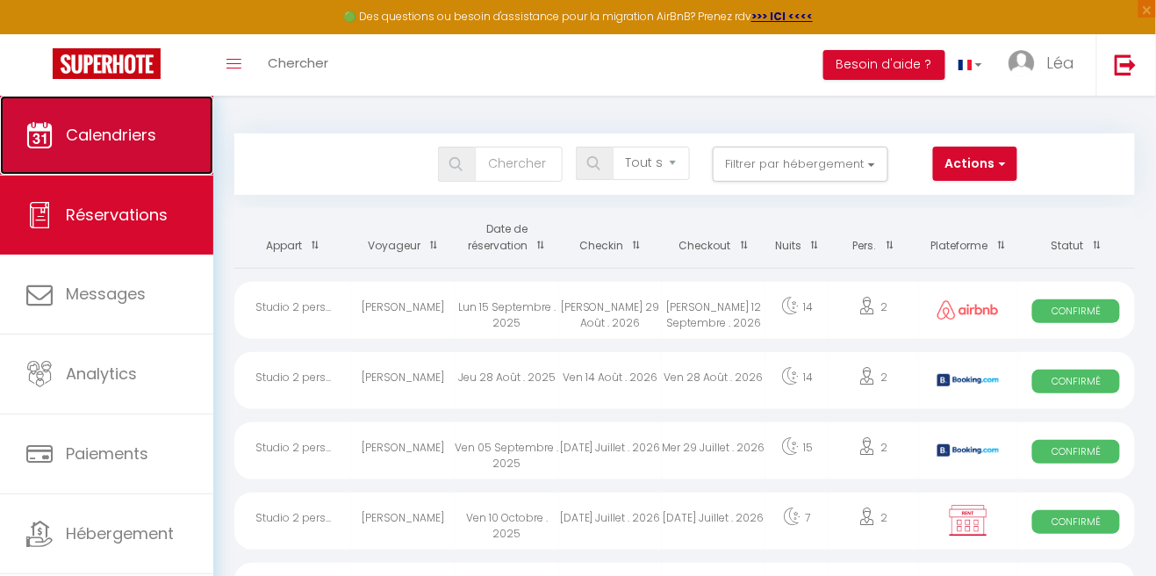
click at [140, 101] on link "Calendriers" at bounding box center [106, 135] width 213 height 79
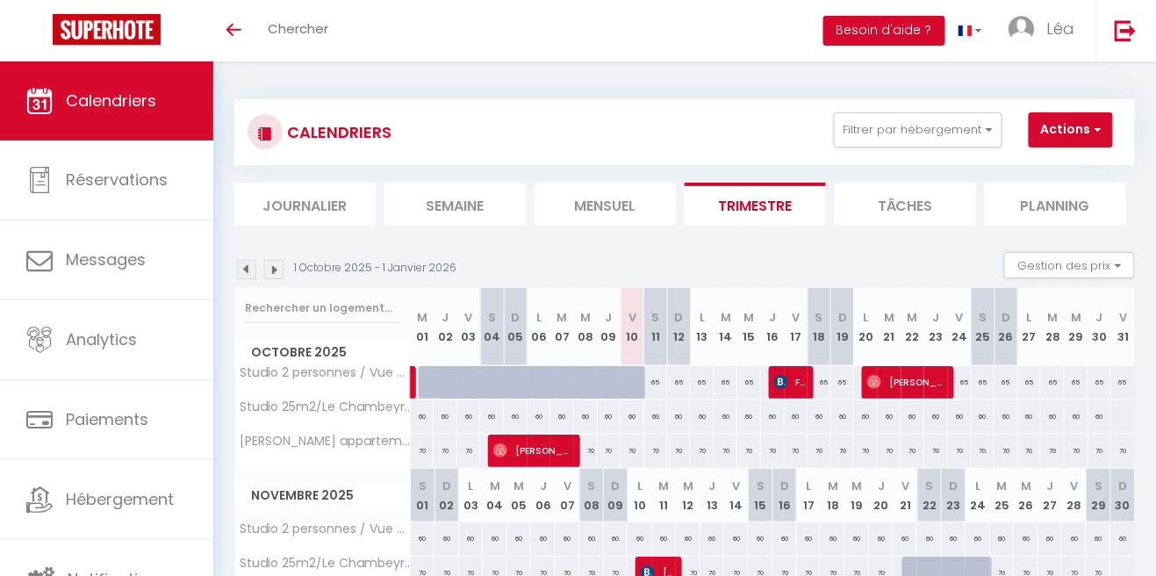
click at [278, 275] on img at bounding box center [273, 269] width 19 height 19
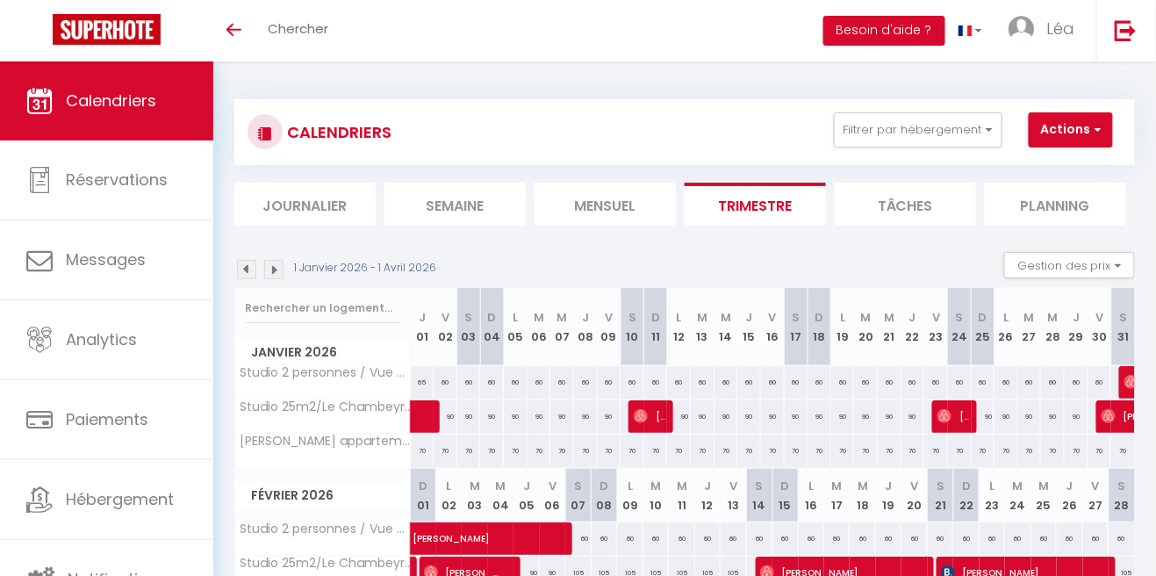
click at [278, 273] on img at bounding box center [273, 269] width 19 height 19
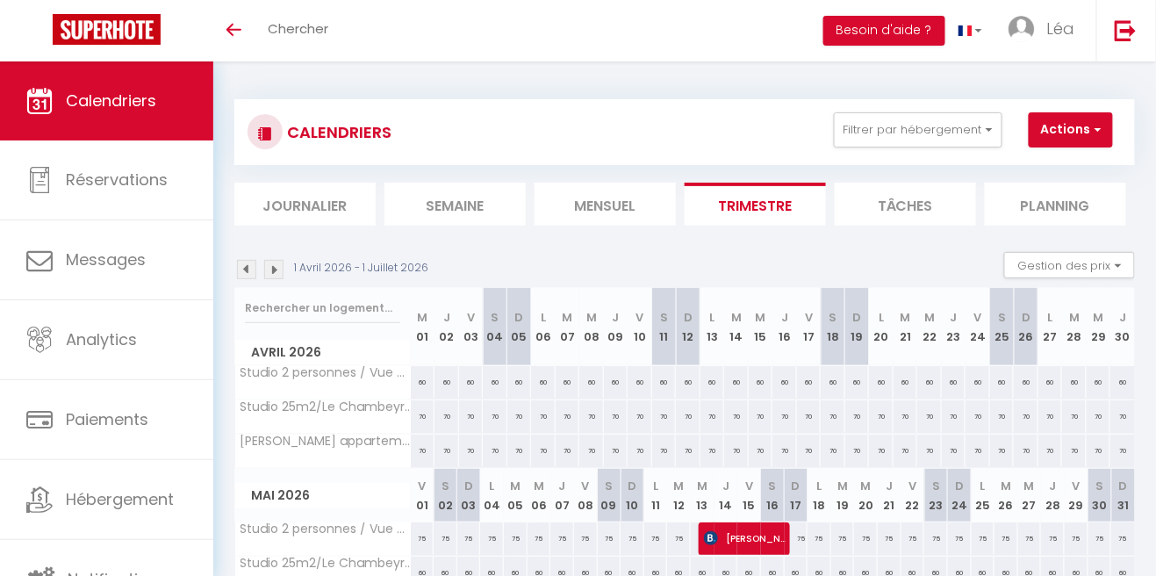
click at [281, 269] on img at bounding box center [273, 269] width 19 height 19
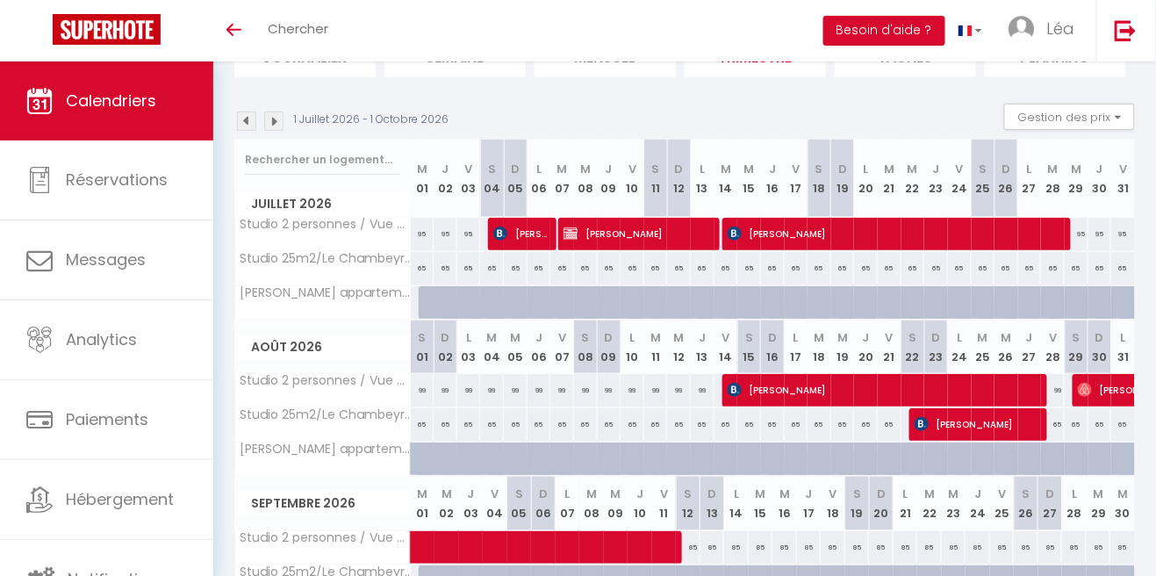
scroll to position [192, 0]
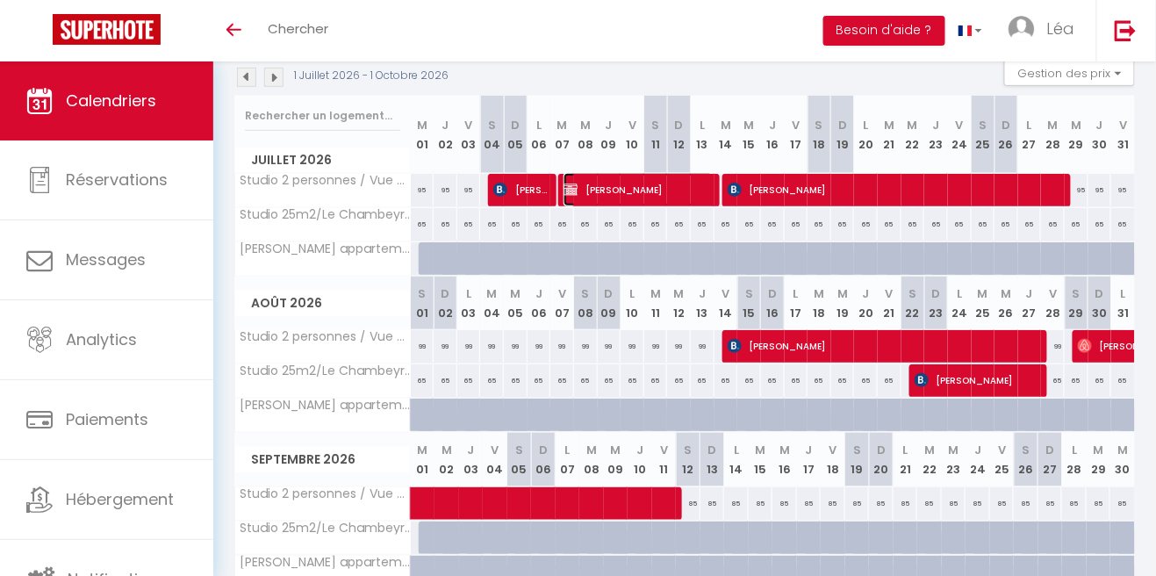
click at [667, 200] on span "[PERSON_NAME]" at bounding box center [638, 189] width 150 height 33
select select "OK"
select select "KO"
select select "0"
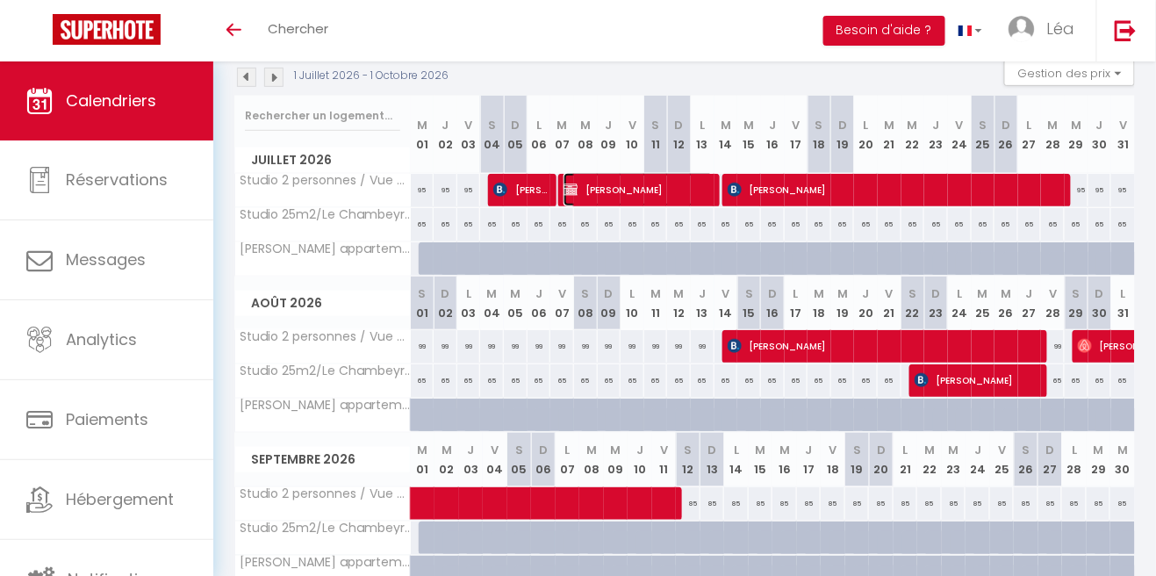
select select "1"
select select
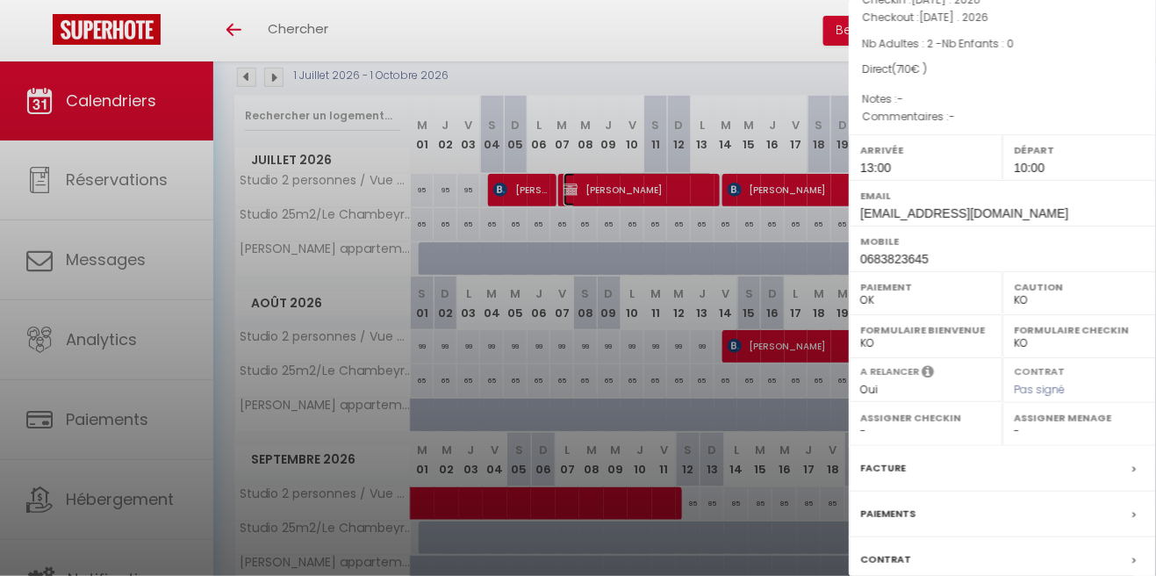
scroll to position [174, 0]
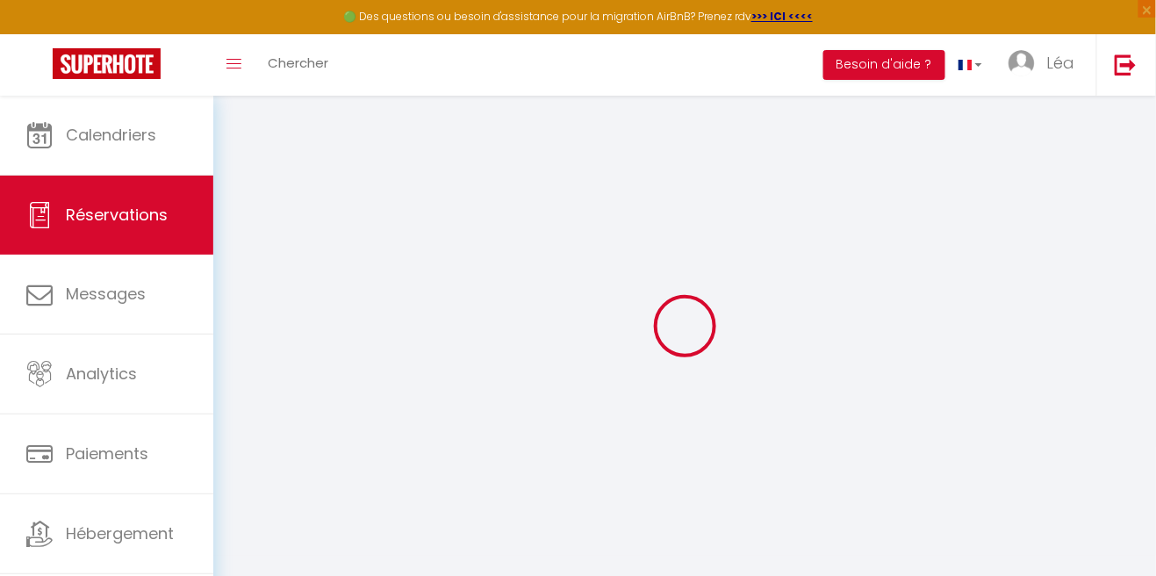
type input "[PERSON_NAME]"
type input "[EMAIL_ADDRESS][DOMAIN_NAME]"
type input "0683823645"
select select "FR"
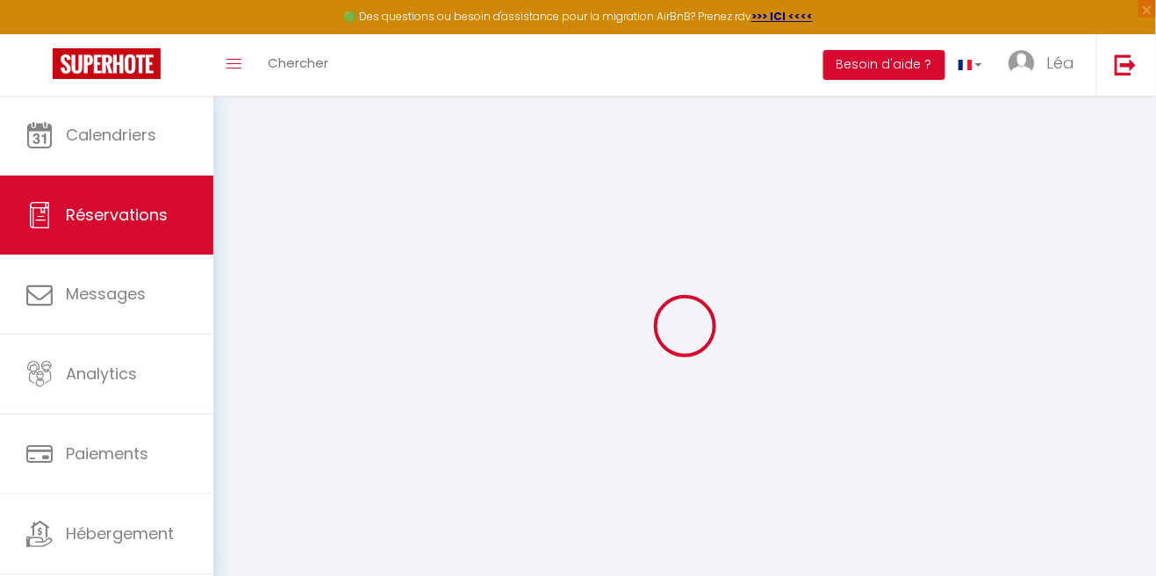
select select "58383"
select select "1"
type input "[DATE]"
select select
type input "[DATE]"
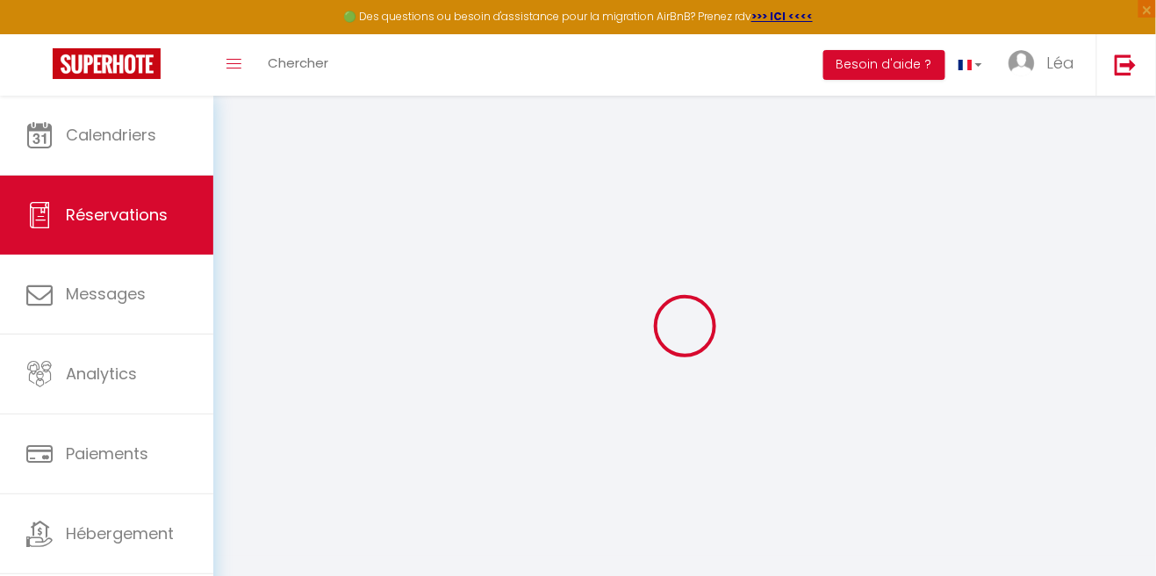
select select
type input "2"
select select "12"
select select
type input "665"
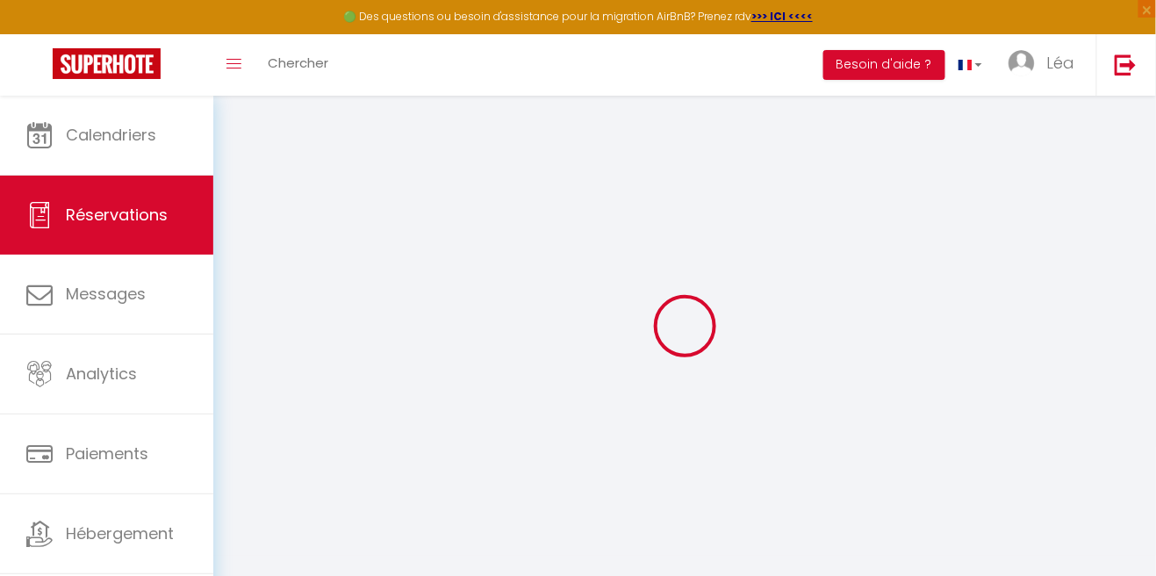
checkbox input "false"
type input "0"
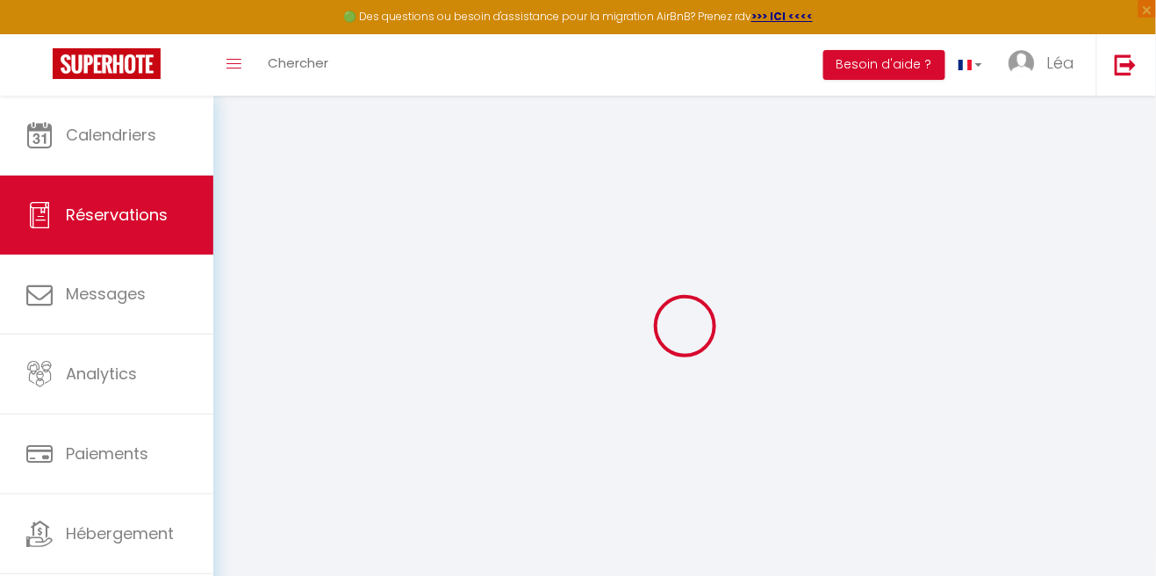
select select
select select "14"
checkbox input "false"
select select
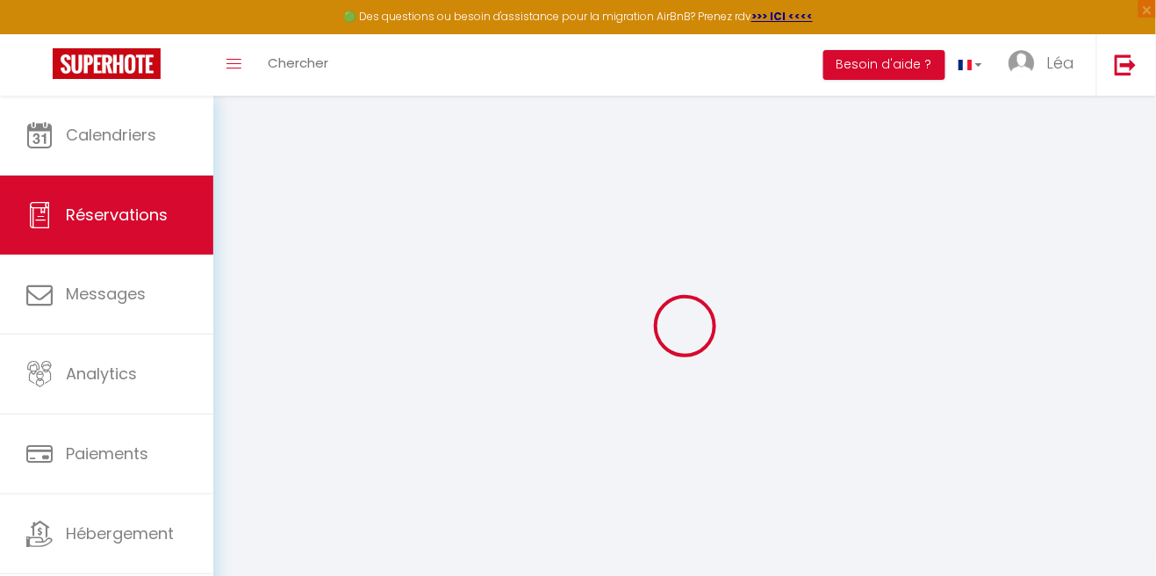
select select
checkbox input "false"
select select
checkbox input "false"
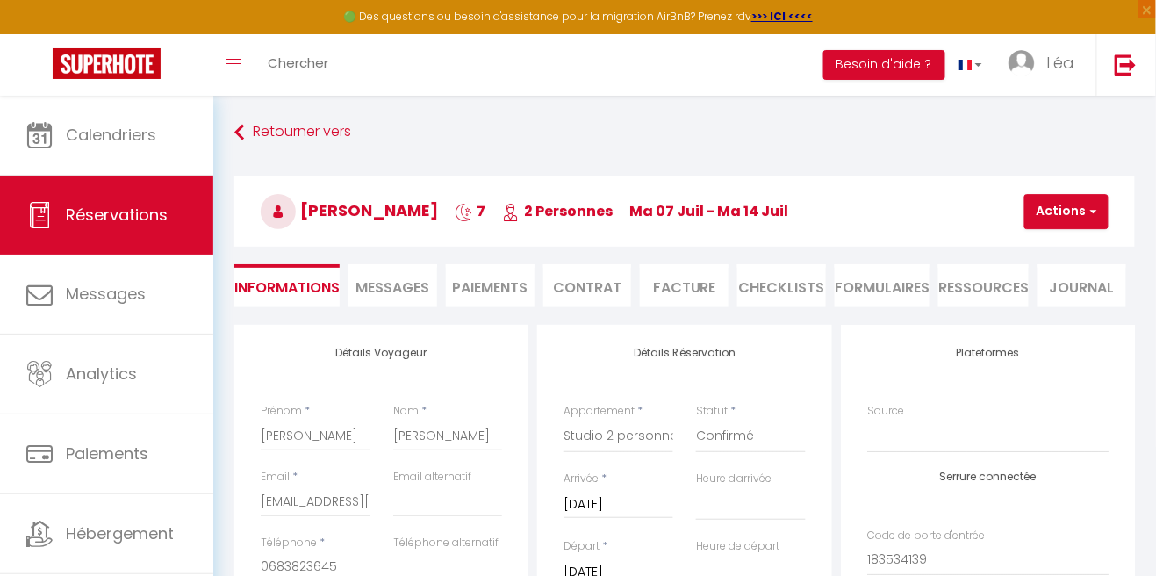
type input "45"
select select
checkbox input "false"
select select "13:00"
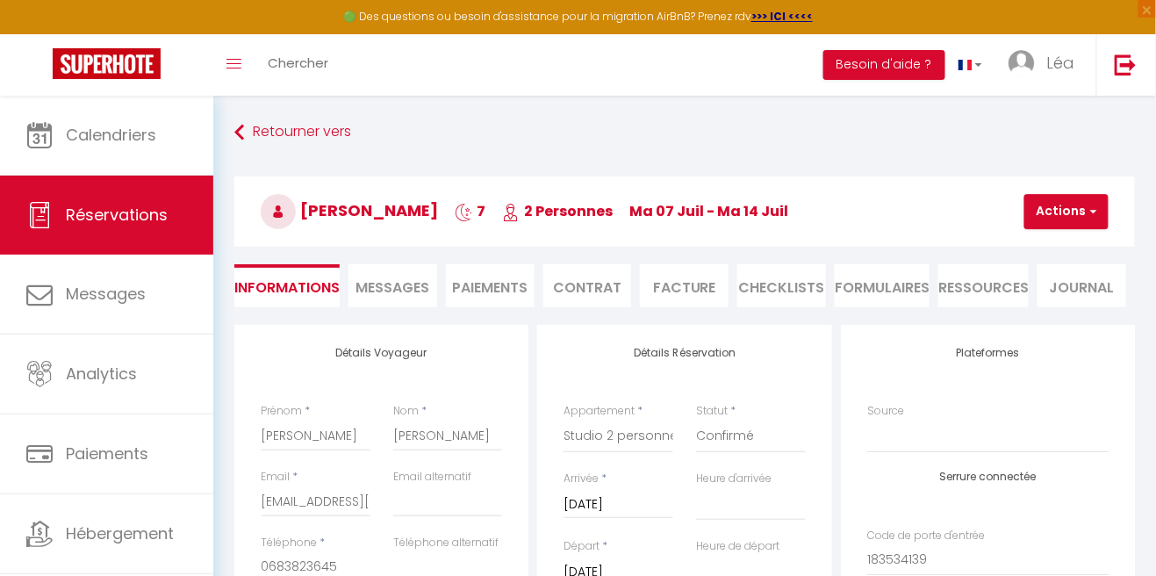
select select "10:00"
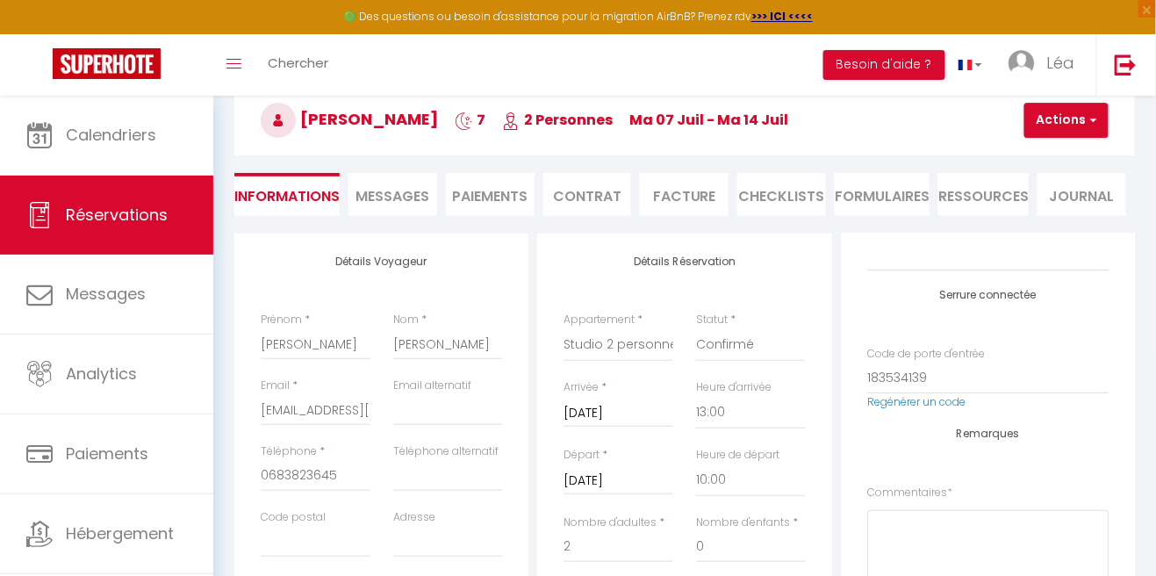
scroll to position [89, 0]
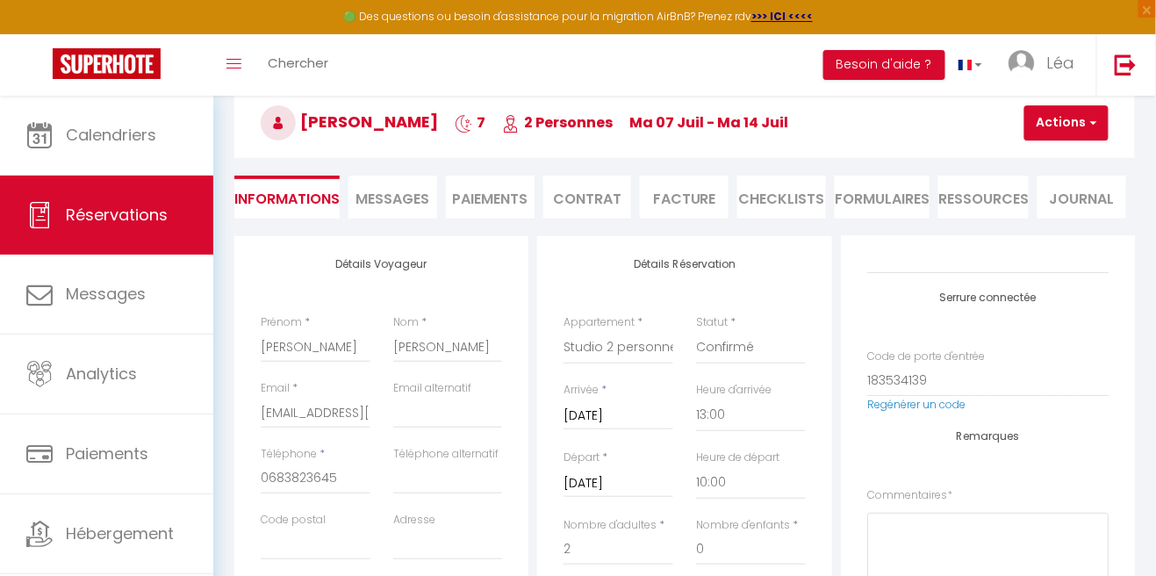
click at [408, 179] on li "Messages" at bounding box center [392, 196] width 89 height 43
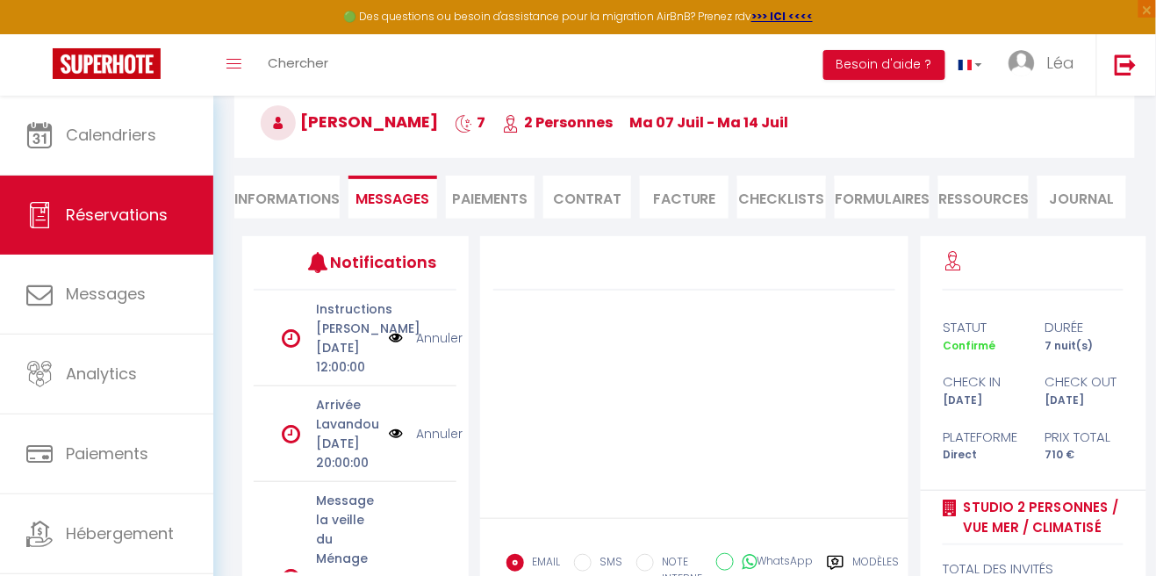
click at [498, 189] on li "Paiements" at bounding box center [490, 196] width 89 height 43
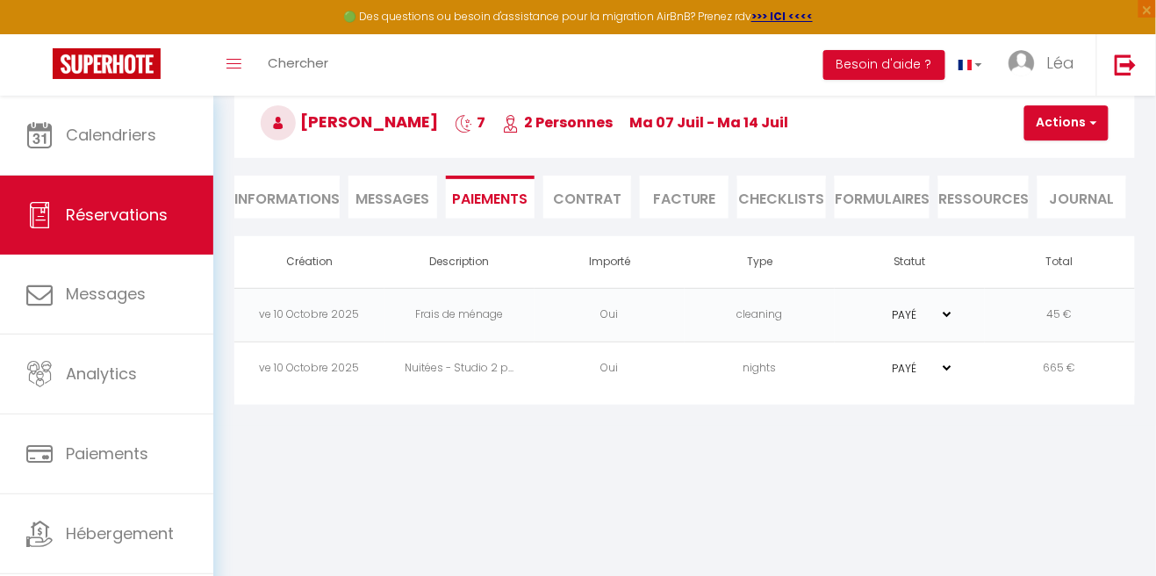
click at [594, 183] on li "Contrat" at bounding box center [587, 196] width 89 height 43
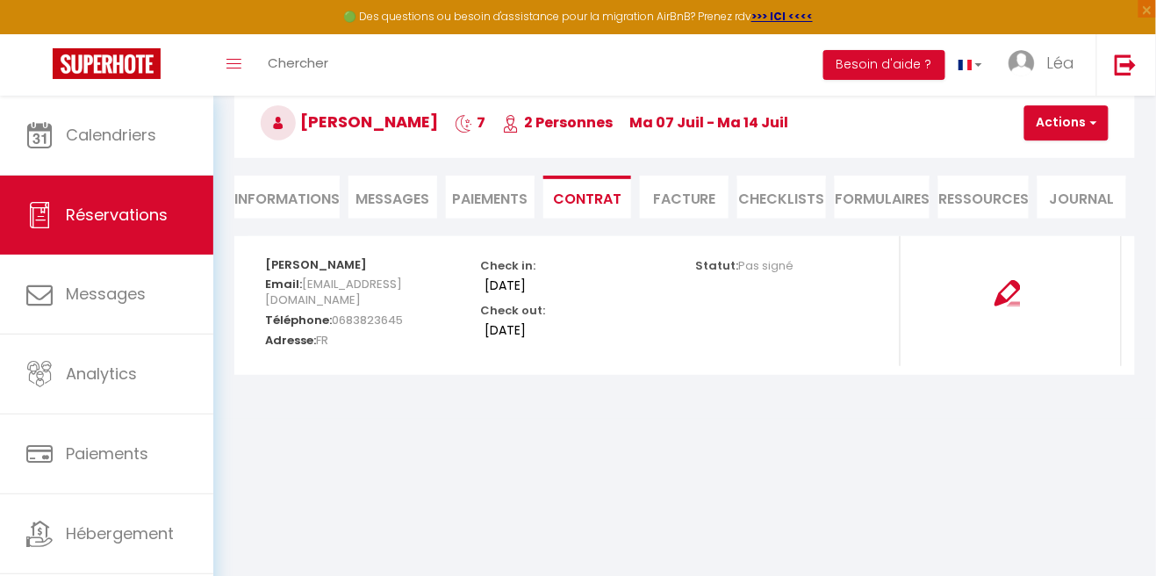
click at [683, 194] on li "Facture" at bounding box center [684, 196] width 89 height 43
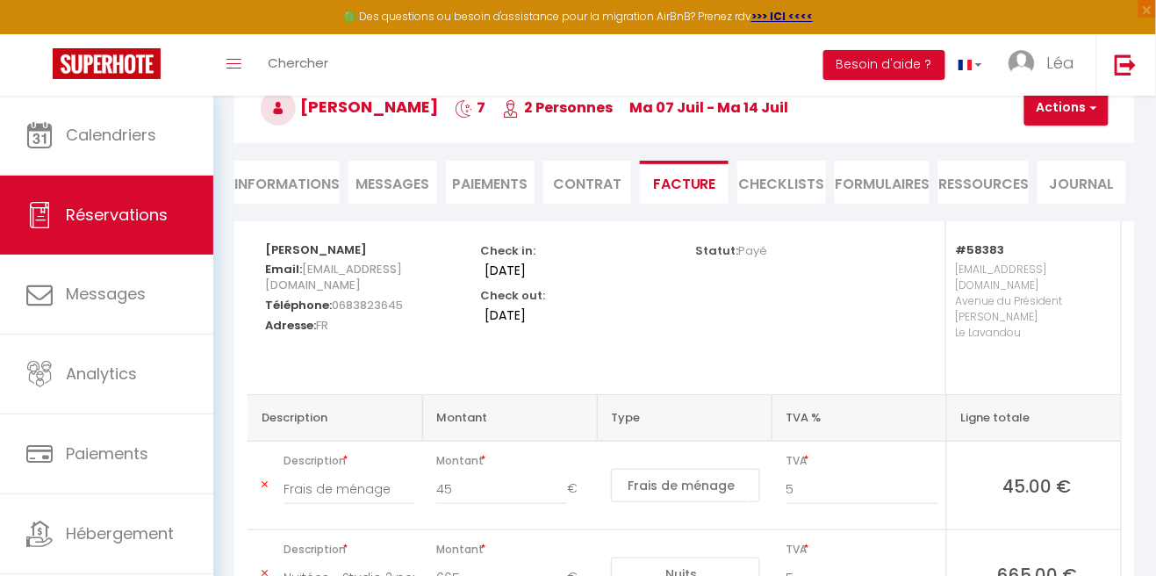
scroll to position [112, 0]
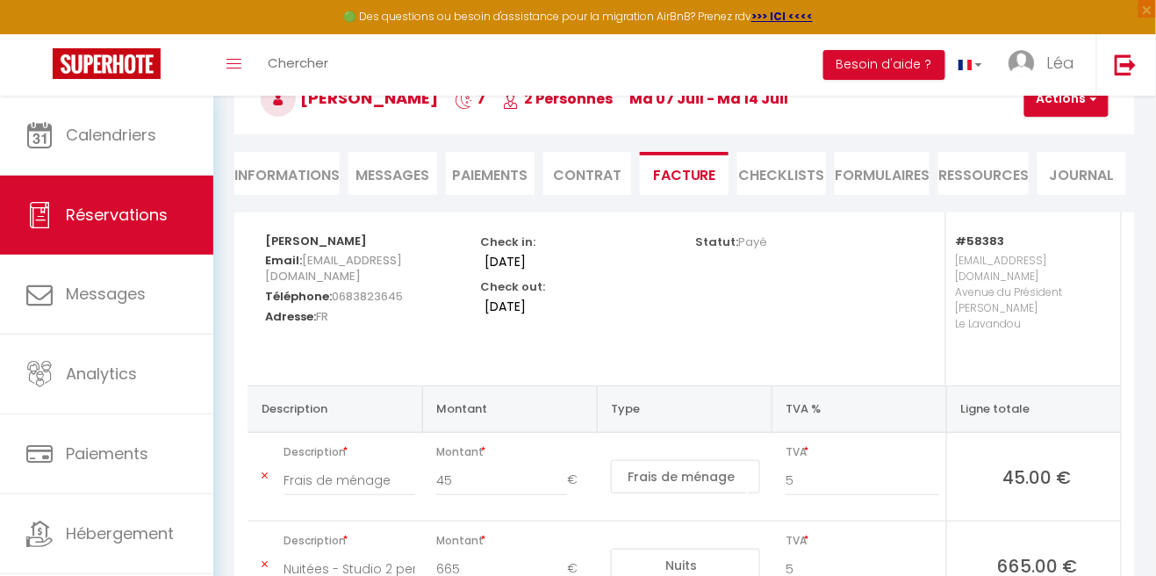
click at [490, 165] on li "Paiements" at bounding box center [490, 173] width 89 height 43
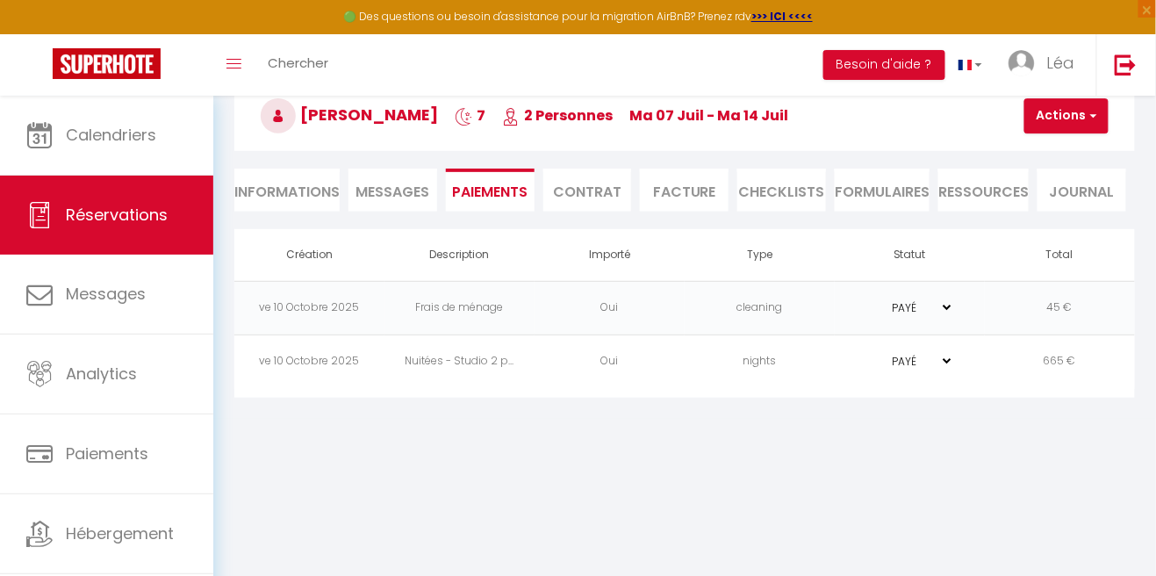
click at [382, 182] on span "Messages" at bounding box center [392, 192] width 74 height 20
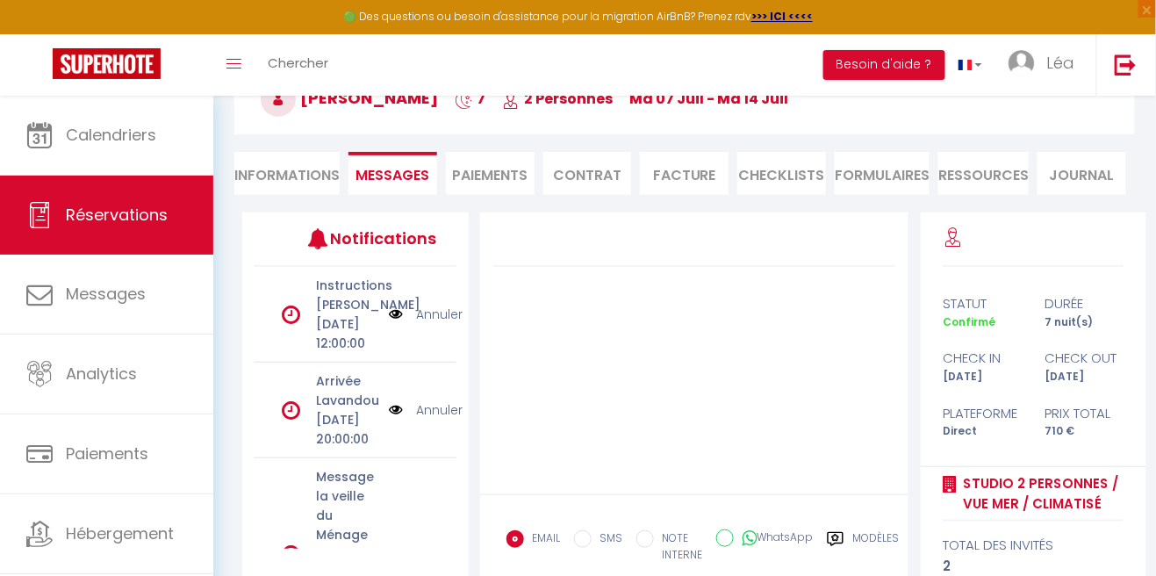
click at [298, 191] on li "Informations" at bounding box center [286, 173] width 105 height 43
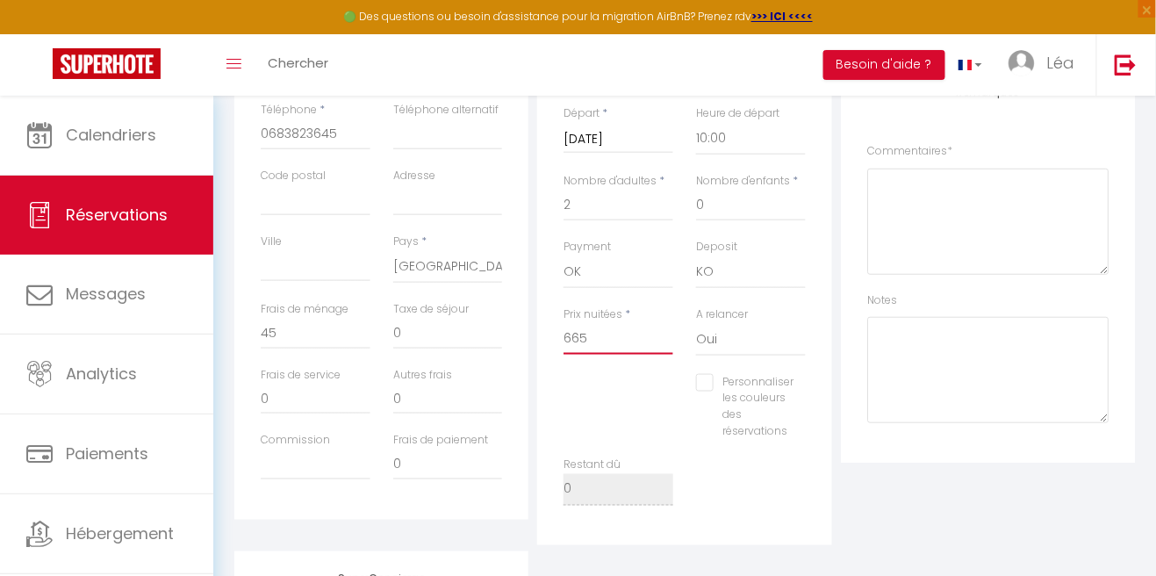
click at [599, 338] on input "665" at bounding box center [618, 339] width 110 height 32
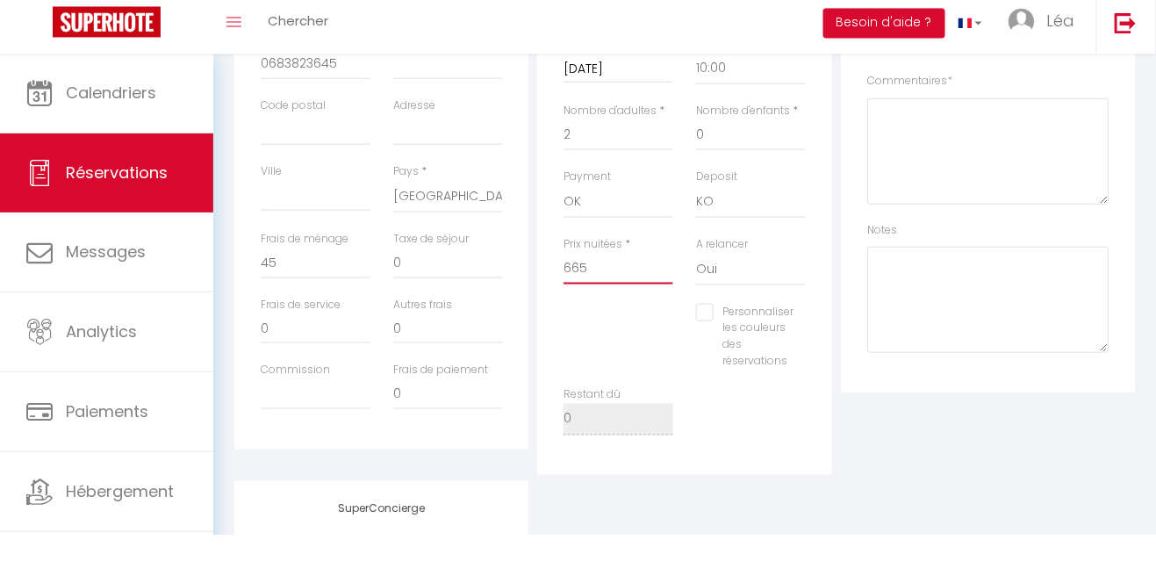
scroll to position [475, 0]
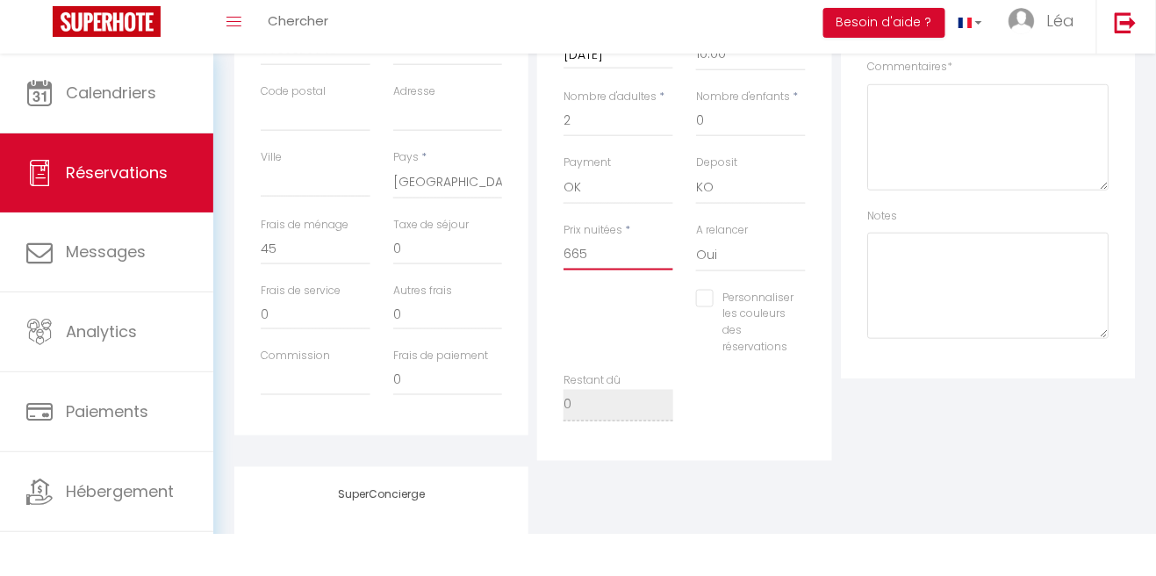
type input "66"
checkbox input "false"
type input "6"
checkbox input "false"
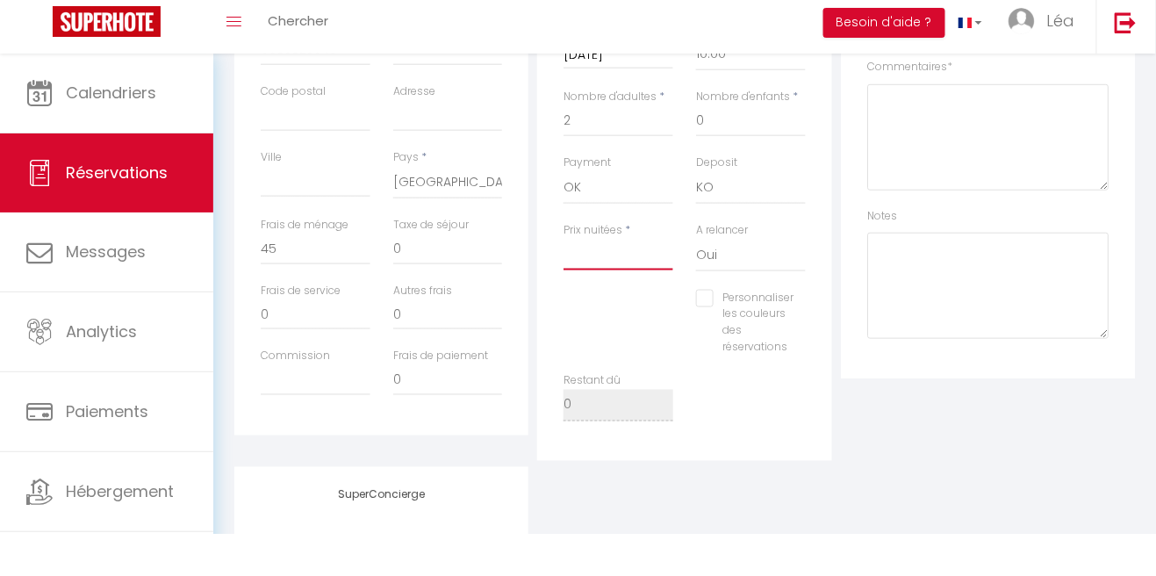
type input "0"
checkbox input "false"
type input "0"
click at [302, 282] on input "45" at bounding box center [316, 291] width 110 height 32
type input "0"
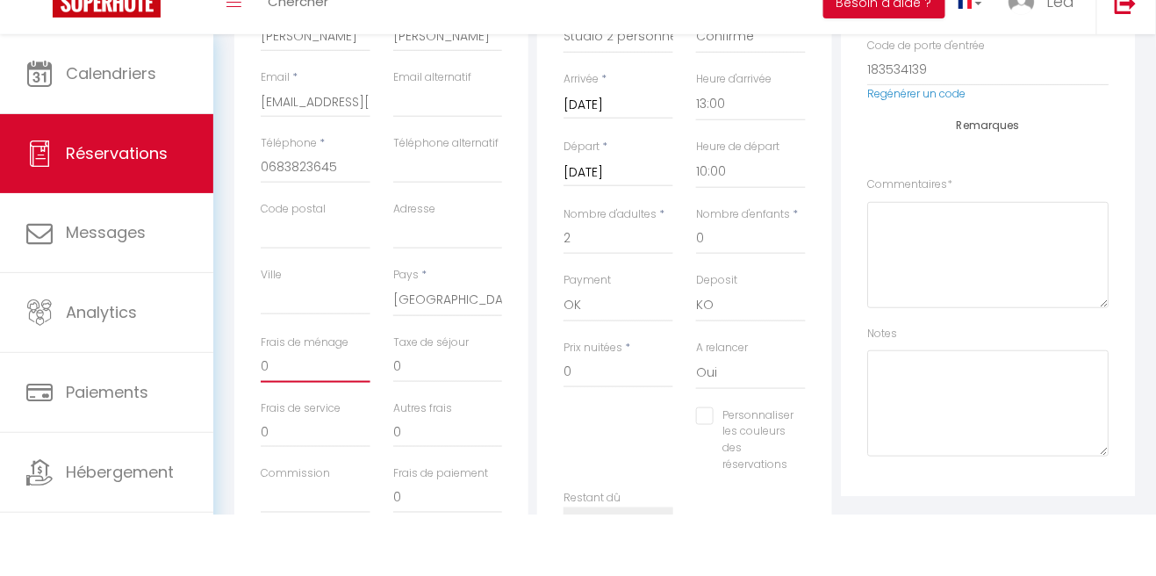
checkbox input "false"
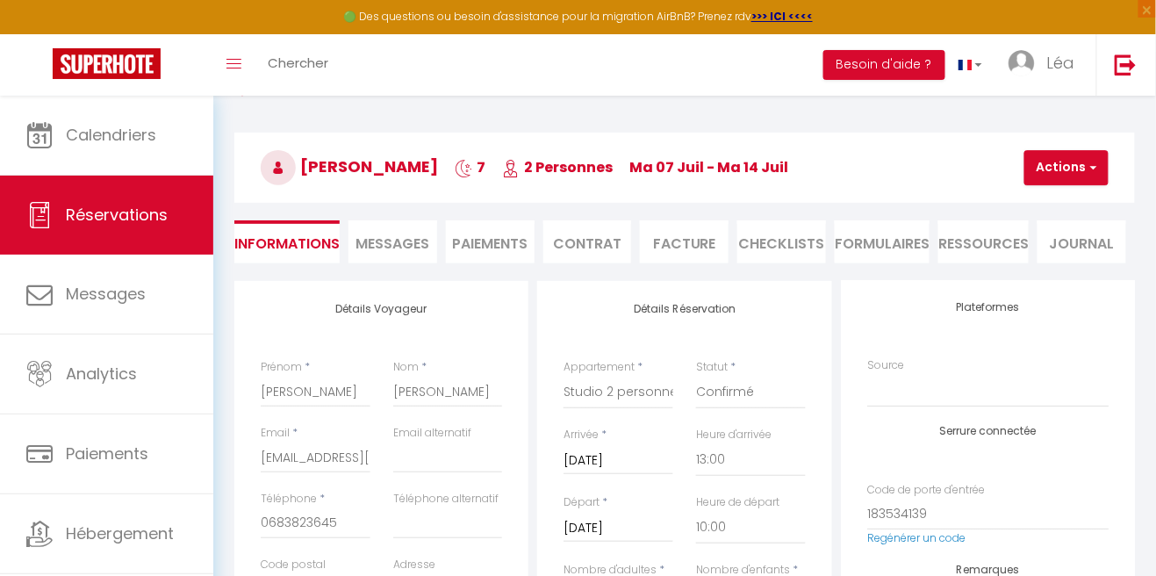
scroll to position [0, 0]
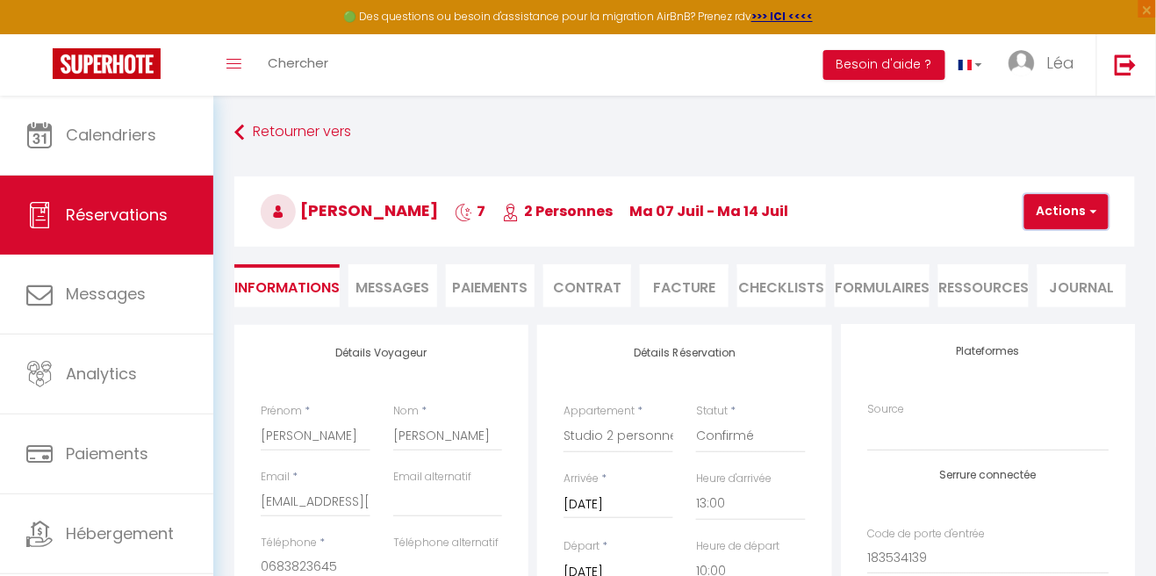
click at [1083, 205] on button "Actions" at bounding box center [1066, 211] width 84 height 35
click at [1073, 244] on link "Enregistrer" at bounding box center [1081, 250] width 139 height 23
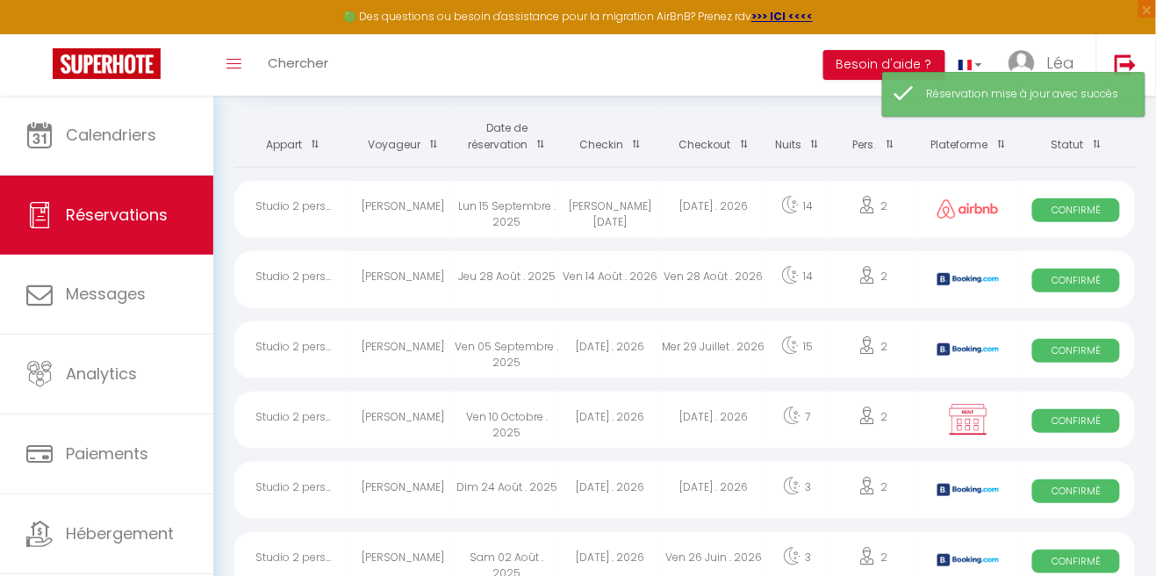
scroll to position [132, 0]
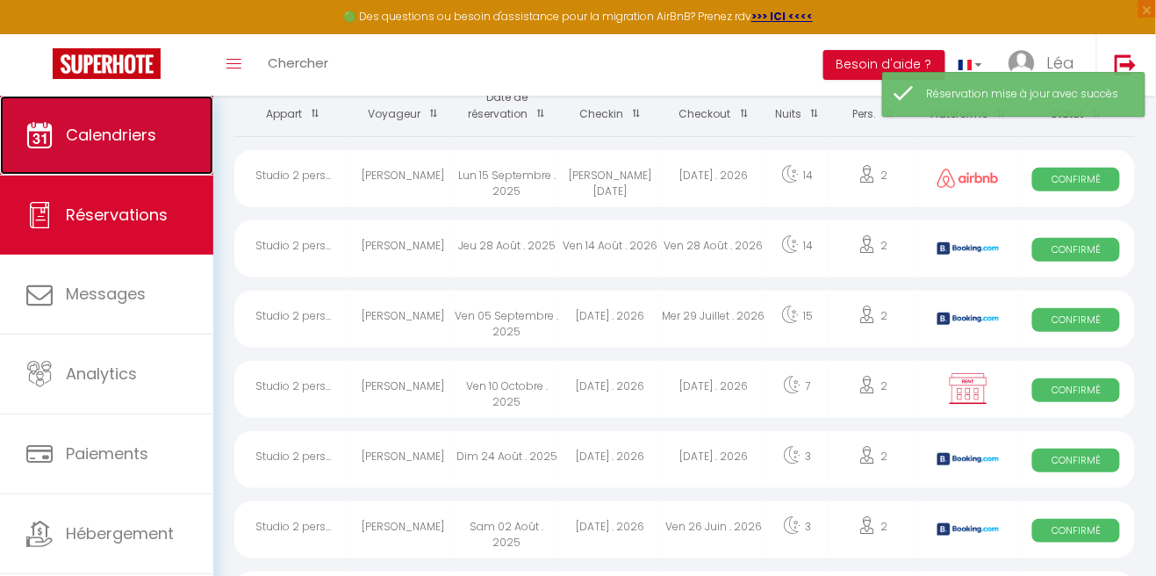
click at [95, 123] on link "Calendriers" at bounding box center [106, 135] width 213 height 79
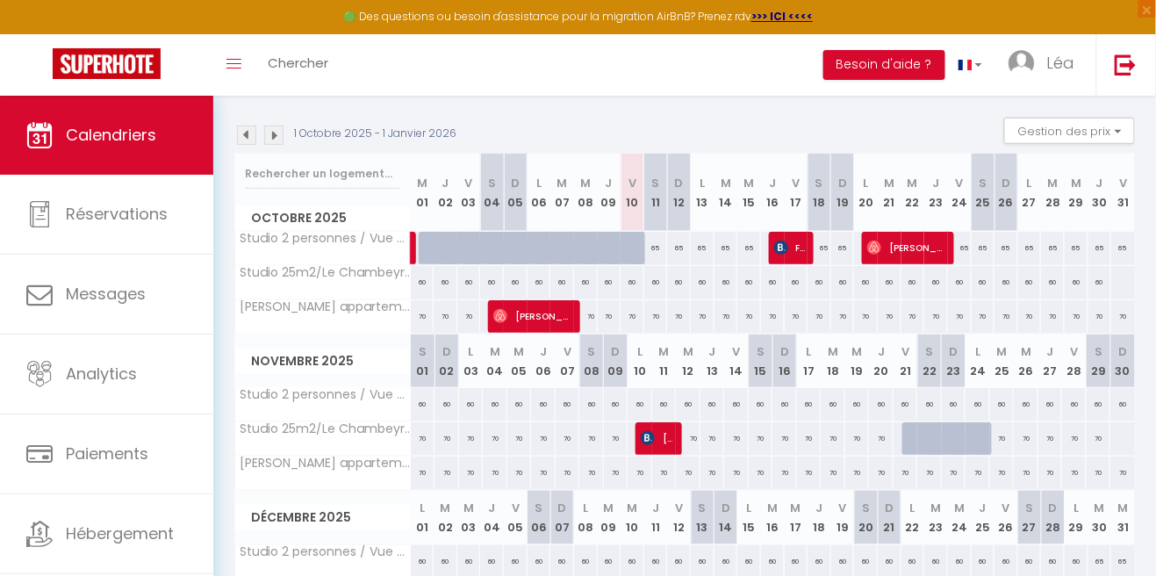
scroll to position [157, 0]
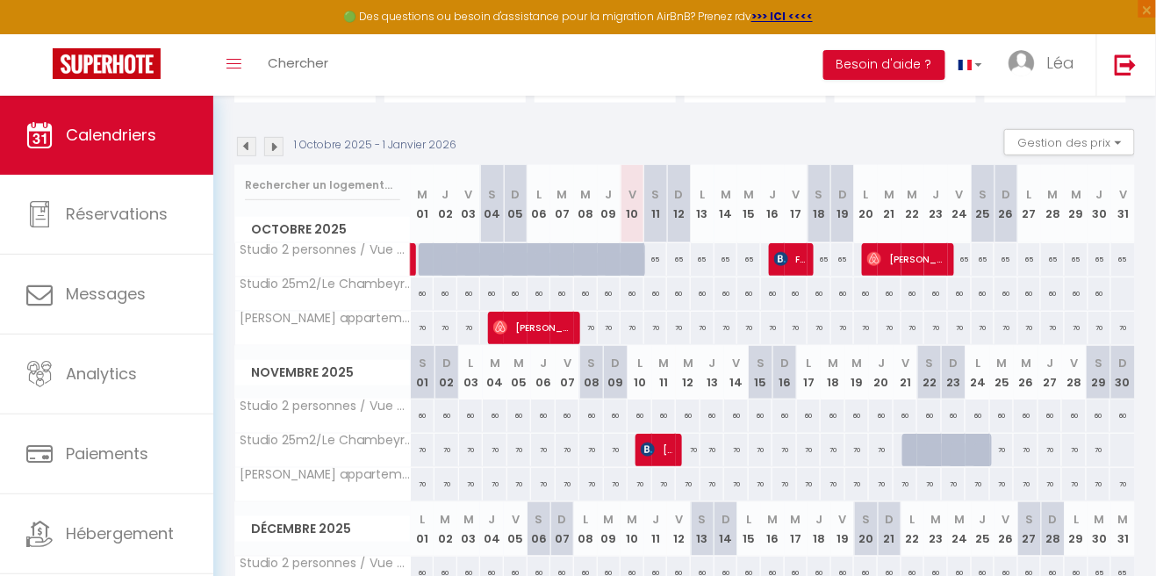
click at [270, 137] on img at bounding box center [273, 146] width 19 height 19
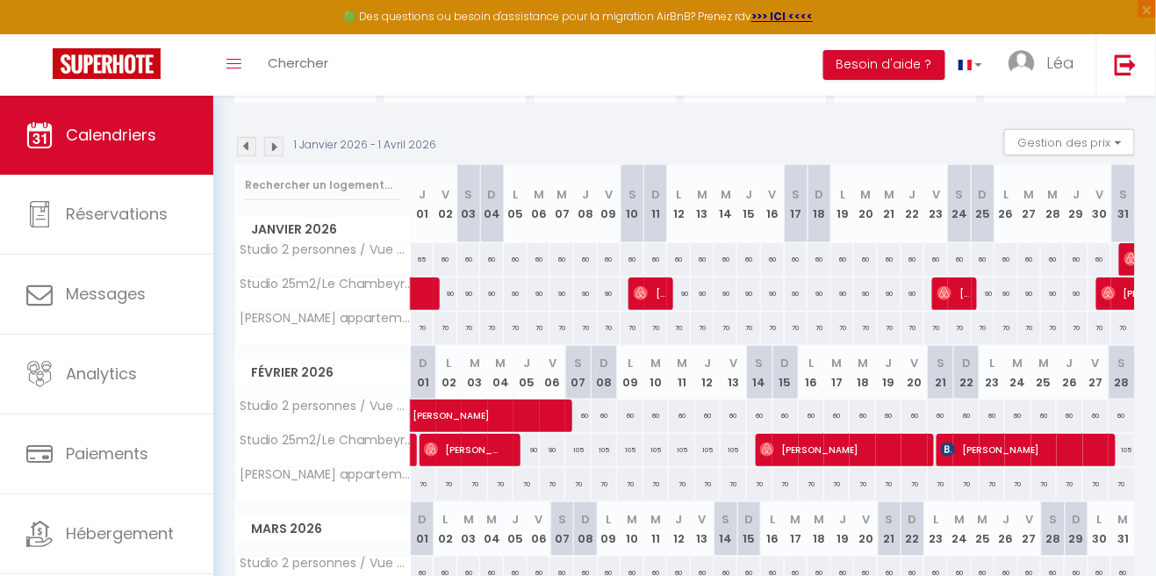
click at [281, 147] on img at bounding box center [273, 146] width 19 height 19
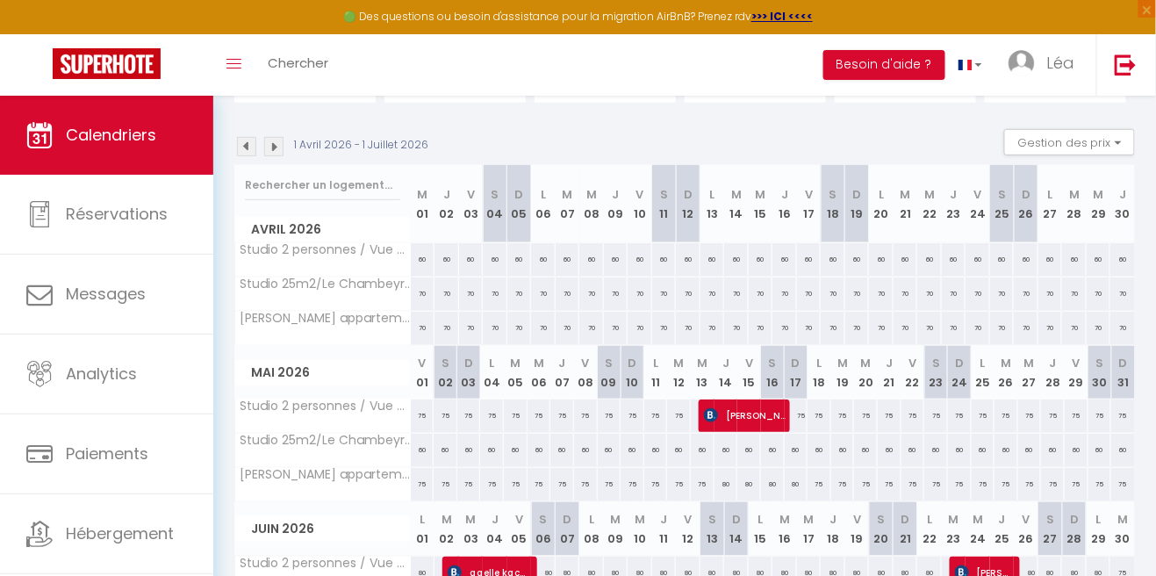
click at [283, 149] on img at bounding box center [273, 146] width 19 height 19
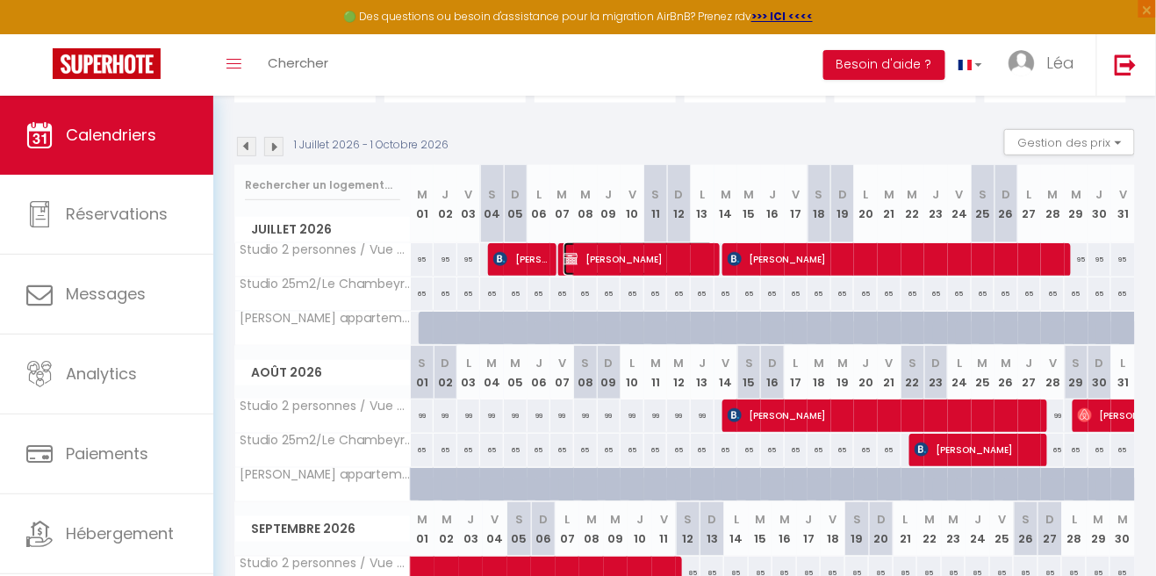
click at [614, 245] on span "[PERSON_NAME]" at bounding box center [638, 258] width 150 height 33
select select "OK"
select select "KO"
select select "0"
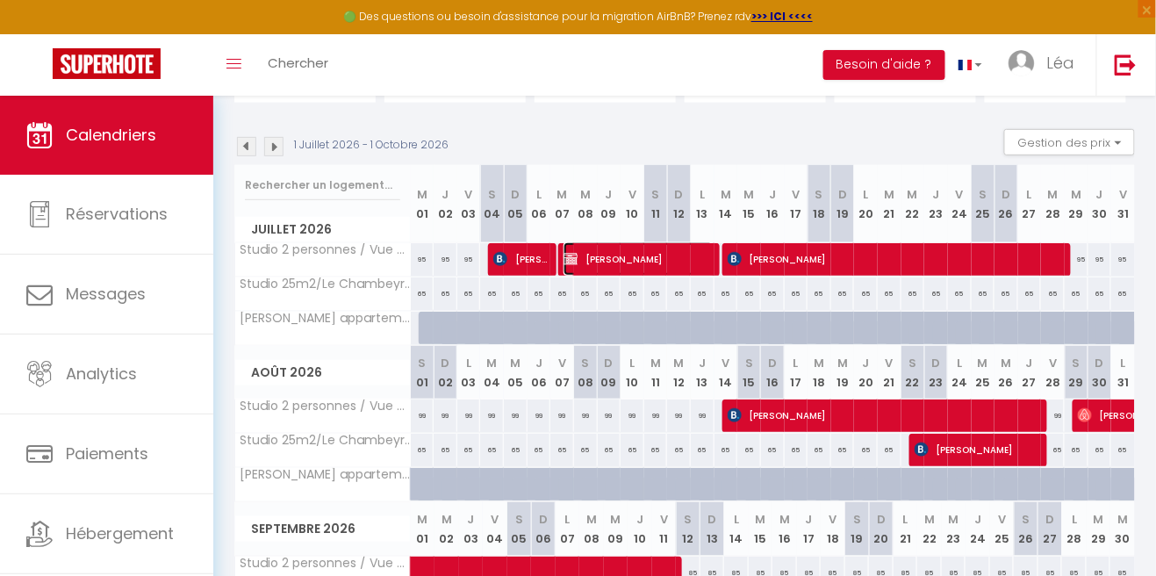
select select "1"
select select
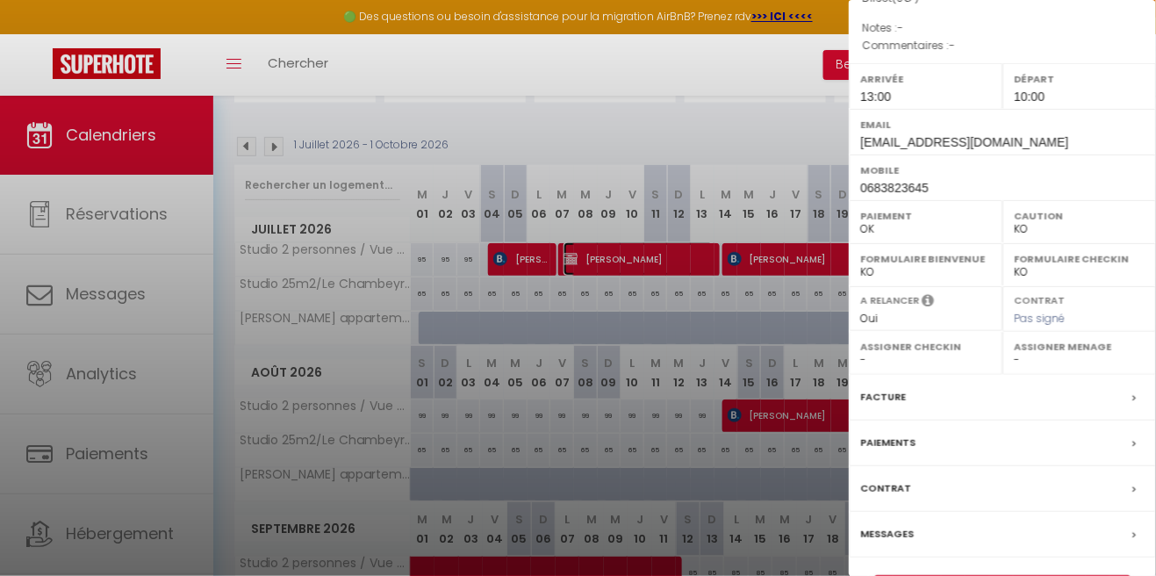
scroll to position [258, 0]
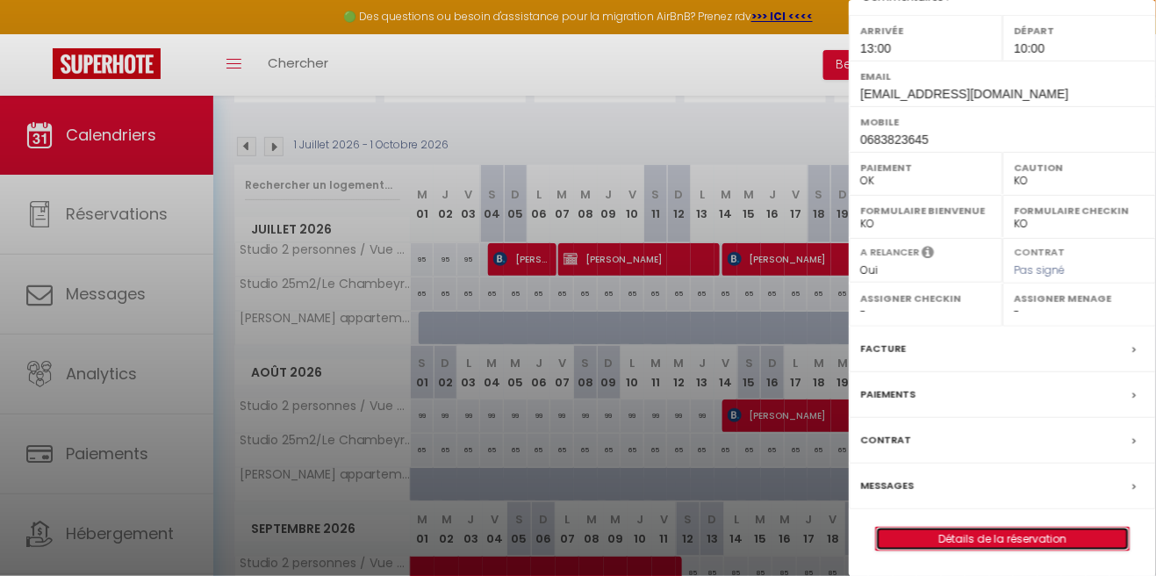
click at [945, 538] on link "Détails de la réservation" at bounding box center [1002, 538] width 253 height 23
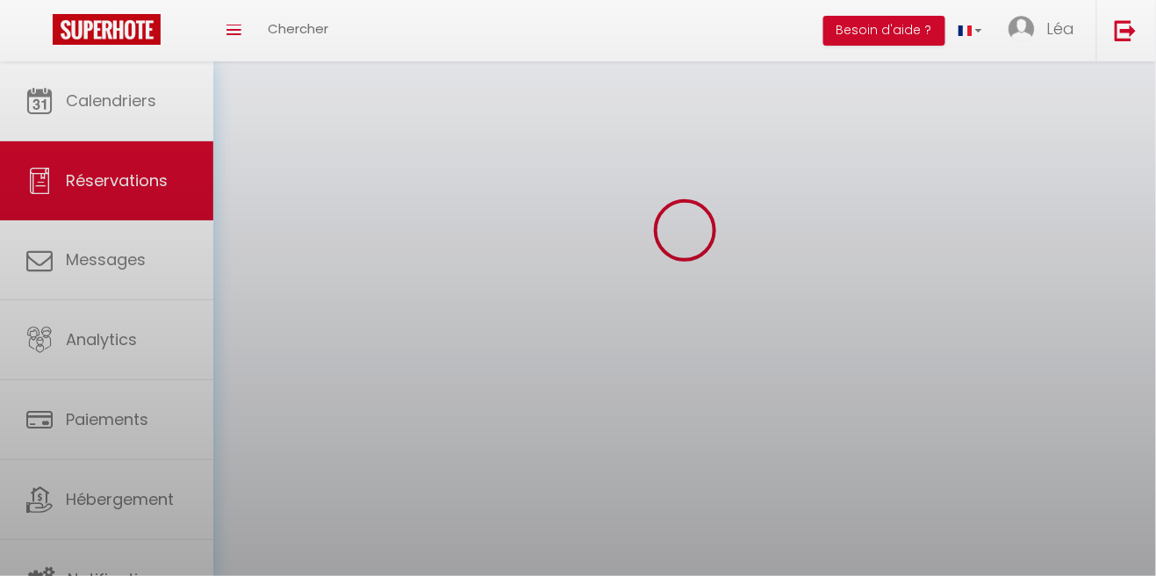
scroll to position [180, 0]
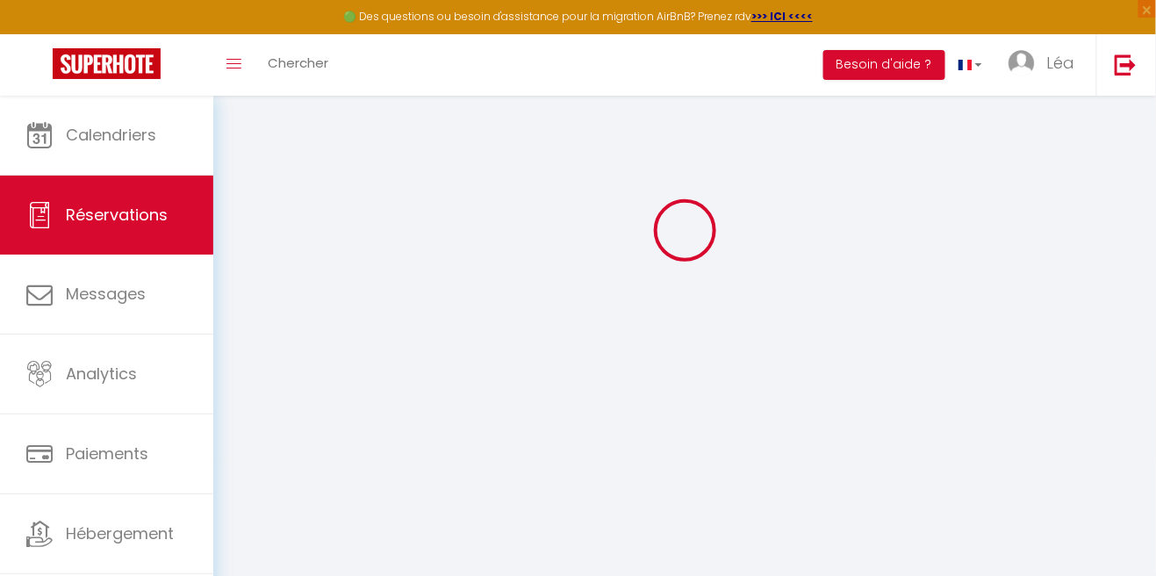
select select
checkbox input "false"
select select
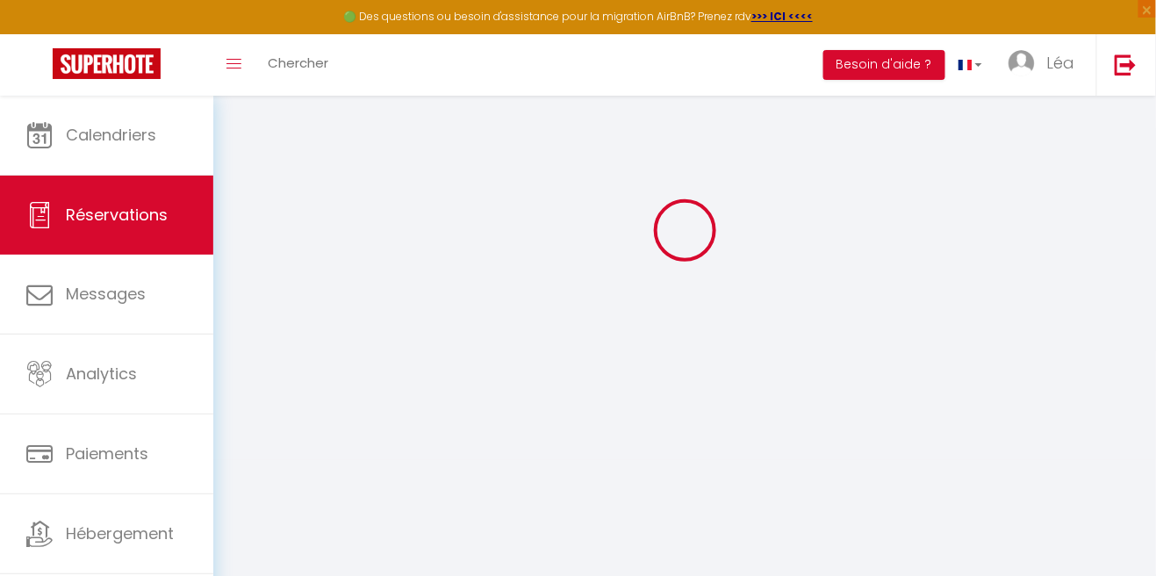
checkbox input "false"
select select
checkbox input "false"
select select
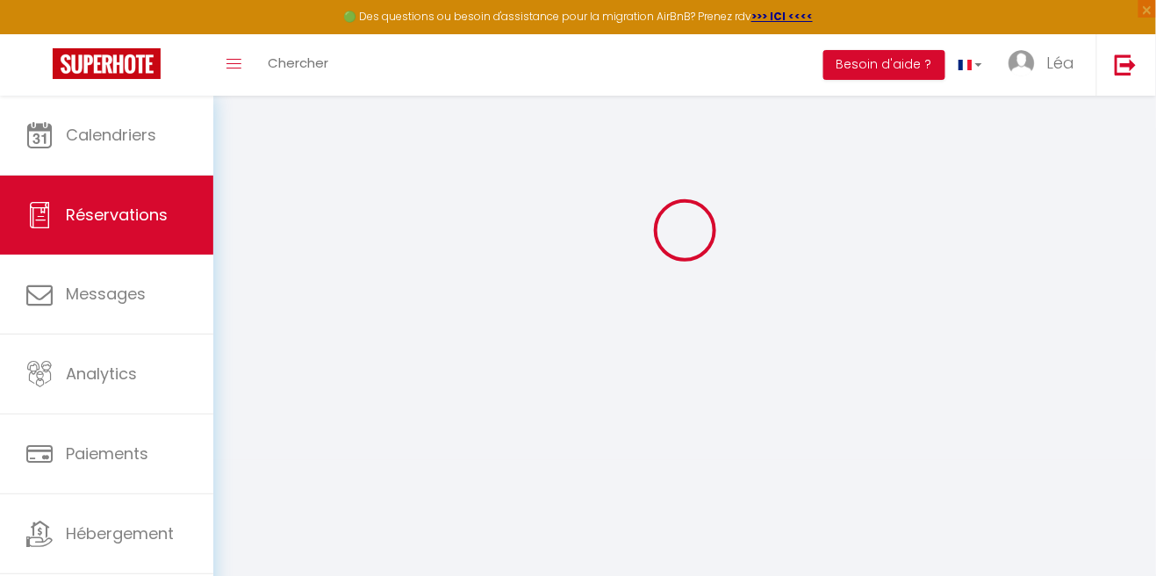
select select
checkbox input "false"
select select "13:00"
select select "10:00"
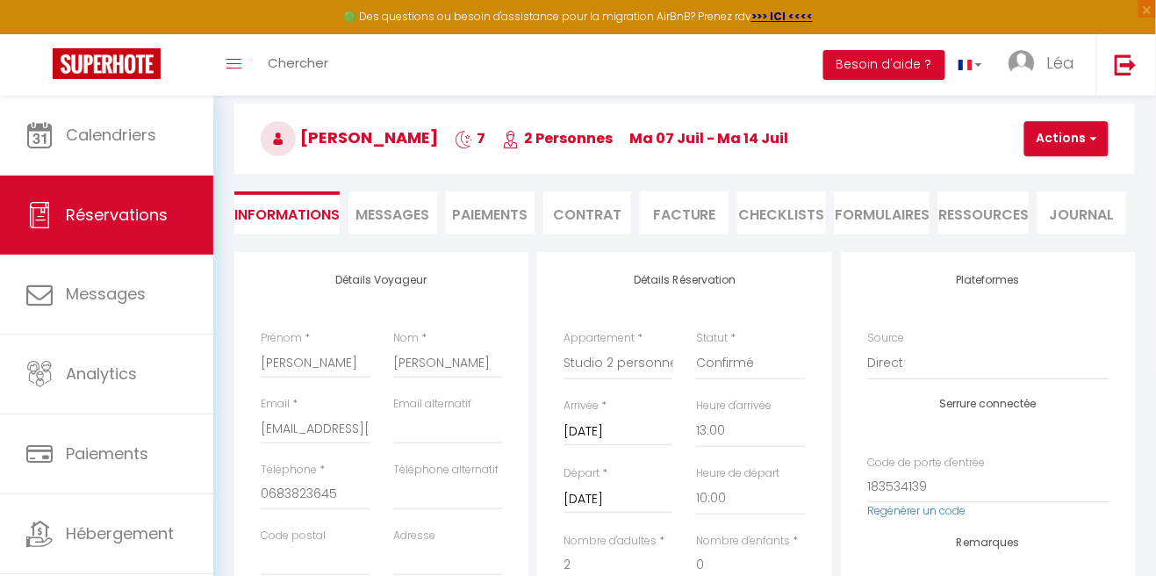
scroll to position [0, 0]
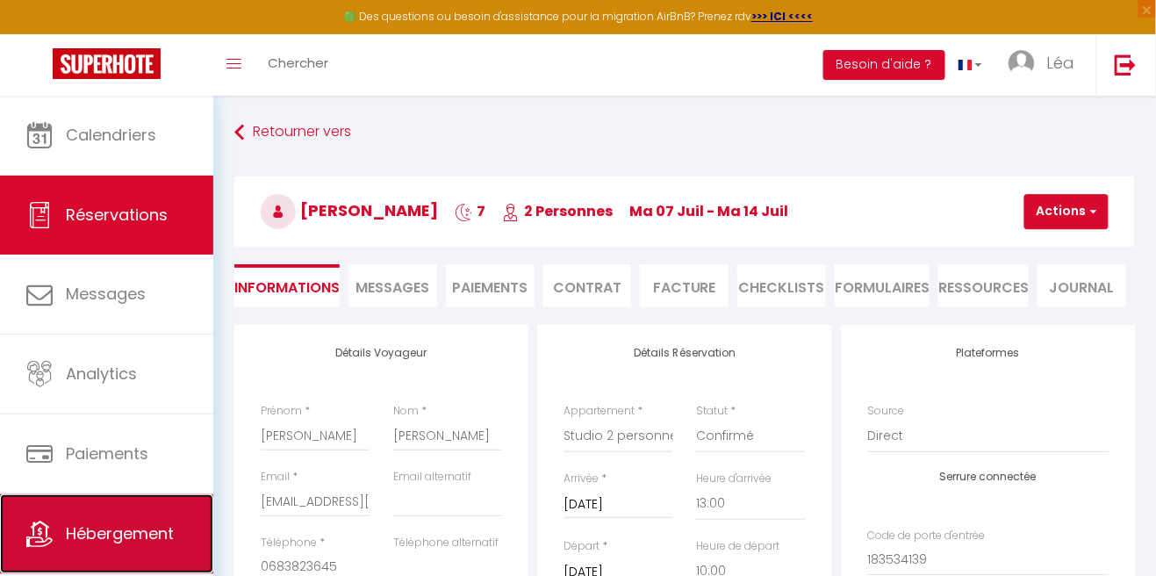
click at [135, 527] on span "Hébergement" at bounding box center [120, 533] width 108 height 22
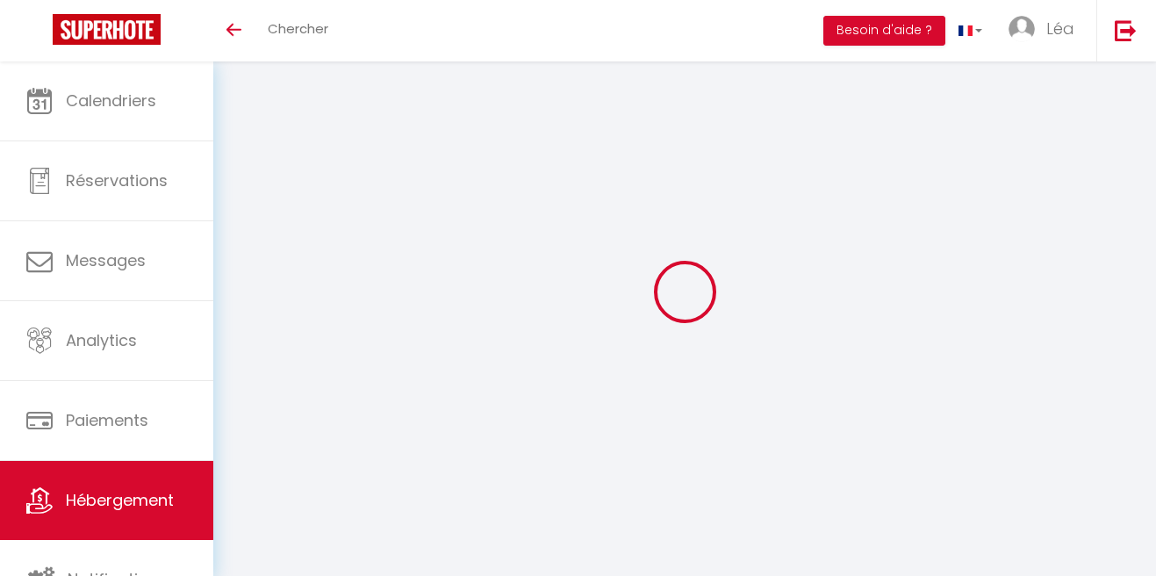
select select "3"
select select "2"
select select "1"
select select
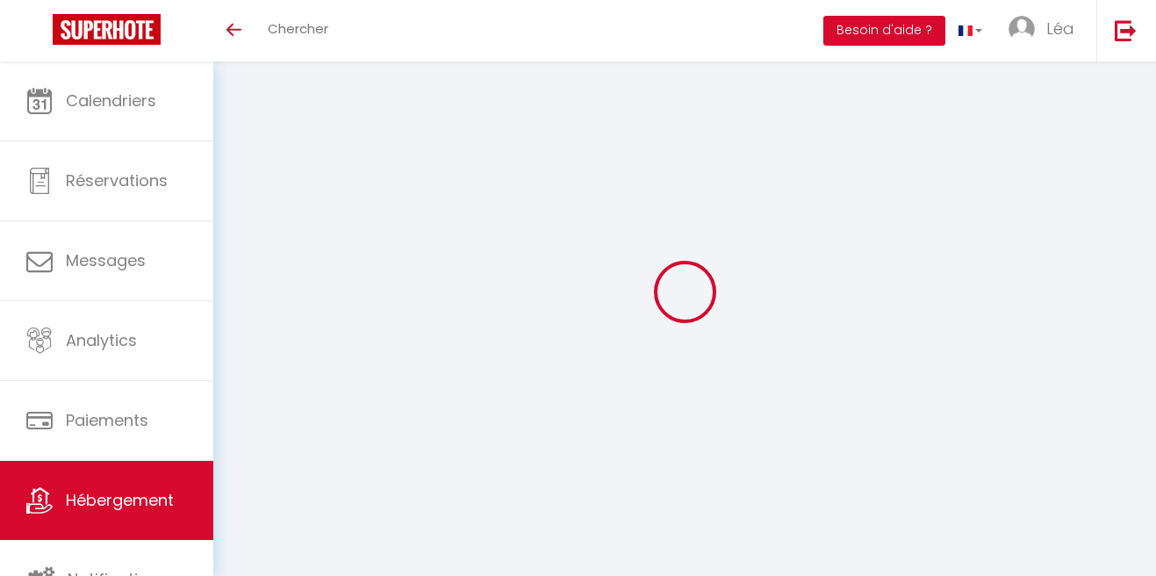
select select "28"
select select
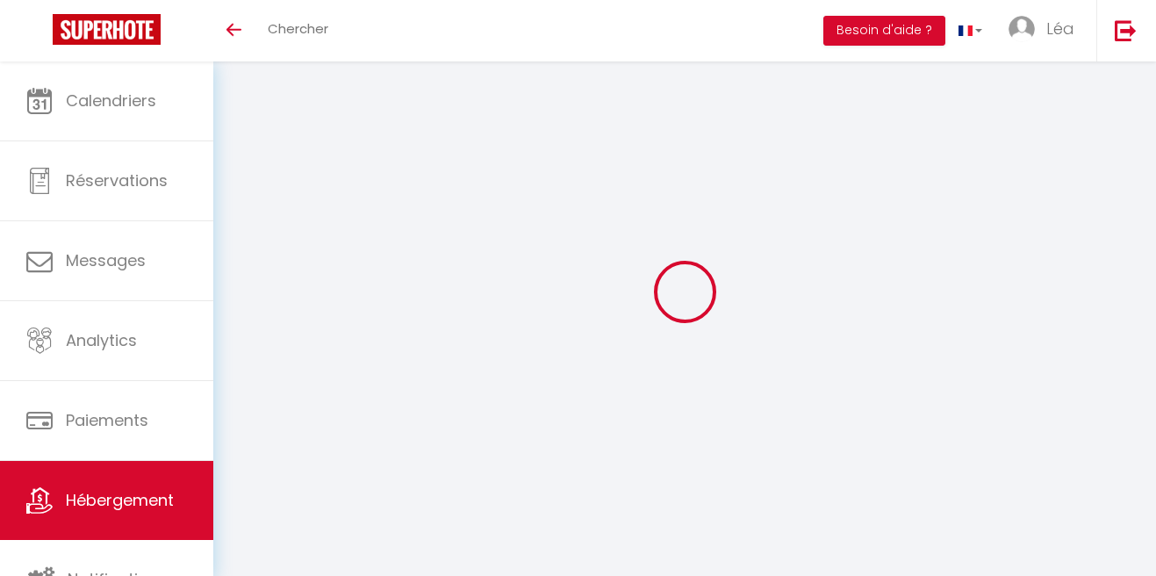
select select
checkbox input "false"
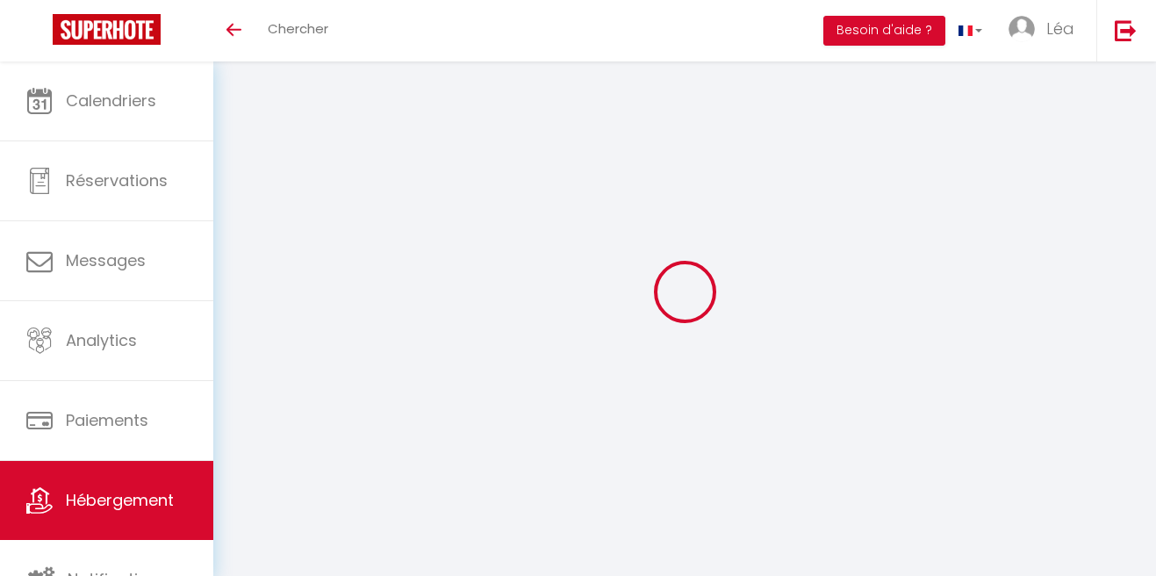
checkbox input "false"
select select
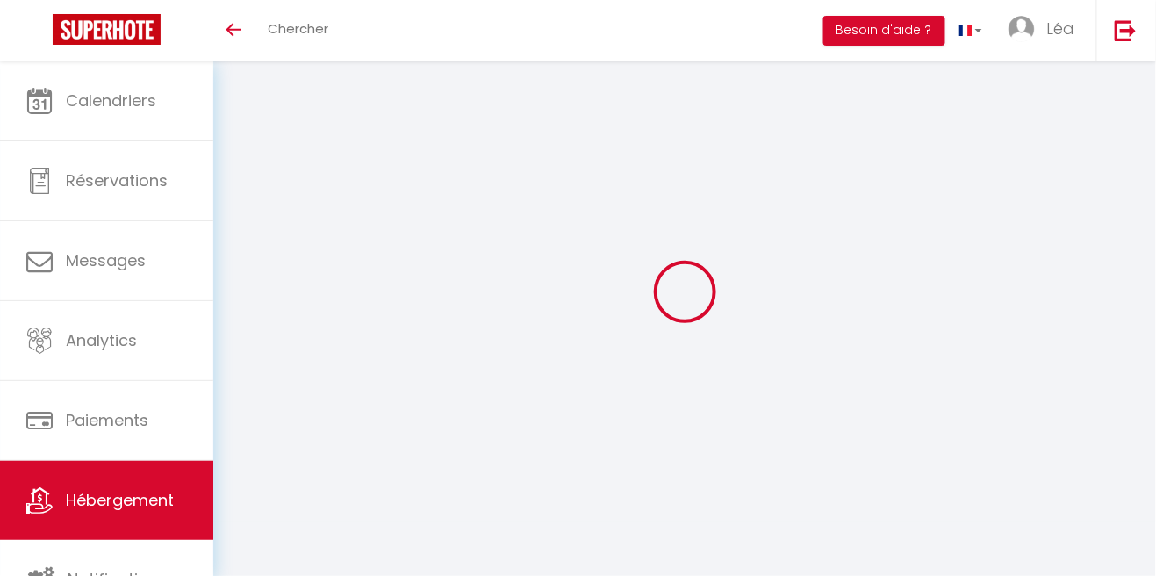
select select
checkbox input "false"
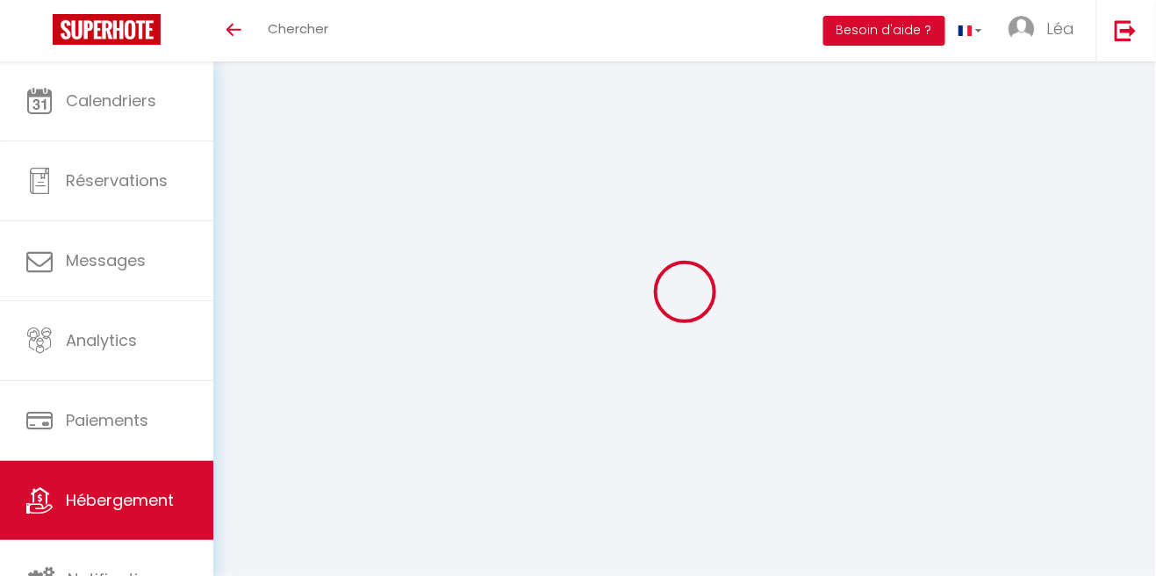
checkbox input "false"
select select
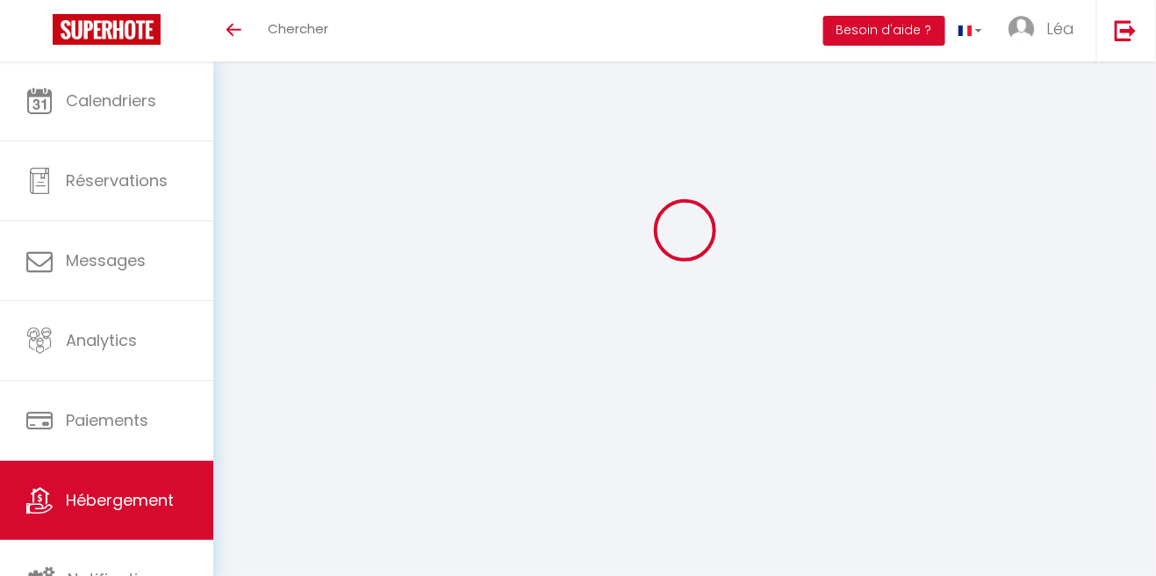
scroll to position [115, 0]
select select
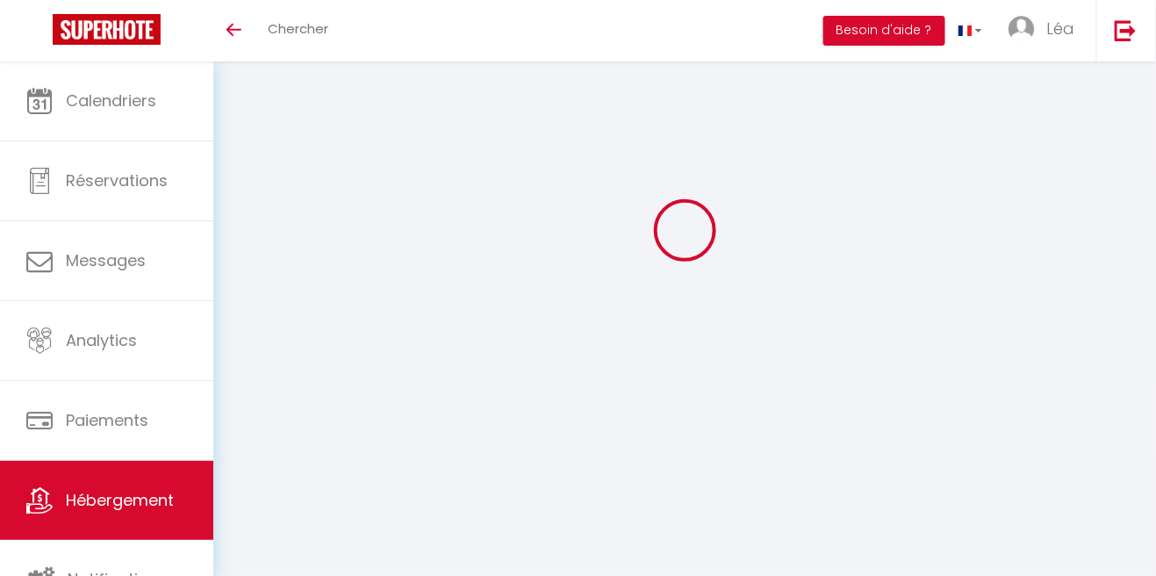
select select
checkbox input "false"
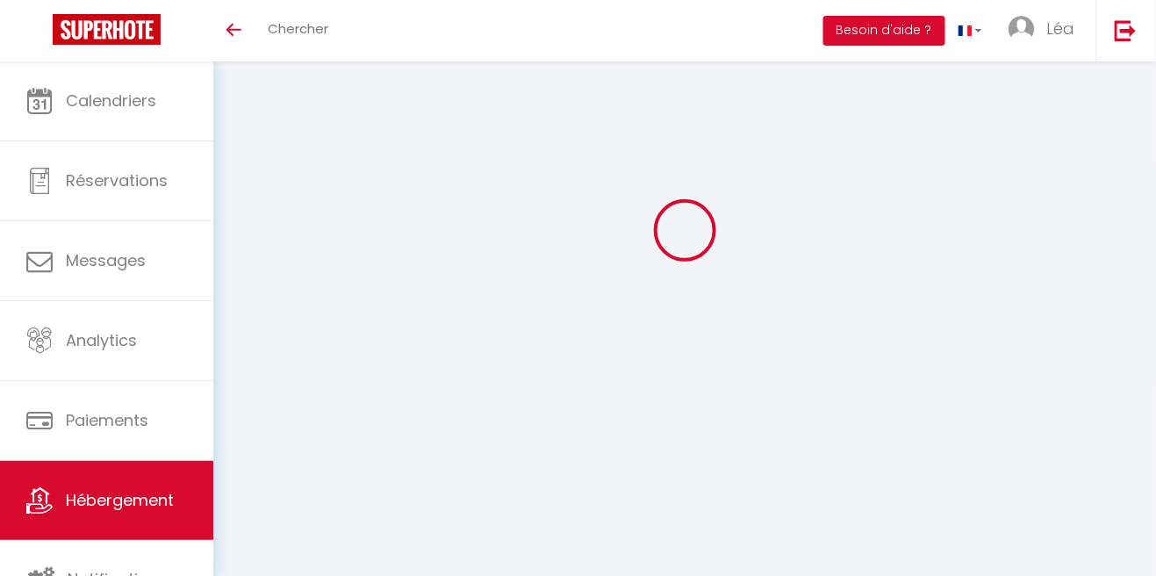
checkbox input "false"
select select
type input "Studio 25m2/Le Chambeyron/Vars/Ski au pied/Confort"
type input "Léa"
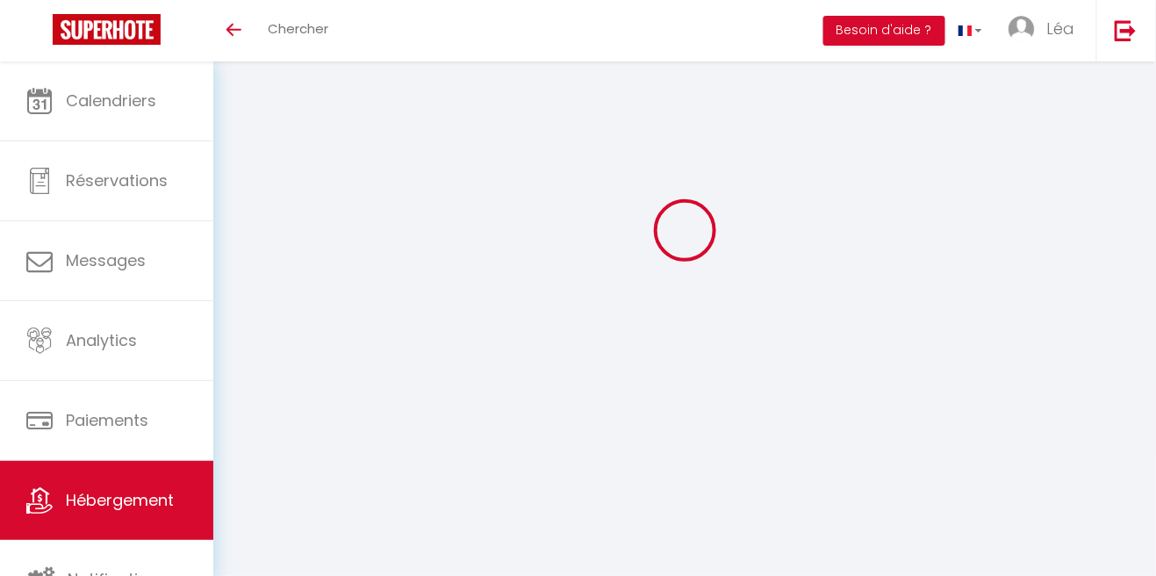
type input "Ursini"
type input "865, route de [GEOGRAPHIC_DATA]"
type input "83400"
type input "Hyères"
type input "70"
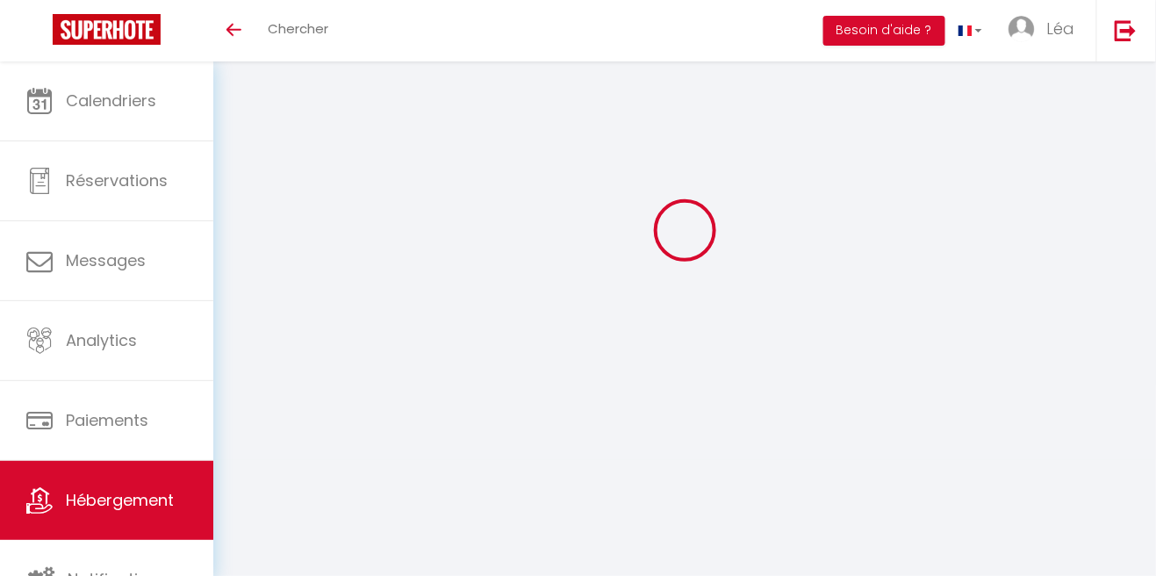
type input "33"
type input "0.88"
type input "250"
select select
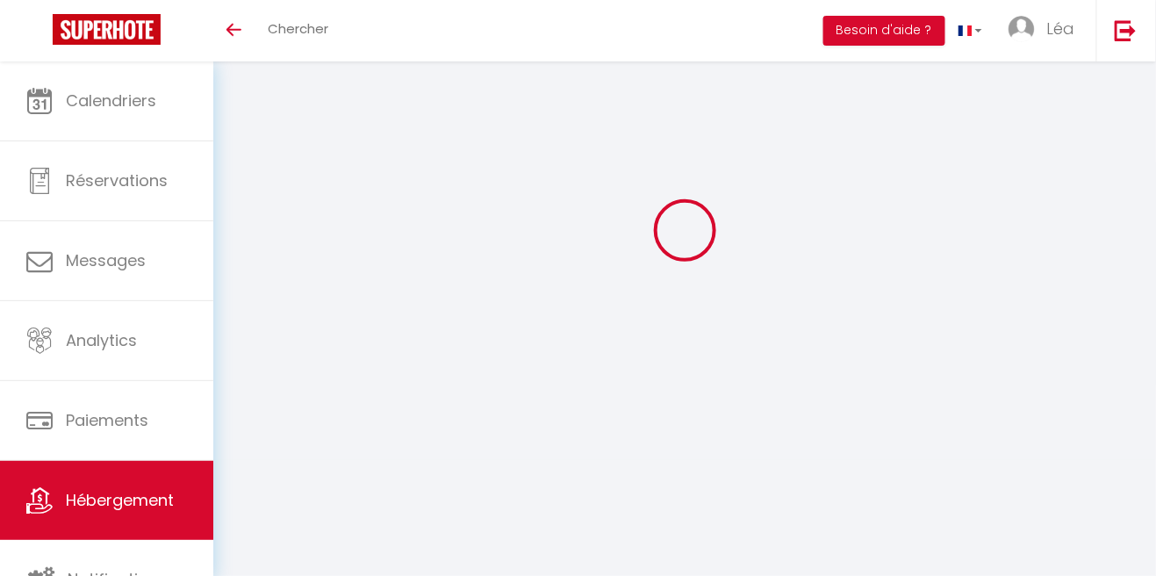
select select
type input "10, Cours [PERSON_NAME]"
type input "05560"
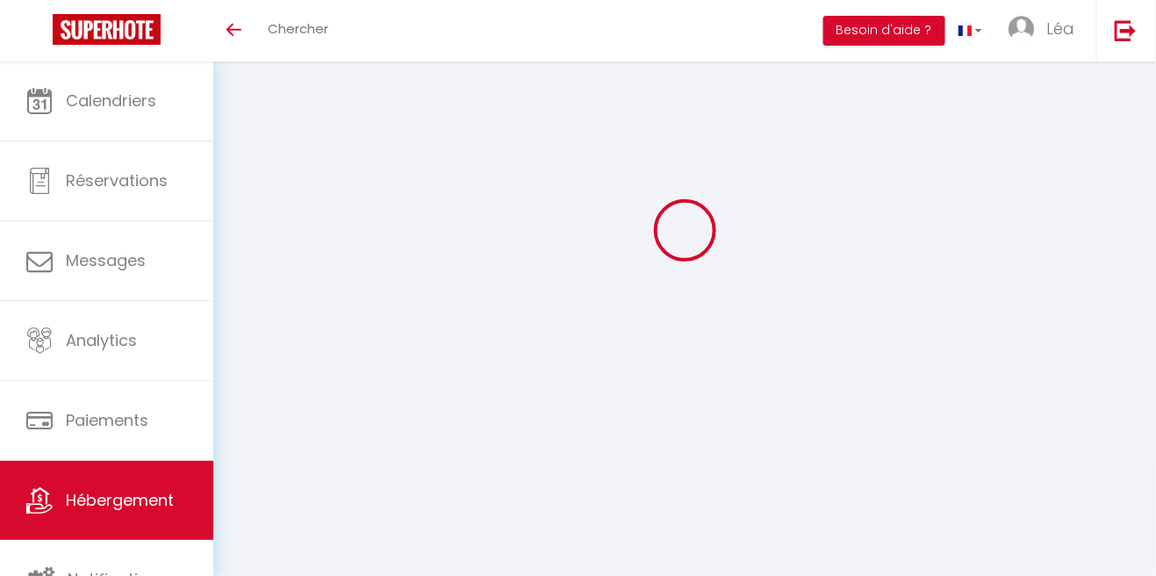
type input "Vars"
type input "[EMAIL_ADDRESS][DOMAIN_NAME]"
select select
checkbox input "false"
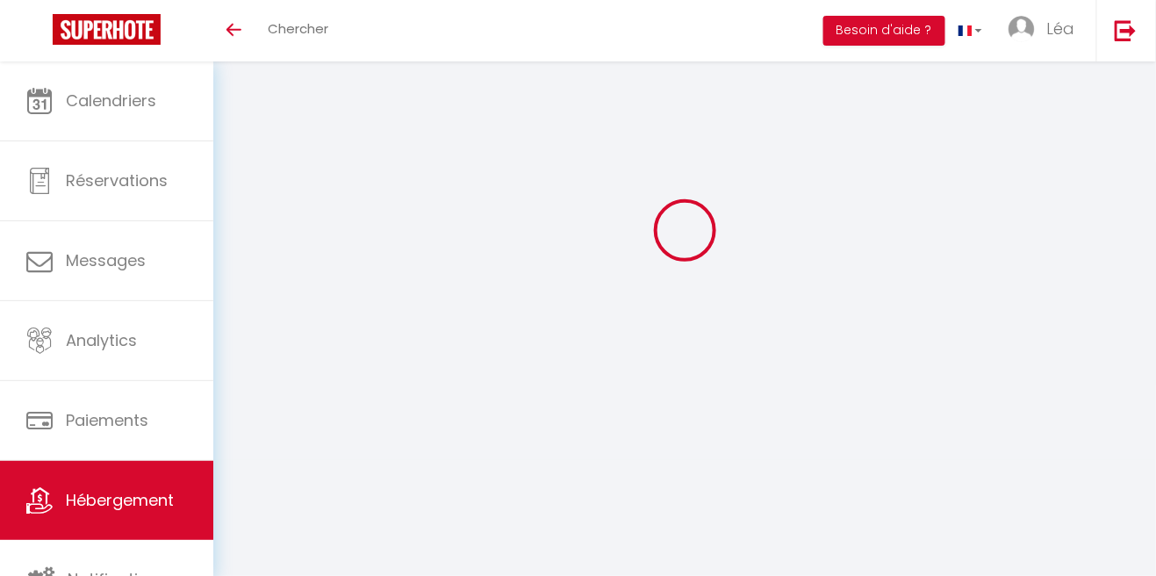
checkbox input "false"
type input "0"
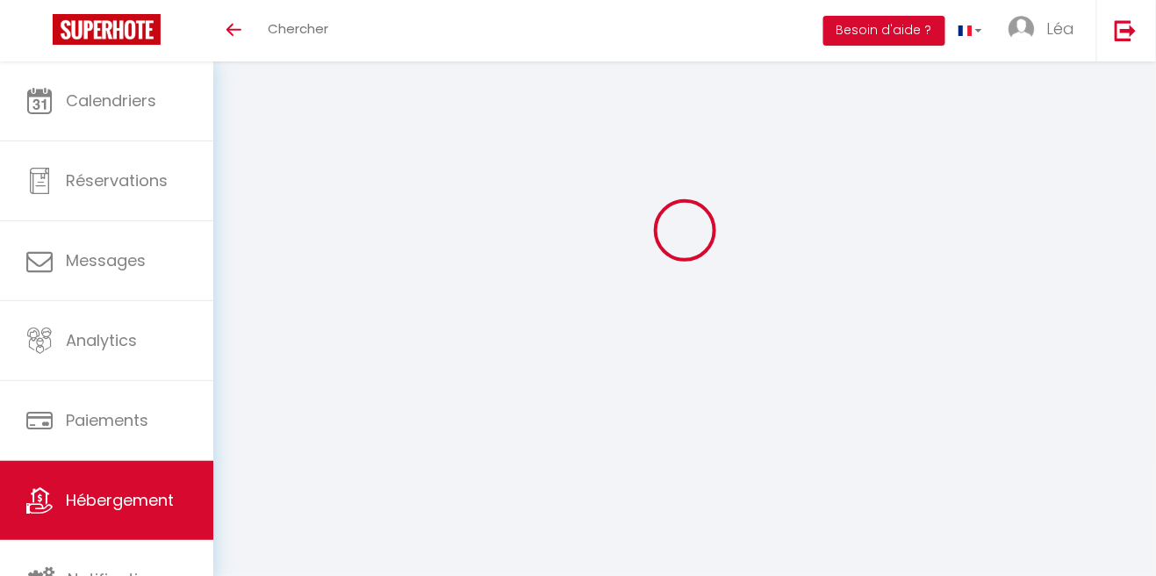
select select
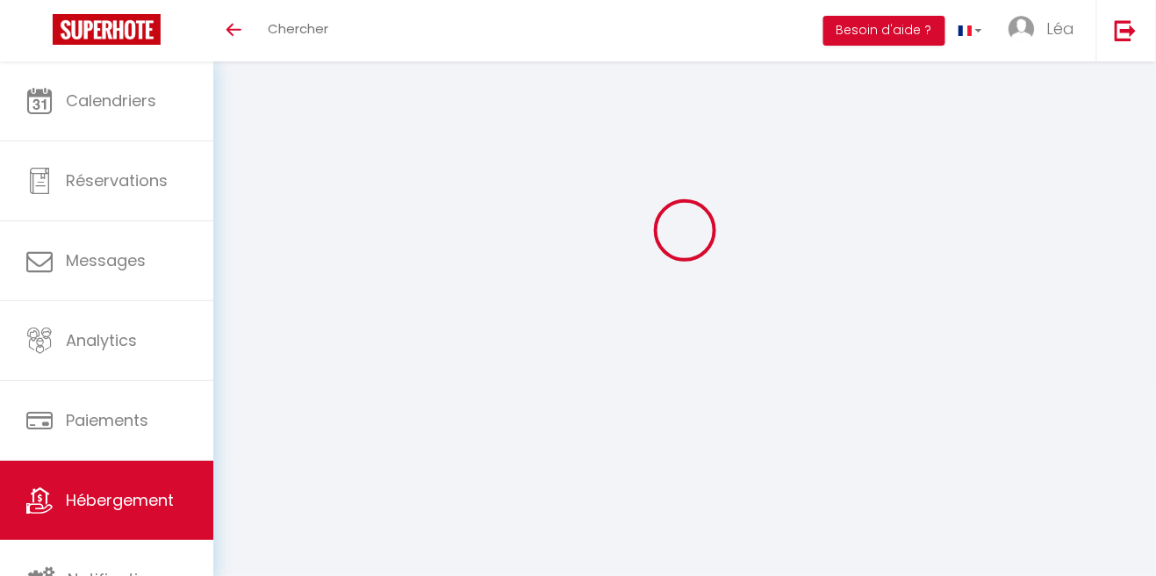
select select
checkbox input "false"
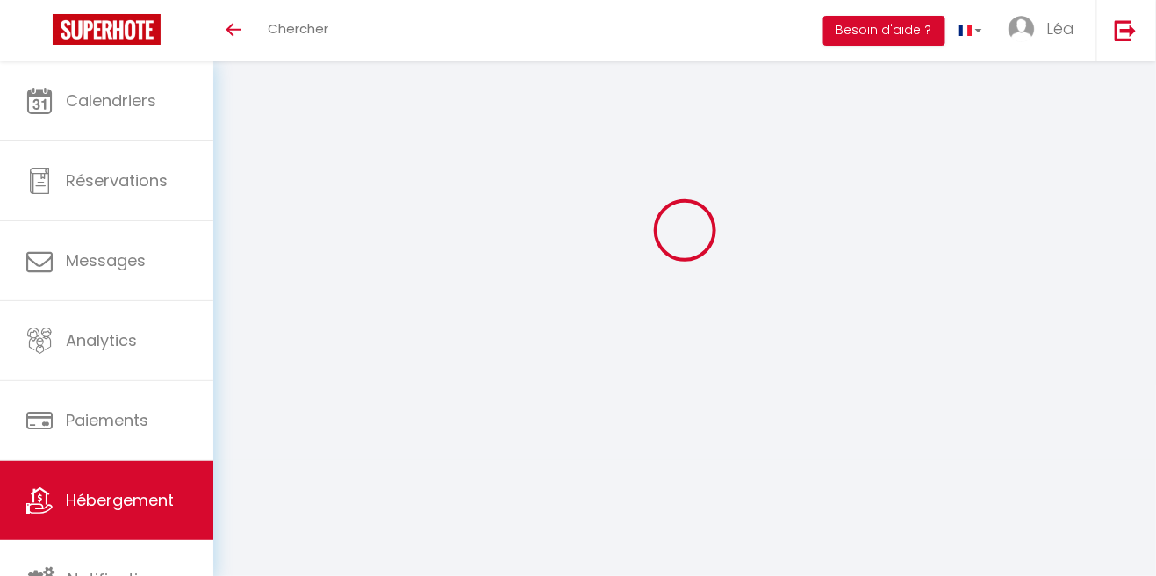
select select
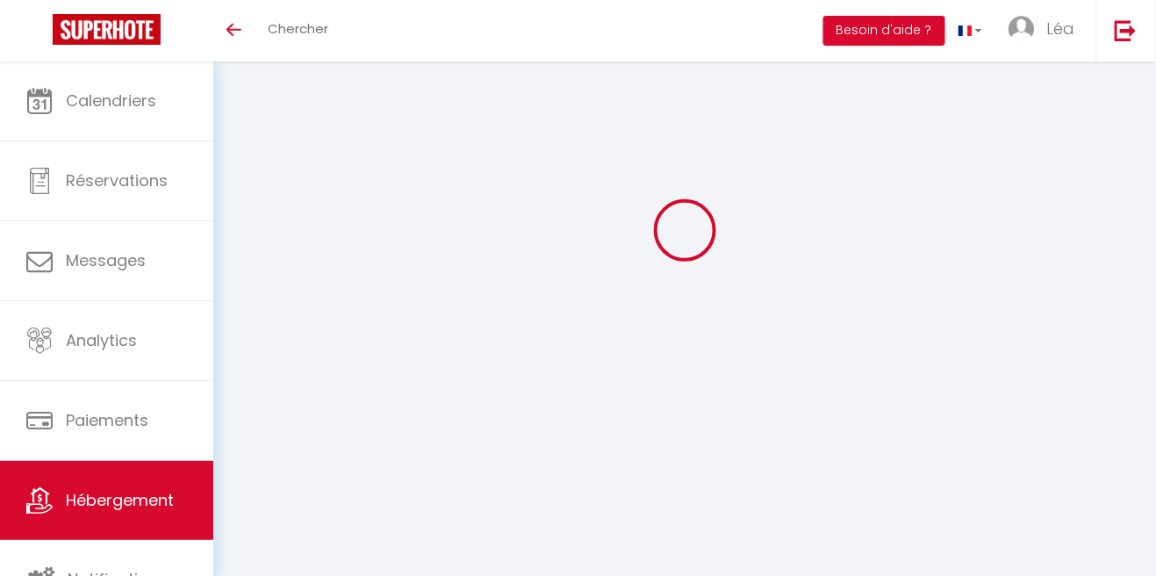
select select
checkbox input "false"
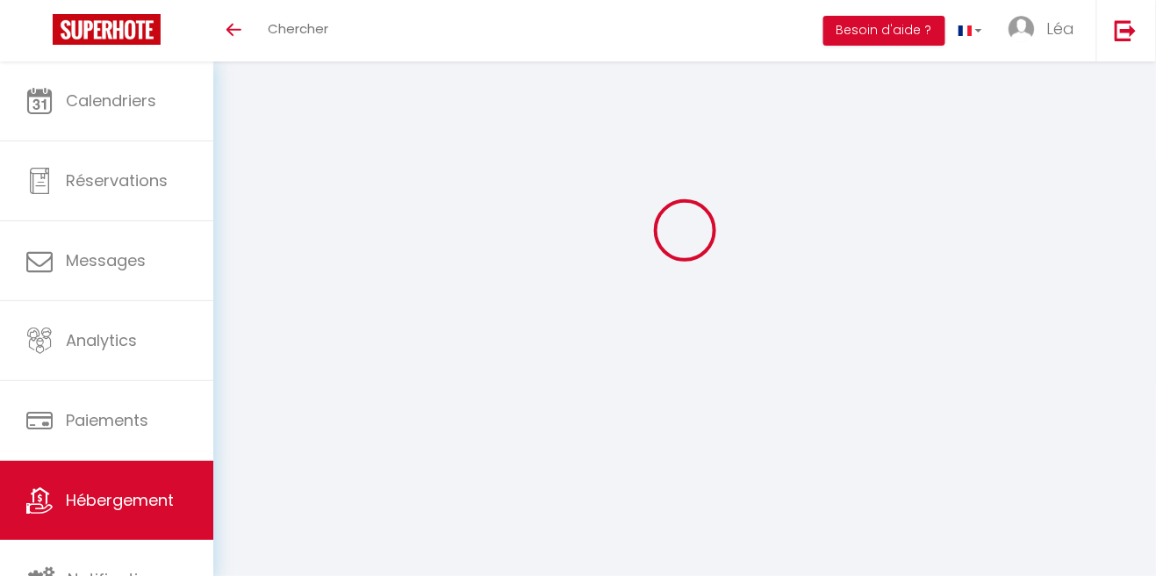
select select "49686"
select select
checkbox input "false"
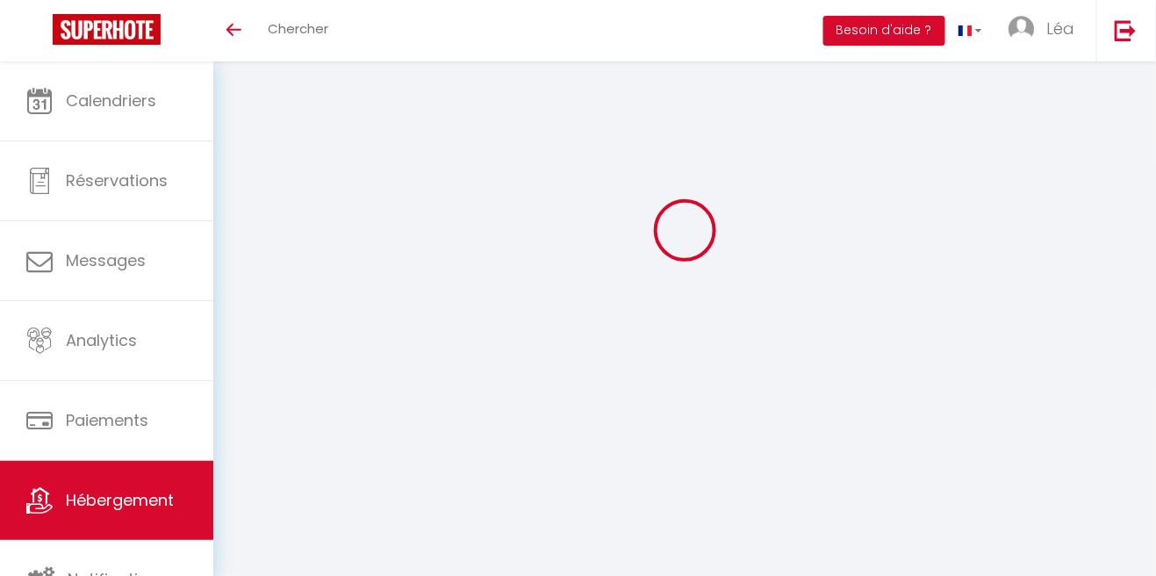
checkbox input "false"
select select
checkbox input "false"
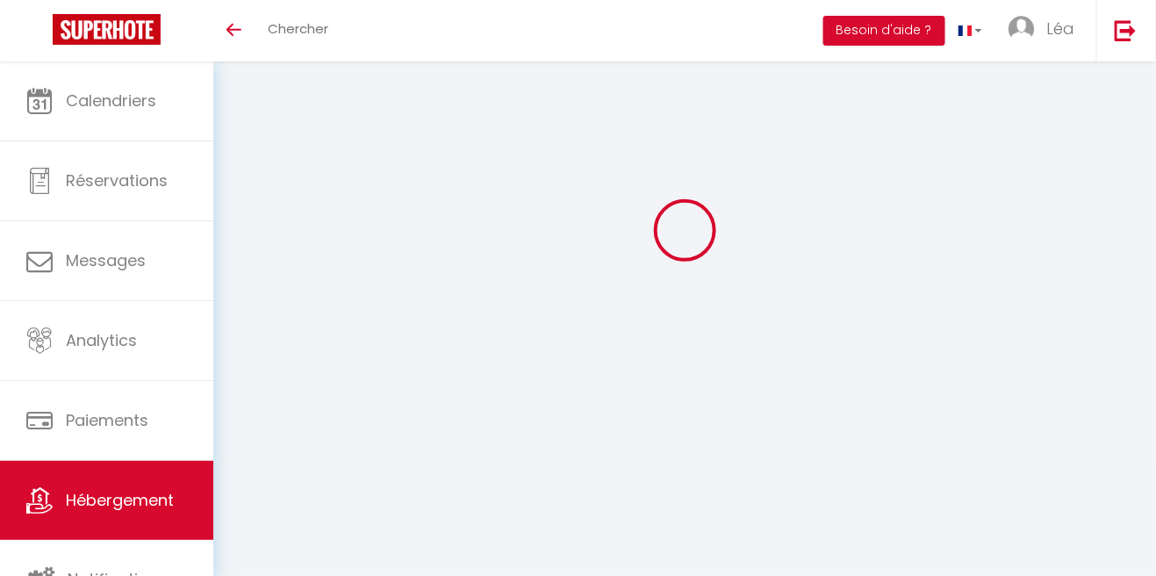
checkbox input "false"
select select "14:00"
select select "10:00"
select select "14:00"
select select "30"
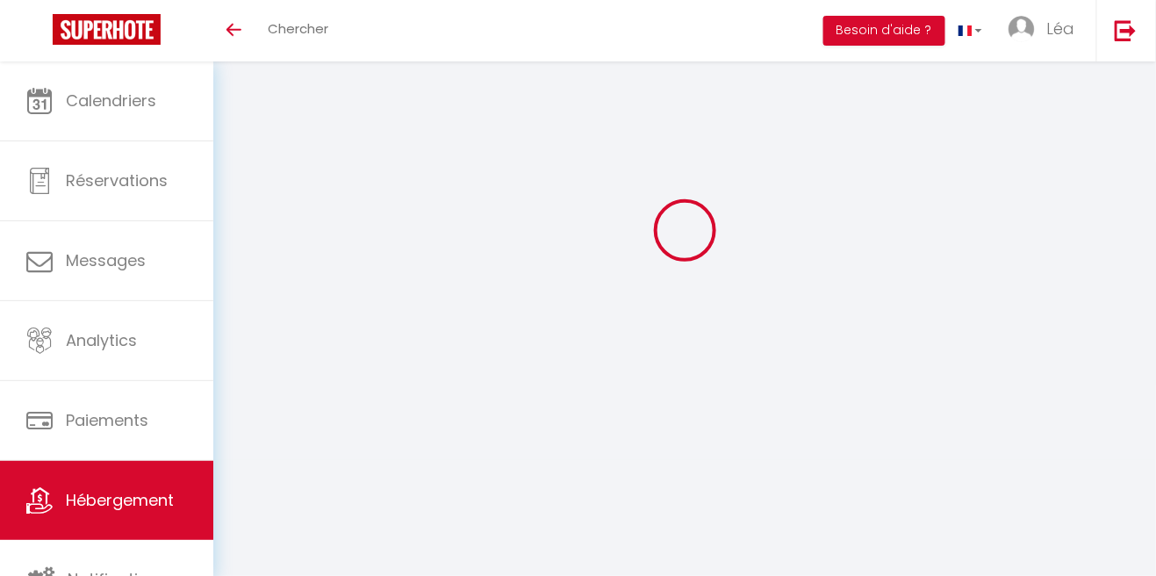
select select "120"
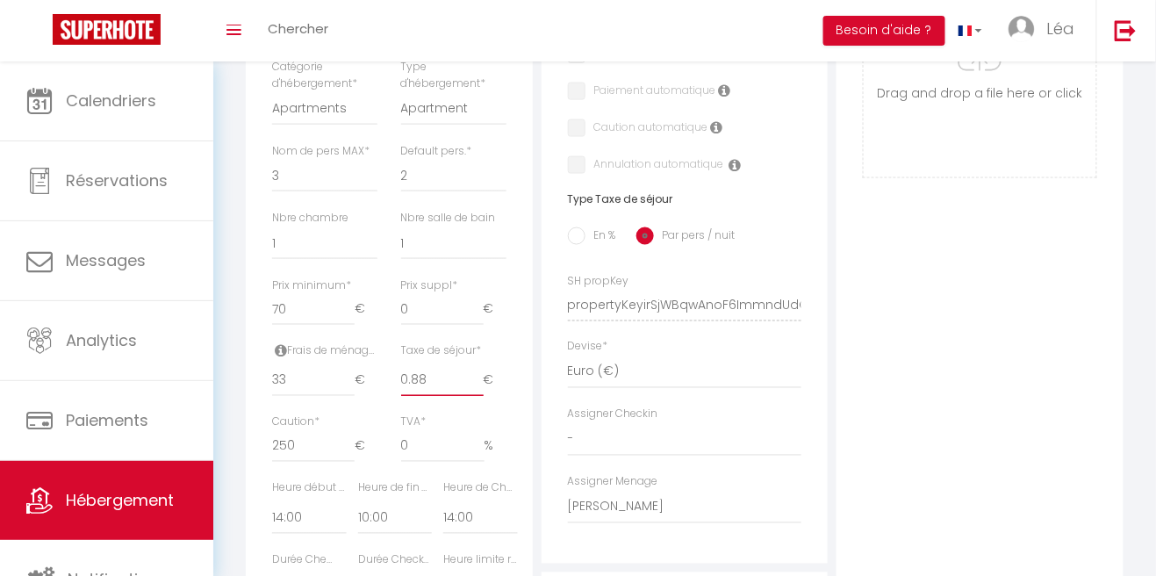
click at [434, 372] on input "0.88" at bounding box center [442, 381] width 82 height 32
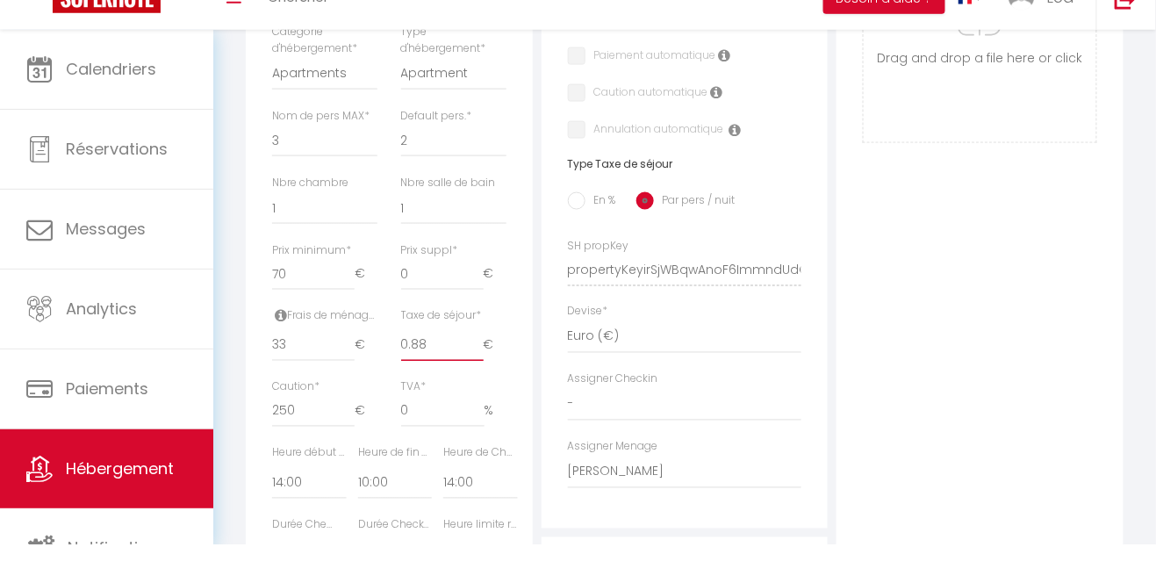
scroll to position [625, 0]
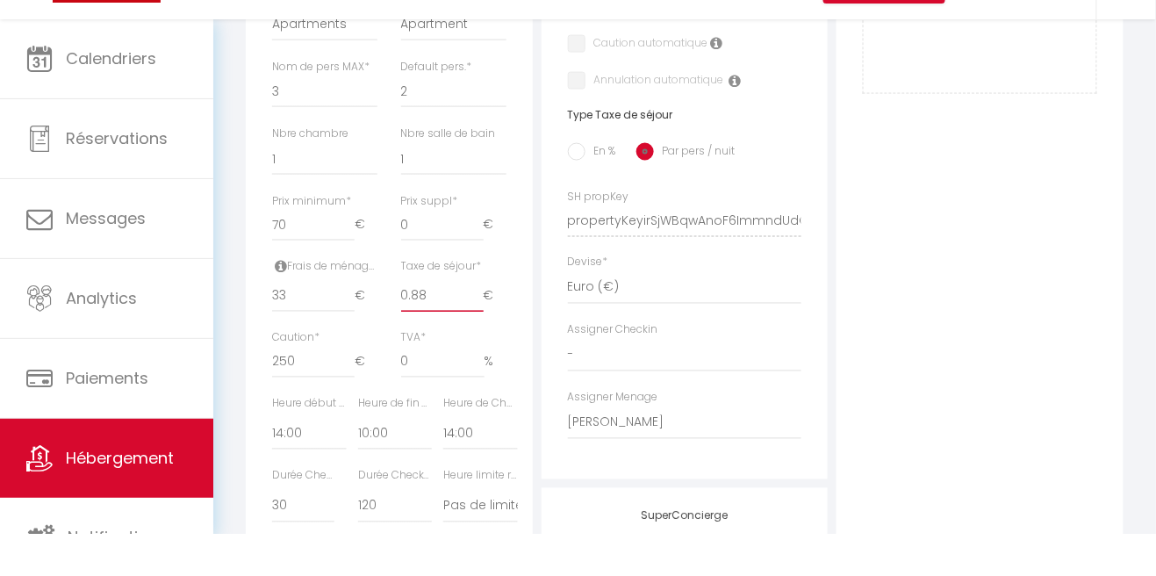
type input "0.8"
select select
checkbox input "false"
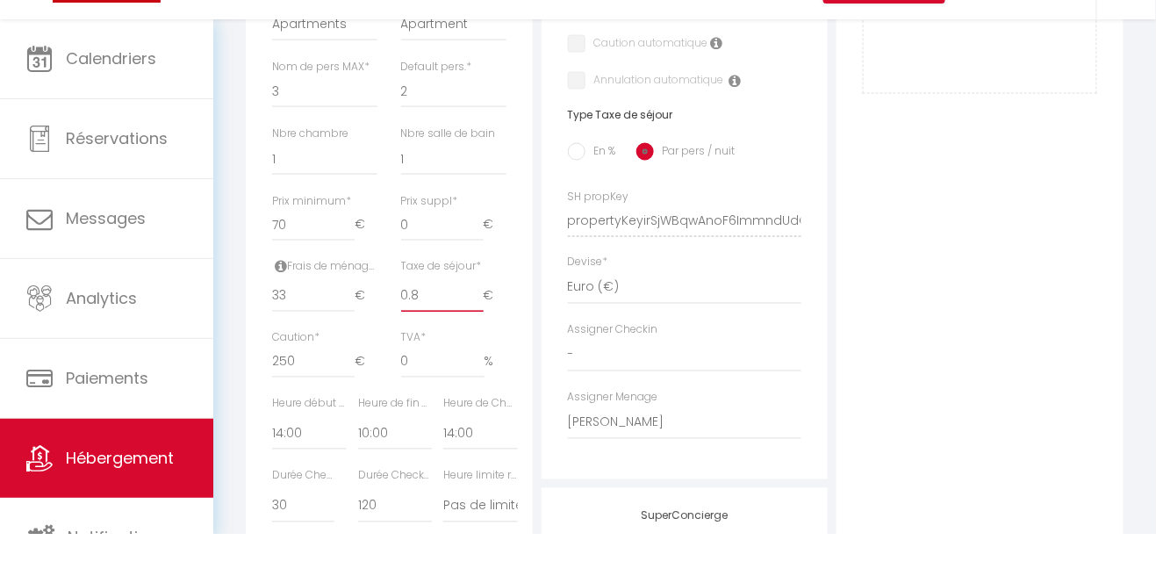
checkbox input "false"
type input "0"
select select
checkbox input "false"
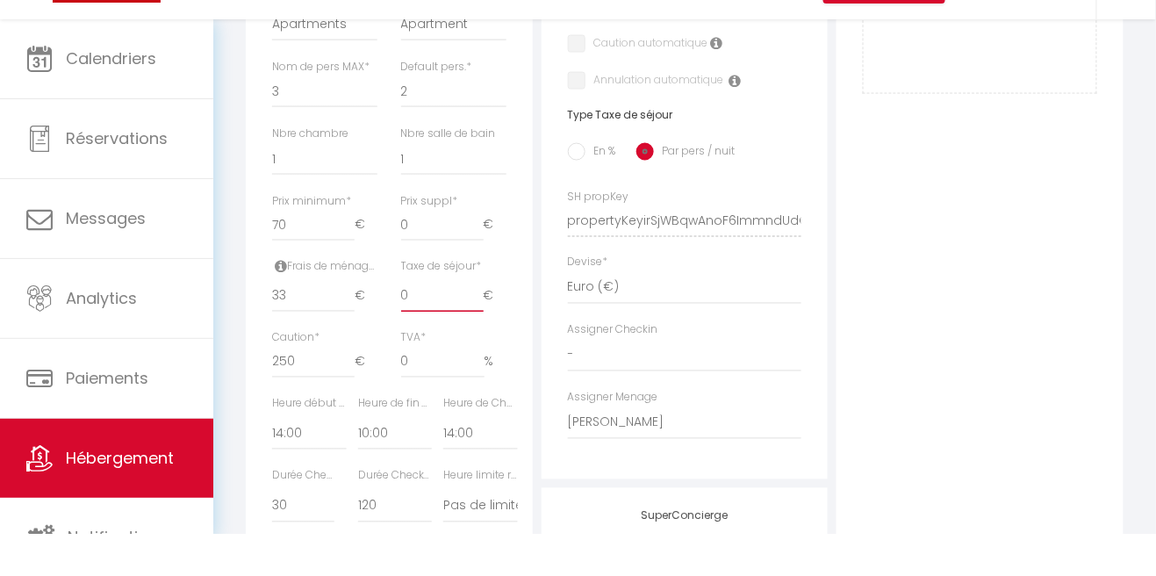
checkbox input "false"
select select
checkbox input "false"
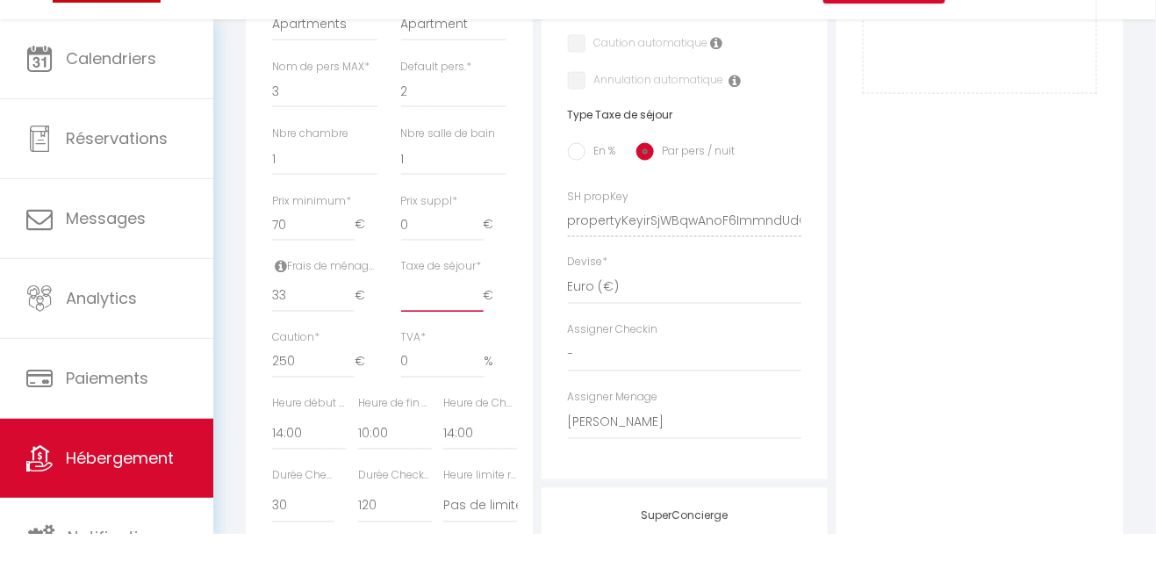
checkbox input "false"
type input "1"
select select
checkbox input "false"
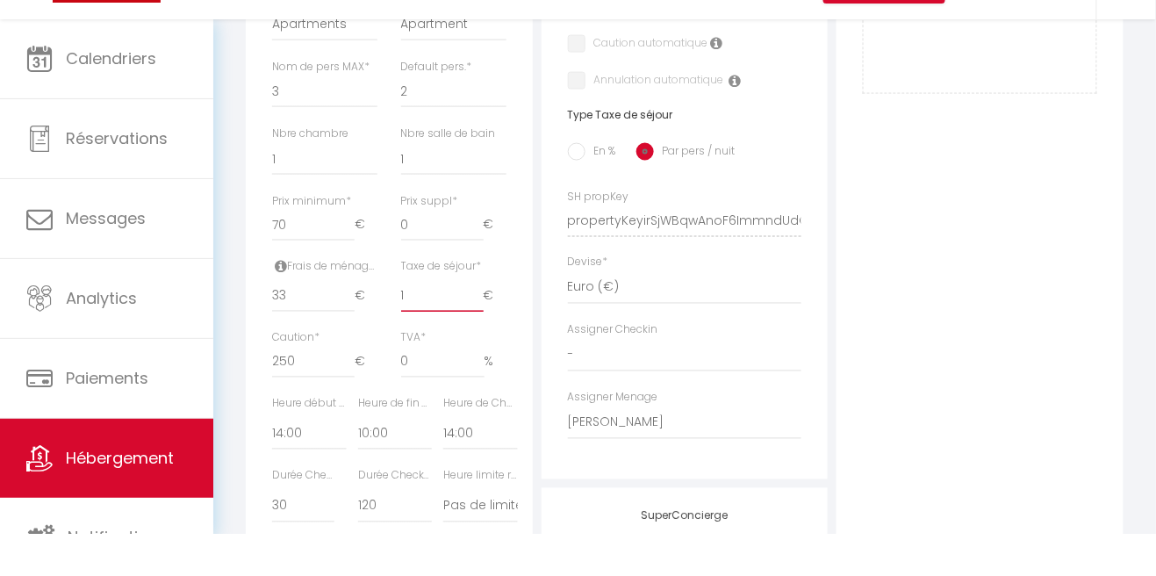
checkbox input "false"
type input "1.8"
select select
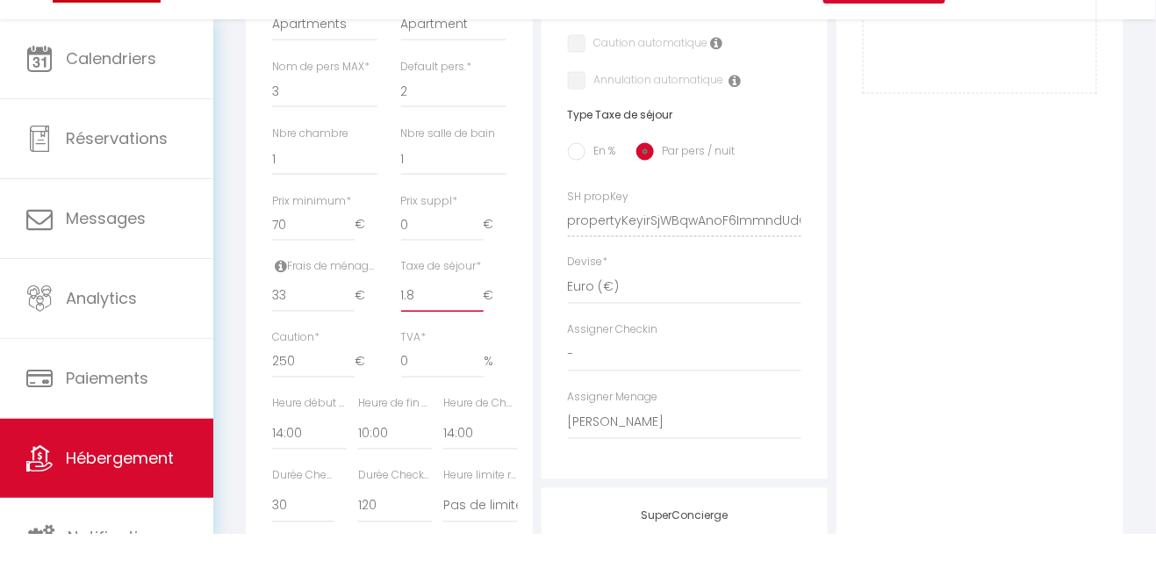
checkbox input "false"
type input "1.87"
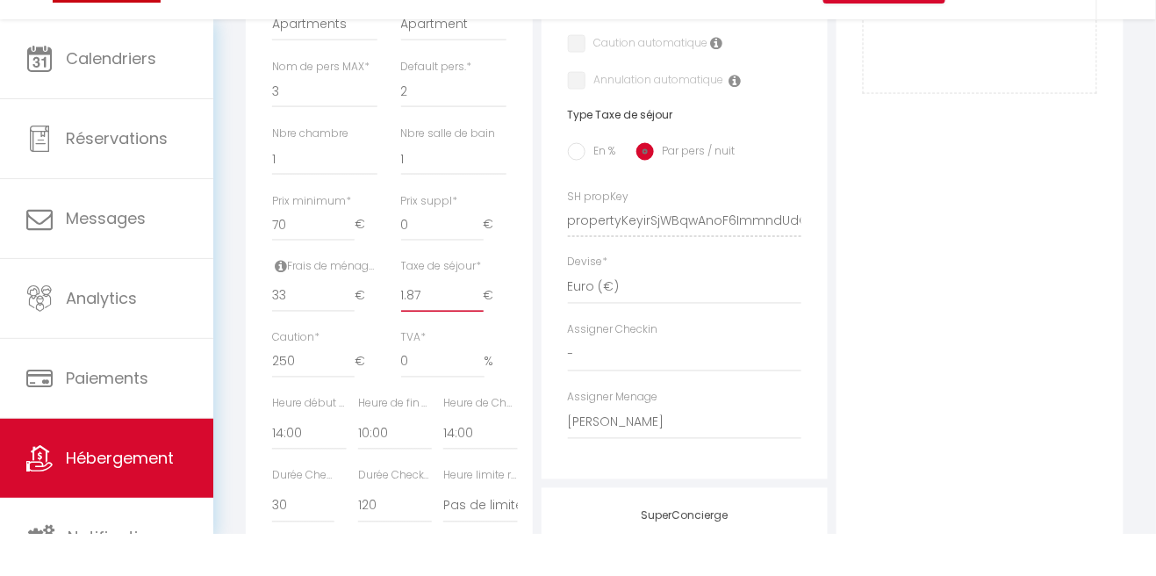
select select
checkbox input "false"
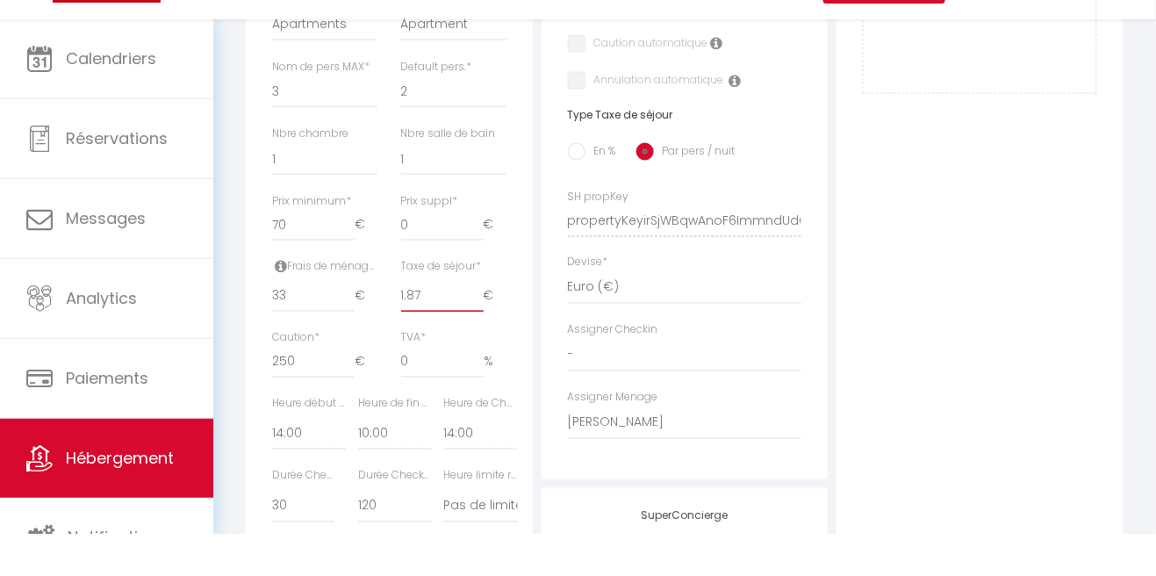
type input "1.87"
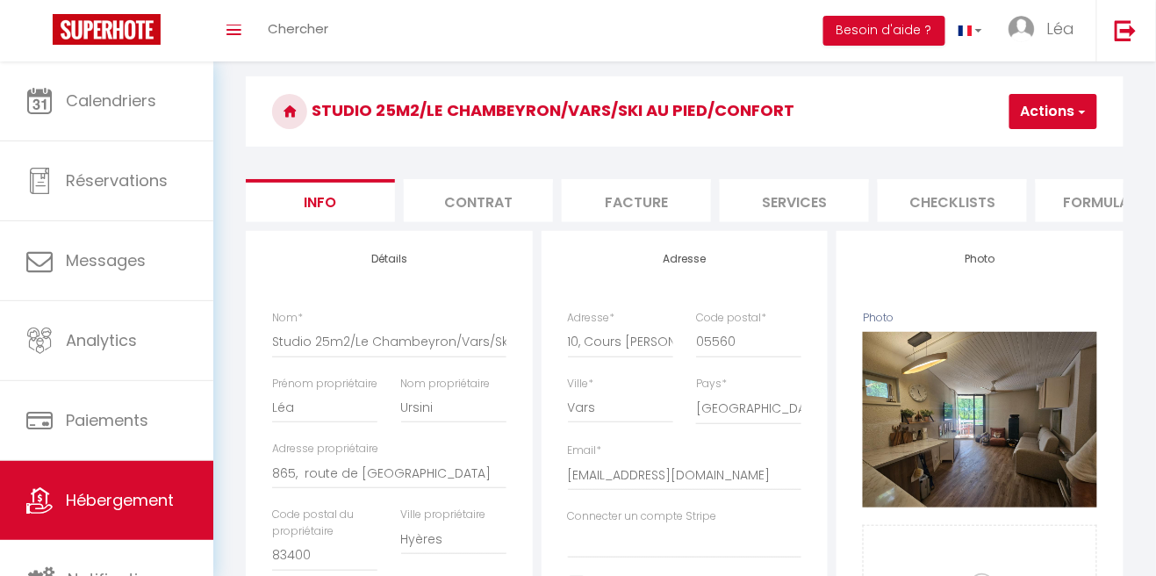
scroll to position [0, 0]
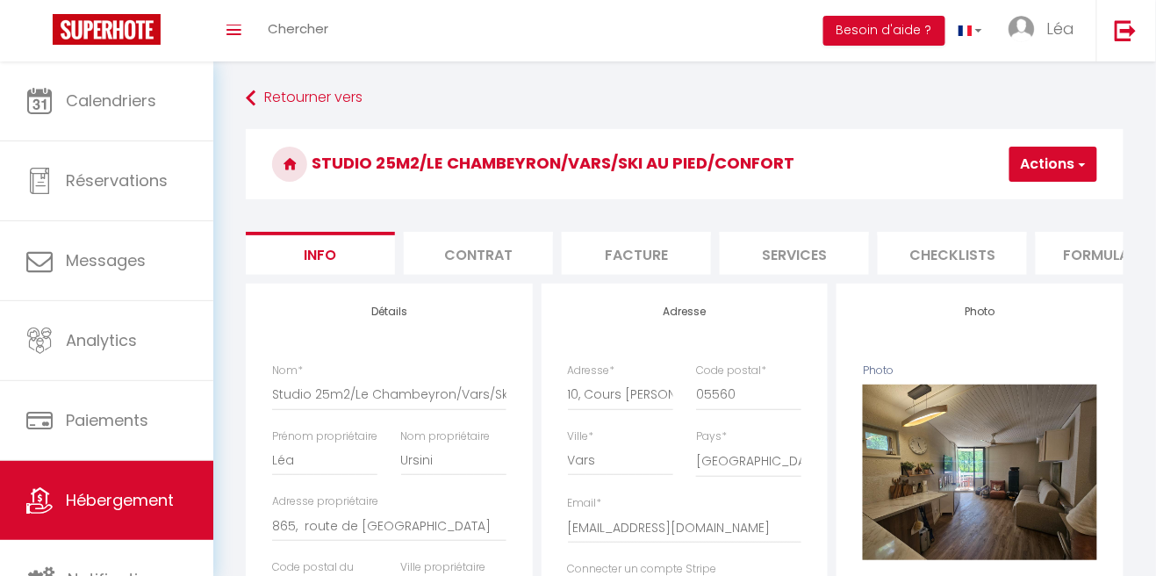
click at [1052, 160] on button "Actions" at bounding box center [1053, 164] width 88 height 35
click at [976, 206] on input "Enregistrer" at bounding box center [958, 203] width 65 height 18
